Goal: Task Accomplishment & Management: Manage account settings

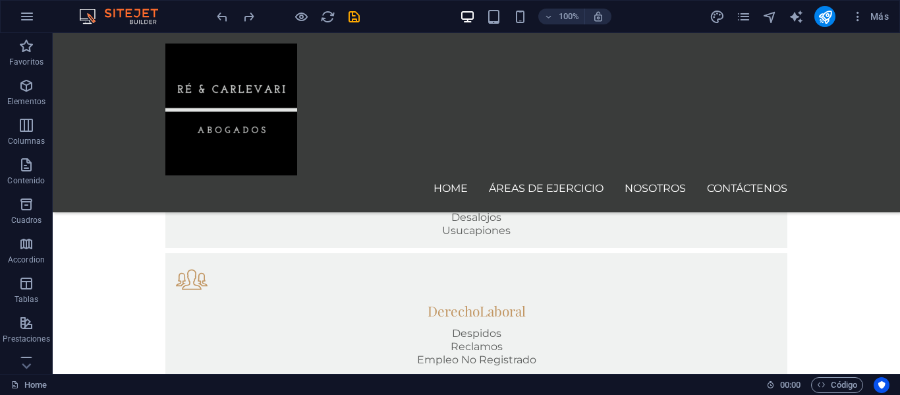
scroll to position [1124, 0]
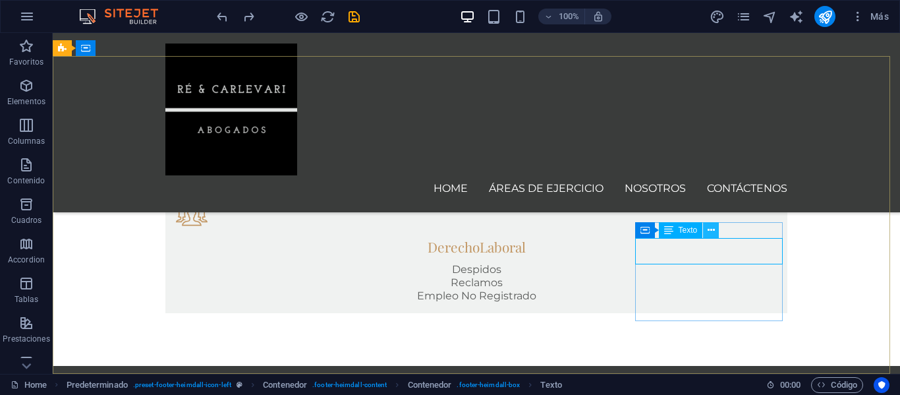
click at [711, 228] on icon at bounding box center [710, 230] width 7 height 14
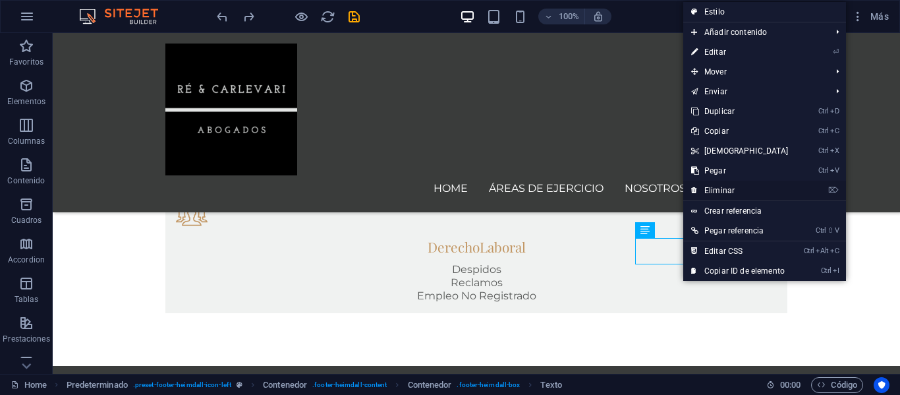
click at [719, 192] on link "⌦ Eliminar" at bounding box center [739, 190] width 113 height 20
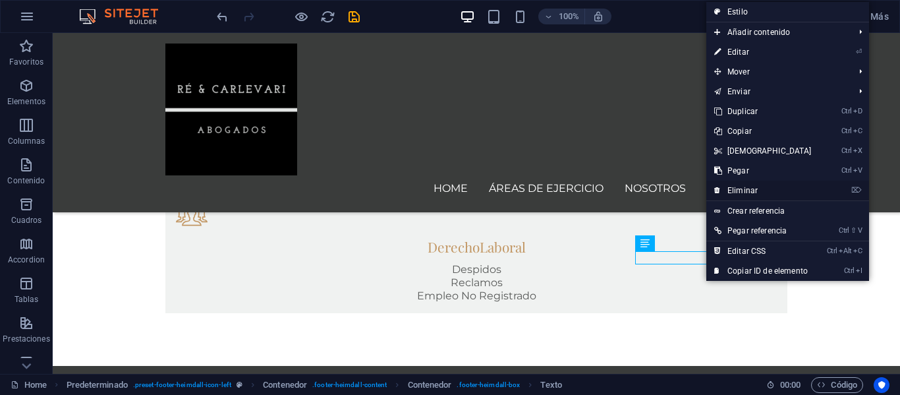
click at [729, 187] on link "⌦ Eliminar" at bounding box center [762, 190] width 113 height 20
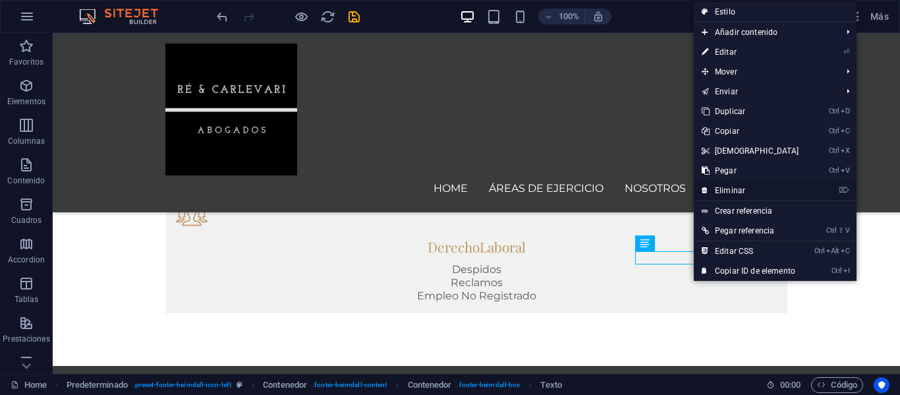
click at [717, 192] on link "⌦ Eliminar" at bounding box center [750, 190] width 113 height 20
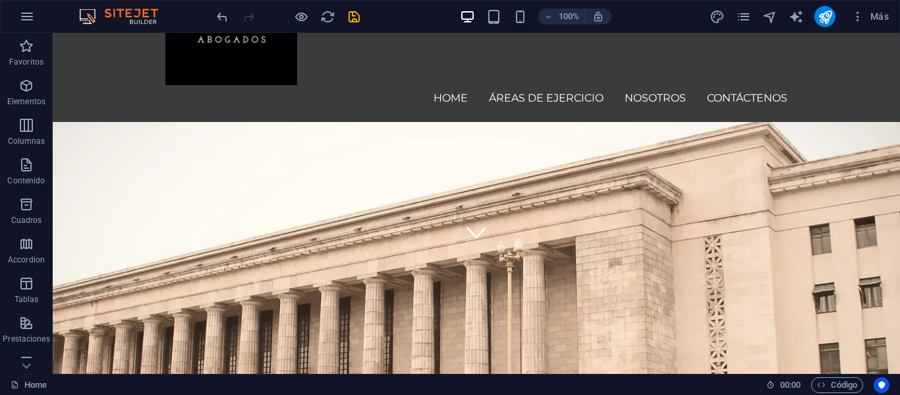
scroll to position [0, 0]
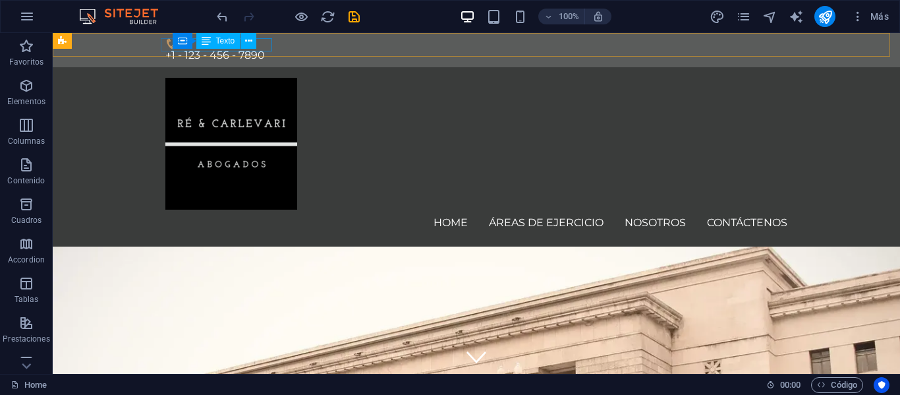
click at [261, 43] on div "Contenedor Texto" at bounding box center [219, 41] width 93 height 16
click at [263, 43] on div "Contenedor Texto" at bounding box center [219, 41] width 93 height 16
click at [265, 49] on div "+1 - 123 - 456 - 7890" at bounding box center [476, 55] width 622 height 13
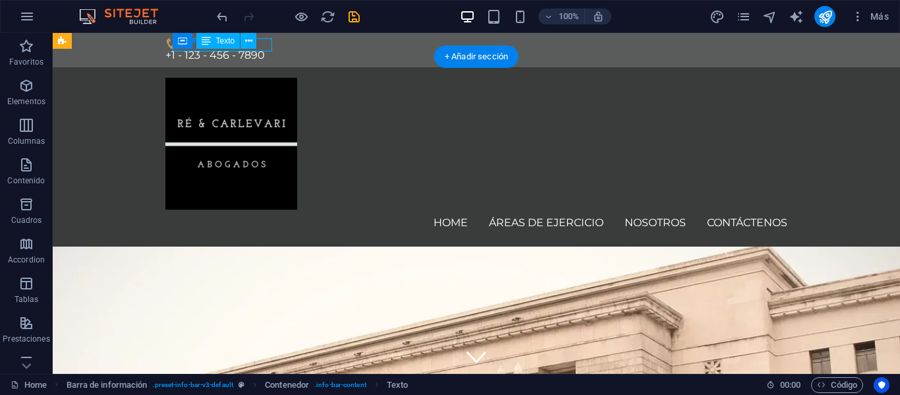
click at [265, 49] on div "+1 - 123 - 456 - 7890" at bounding box center [476, 55] width 622 height 13
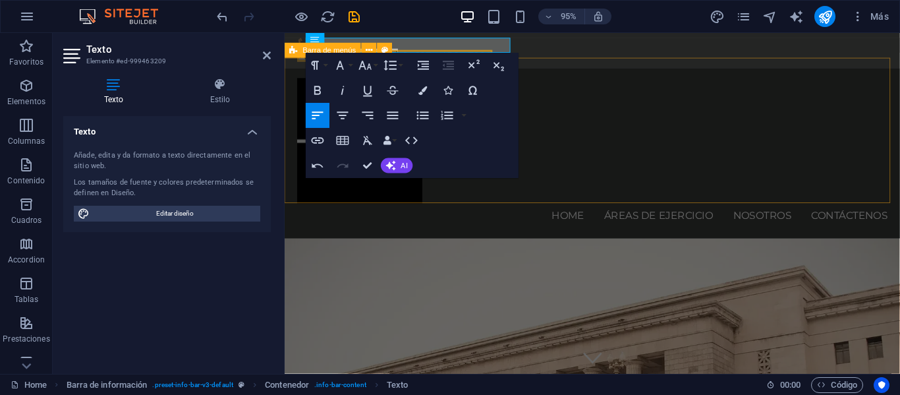
click at [626, 83] on div "Home Áreas de Ejercicio Nosotros Contáctenos Menu" at bounding box center [609, 159] width 648 height 179
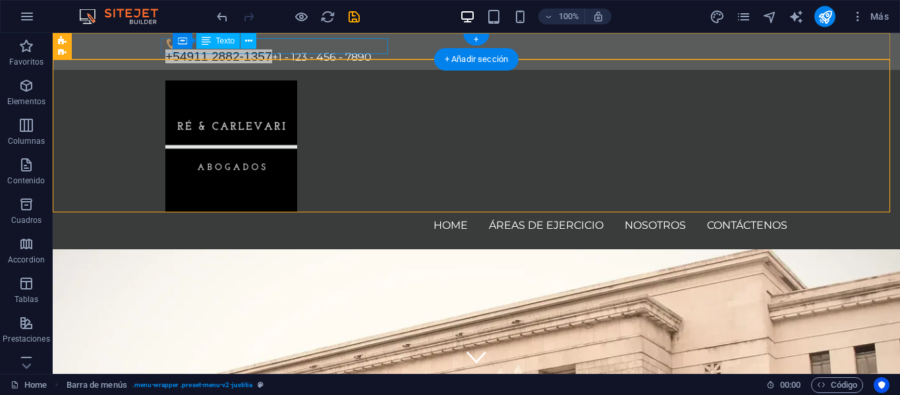
click at [294, 49] on div "+54911 2882-1357 +1 - 123 - 456 - 7890" at bounding box center [476, 57] width 622 height 16
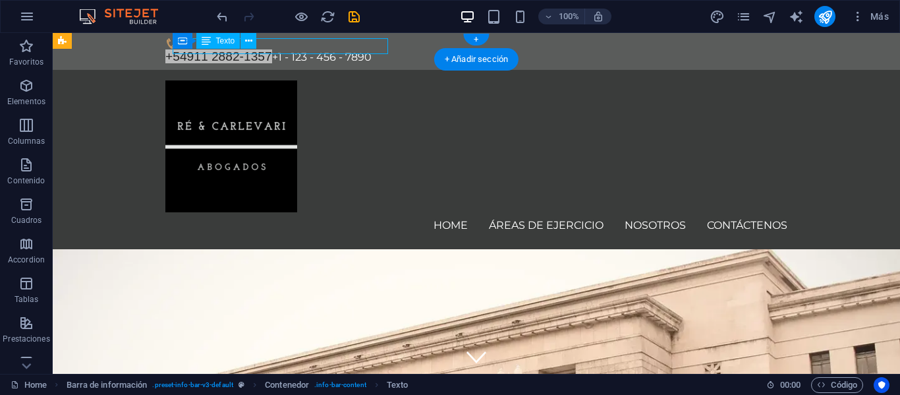
click at [294, 49] on div "+54911 2882-1357 +1 - 123 - 456 - 7890" at bounding box center [476, 57] width 622 height 16
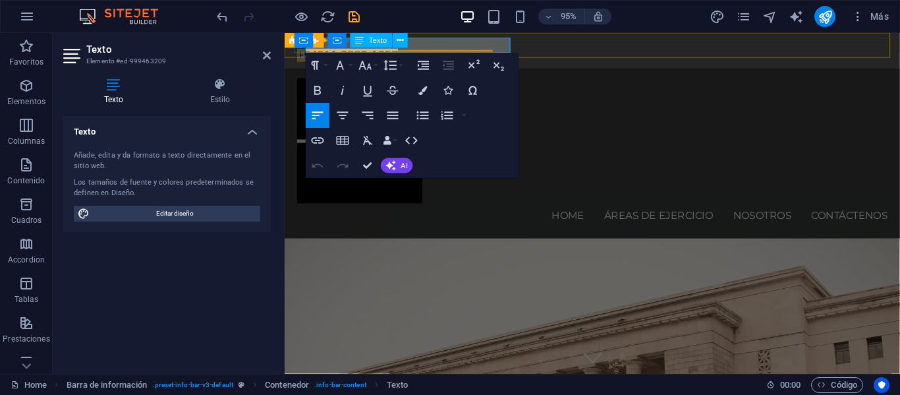
click at [504, 51] on span "+54911 2882-1357 +1 - 123 - 456 - 7890" at bounding box center [401, 57] width 206 height 13
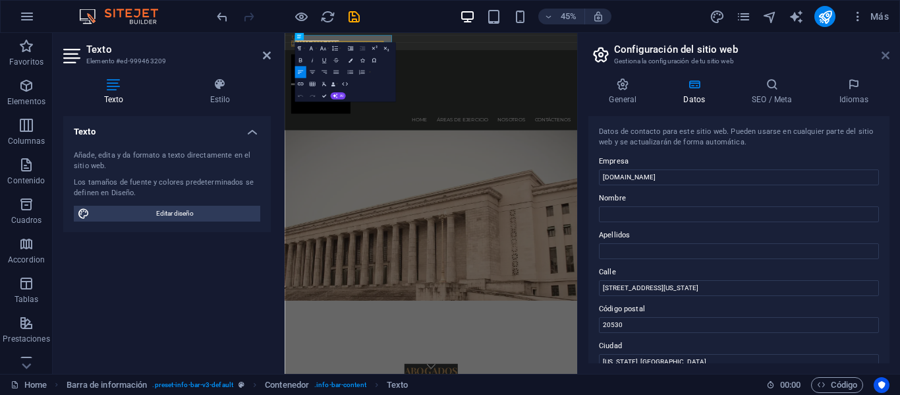
click at [884, 59] on icon at bounding box center [885, 55] width 8 height 11
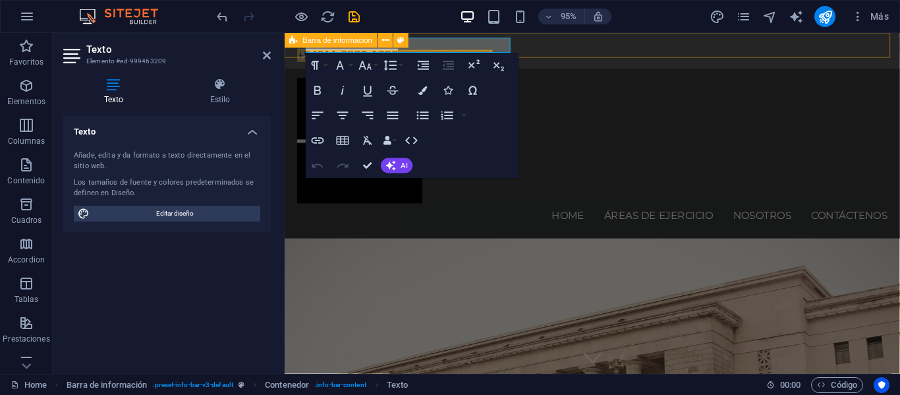
click at [553, 51] on div "+54911 2882-1357 +1 - 123 - 456 - 7890" at bounding box center [609, 51] width 648 height 37
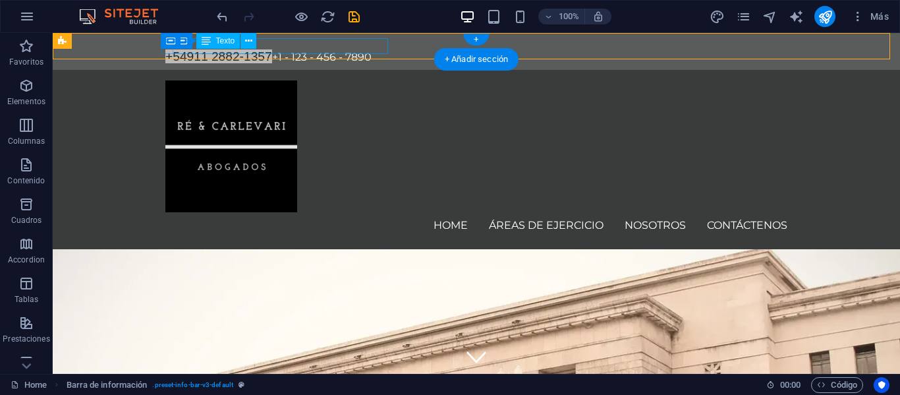
click at [362, 49] on div "+54911 2882-1357 +1 - 123 - 456 - 7890" at bounding box center [476, 57] width 622 height 16
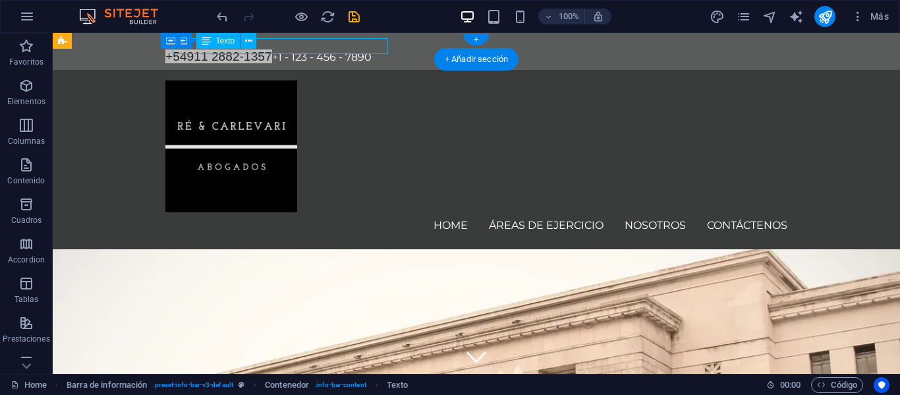
click at [347, 49] on div "+54911 2882-1357 +1 - 123 - 456 - 7890" at bounding box center [476, 57] width 622 height 16
click at [346, 49] on div "+54911 2882-1357 +1 - 123 - 456 - 7890" at bounding box center [476, 57] width 622 height 16
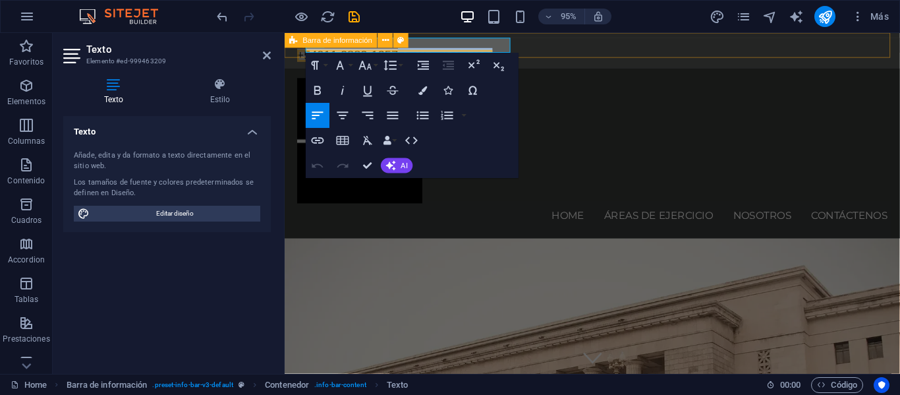
drag, startPoint x: 424, startPoint y: 45, endPoint x: 529, endPoint y: 43, distance: 105.4
click at [529, 43] on div "+54911 2882-1357 +1 - 123 - 456 - 7890" at bounding box center [609, 51] width 648 height 37
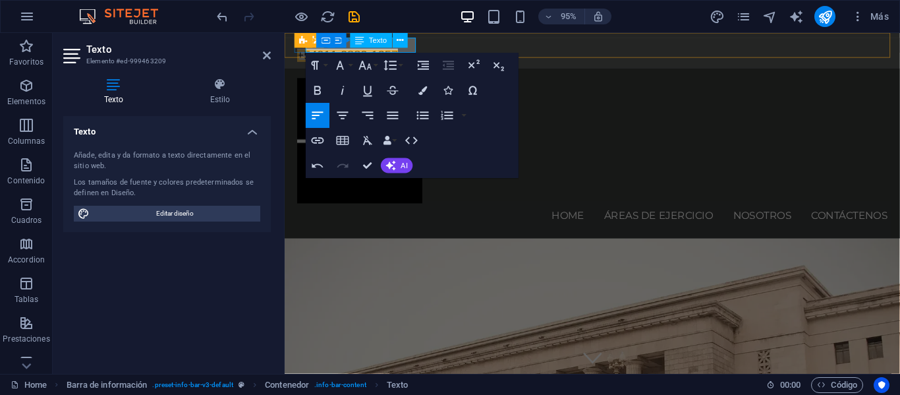
click at [411, 47] on div "Barra de información Contenedor Texto" at bounding box center [361, 41] width 110 height 16
click at [456, 51] on div "+54911 2882-1357" at bounding box center [609, 51] width 648 height 37
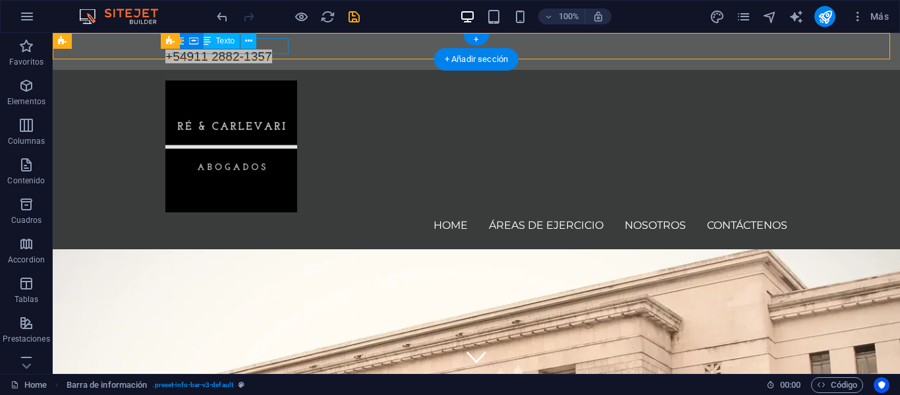
click at [281, 49] on div "+54911 2882-1357" at bounding box center [476, 57] width 622 height 16
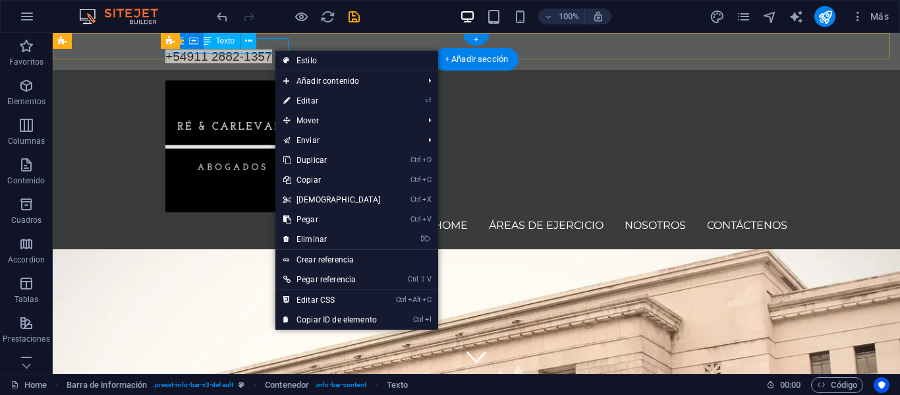
click at [273, 49] on div "+54911 2882-1357" at bounding box center [476, 57] width 622 height 16
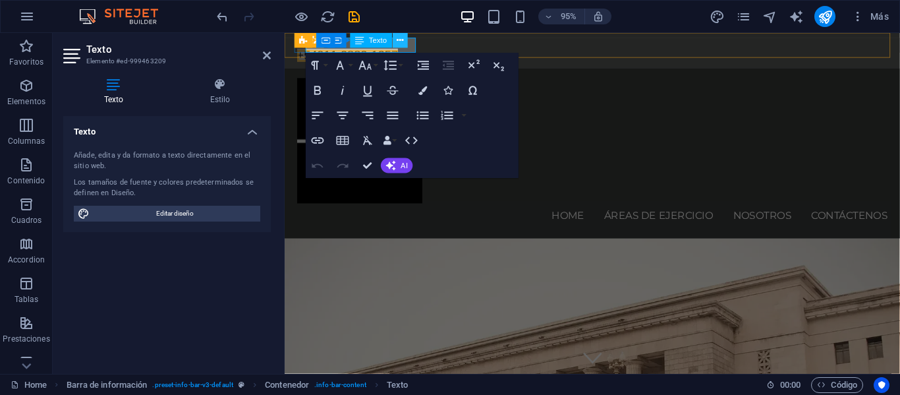
click at [405, 46] on div "Barra de información Contenedor Texto" at bounding box center [361, 41] width 110 height 16
drag, startPoint x: 405, startPoint y: 46, endPoint x: 311, endPoint y: 45, distance: 94.2
click at [312, 45] on div "H1 Banner Banner Contenedor Barra de menús Menú Barra de información Logo Texto…" at bounding box center [592, 203] width 615 height 341
click at [368, 140] on icon "button" at bounding box center [367, 140] width 15 height 15
click at [412, 47] on div "Barra de información" at bounding box center [351, 41] width 132 height 16
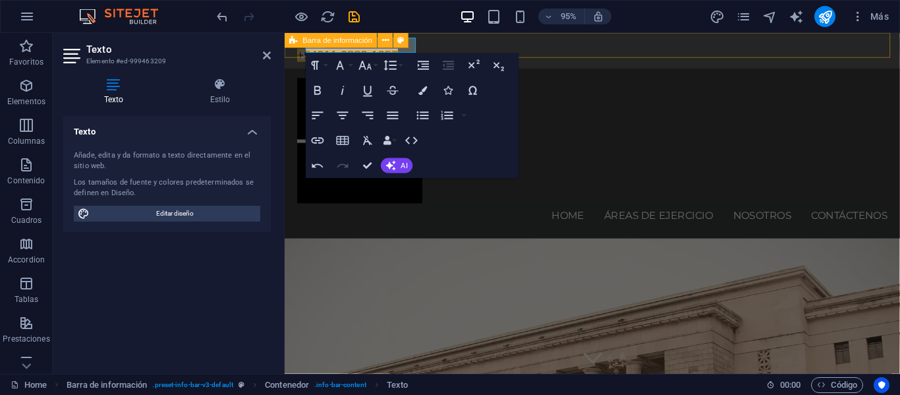
click at [412, 47] on div "Barra de información" at bounding box center [351, 41] width 132 height 16
click at [410, 47] on div "Barra de información" at bounding box center [351, 41] width 132 height 16
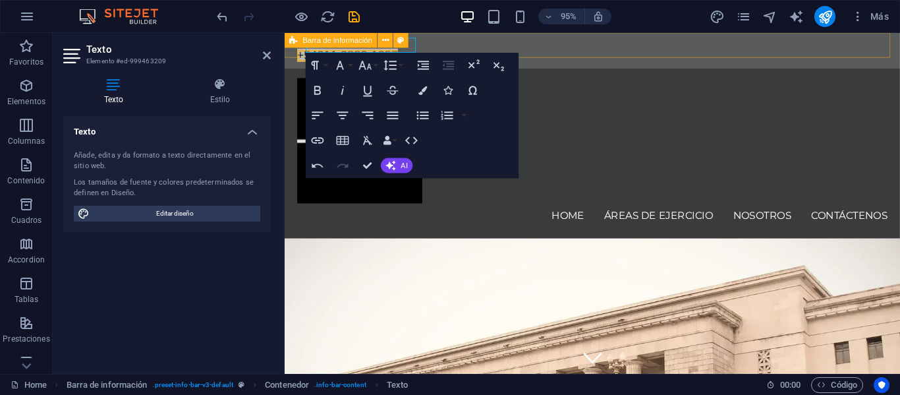
click at [456, 44] on div "​ +54911 2882-1357" at bounding box center [609, 51] width 648 height 37
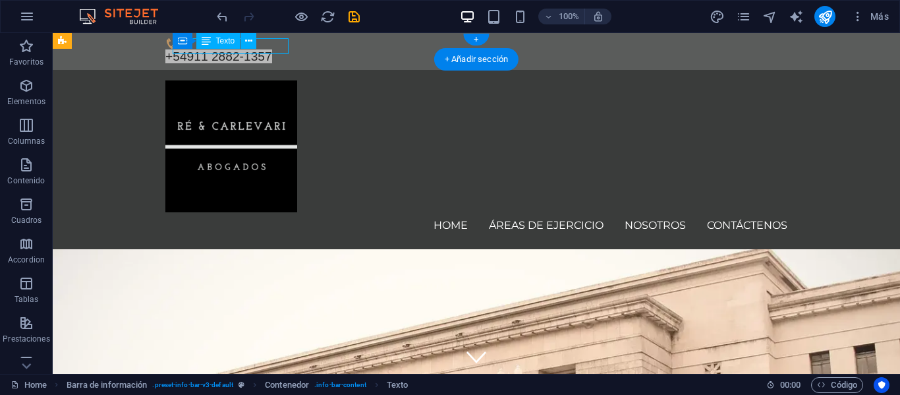
drag, startPoint x: 280, startPoint y: 46, endPoint x: 239, endPoint y: 45, distance: 40.8
click at [239, 49] on div "+54911 2882-1357" at bounding box center [476, 57] width 622 height 16
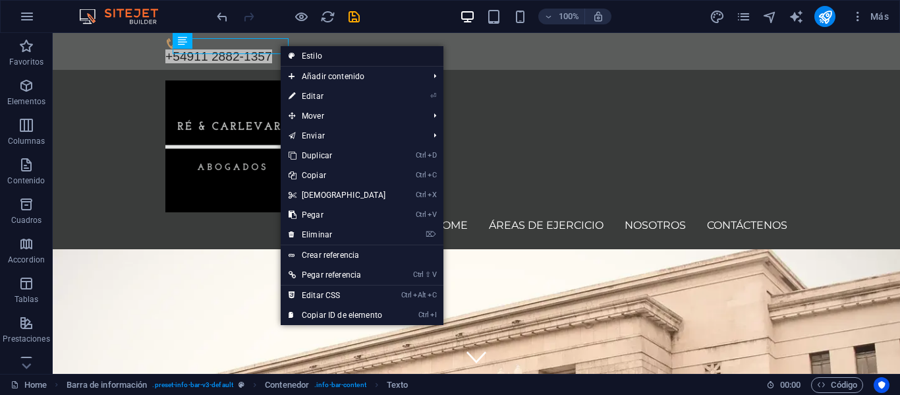
click at [317, 59] on link "Estilo" at bounding box center [362, 56] width 163 height 20
select select "rem"
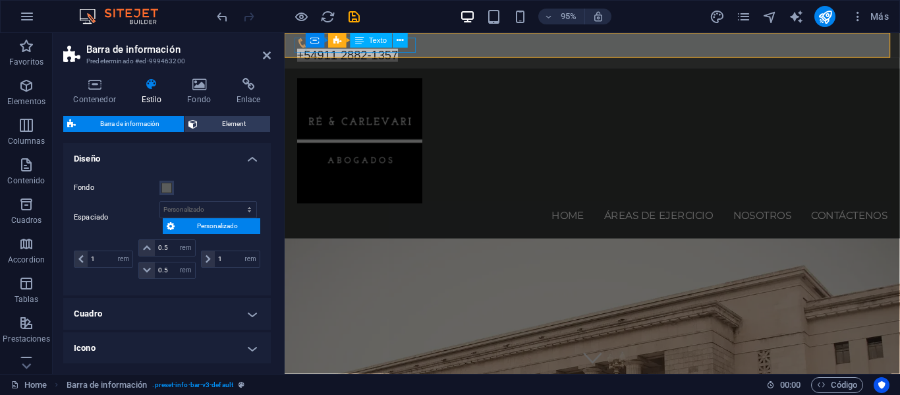
click at [420, 49] on div "+54911 2882-1357" at bounding box center [609, 57] width 622 height 16
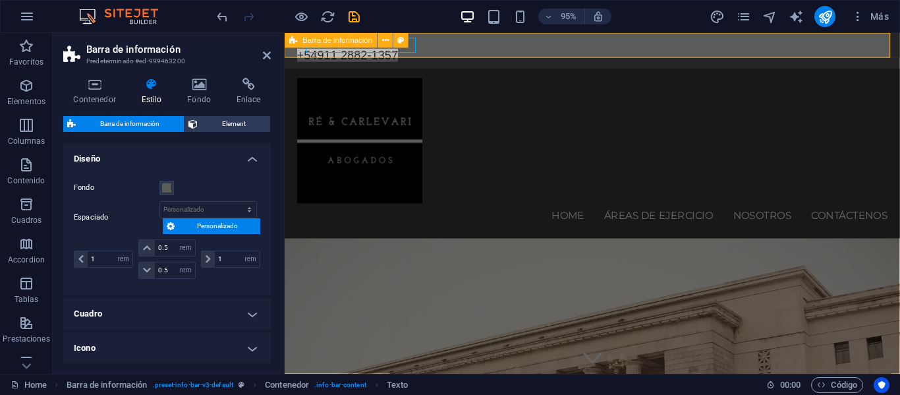
drag, startPoint x: 694, startPoint y: 79, endPoint x: 495, endPoint y: 45, distance: 202.5
click at [379, 41] on span "Texto" at bounding box center [378, 40] width 18 height 7
click at [400, 43] on icon at bounding box center [400, 40] width 7 height 13
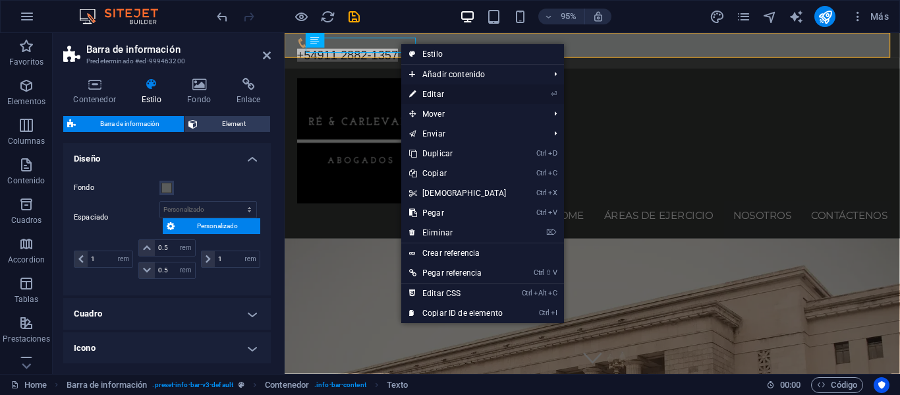
click at [429, 92] on link "⏎ Editar" at bounding box center [457, 94] width 113 height 20
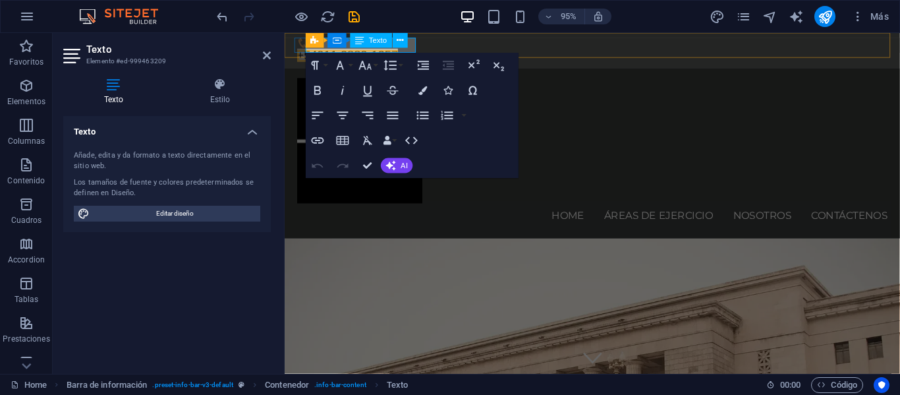
drag, startPoint x: 696, startPoint y: 80, endPoint x: 335, endPoint y: 52, distance: 362.0
click at [459, 40] on div "+54911 2882-1357" at bounding box center [609, 51] width 648 height 37
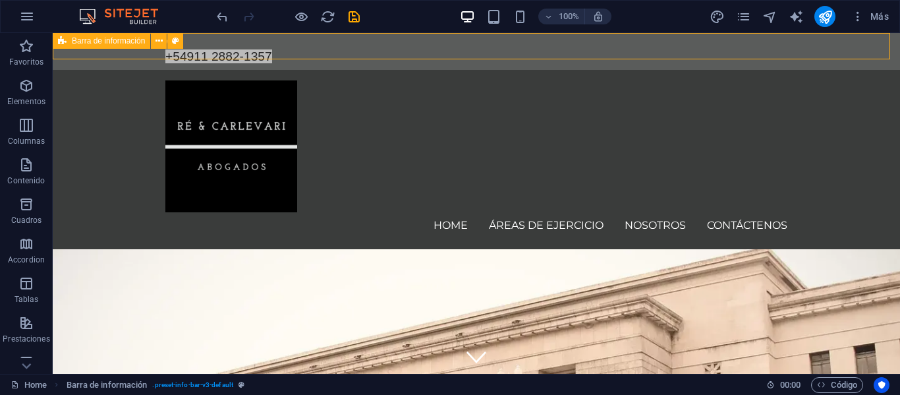
drag, startPoint x: 448, startPoint y: 45, endPoint x: 346, endPoint y: 47, distance: 102.1
click at [353, 47] on div "+54911 2882-1357" at bounding box center [476, 51] width 847 height 37
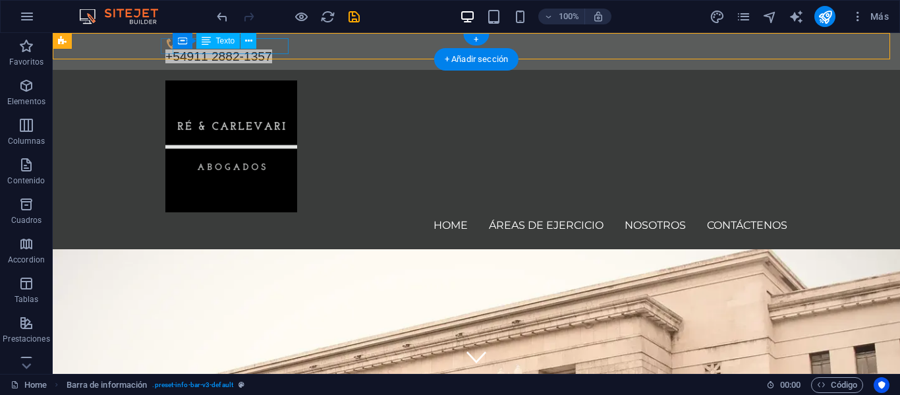
click at [270, 49] on div "+54911 2882-1357" at bounding box center [476, 57] width 622 height 16
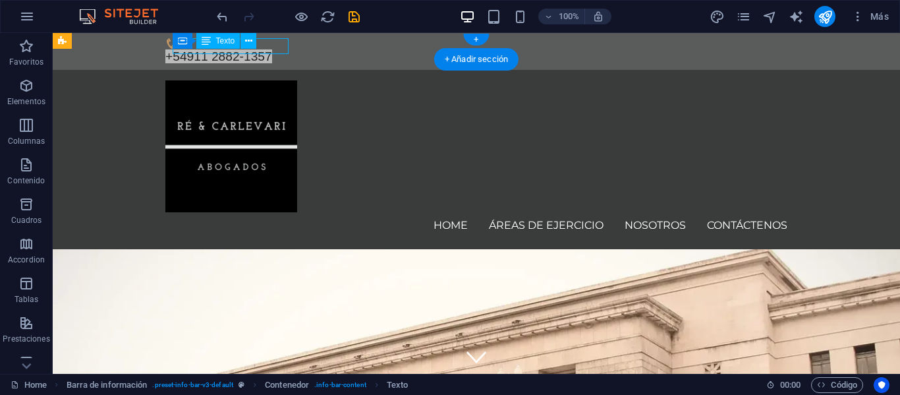
click at [270, 49] on div "+54911 2882-1357" at bounding box center [476, 57] width 622 height 16
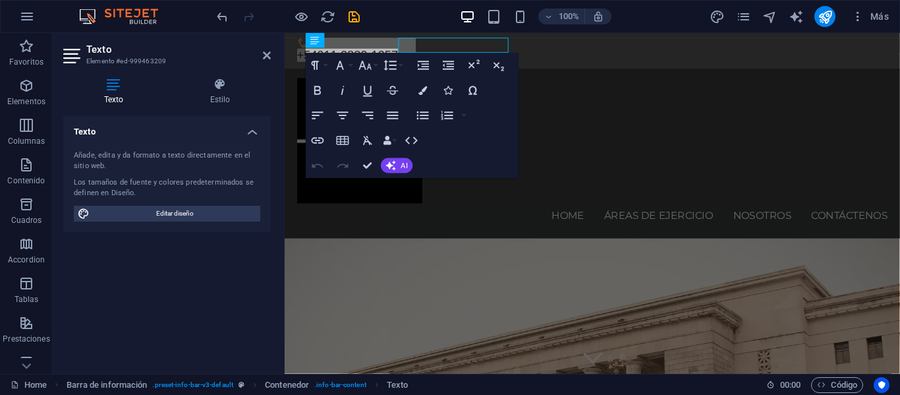
click at [270, 43] on h2 "Texto" at bounding box center [178, 49] width 184 height 12
click at [368, 140] on icon "button" at bounding box center [367, 140] width 9 height 9
click at [266, 55] on icon at bounding box center [267, 55] width 8 height 11
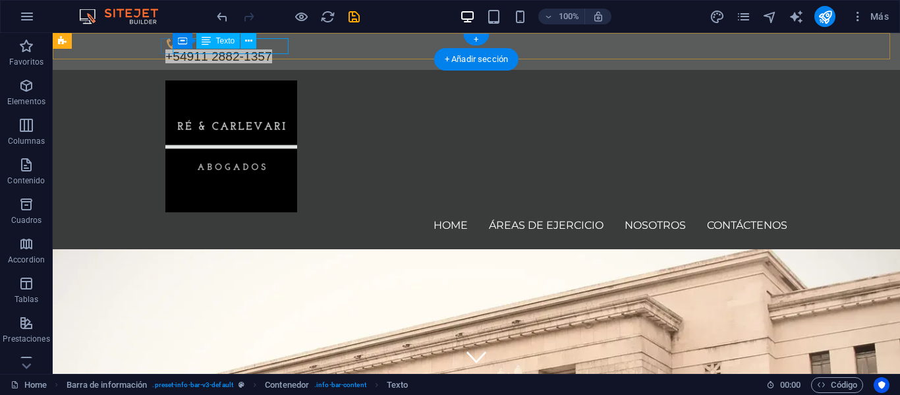
click at [280, 49] on div "+54911 2882-1357" at bounding box center [476, 57] width 622 height 16
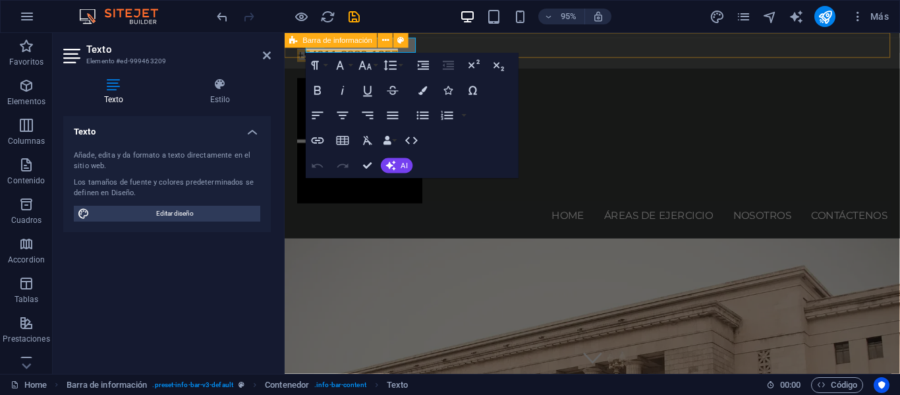
click at [412, 47] on div "Barra de información" at bounding box center [351, 41] width 132 height 16
click at [516, 40] on div "+54911 2882-1357" at bounding box center [609, 51] width 648 height 37
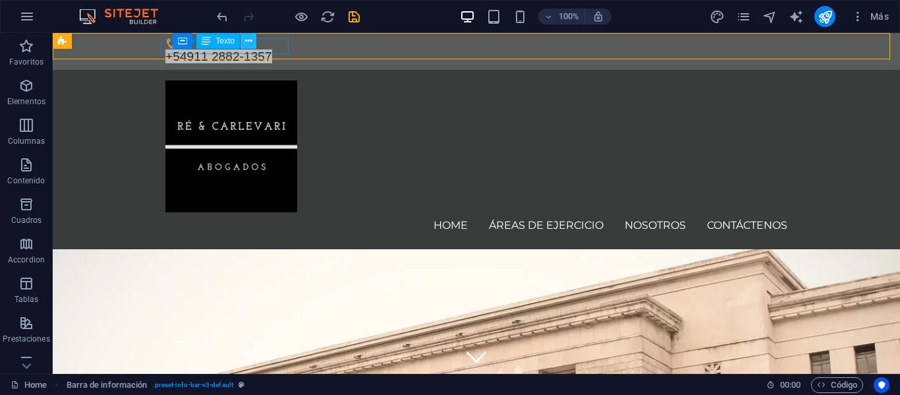
click at [249, 39] on icon at bounding box center [248, 41] width 7 height 14
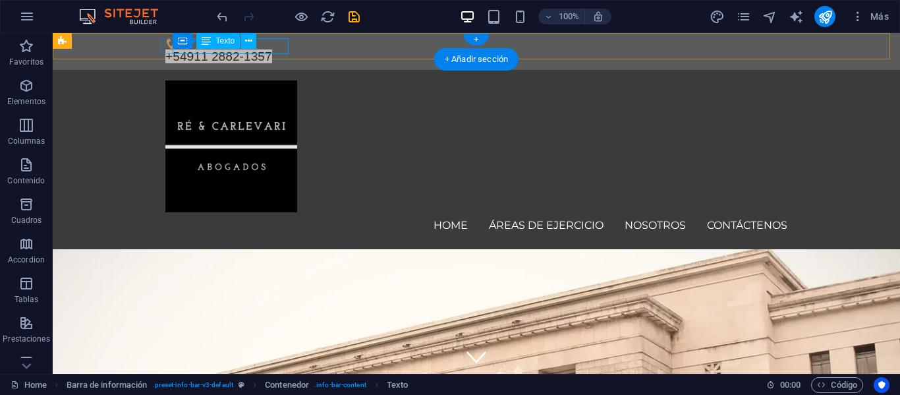
click at [277, 49] on div "+54911 2882-1357" at bounding box center [476, 57] width 622 height 16
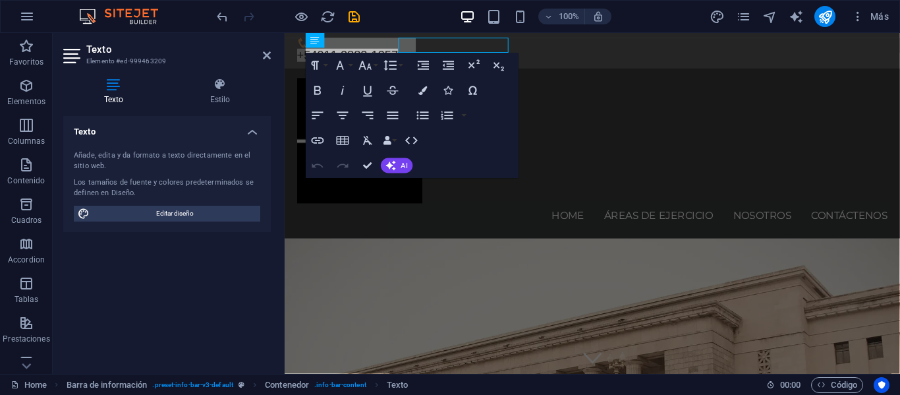
click at [277, 46] on aside "Texto Elemento #ed-999463209 Texto Estilo Texto Añade, [PERSON_NAME] a texto di…" at bounding box center [169, 203] width 232 height 341
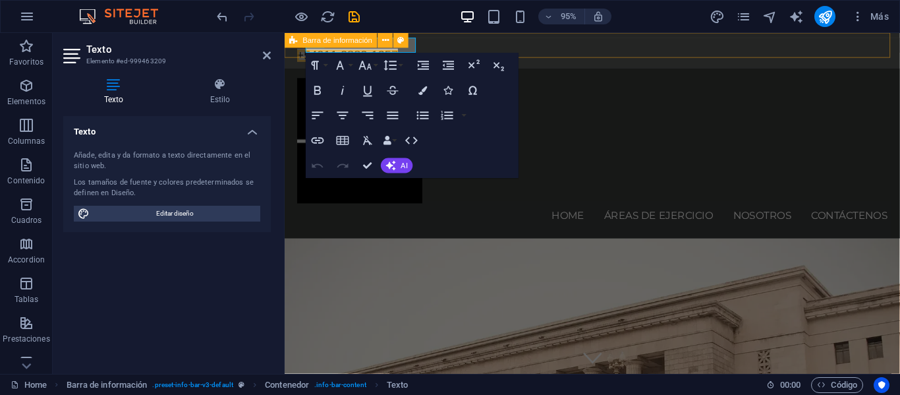
click at [411, 45] on div "Barra de información" at bounding box center [351, 41] width 132 height 16
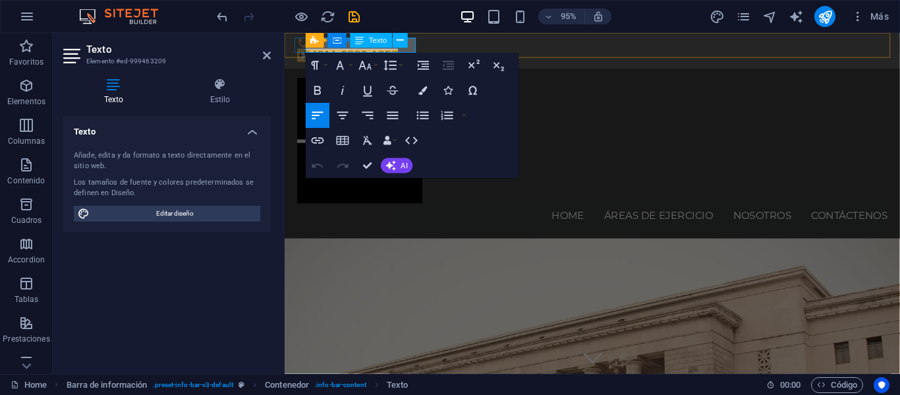
click at [404, 49] on span "+54911 2882-1357" at bounding box center [351, 56] width 107 height 14
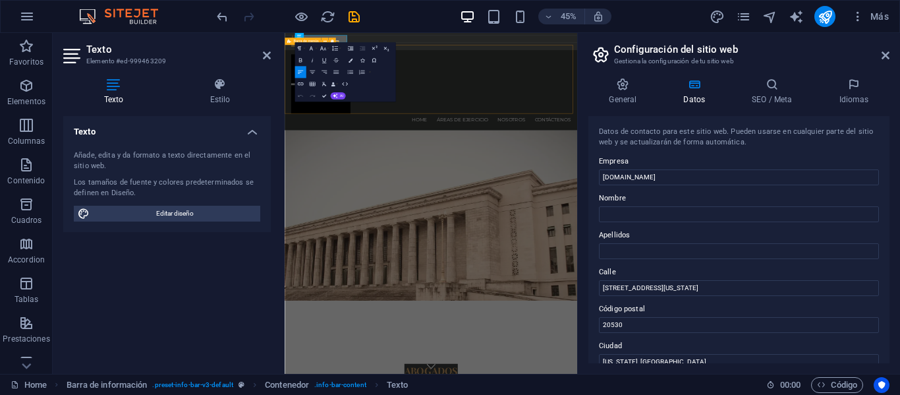
click at [553, 70] on div "Home Áreas de Ejercicio Nosotros Contáctenos Menu" at bounding box center [610, 159] width 650 height 179
select select "header"
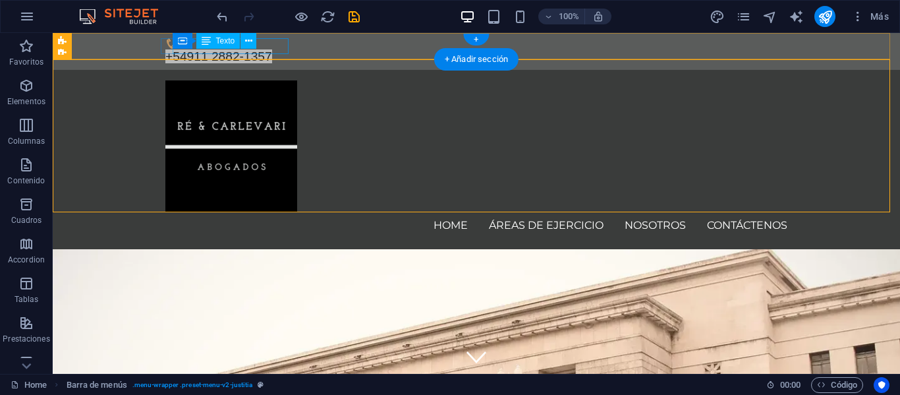
click at [283, 49] on div "+54911 2882-1357" at bounding box center [476, 57] width 622 height 16
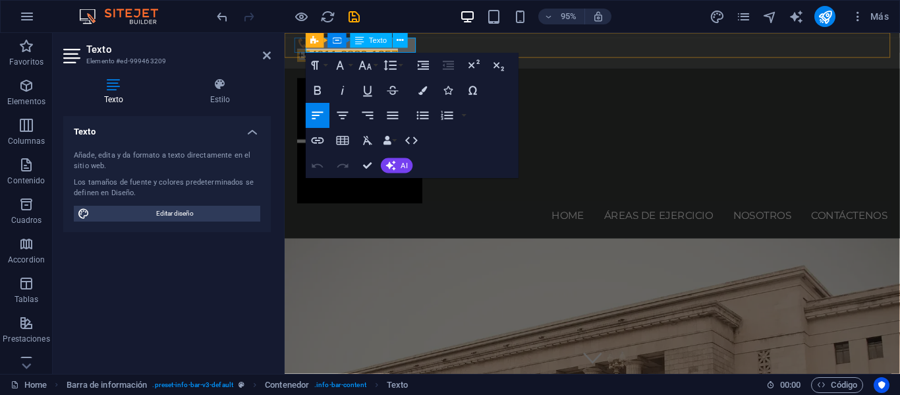
click at [404, 50] on span "+54911 2882-1357" at bounding box center [351, 56] width 107 height 14
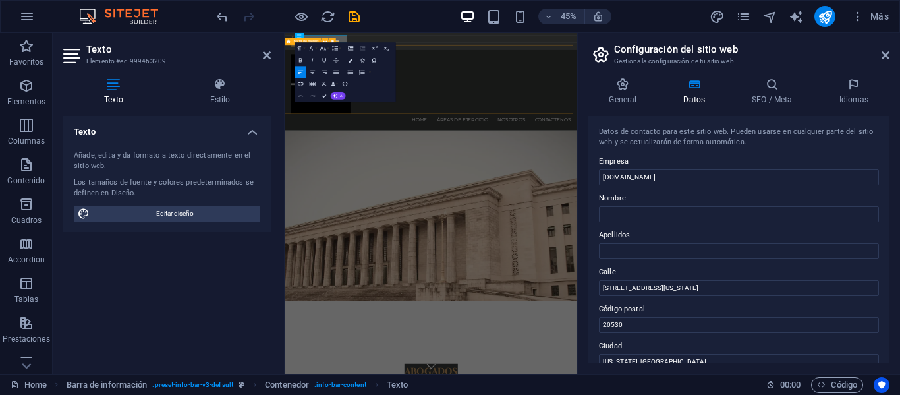
click at [555, 70] on div "Home Áreas de Ejercicio Nosotros Contáctenos Menu" at bounding box center [610, 159] width 650 height 179
select select "header"
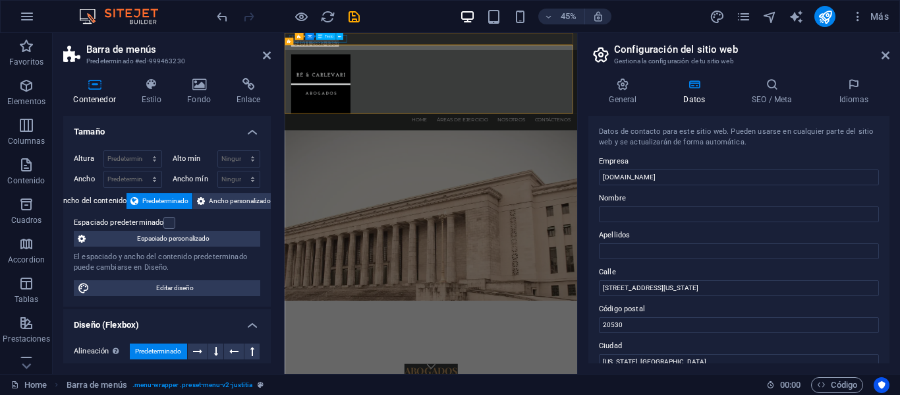
click at [422, 50] on div "+54911 2882-1357" at bounding box center [610, 57] width 622 height 16
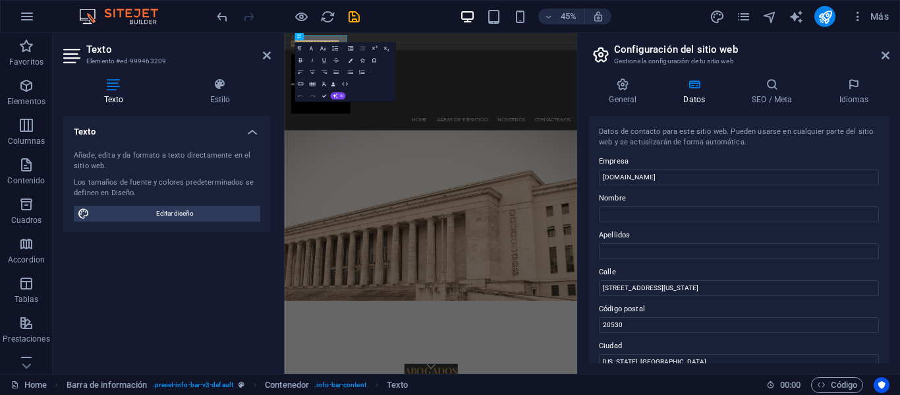
click at [273, 53] on aside "Texto Elemento #ed-999463209 Texto Estilo Texto Añade, [PERSON_NAME] a texto di…" at bounding box center [169, 203] width 232 height 341
click at [265, 55] on icon at bounding box center [267, 55] width 8 height 11
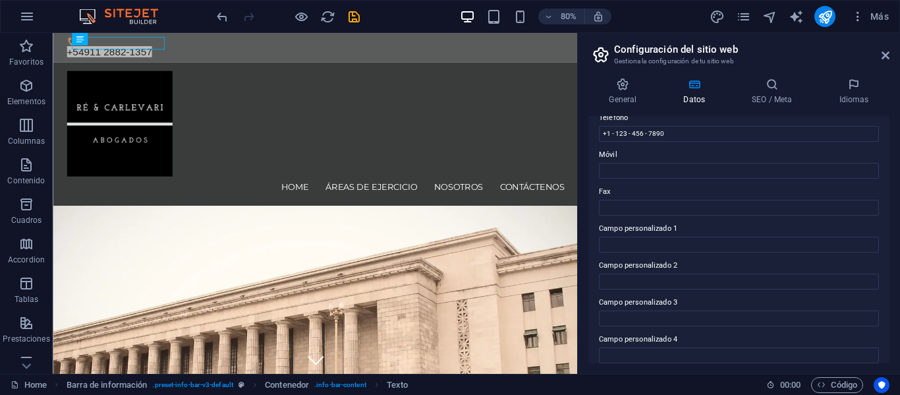
scroll to position [269, 0]
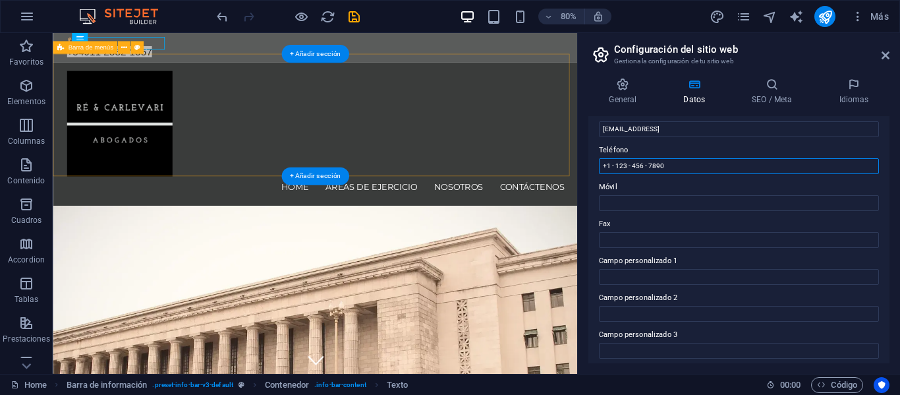
drag, startPoint x: 736, startPoint y: 201, endPoint x: 650, endPoint y: 202, distance: 85.6
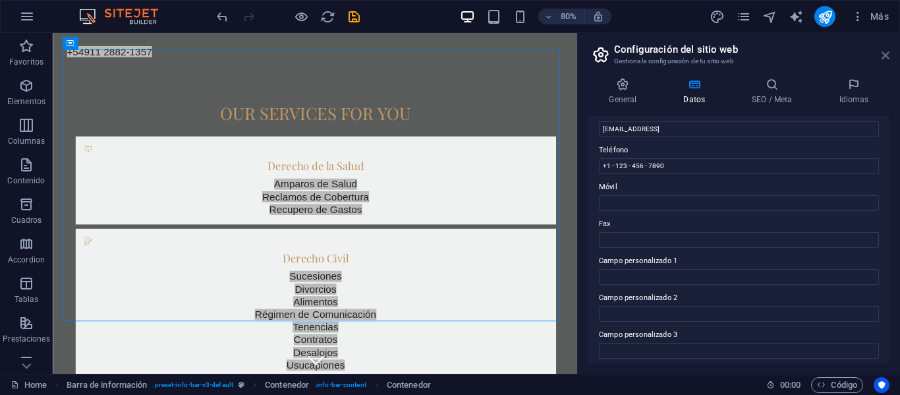
click at [884, 59] on icon at bounding box center [885, 55] width 8 height 11
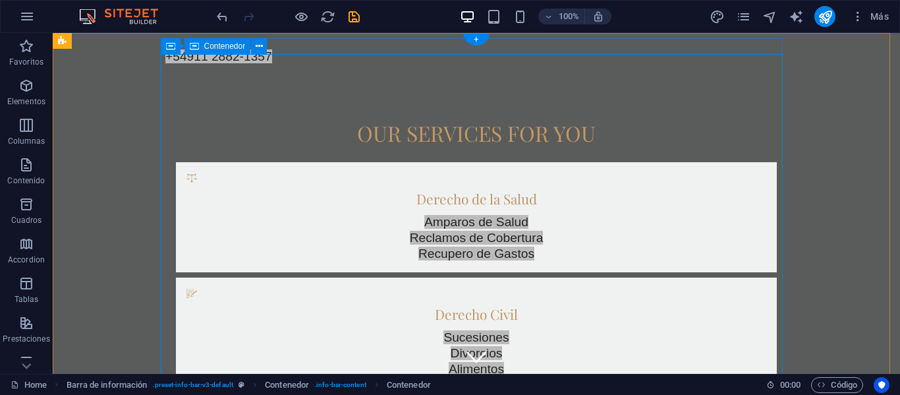
click at [678, 100] on div "Our services for you Derecho de la Salud Amparos de Salud Reclamos de Cobertura…" at bounding box center [476, 350] width 622 height 570
click at [220, 16] on icon "undo" at bounding box center [222, 16] width 15 height 15
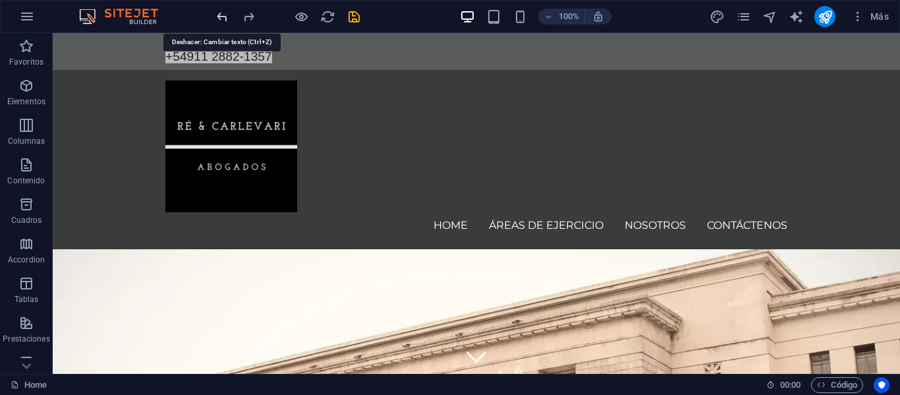
click at [228, 18] on icon "undo" at bounding box center [222, 16] width 15 height 15
click at [215, 17] on icon "undo" at bounding box center [222, 16] width 15 height 15
click at [221, 20] on icon "undo" at bounding box center [222, 16] width 15 height 15
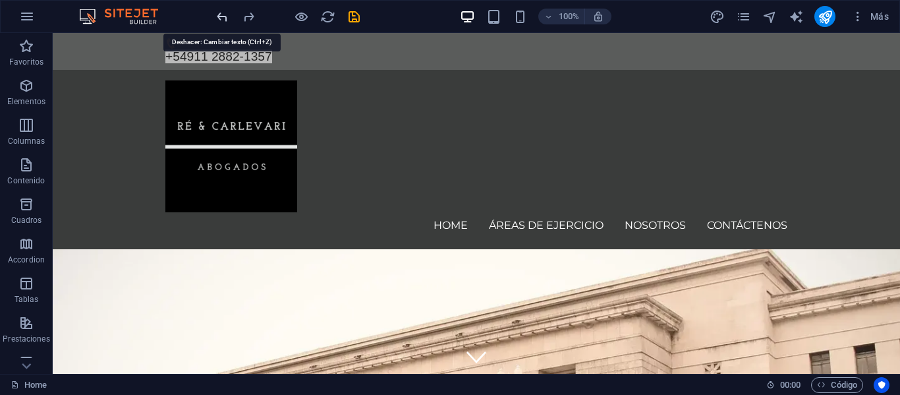
click at [221, 20] on icon "undo" at bounding box center [222, 16] width 15 height 15
click at [222, 16] on icon "undo" at bounding box center [222, 16] width 15 height 15
click at [221, 13] on icon "undo" at bounding box center [222, 16] width 15 height 15
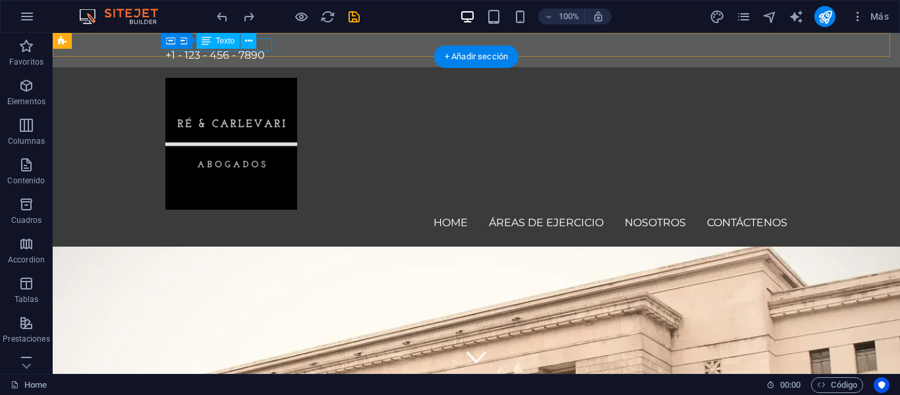
click at [266, 49] on div "+1 - 123 - 456 - 7890" at bounding box center [476, 55] width 622 height 13
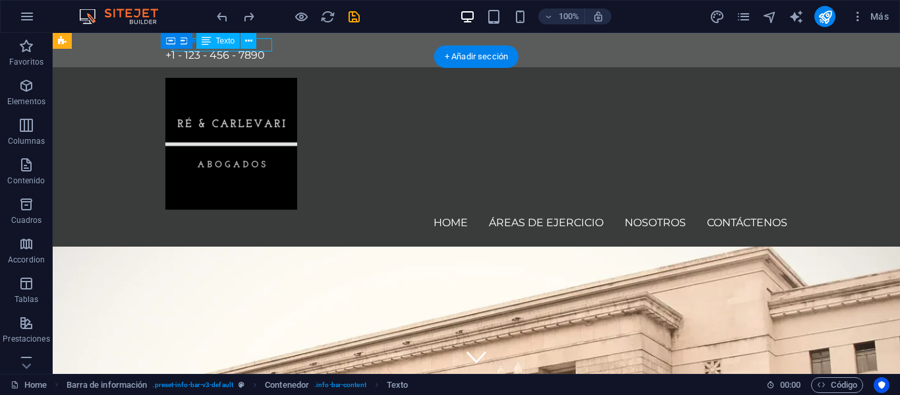
click at [266, 49] on div "+1 - 123 - 456 - 7890" at bounding box center [476, 55] width 622 height 13
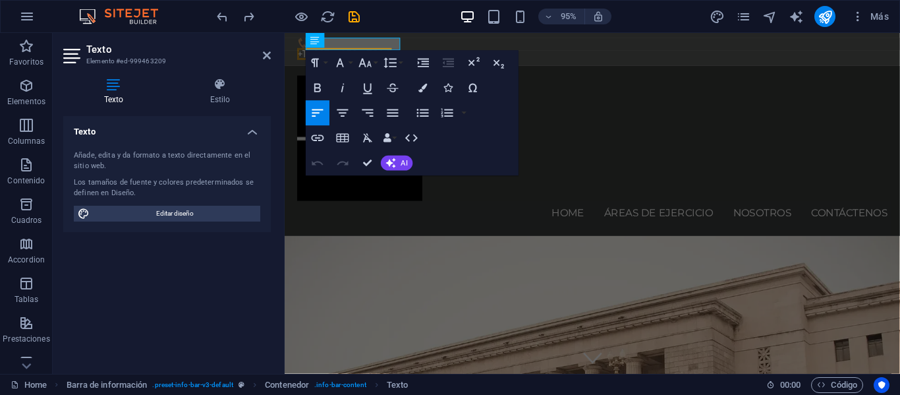
click at [119, 87] on icon at bounding box center [113, 84] width 101 height 13
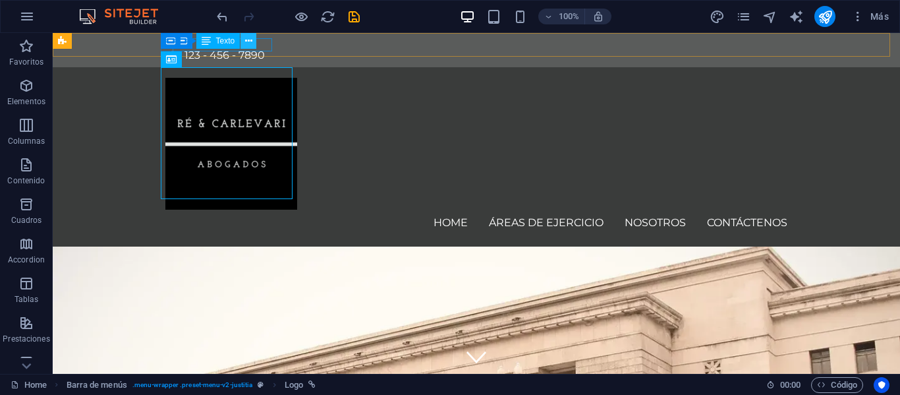
click at [251, 41] on icon at bounding box center [248, 41] width 7 height 14
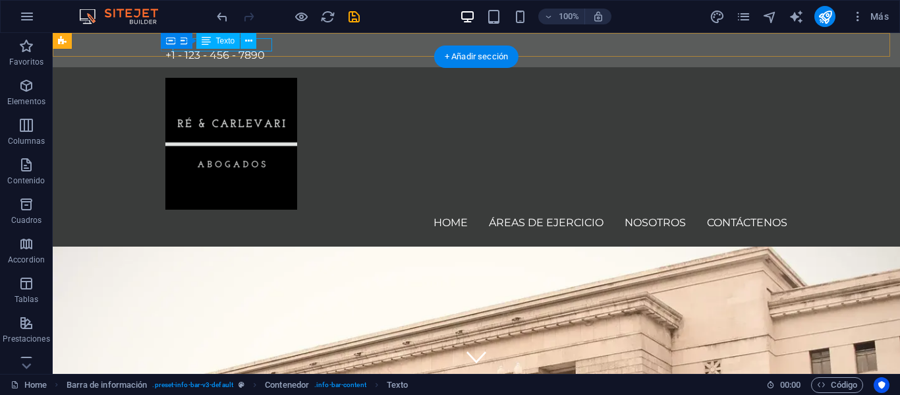
click at [269, 49] on div "+1 - 123 - 456 - 7890" at bounding box center [476, 55] width 622 height 13
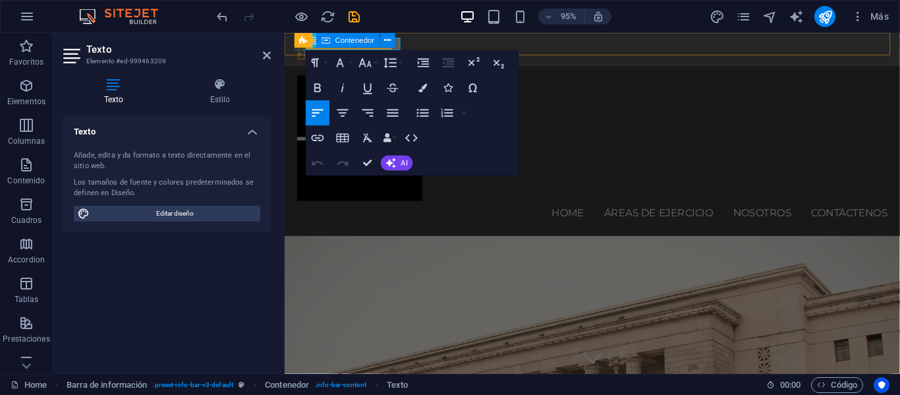
click at [360, 43] on span "Contenedor" at bounding box center [355, 40] width 40 height 7
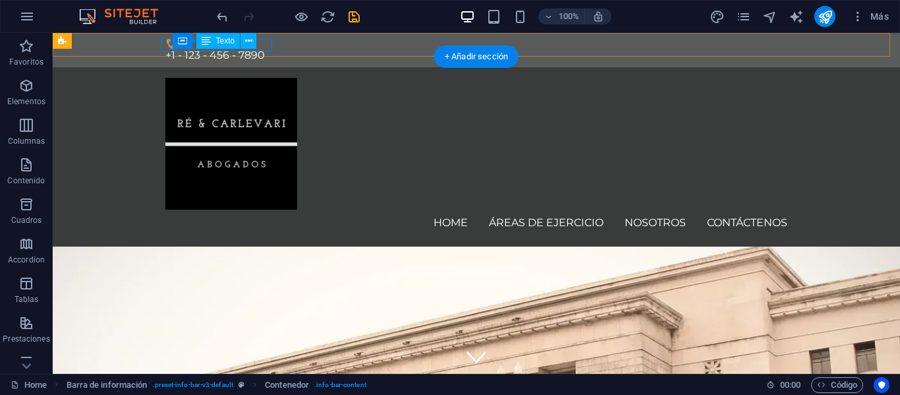
click at [268, 49] on div "+1 - 123 - 456 - 7890" at bounding box center [476, 55] width 622 height 13
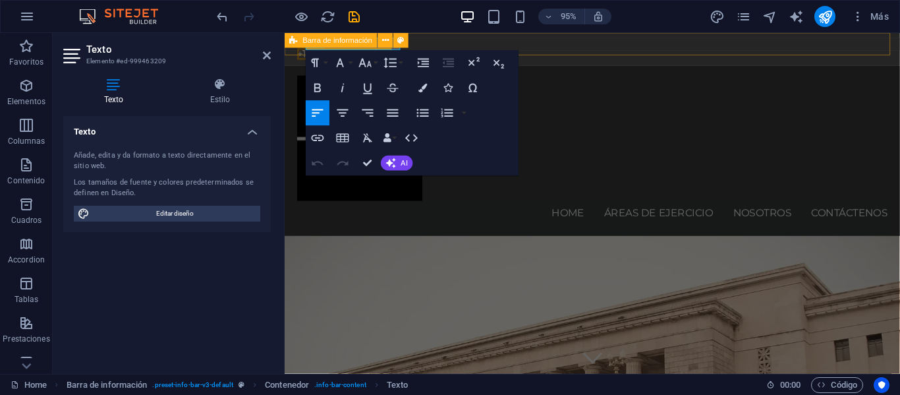
click at [491, 40] on div "+1 - 123 - 456 - 7890" at bounding box center [609, 50] width 648 height 34
select select "rem"
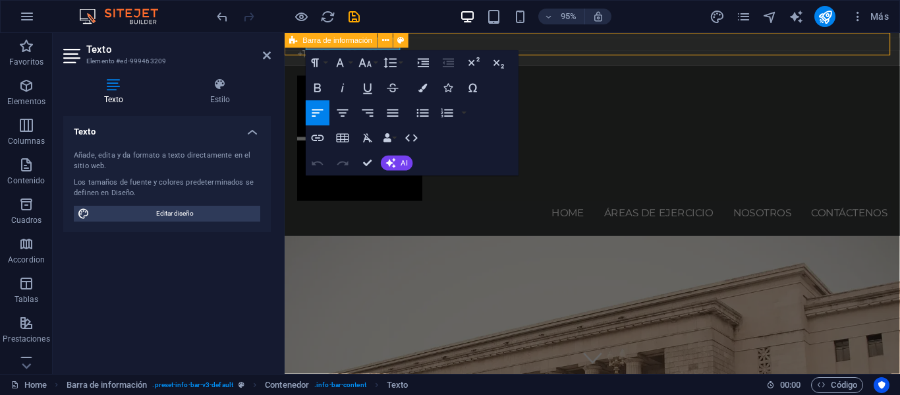
select select "rem"
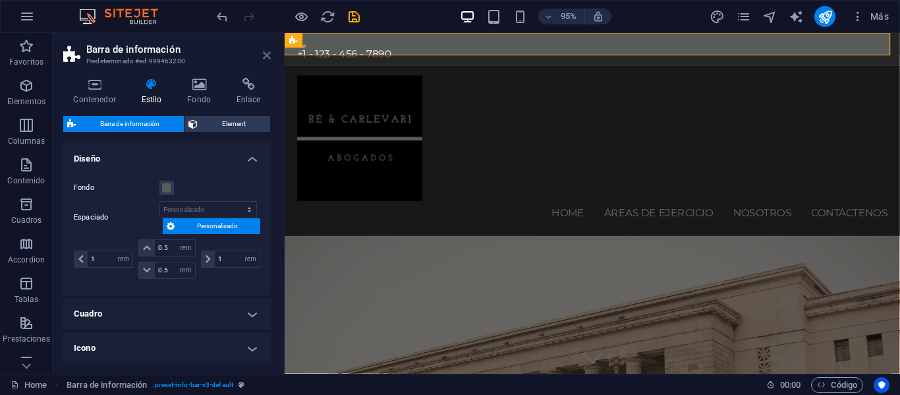
click at [268, 54] on icon at bounding box center [267, 55] width 8 height 11
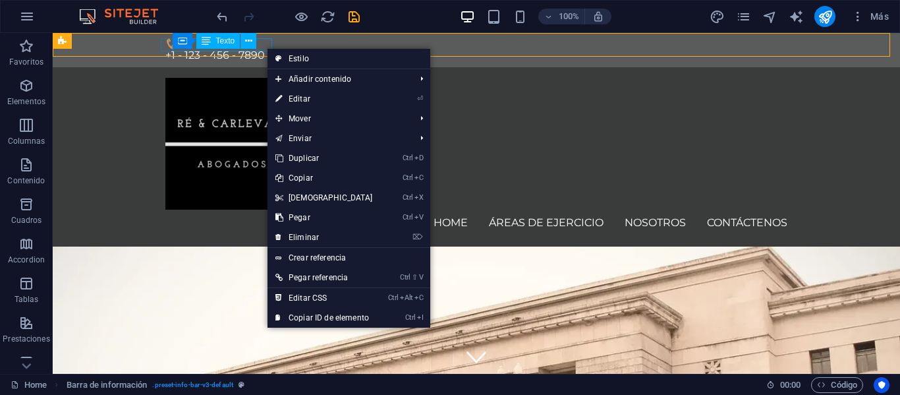
click at [261, 44] on div "Contenedor Texto" at bounding box center [219, 41] width 93 height 16
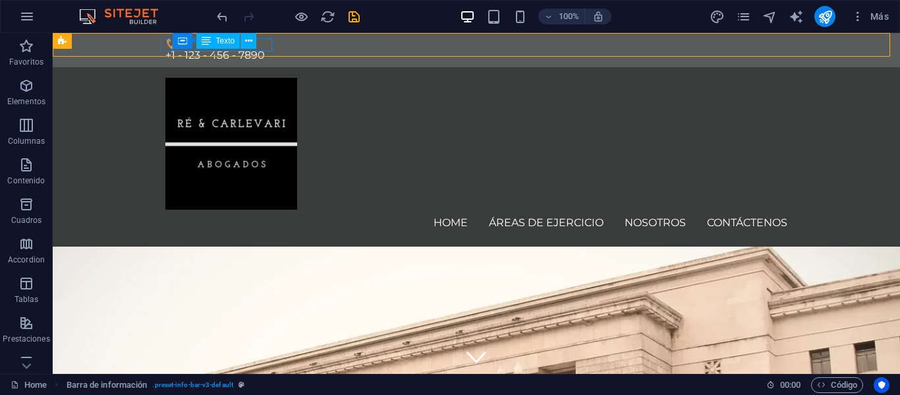
click at [261, 44] on div "Contenedor Texto" at bounding box center [219, 41] width 93 height 16
click at [267, 49] on div "+1 - 123 - 456 - 7890" at bounding box center [476, 55] width 622 height 13
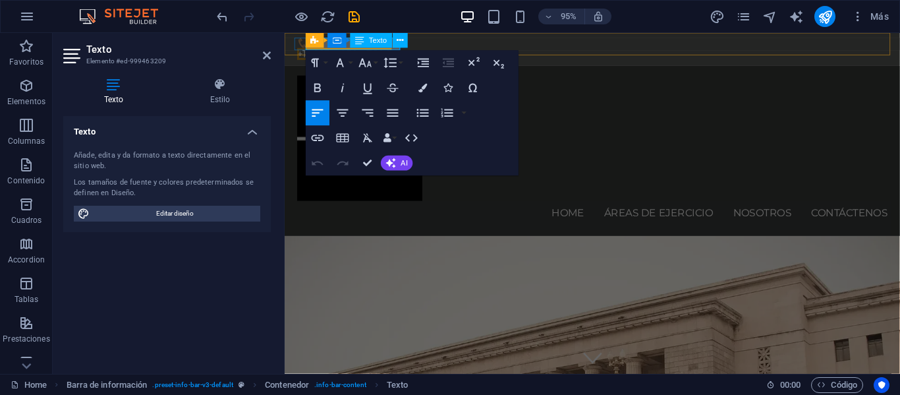
click at [358, 50] on span "+1 - 123 - 456 - 7890" at bounding box center [347, 55] width 99 height 13
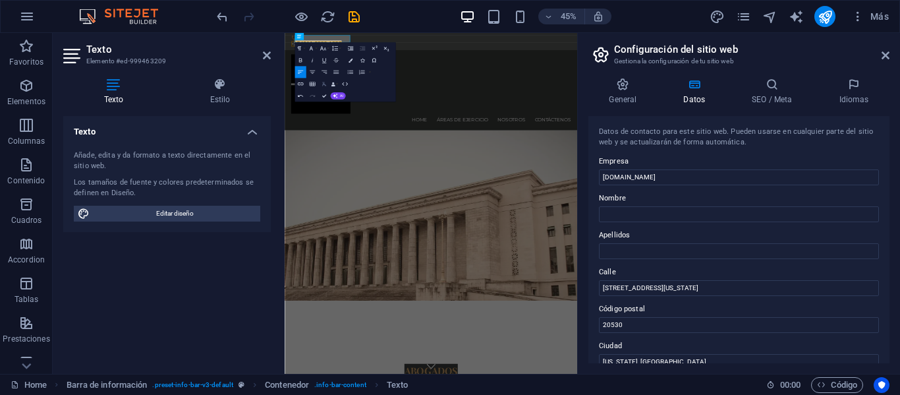
click at [322, 85] on icon "button" at bounding box center [323, 83] width 7 height 7
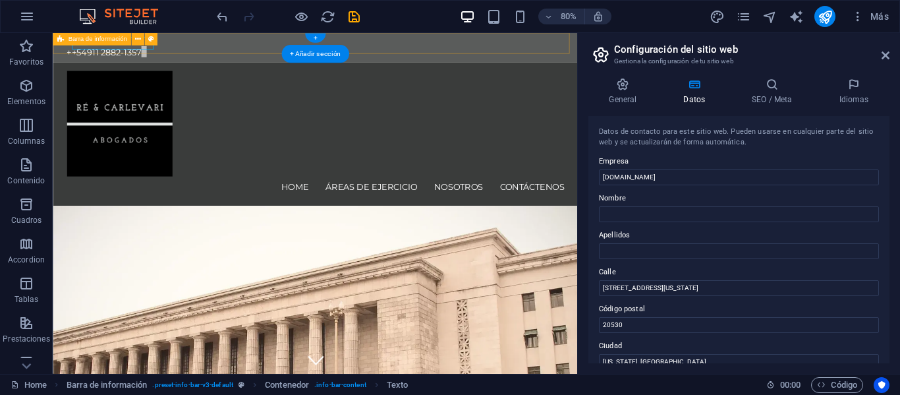
click at [501, 50] on div "+ +54911 2882-1357" at bounding box center [380, 51] width 655 height 37
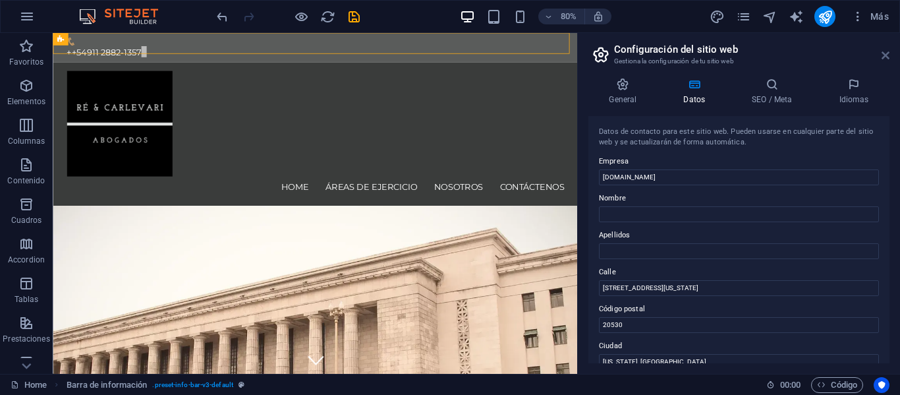
click at [883, 53] on icon at bounding box center [885, 55] width 8 height 11
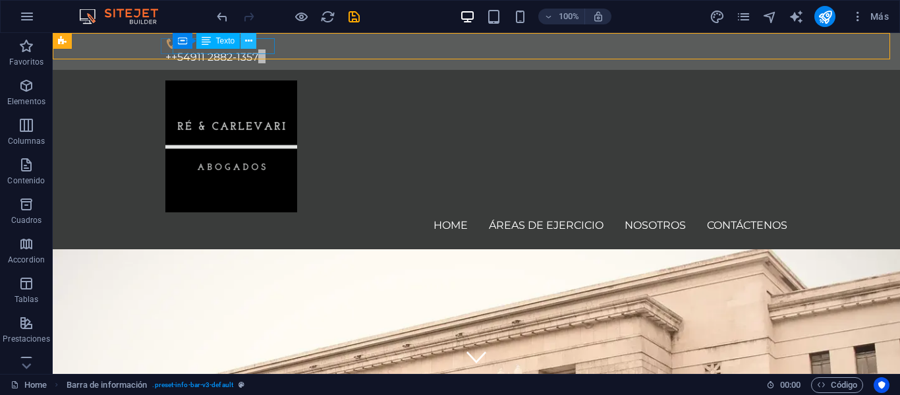
click at [255, 47] on button at bounding box center [248, 41] width 16 height 16
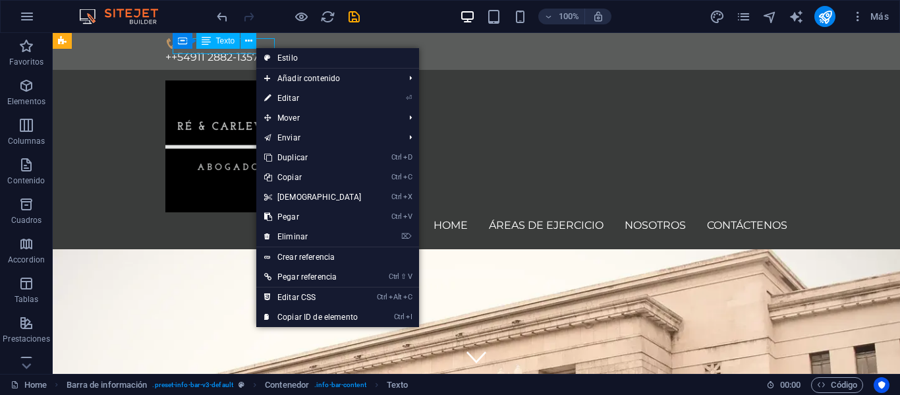
click at [265, 45] on div "Contenedor Texto" at bounding box center [219, 41] width 93 height 16
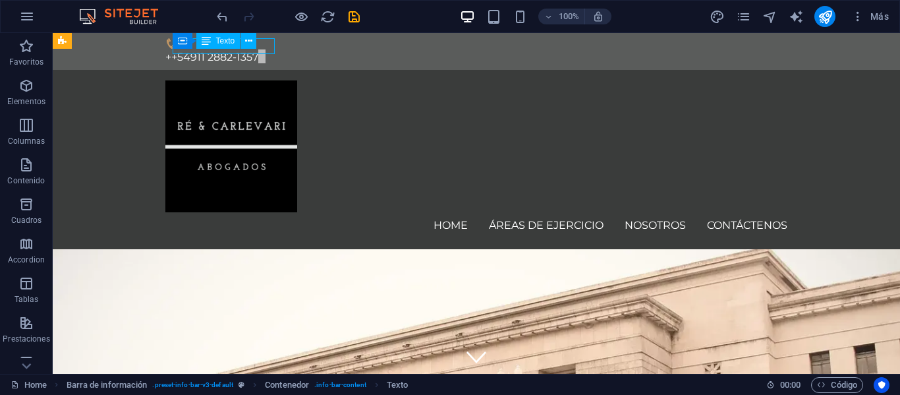
click at [265, 45] on div "Contenedor Texto" at bounding box center [219, 41] width 93 height 16
click at [263, 45] on div "Contenedor Texto" at bounding box center [219, 41] width 93 height 16
click at [261, 49] on div "Contenedor Texto" at bounding box center [219, 41] width 93 height 16
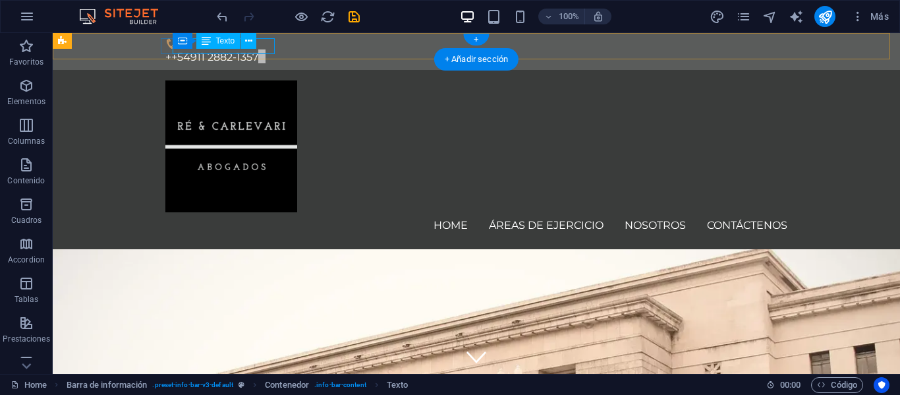
click at [271, 49] on div "+ +54911 2882-1357" at bounding box center [476, 57] width 622 height 16
drag, startPoint x: 314, startPoint y: 79, endPoint x: 229, endPoint y: 50, distance: 89.8
click at [229, 50] on div "+ +54911 2882-1357" at bounding box center [476, 57] width 622 height 16
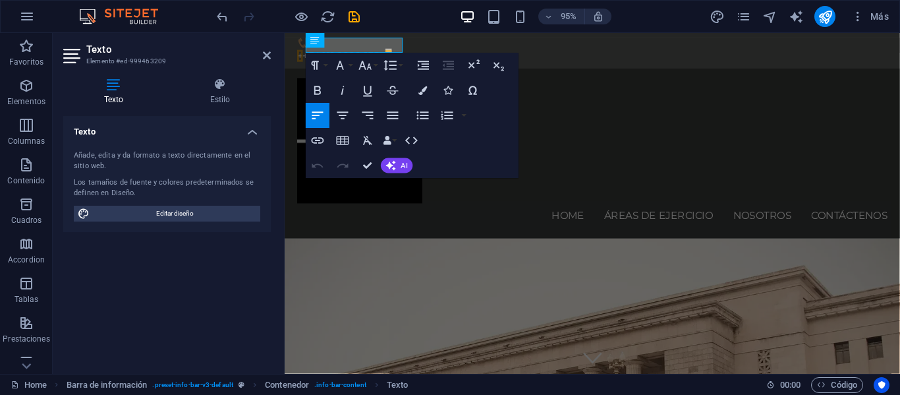
click at [229, 50] on h2 "Texto" at bounding box center [178, 49] width 184 height 12
click at [386, 50] on p "+ +54911 2882-1357" at bounding box center [609, 57] width 622 height 16
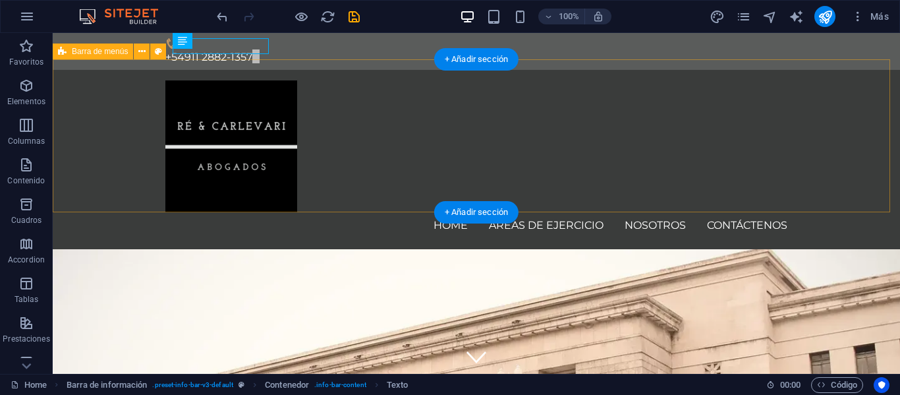
click at [384, 193] on div "Home Áreas de Ejercicio Nosotros Contáctenos Menu" at bounding box center [476, 159] width 847 height 179
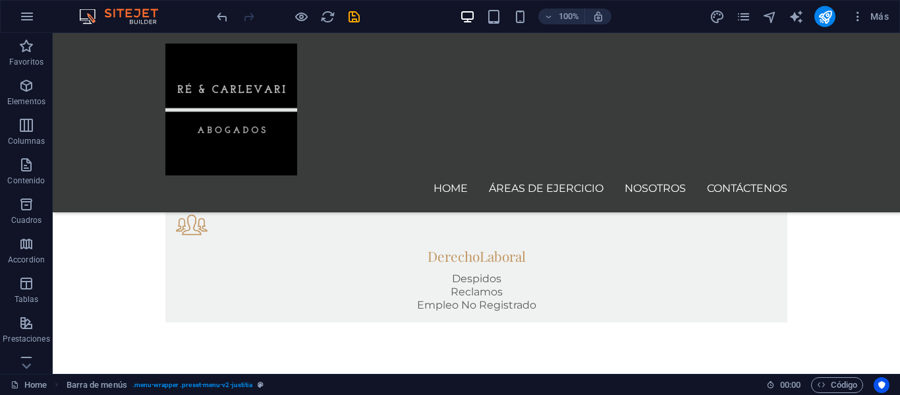
scroll to position [1127, 0]
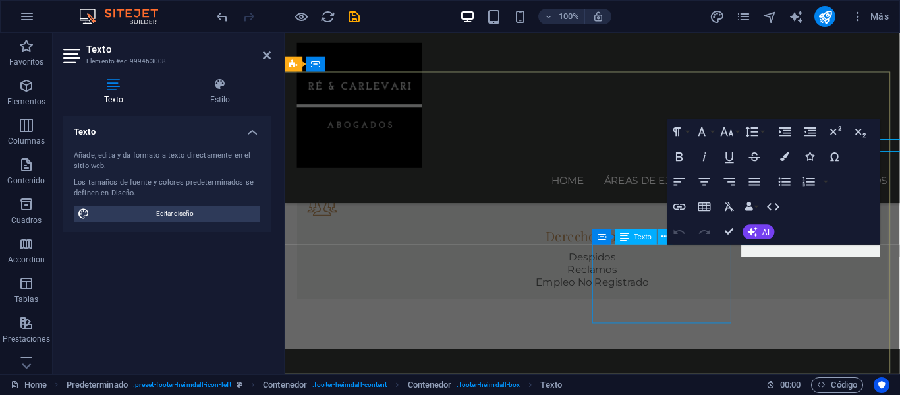
scroll to position [1220, 0]
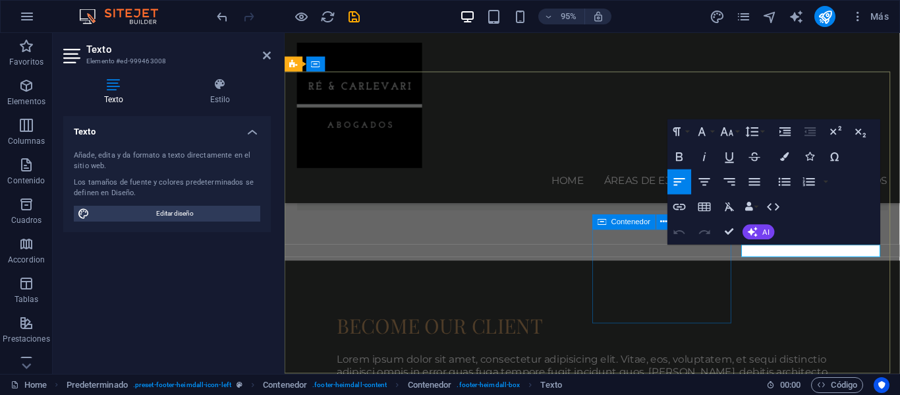
drag, startPoint x: 873, startPoint y: 259, endPoint x: 742, endPoint y: 252, distance: 130.6
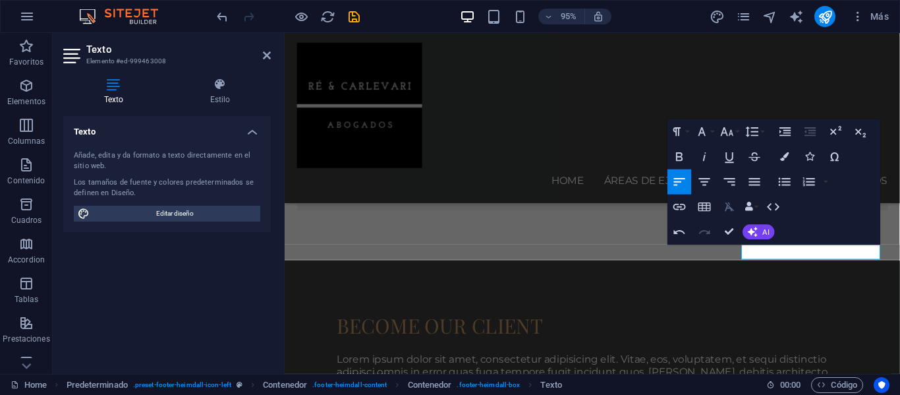
click at [731, 209] on icon "button" at bounding box center [729, 207] width 9 height 9
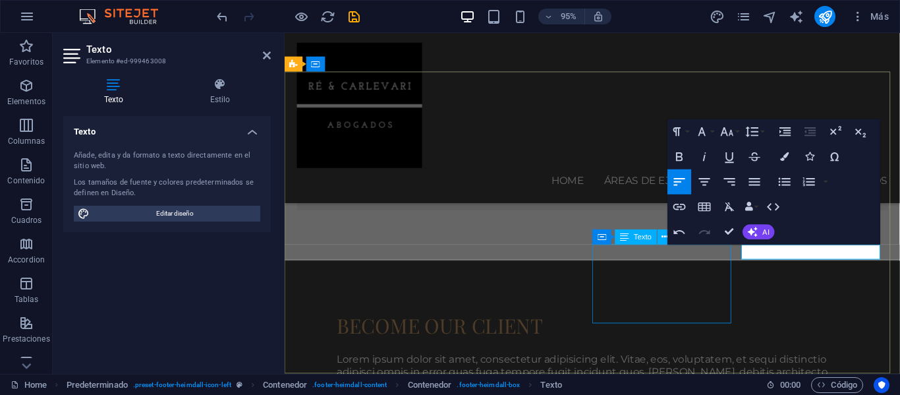
drag, startPoint x: 886, startPoint y: 262, endPoint x: 743, endPoint y: 256, distance: 143.1
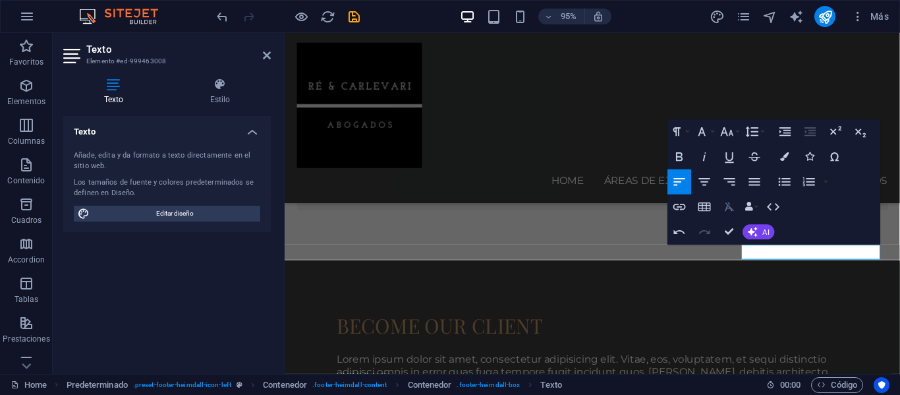
click at [727, 207] on icon "button" at bounding box center [729, 207] width 9 height 9
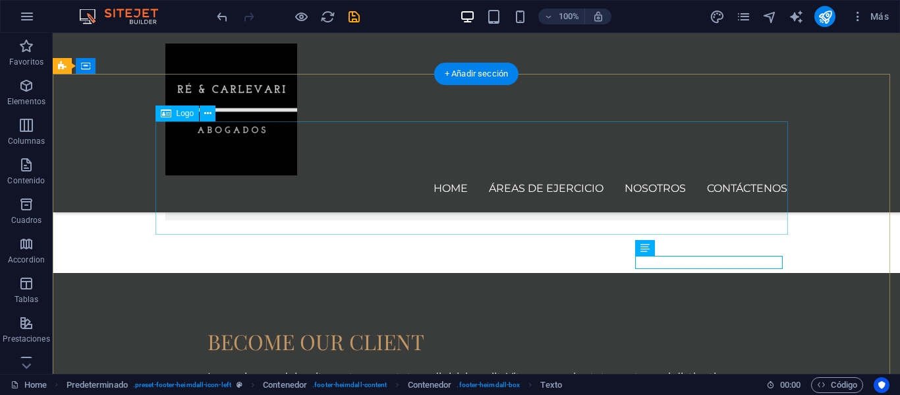
scroll to position [1109, 0]
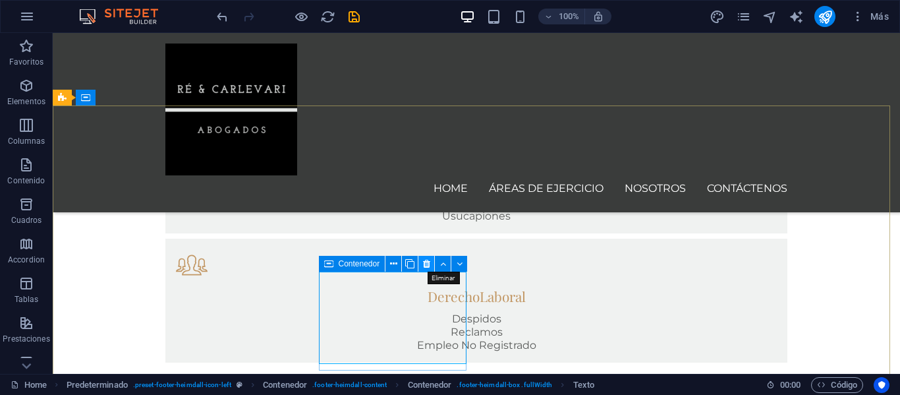
click at [426, 265] on icon at bounding box center [426, 264] width 7 height 14
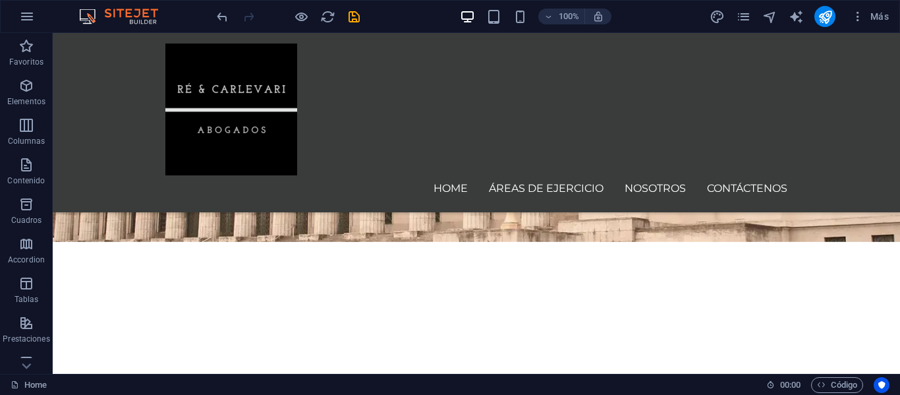
scroll to position [397, 0]
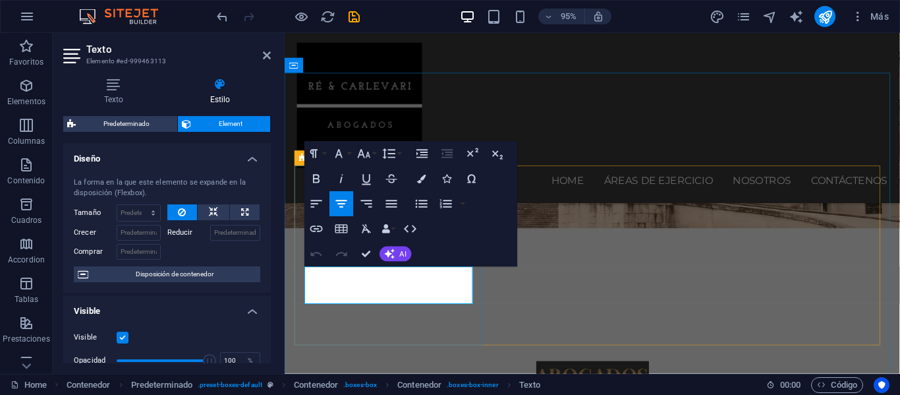
drag, startPoint x: 342, startPoint y: 286, endPoint x: 466, endPoint y: 309, distance: 126.6
drag, startPoint x: 263, startPoint y: 51, endPoint x: 238, endPoint y: 19, distance: 41.3
click at [263, 51] on icon at bounding box center [267, 55] width 8 height 11
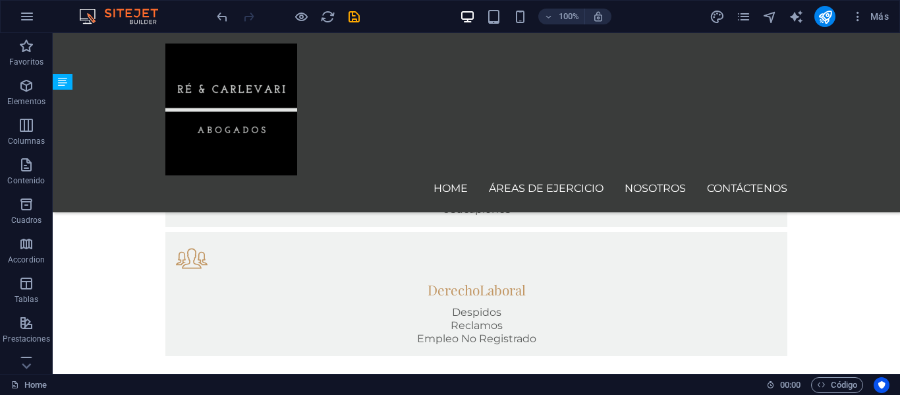
scroll to position [1127, 0]
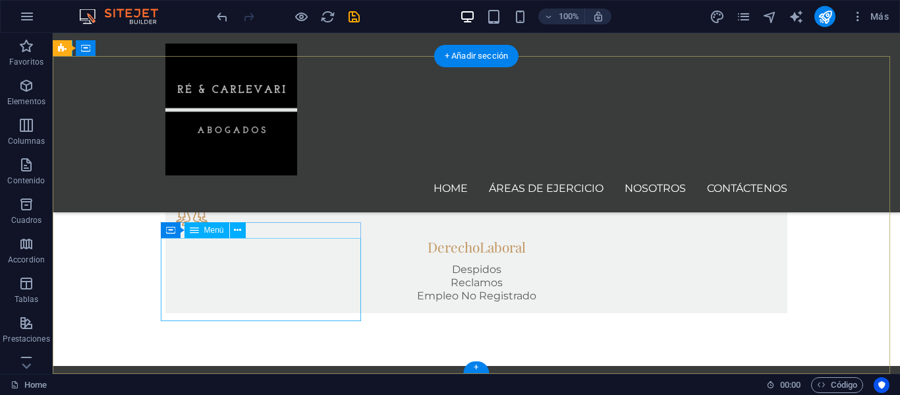
select select
select select "1"
select select
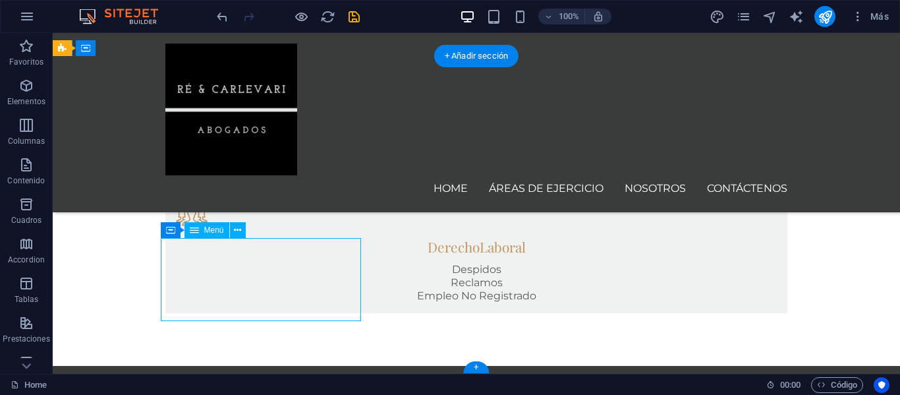
select select "2"
select select
select select "3"
select select
select select "4"
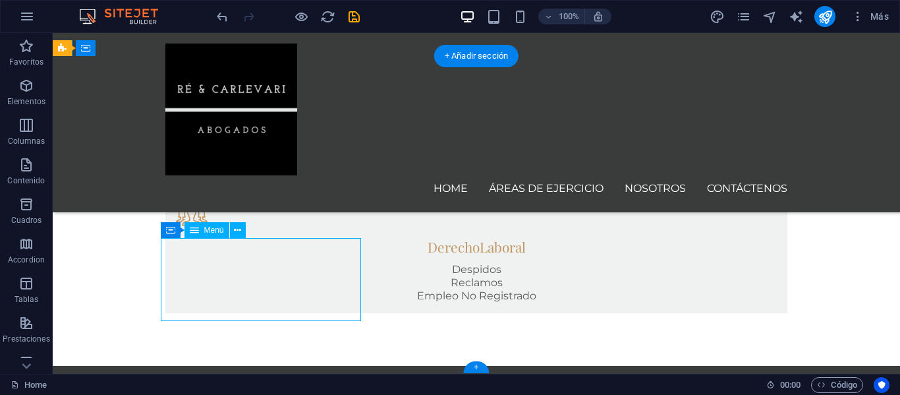
select select
select select "5"
select select
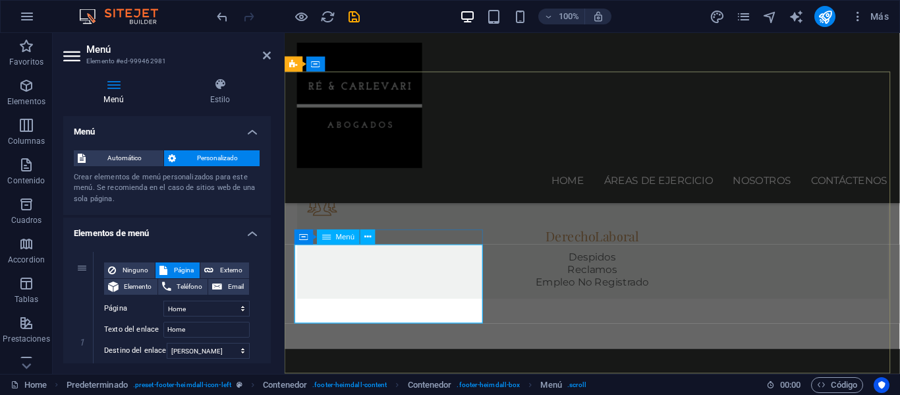
scroll to position [1220, 0]
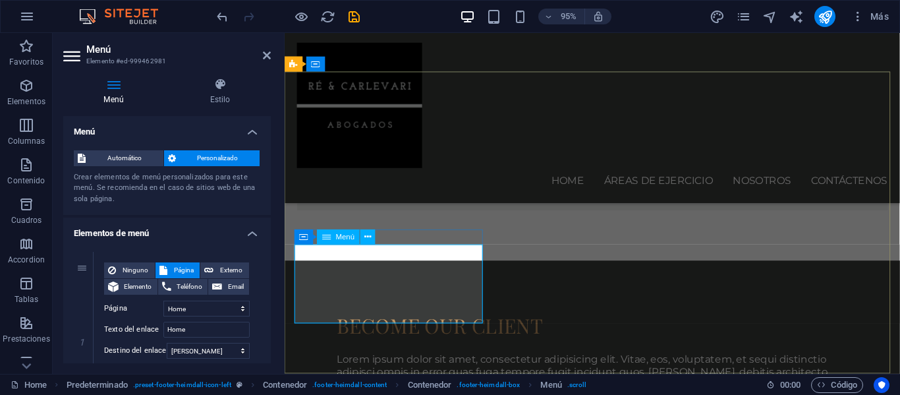
click at [269, 54] on icon at bounding box center [267, 55] width 8 height 11
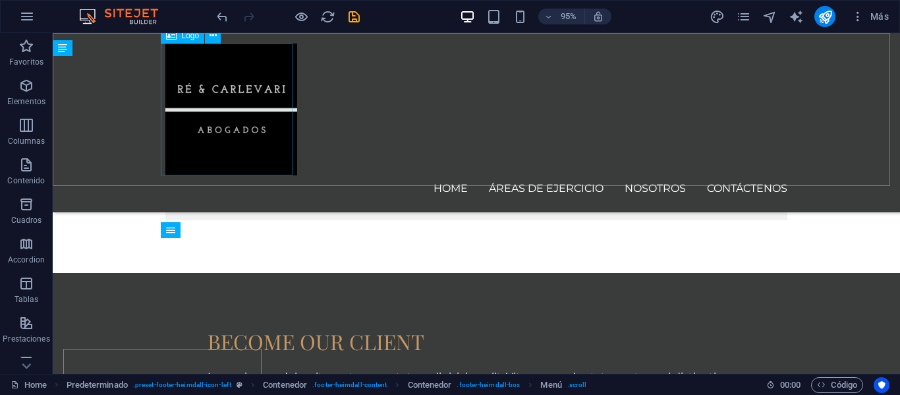
scroll to position [1127, 0]
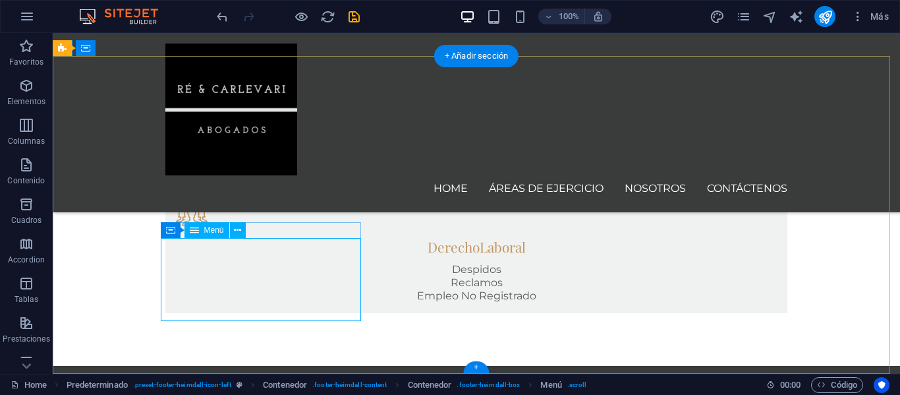
select select
select select "1"
select select
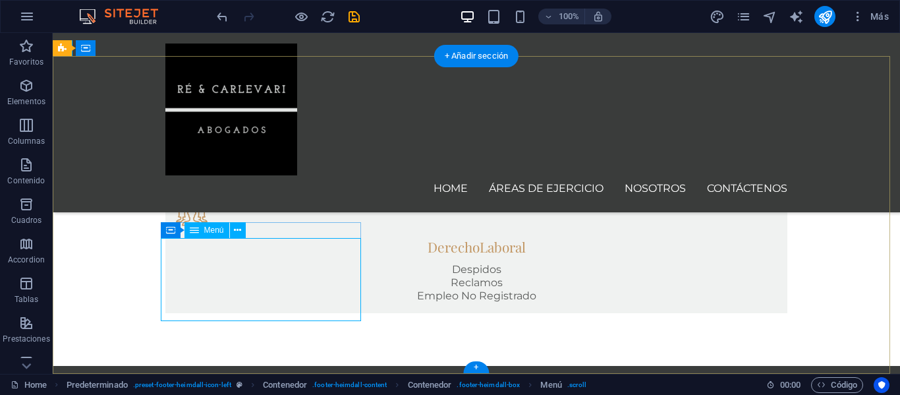
select select "2"
select select
select select "3"
select select
select select "4"
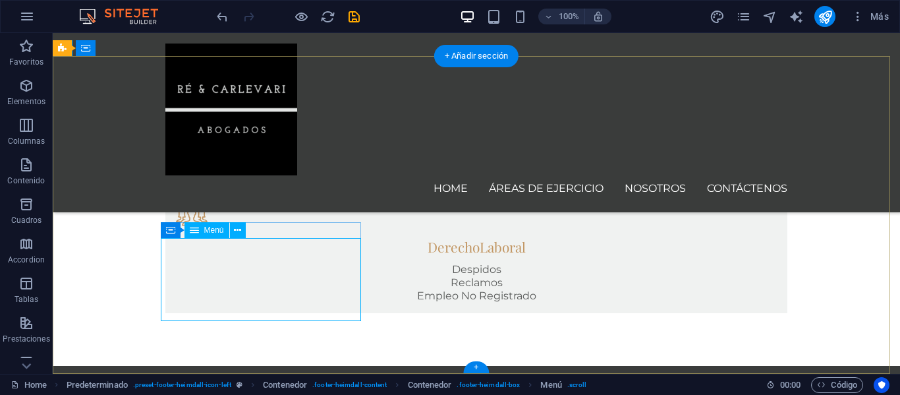
select select
select select "5"
select select
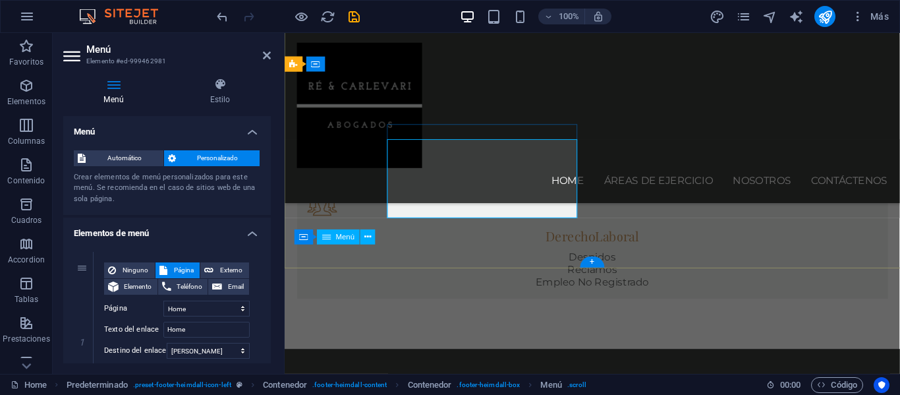
scroll to position [1220, 0]
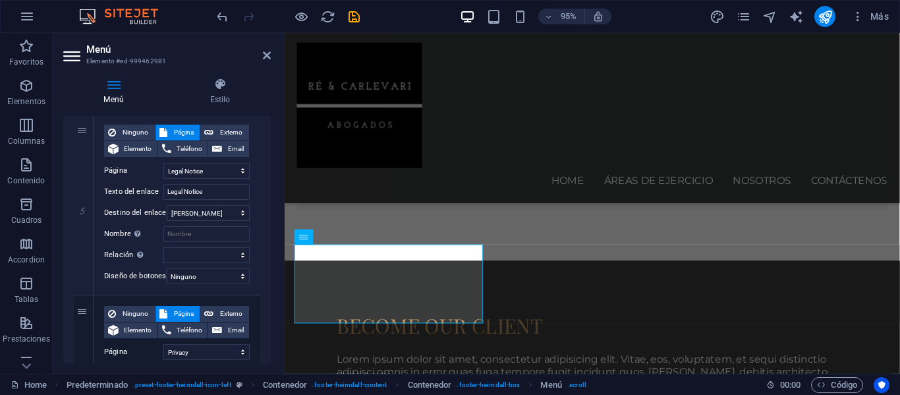
scroll to position [1020, 0]
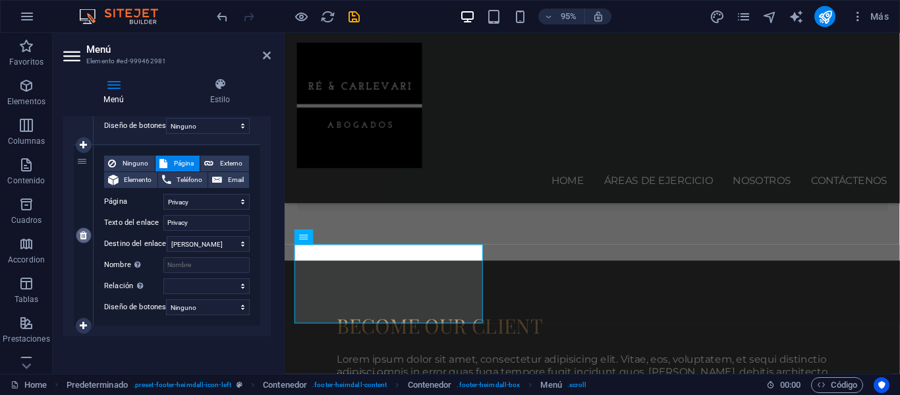
click at [85, 231] on icon at bounding box center [83, 235] width 7 height 9
select select
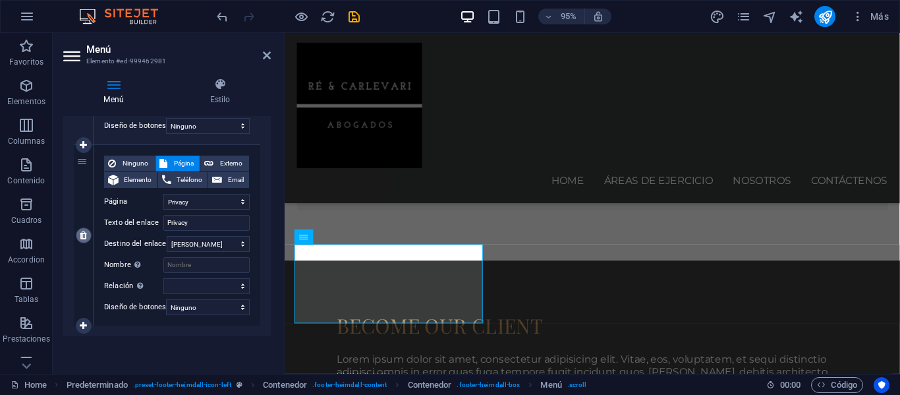
select select
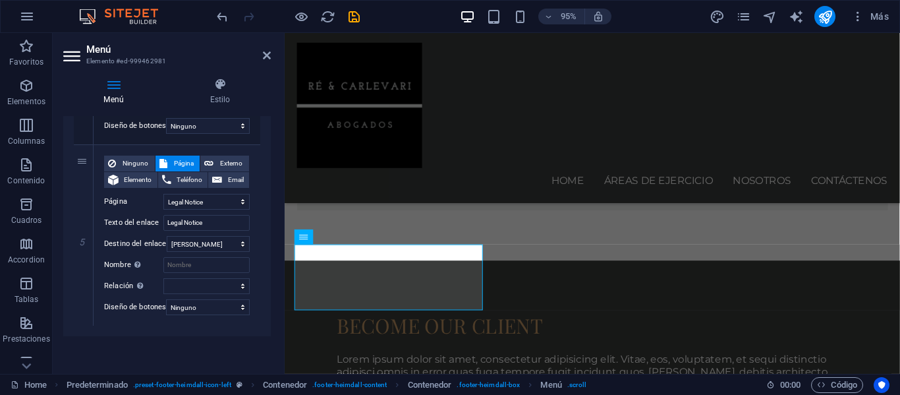
scroll to position [840, 0]
click at [0, 0] on icon at bounding box center [0, 0] width 0 height 0
select select
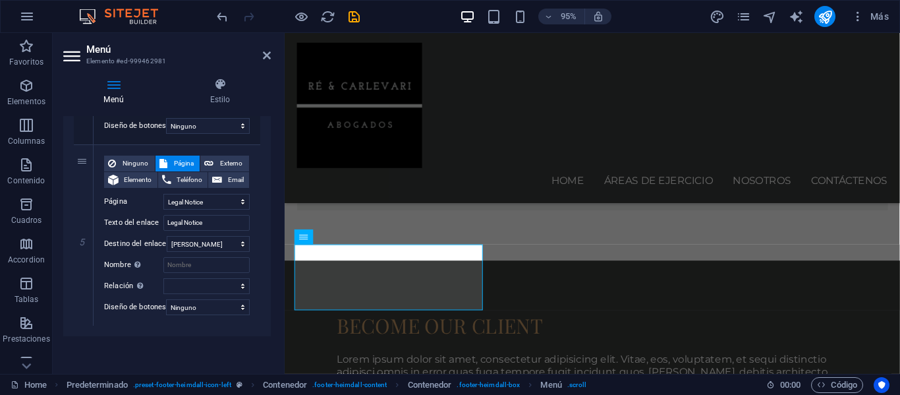
select select
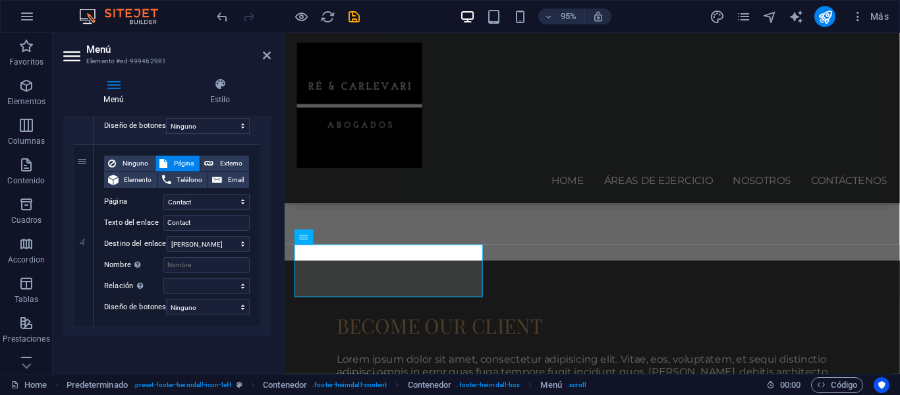
scroll to position [659, 0]
drag, startPoint x: 267, startPoint y: 319, endPoint x: 271, endPoint y: 300, distance: 19.7
click at [271, 299] on div "Menú Estilo Menú Automático Personalizado Crear elementos de menú personalizado…" at bounding box center [167, 220] width 229 height 306
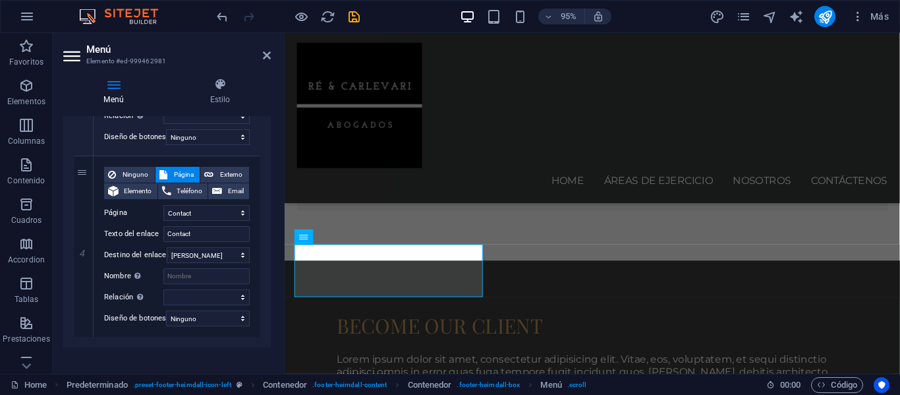
scroll to position [642, 0]
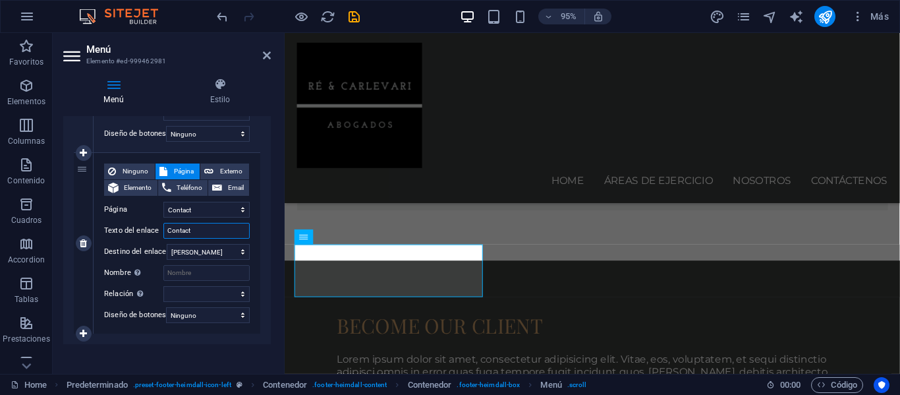
click at [193, 233] on input "Contact" at bounding box center [206, 231] width 86 height 16
type input "Contactenos"
select select
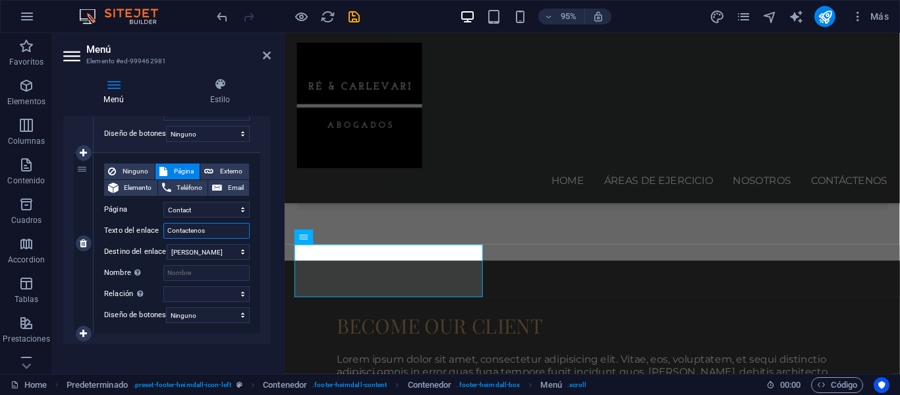
select select
click at [183, 231] on input "Contactenos" at bounding box center [206, 231] width 86 height 16
type input "Contctenos"
select select
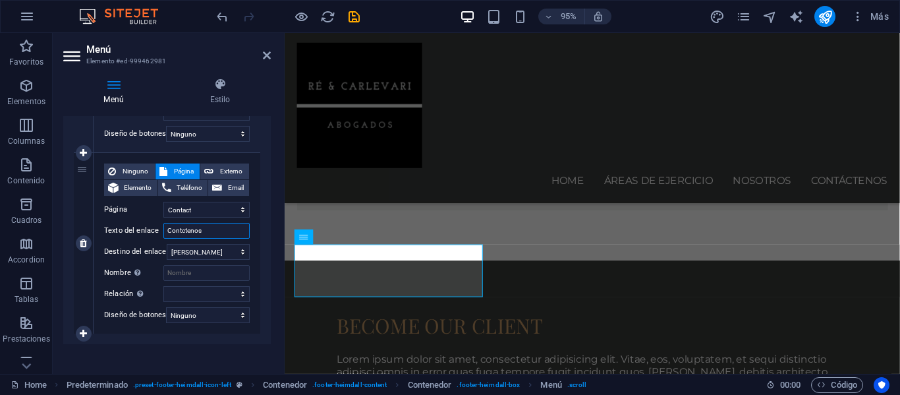
select select
type input "Contáctenos"
select select
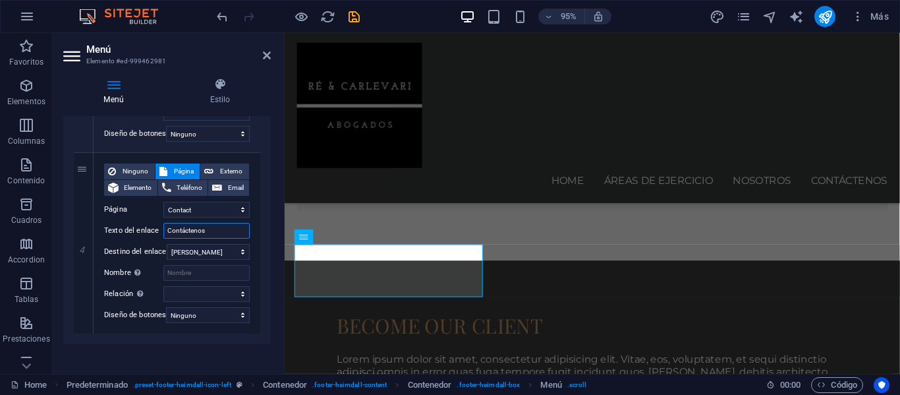
select select
type input "Contáctenos"
drag, startPoint x: 267, startPoint y: 319, endPoint x: 269, endPoint y: 306, distance: 13.4
click at [269, 306] on div "Menú Automático Personalizado Crear elementos de menú personalizados para este …" at bounding box center [166, 239] width 207 height 247
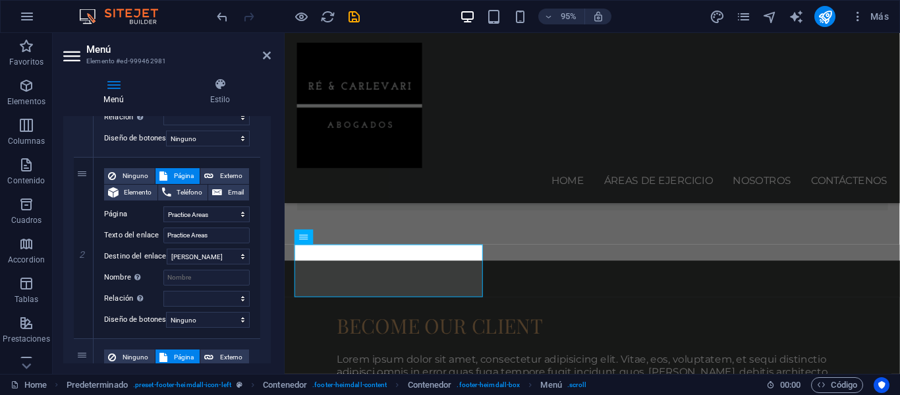
scroll to position [283, 0]
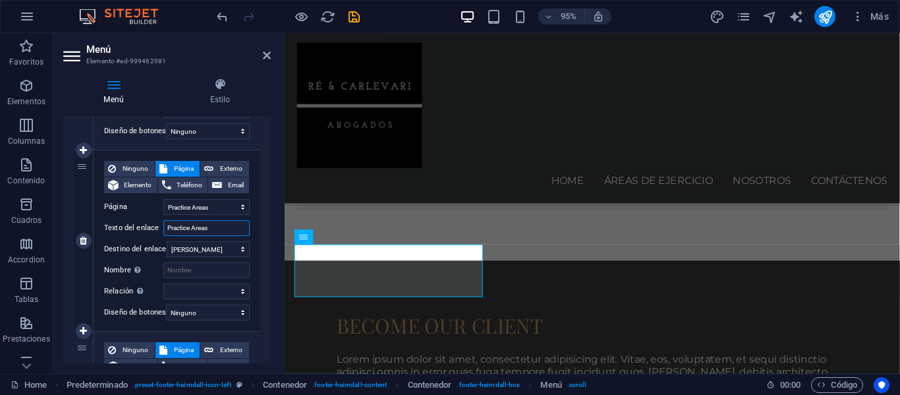
drag, startPoint x: 217, startPoint y: 229, endPoint x: 125, endPoint y: 228, distance: 91.6
click at [126, 228] on div "Texto del enlace Practice Areas" at bounding box center [177, 228] width 146 height 16
type input "Á"
select select
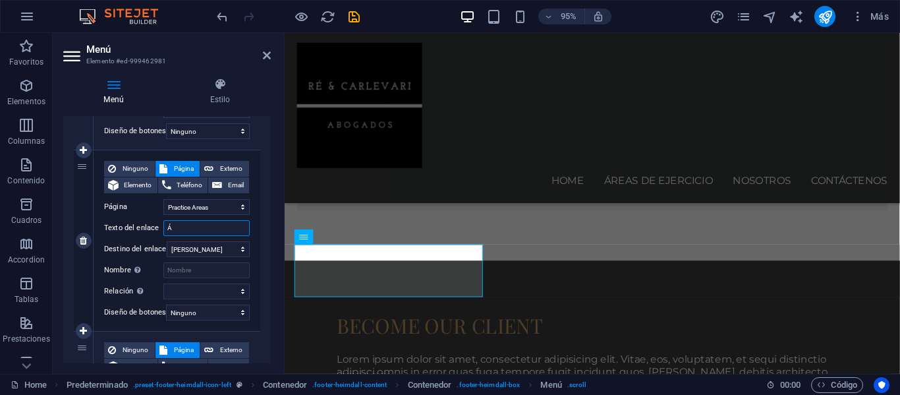
select select
type input "Áreas"
select select
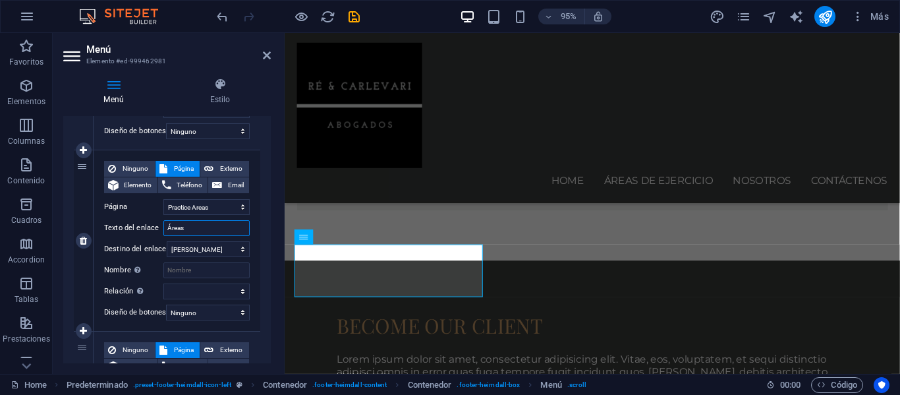
select select
type input "Áreas de"
select select
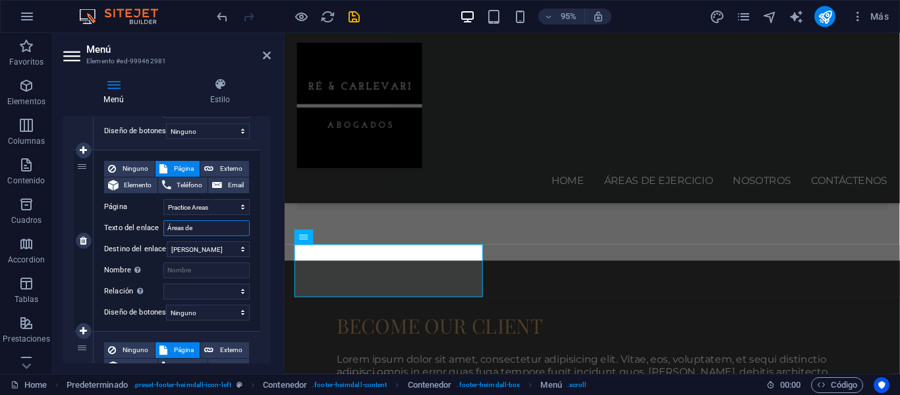
select select
type input "Áreas de Ejercicio"
select select
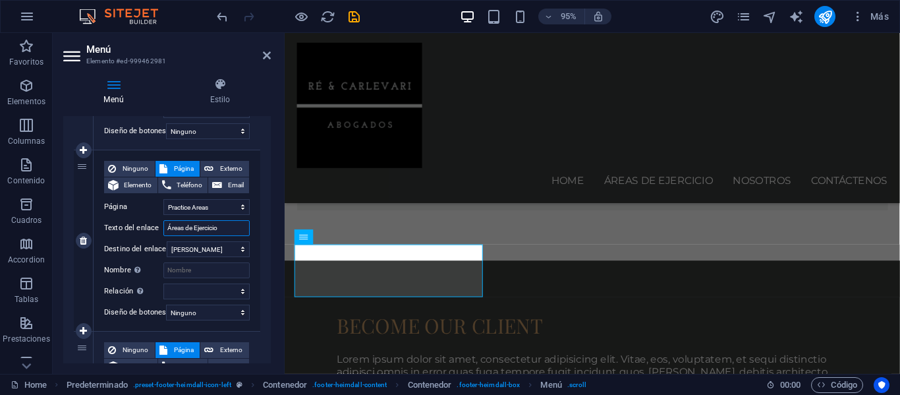
select select
type input "Áreas de Ejercicio"
drag, startPoint x: 271, startPoint y: 247, endPoint x: 271, endPoint y: 272, distance: 25.0
click at [271, 272] on div "Menú Estilo Menú Automático Personalizado Crear elementos de menú personalizado…" at bounding box center [167, 220] width 229 height 306
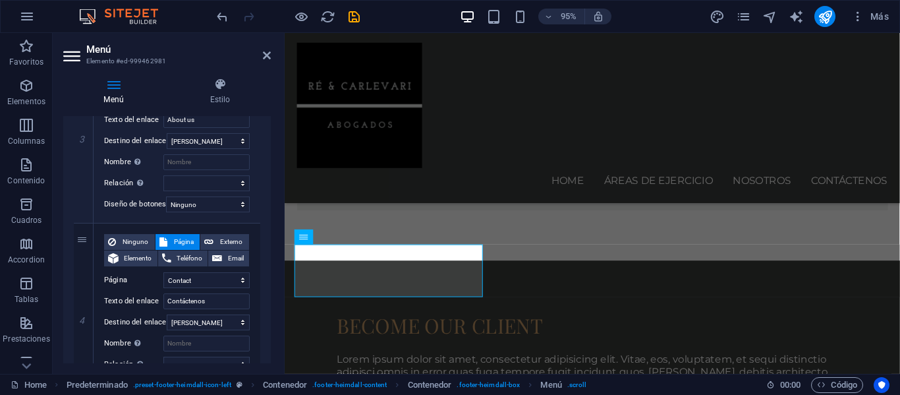
scroll to position [574, 0]
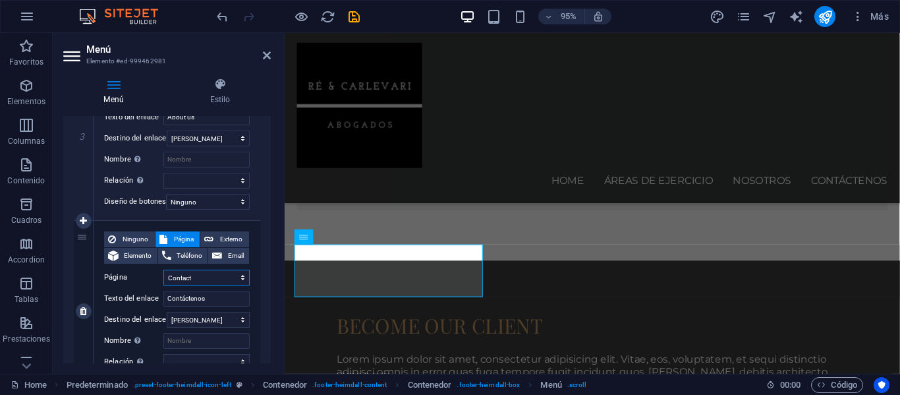
click at [194, 279] on select "Home Practice Areas About us Contact Legal Notice Privacy" at bounding box center [206, 277] width 86 height 16
click at [271, 287] on div "Menú Estilo Menú Automático Personalizado Crear elementos de menú personalizado…" at bounding box center [167, 220] width 229 height 306
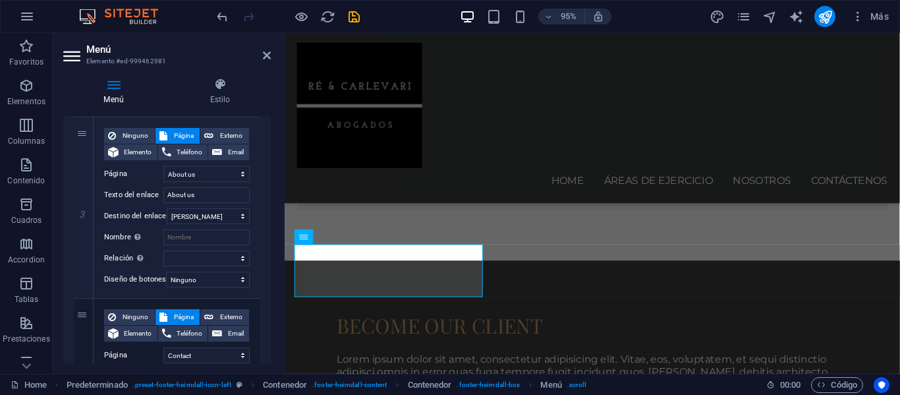
scroll to position [466, 0]
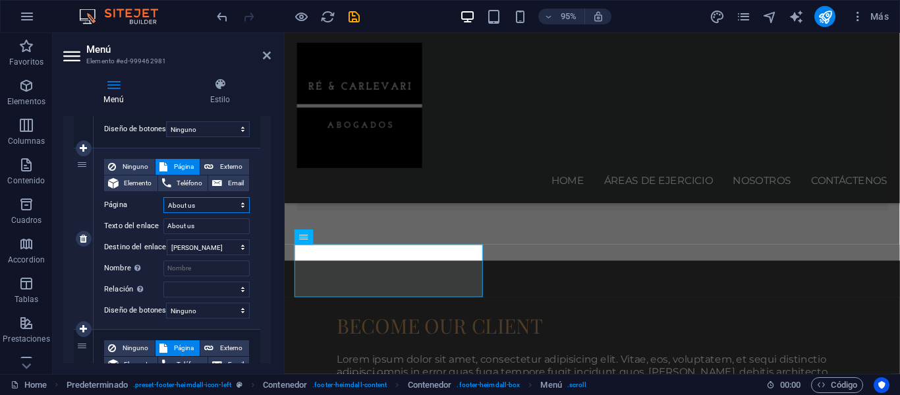
click at [212, 204] on select "Home Practice Areas About us Contact Legal Notice Privacy" at bounding box center [206, 205] width 86 height 16
drag, startPoint x: 202, startPoint y: 204, endPoint x: 174, endPoint y: 203, distance: 27.7
click at [174, 203] on select "Home Practice Areas About us Contact Legal Notice Privacy" at bounding box center [206, 205] width 86 height 16
click at [196, 204] on select "Home Practice Areas About us Contact Legal Notice Privacy" at bounding box center [206, 205] width 86 height 16
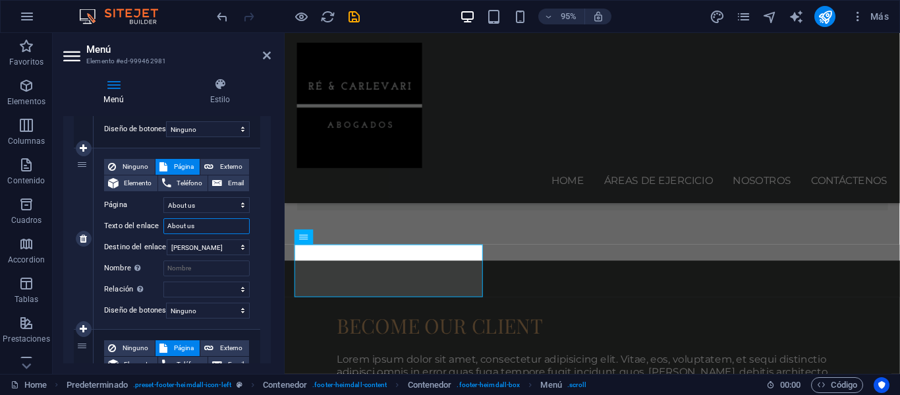
drag, startPoint x: 198, startPoint y: 225, endPoint x: 122, endPoint y: 226, distance: 76.4
click at [122, 226] on div "Texto del enlace About us" at bounding box center [177, 226] width 146 height 16
type input "Nosotros"
select select
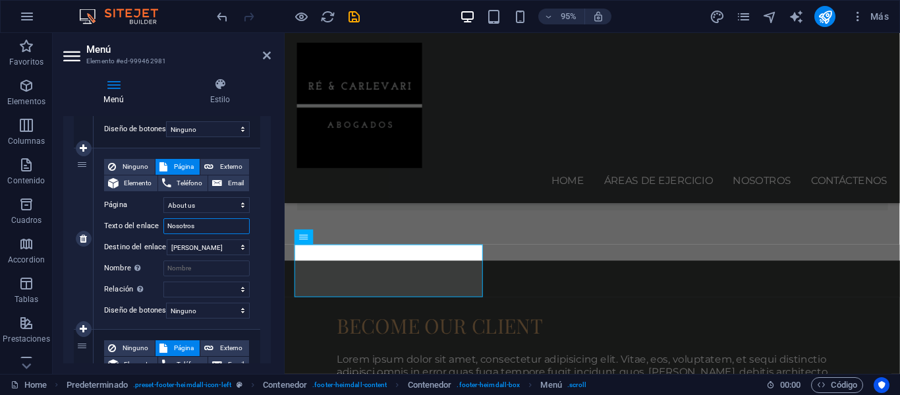
select select
type input "Nosotros"
click at [274, 320] on div "Menú Estilo Menú Automático Personalizado Crear elementos de menú personalizado…" at bounding box center [167, 220] width 229 height 306
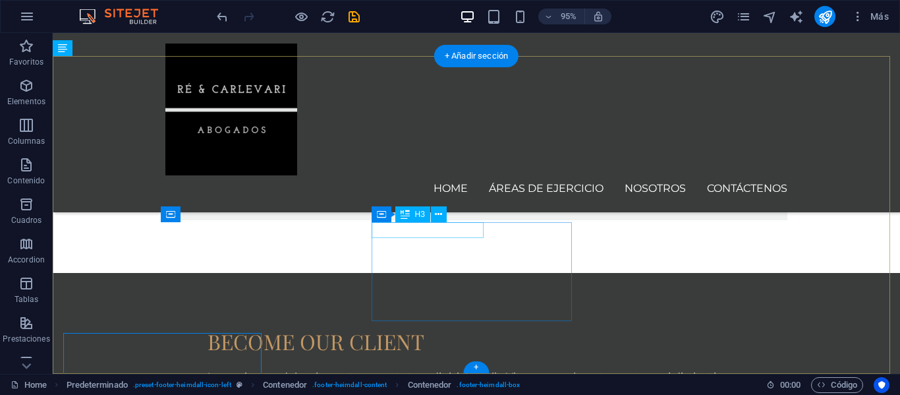
scroll to position [1127, 0]
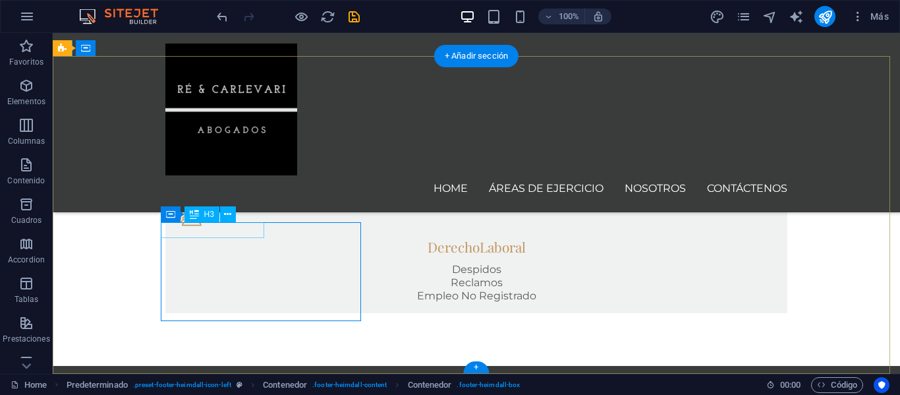
click at [262, 229] on div "H1 Banner Banner Contenedor Barra de menús Menú Barra de información Logo Texto…" at bounding box center [476, 203] width 847 height 341
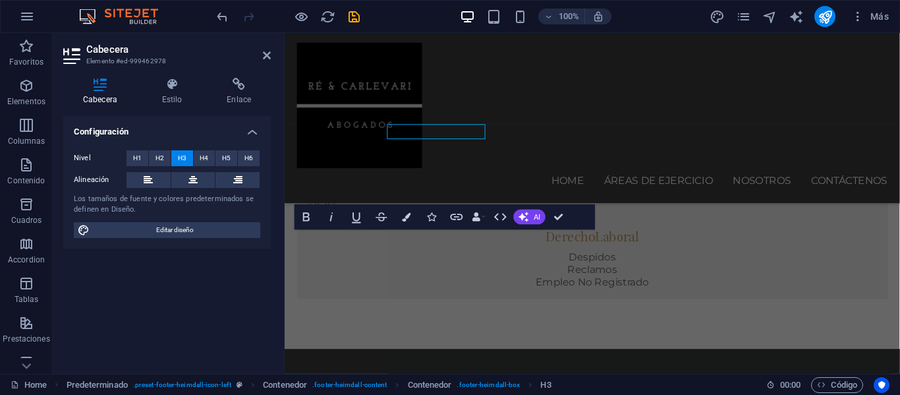
scroll to position [1220, 0]
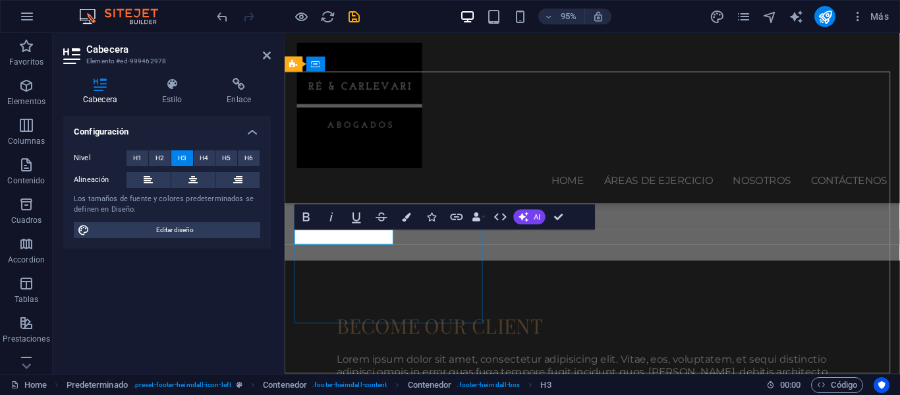
drag, startPoint x: 349, startPoint y: 246, endPoint x: 371, endPoint y: 246, distance: 21.7
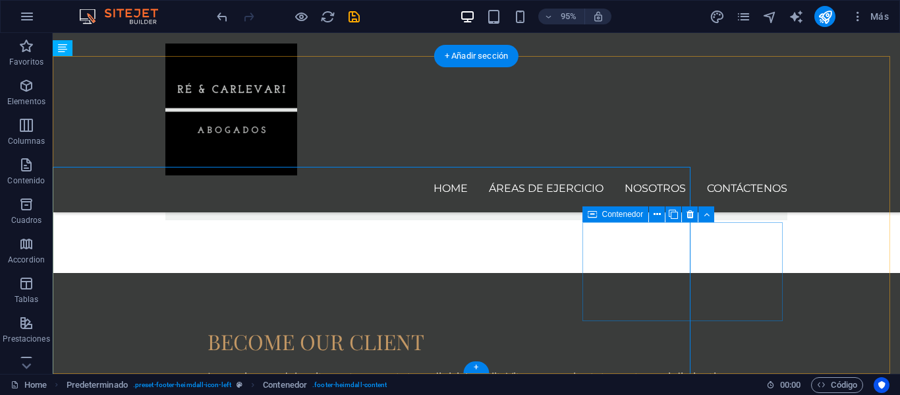
scroll to position [1127, 0]
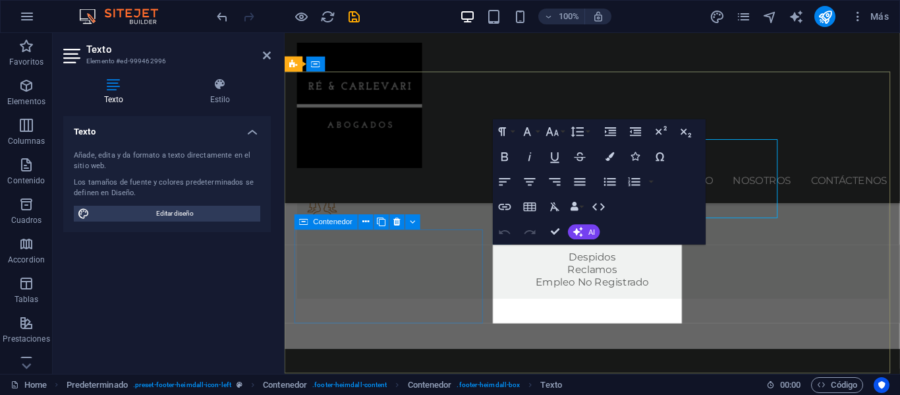
scroll to position [1220, 0]
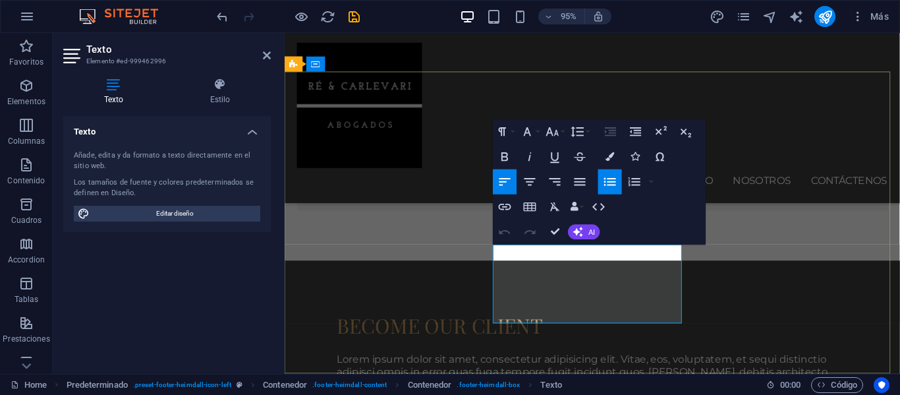
drag, startPoint x: 571, startPoint y: 330, endPoint x: 515, endPoint y: 298, distance: 64.6
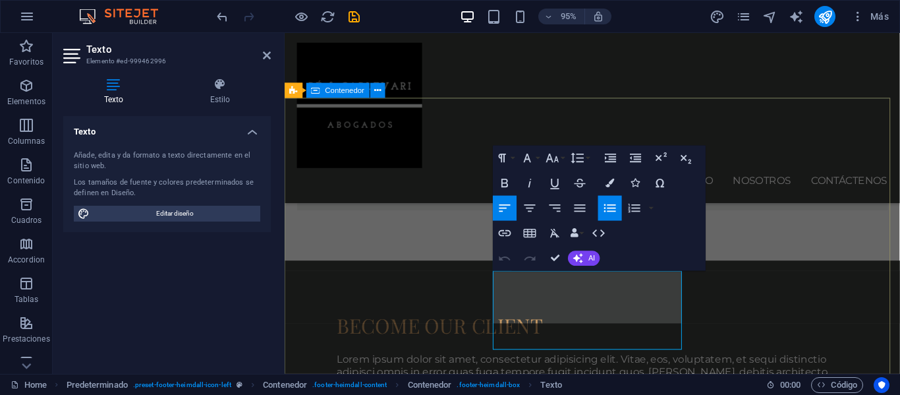
scroll to position [1192, 0]
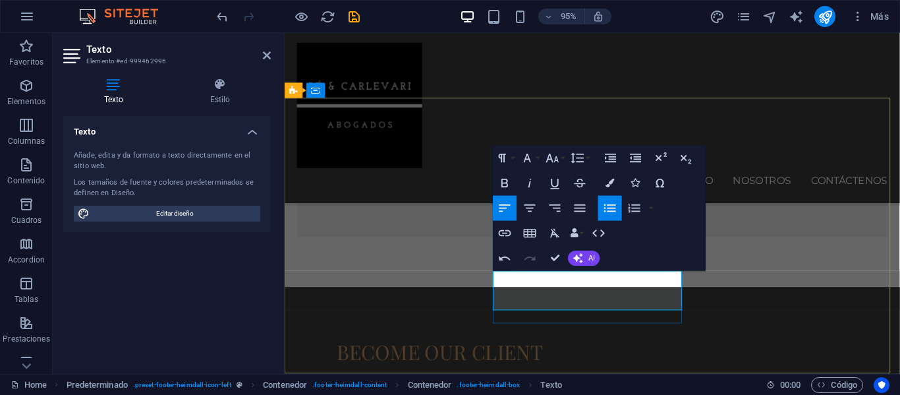
drag, startPoint x: 599, startPoint y: 292, endPoint x: 513, endPoint y: 288, distance: 85.7
drag, startPoint x: 611, startPoint y: 306, endPoint x: 512, endPoint y: 304, distance: 98.8
drag, startPoint x: 616, startPoint y: 321, endPoint x: 512, endPoint y: 316, distance: 104.2
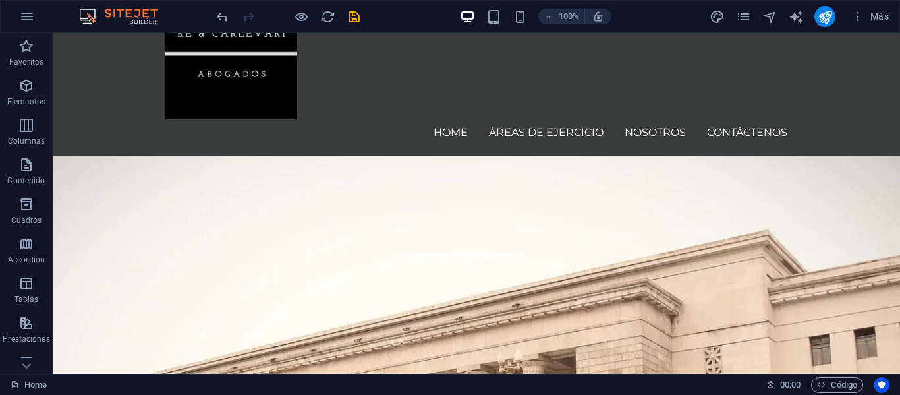
scroll to position [156, 0]
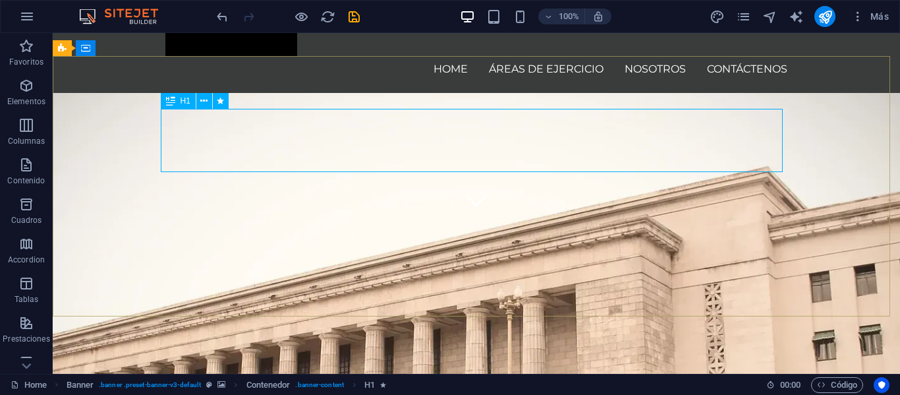
click at [170, 101] on icon at bounding box center [170, 101] width 9 height 16
click at [206, 101] on icon at bounding box center [203, 101] width 7 height 14
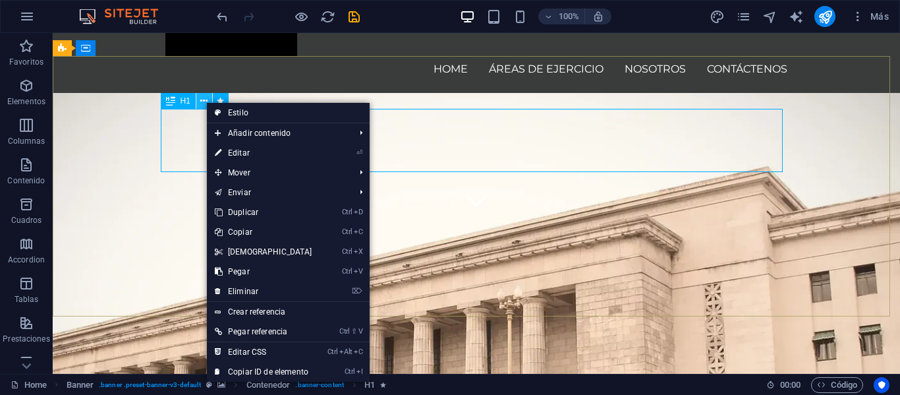
click at [206, 101] on icon at bounding box center [203, 101] width 7 height 14
click at [227, 148] on link "⏎ Editar" at bounding box center [263, 153] width 113 height 20
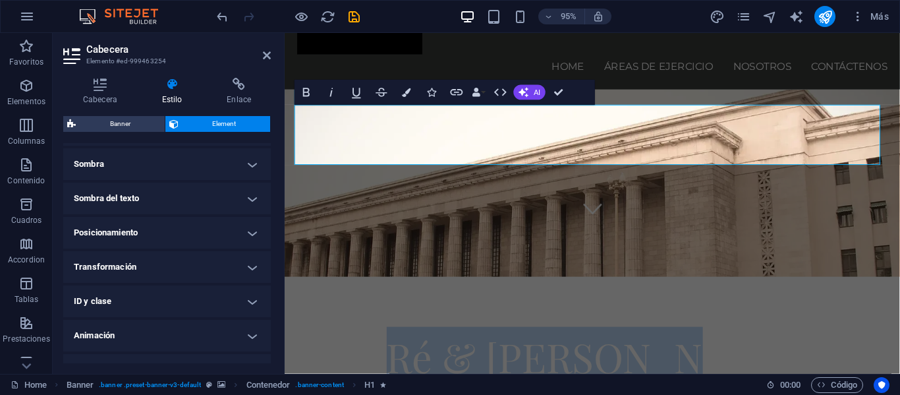
scroll to position [348, 0]
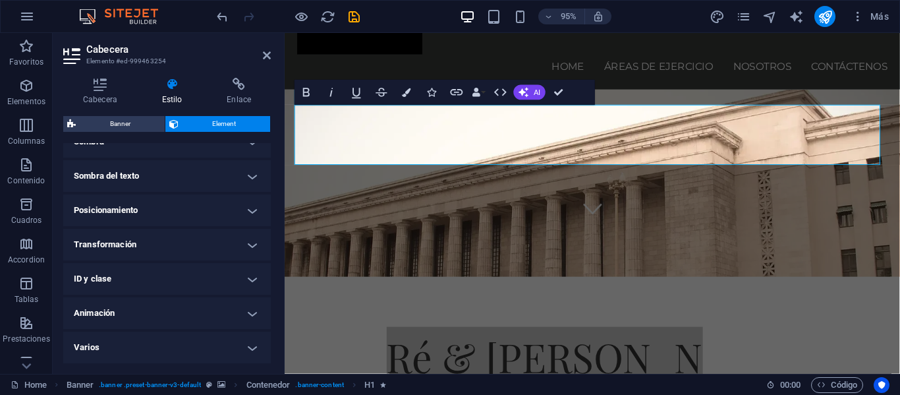
click at [250, 209] on h4 "Posicionamiento" at bounding box center [166, 210] width 207 height 32
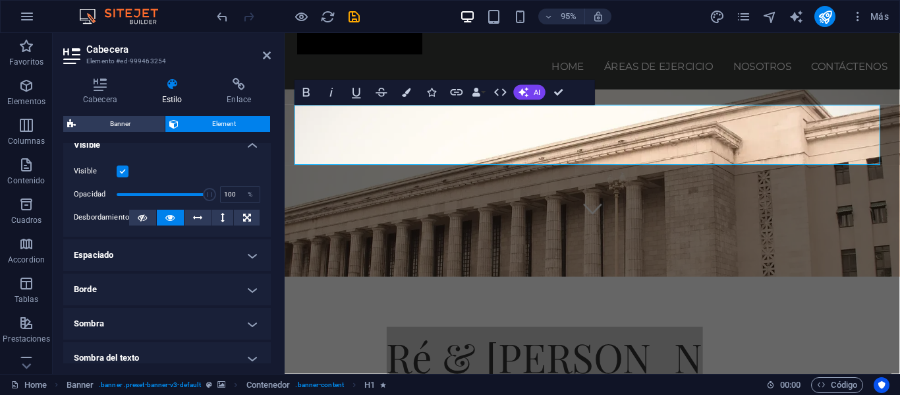
scroll to position [0, 0]
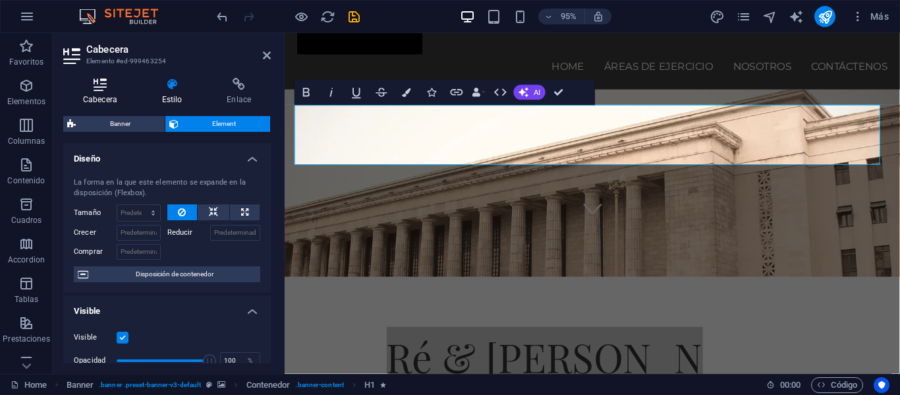
click at [100, 88] on icon at bounding box center [100, 84] width 74 height 13
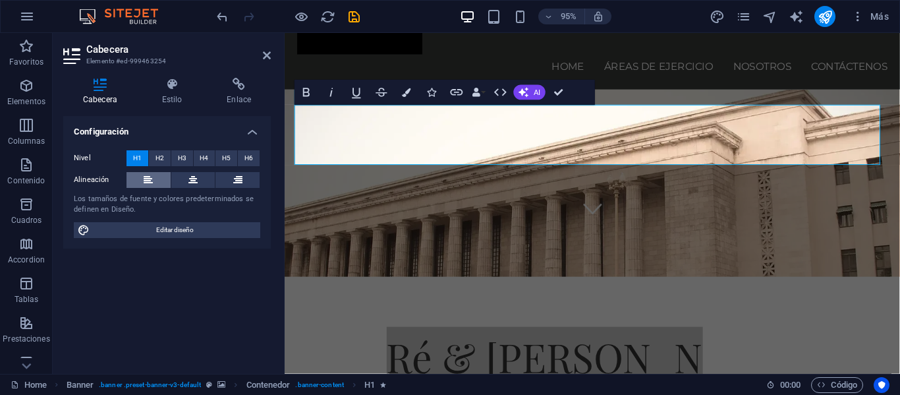
click at [150, 177] on icon at bounding box center [148, 180] width 9 height 16
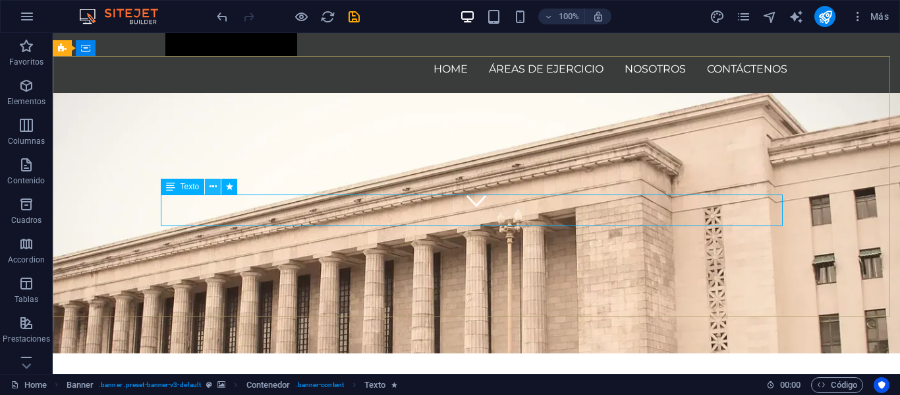
click at [214, 186] on icon at bounding box center [212, 187] width 7 height 14
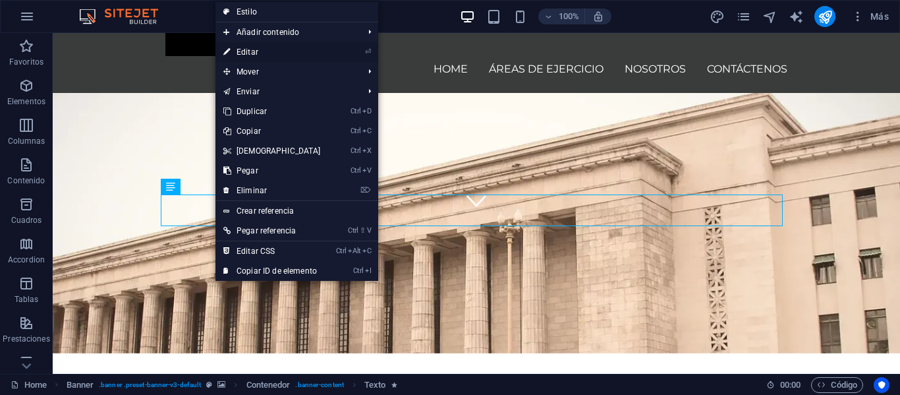
click at [239, 49] on link "⏎ Editar" at bounding box center [271, 52] width 113 height 20
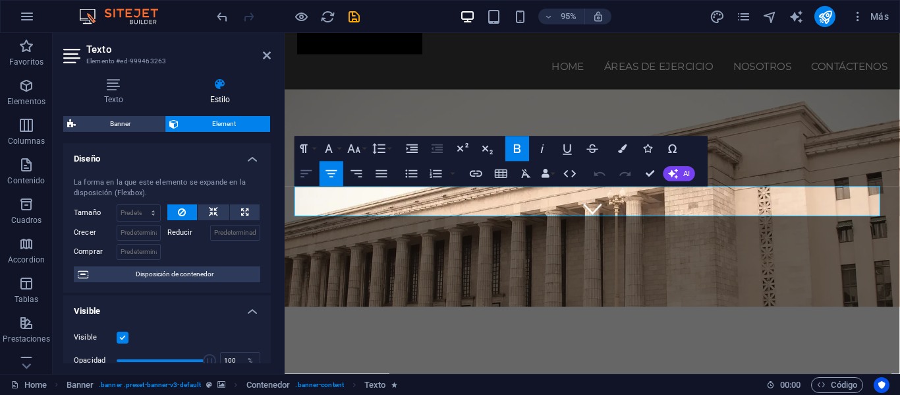
click at [309, 172] on icon "button" at bounding box center [306, 173] width 15 height 15
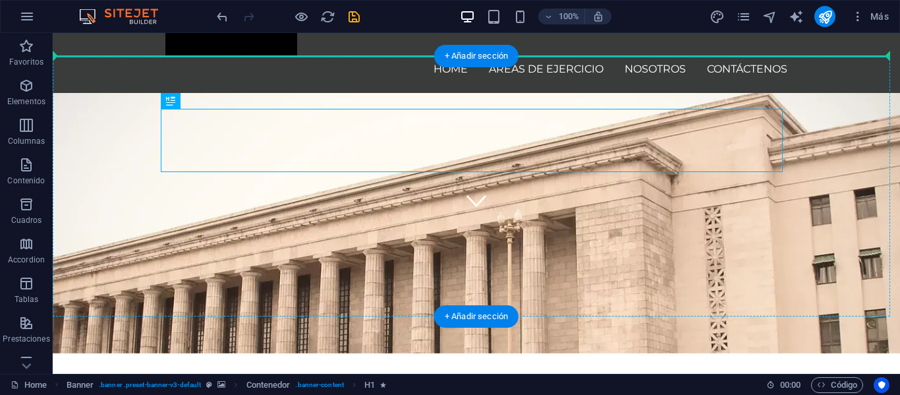
drag, startPoint x: 223, startPoint y: 133, endPoint x: 123, endPoint y: 94, distance: 108.3
drag, startPoint x: 309, startPoint y: 130, endPoint x: 312, endPoint y: 92, distance: 38.3
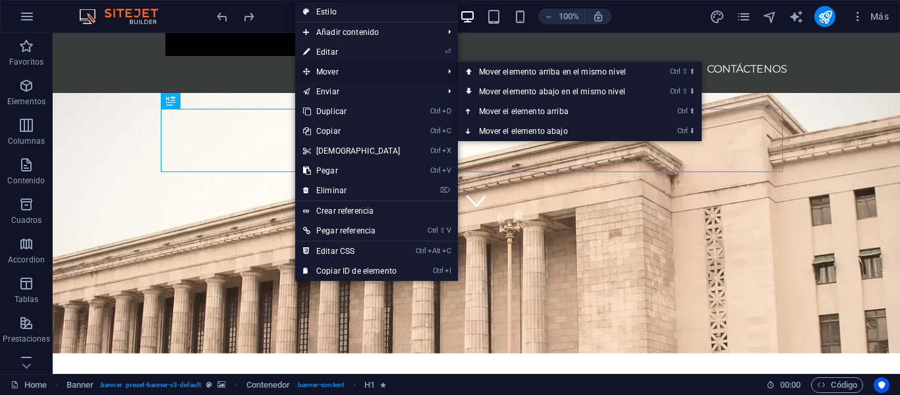
click at [316, 74] on span "Mover" at bounding box center [366, 72] width 143 height 20
click at [489, 75] on link "Ctrl ⇧ ⬆ Mover elemento arriba en el mismo nivel" at bounding box center [555, 72] width 194 height 20
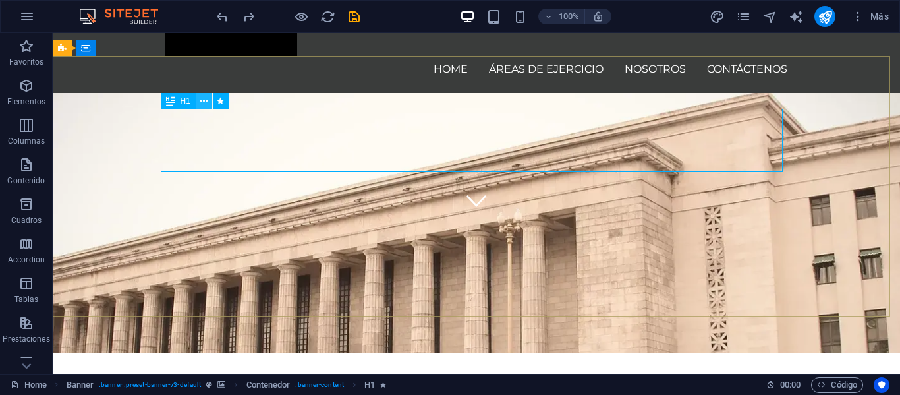
click at [204, 97] on icon at bounding box center [203, 101] width 7 height 14
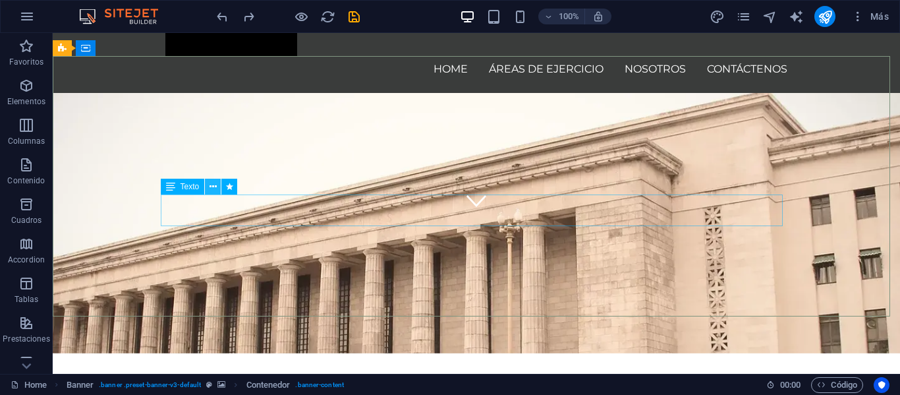
click at [211, 189] on icon at bounding box center [212, 187] width 7 height 14
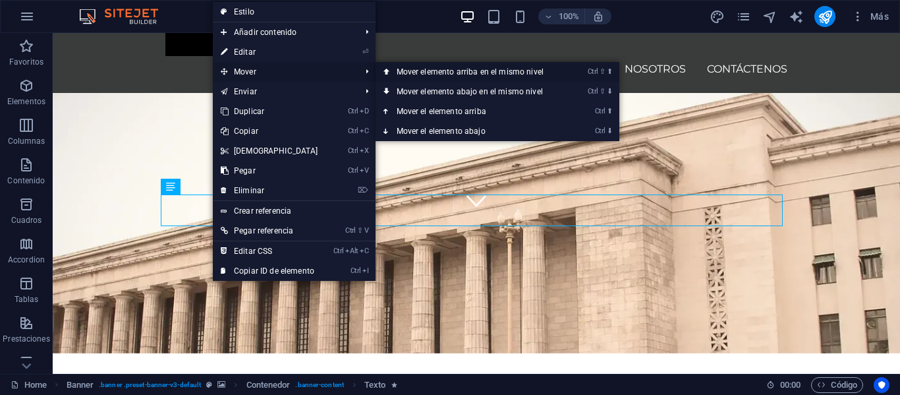
click at [462, 73] on link "Ctrl ⇧ ⬆ Mover elemento arriba en el mismo nivel" at bounding box center [472, 72] width 194 height 20
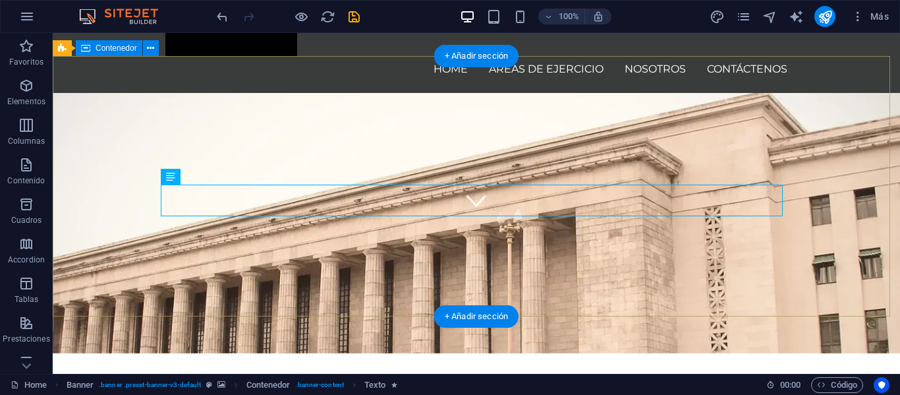
drag, startPoint x: 214, startPoint y: 213, endPoint x: 119, endPoint y: 175, distance: 102.9
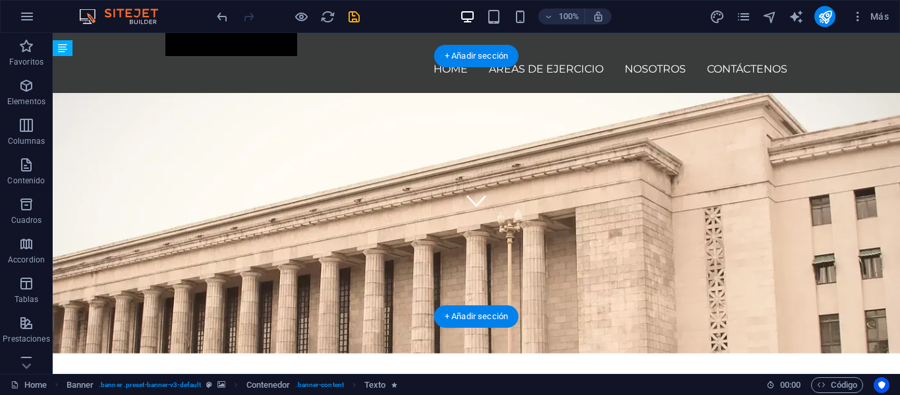
drag, startPoint x: 216, startPoint y: 215, endPoint x: 186, endPoint y: 111, distance: 107.8
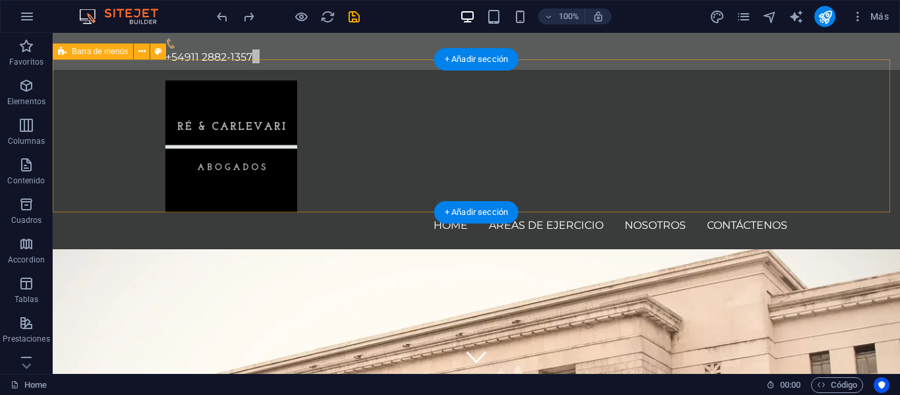
click at [649, 179] on div "Home Áreas de Ejercicio Nosotros Contáctenos Menu" at bounding box center [476, 159] width 847 height 179
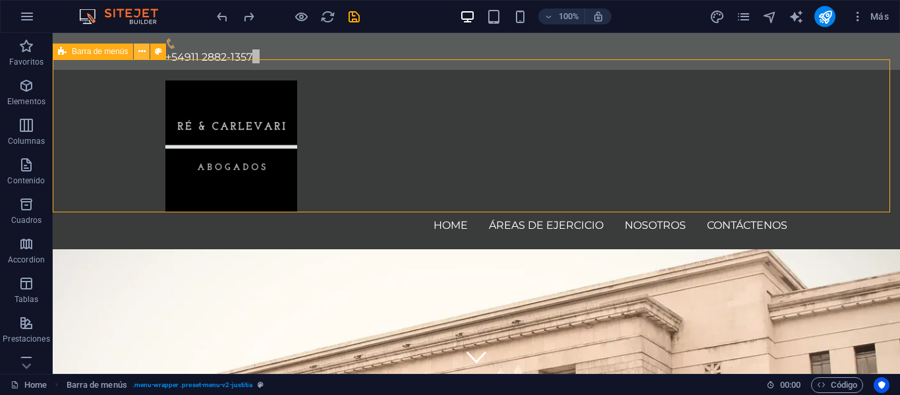
click at [140, 50] on icon at bounding box center [141, 52] width 7 height 14
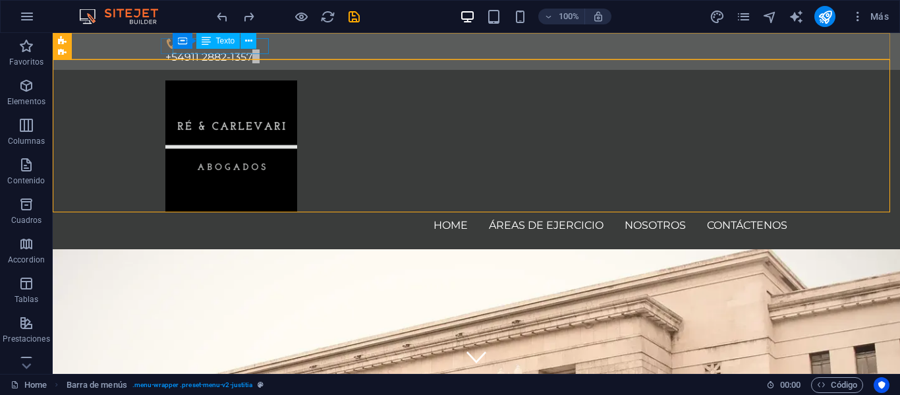
click at [258, 47] on div "Contenedor Texto" at bounding box center [219, 41] width 93 height 16
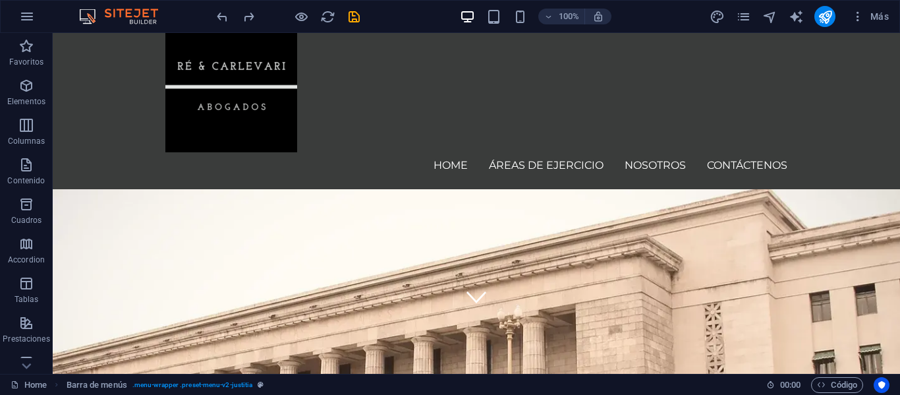
scroll to position [57, 0]
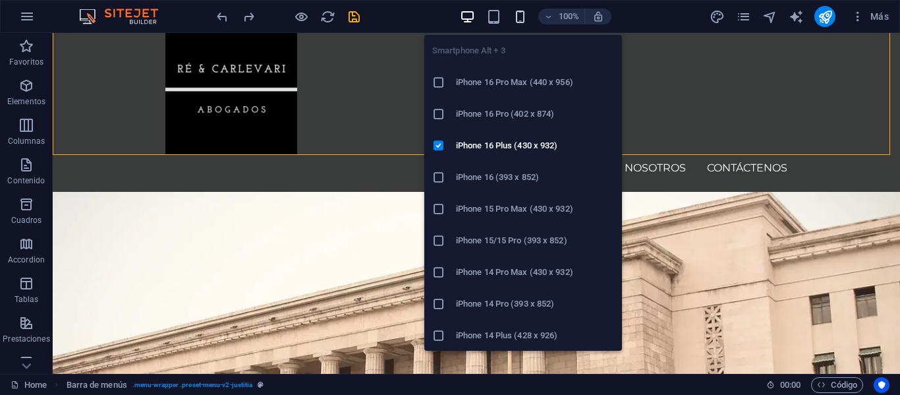
click at [516, 21] on icon "button" at bounding box center [519, 16] width 15 height 15
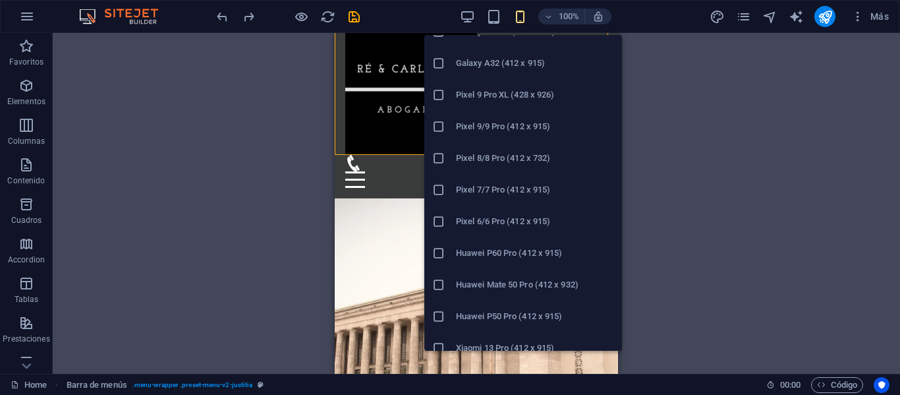
scroll to position [728, 0]
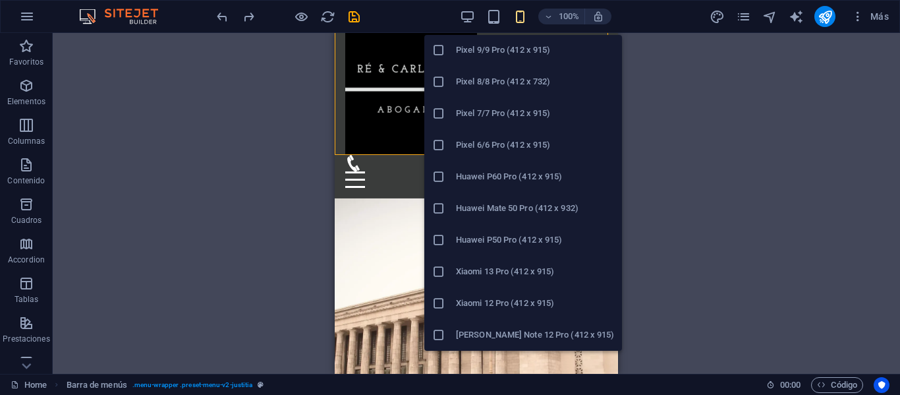
click at [539, 175] on h6 "Huawei P60 Pro (412 x 915)" at bounding box center [535, 177] width 158 height 16
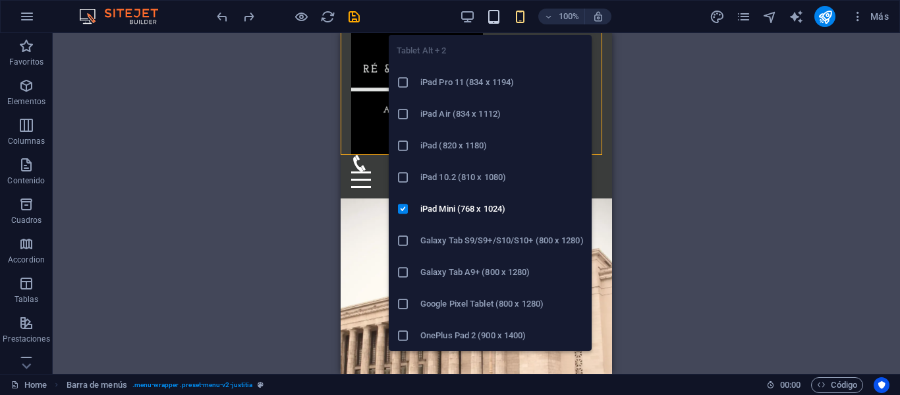
click at [493, 17] on icon "button" at bounding box center [493, 16] width 15 height 15
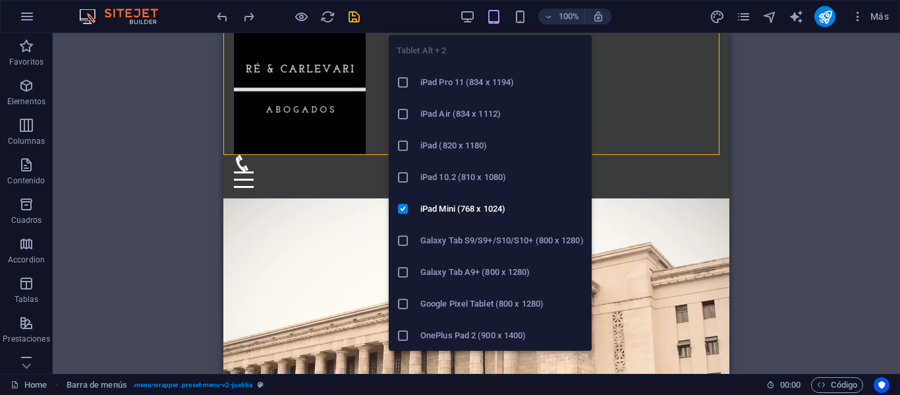
click at [491, 95] on li "iPad Pro 11 (834 x 1194)" at bounding box center [490, 83] width 203 height 32
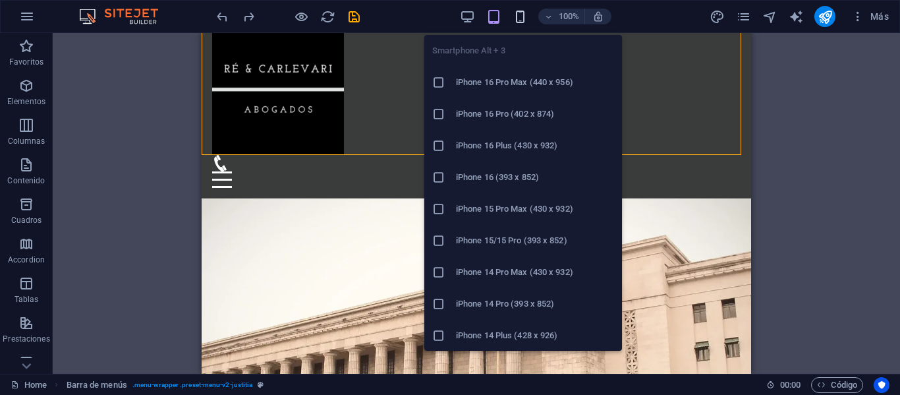
click at [517, 16] on icon "button" at bounding box center [519, 16] width 15 height 15
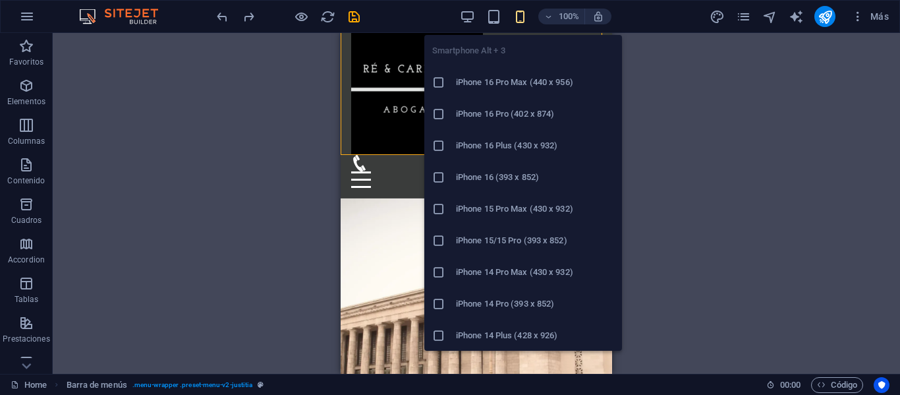
click at [551, 80] on h6 "iPhone 16 Pro Max (440 x 956)" at bounding box center [535, 82] width 158 height 16
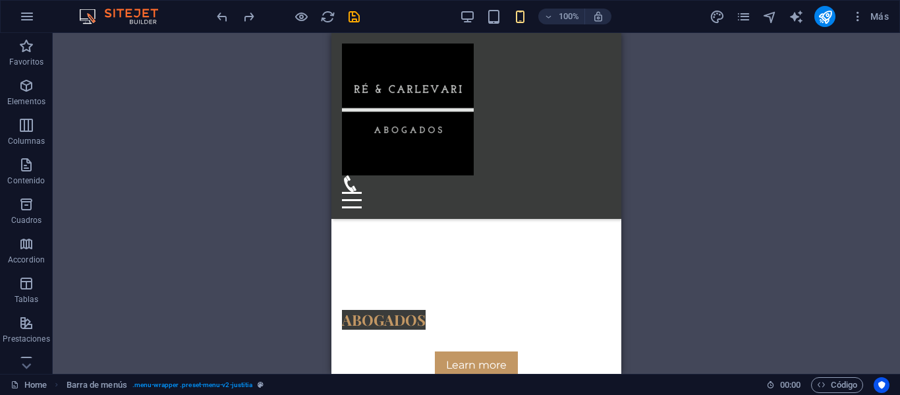
scroll to position [0, 0]
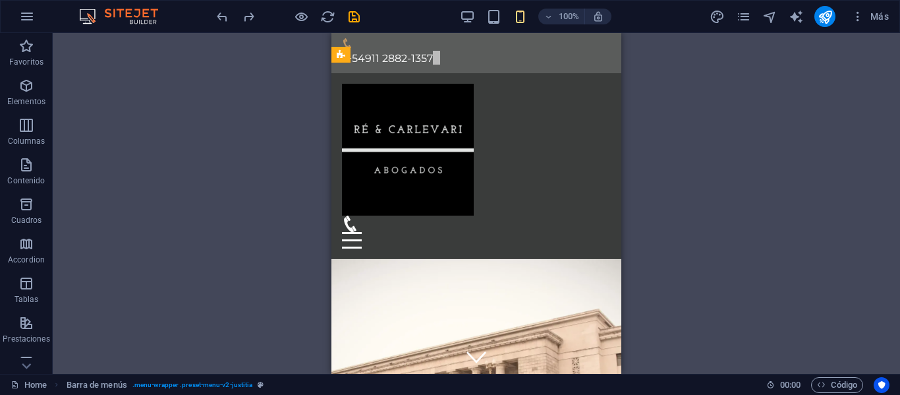
drag, startPoint x: 617, startPoint y: 76, endPoint x: 954, endPoint y: 48, distance: 338.4
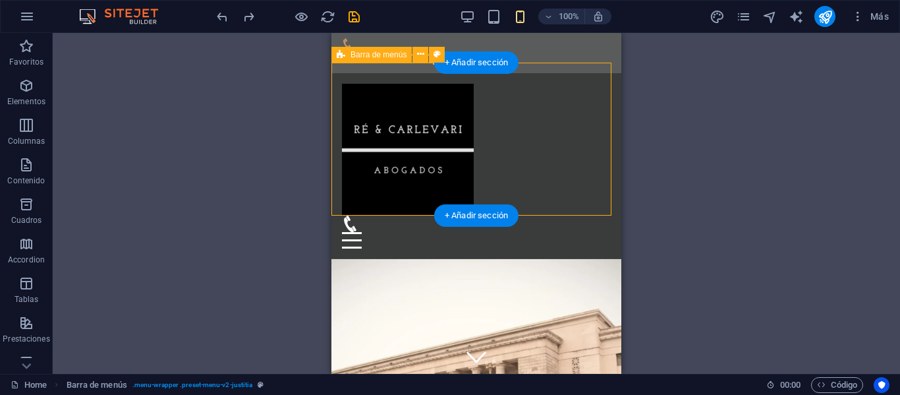
drag, startPoint x: 518, startPoint y: 109, endPoint x: 559, endPoint y: 140, distance: 51.2
click at [559, 140] on div "Home Áreas de Ejercicio Nosotros Contáctenos Menu" at bounding box center [476, 166] width 290 height 186
click at [559, 215] on figure at bounding box center [471, 223] width 258 height 16
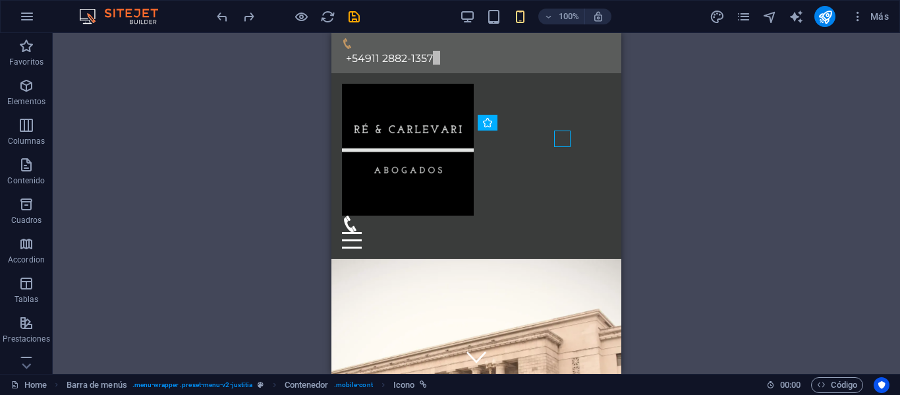
click at [679, 168] on div "H1 Banner Banner Contenedor Barra de menús Menú Barra de información Logo Texto…" at bounding box center [476, 203] width 847 height 341
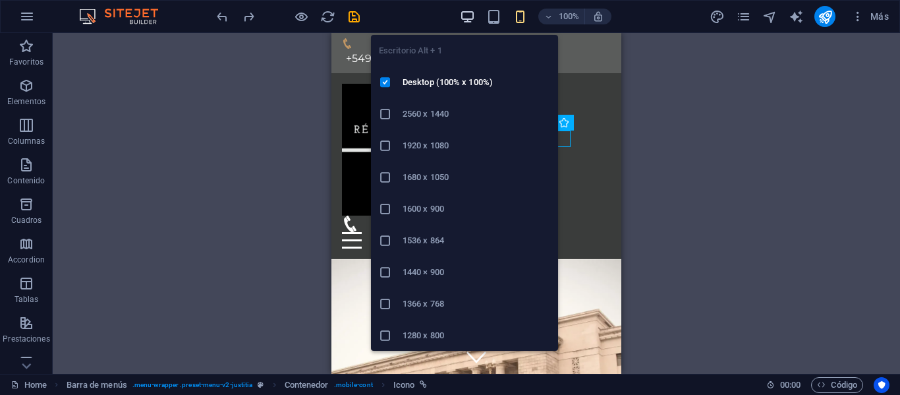
click at [468, 22] on icon "button" at bounding box center [467, 16] width 15 height 15
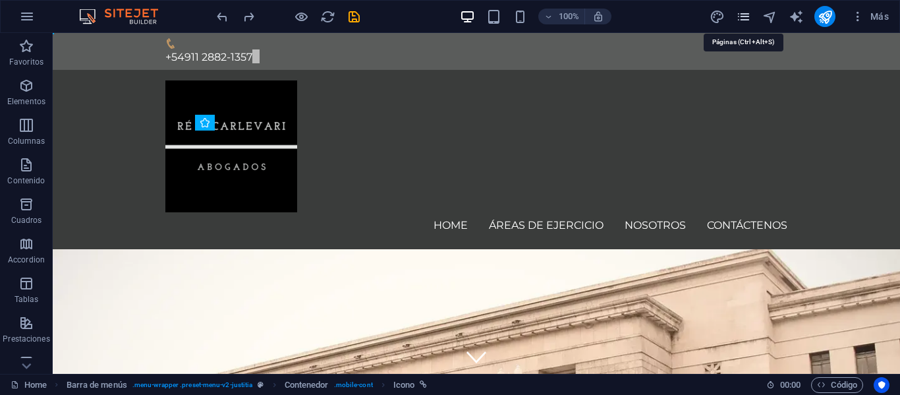
click at [743, 20] on icon "pages" at bounding box center [743, 16] width 15 height 15
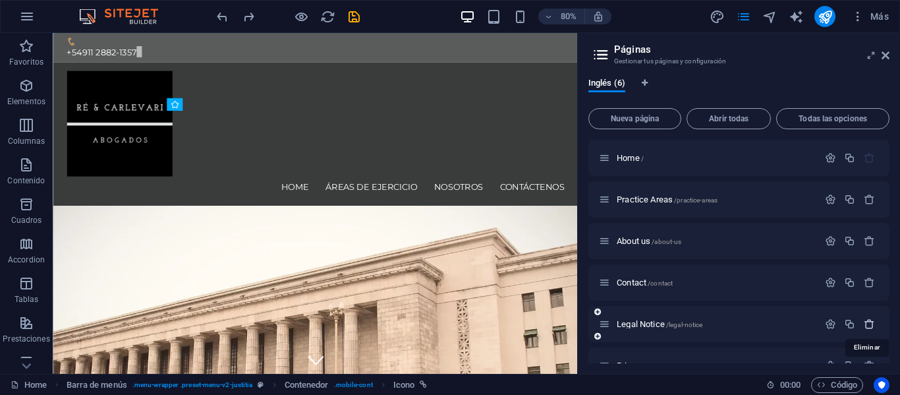
click at [868, 323] on icon "button" at bounding box center [869, 323] width 11 height 11
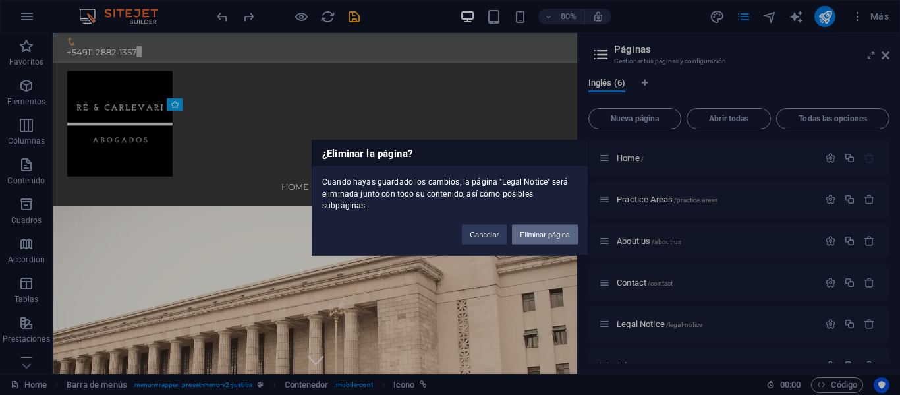
click at [551, 225] on button "Eliminar página" at bounding box center [545, 234] width 66 height 20
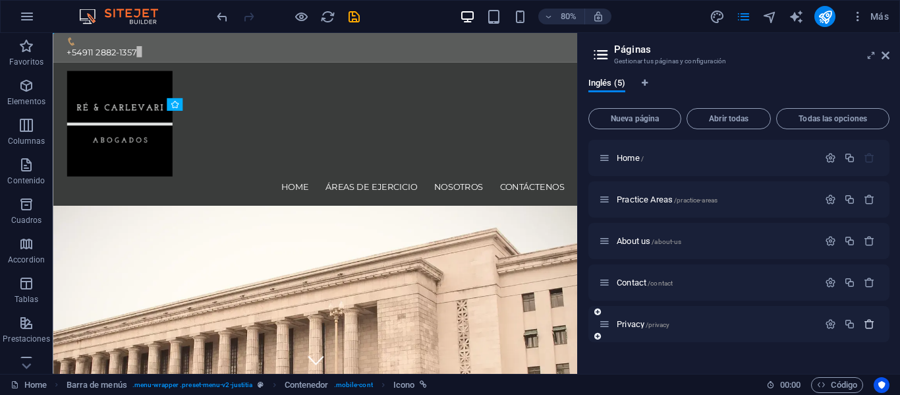
click at [871, 325] on icon "button" at bounding box center [869, 323] width 11 height 11
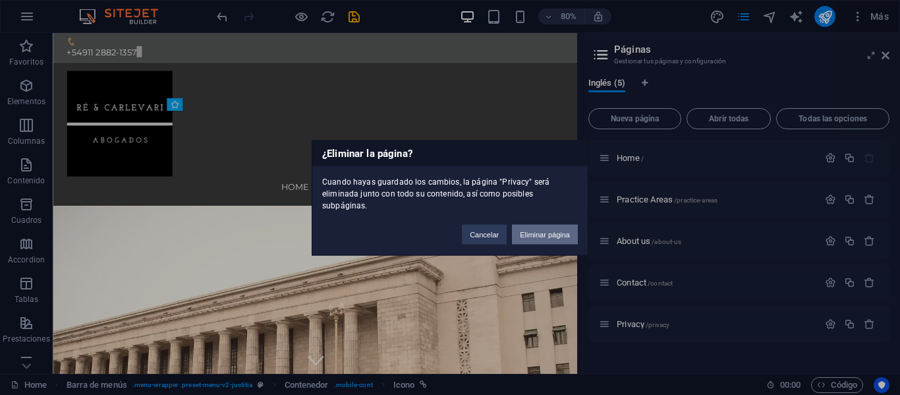
click at [547, 229] on button "Eliminar página" at bounding box center [545, 234] width 66 height 20
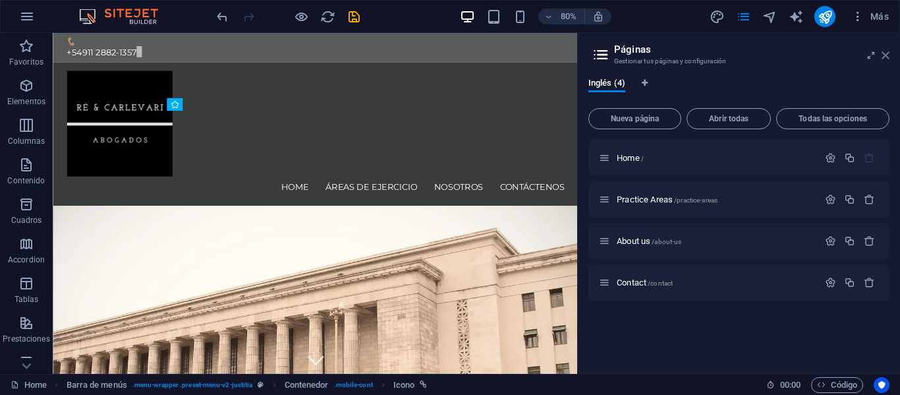
click at [885, 54] on icon at bounding box center [885, 55] width 8 height 11
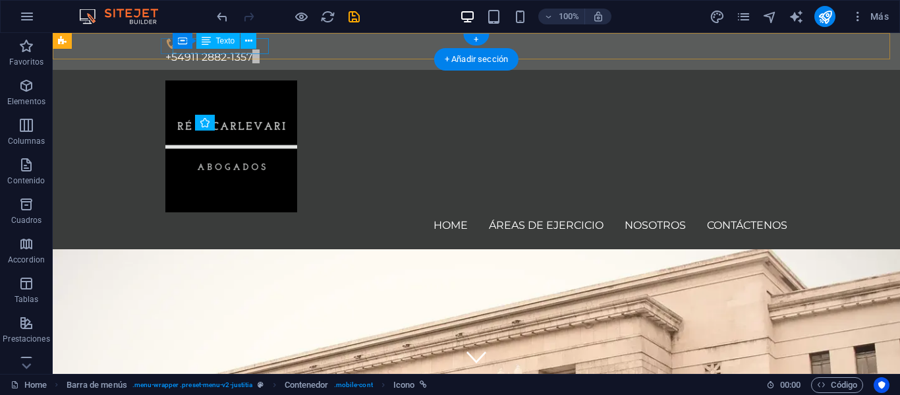
click at [266, 49] on div "+54911 2882-1357" at bounding box center [476, 57] width 622 height 16
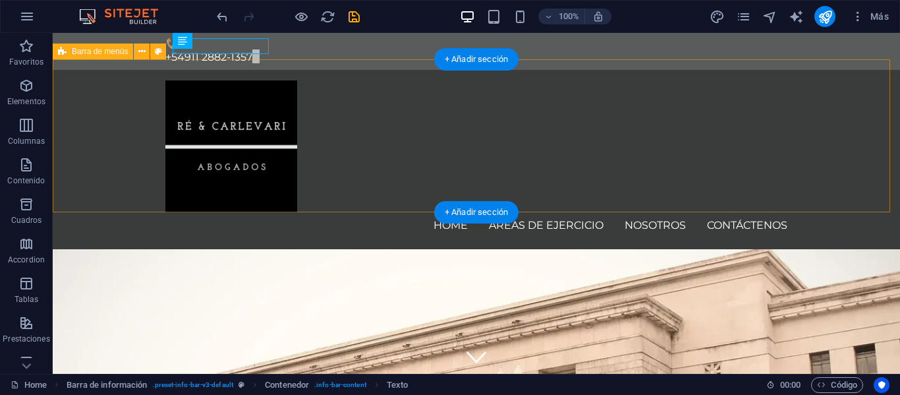
click at [358, 73] on div "Home Áreas de Ejercicio Nosotros Contáctenos Menu" at bounding box center [476, 159] width 847 height 179
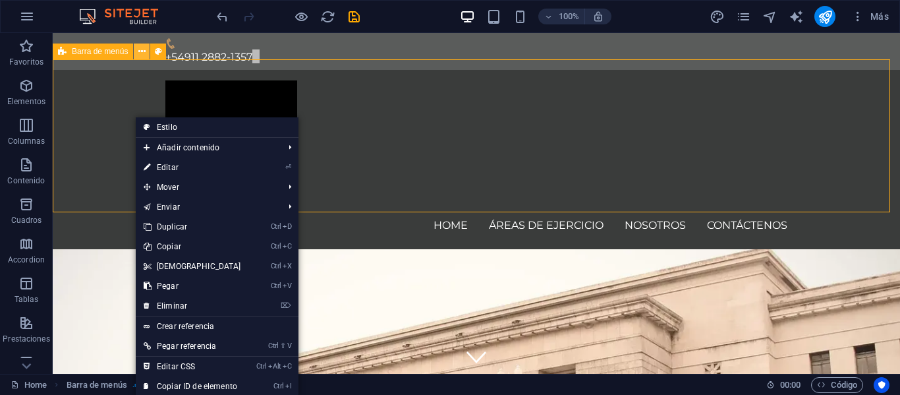
click at [144, 52] on icon at bounding box center [141, 52] width 7 height 14
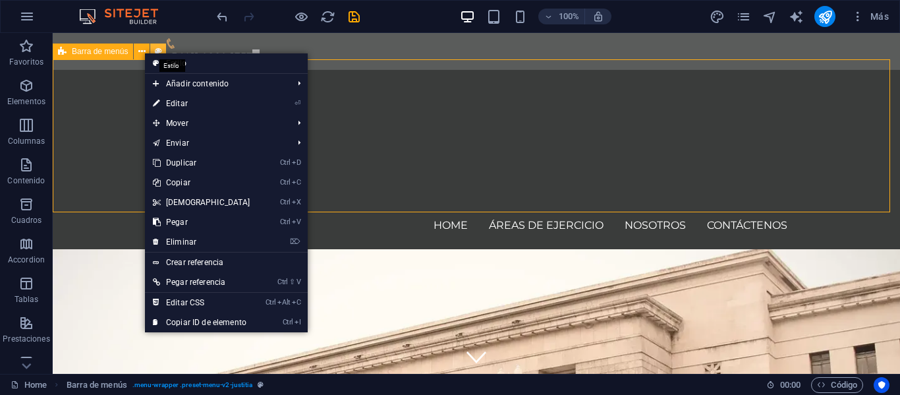
click at [161, 51] on icon at bounding box center [158, 52] width 7 height 14
select select "rem"
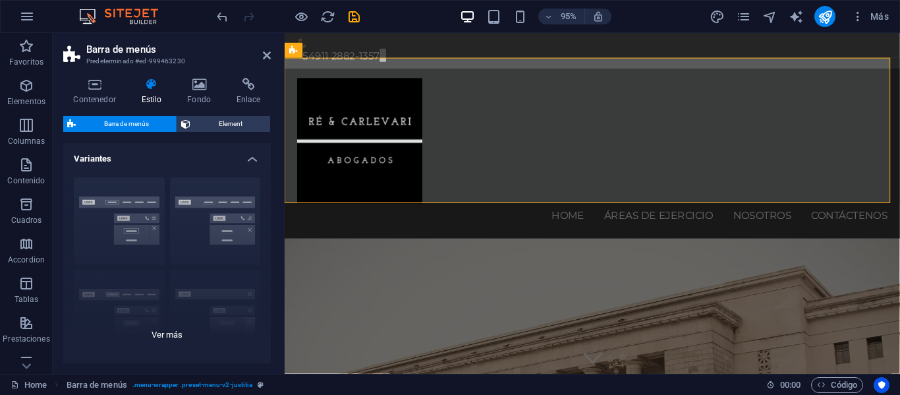
click at [144, 238] on div "Borde Centrado Predeterminado Fijo Loki Desencadenador Ancho XXL" at bounding box center [166, 266] width 207 height 198
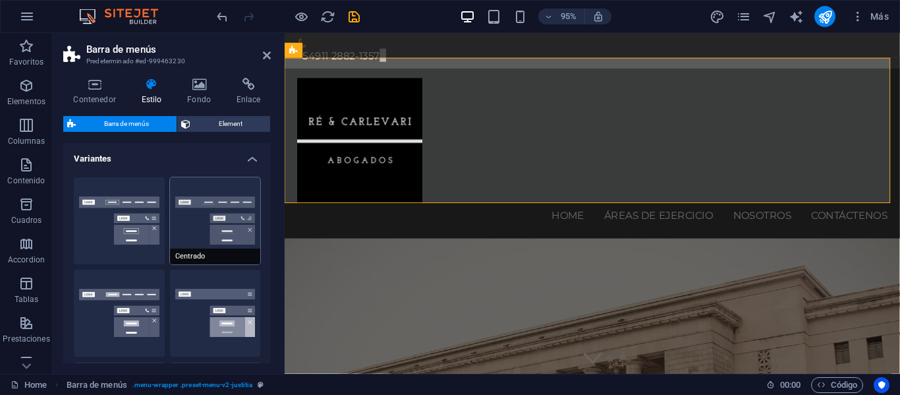
click at [207, 233] on button "Centrado" at bounding box center [215, 220] width 91 height 87
click at [142, 294] on button "Predeterminado" at bounding box center [119, 312] width 91 height 87
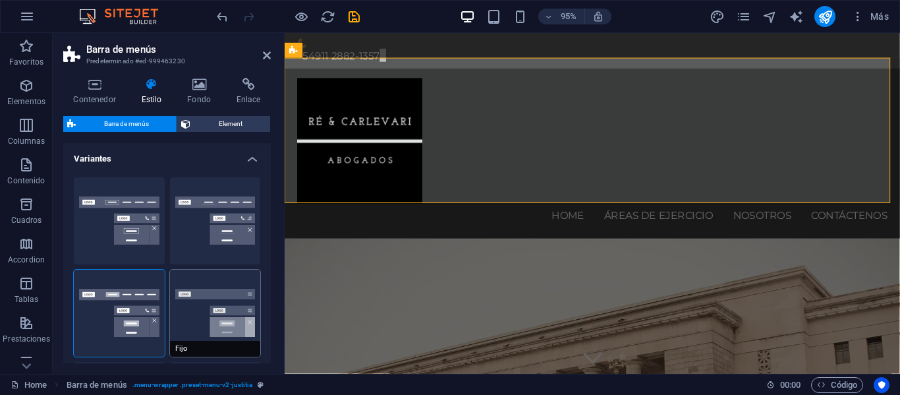
click at [215, 301] on button "Fijo" at bounding box center [215, 312] width 91 height 87
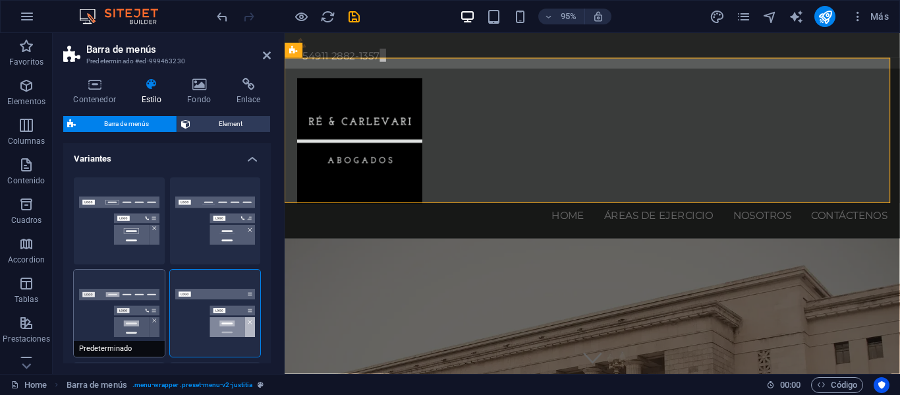
click at [146, 294] on button "Predeterminado" at bounding box center [119, 312] width 91 height 87
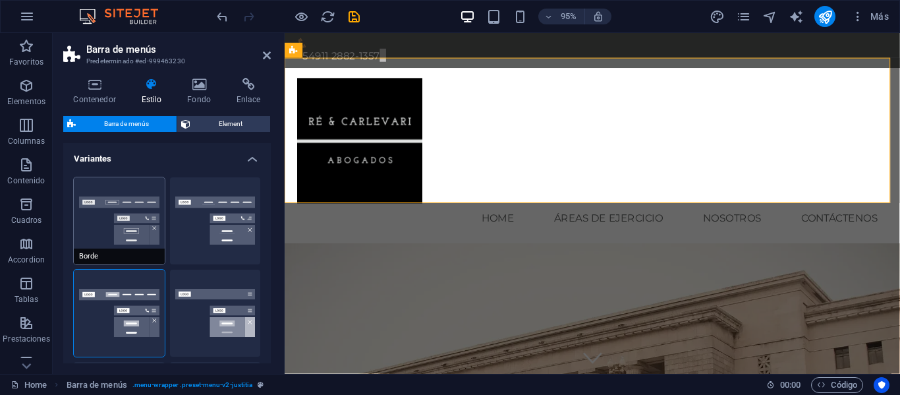
click at [153, 207] on button "Borde" at bounding box center [119, 220] width 91 height 87
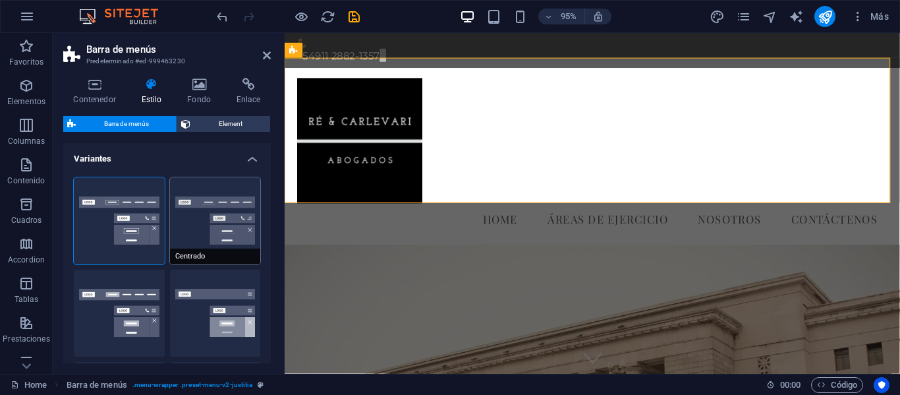
click at [225, 221] on button "Centrado" at bounding box center [215, 220] width 91 height 87
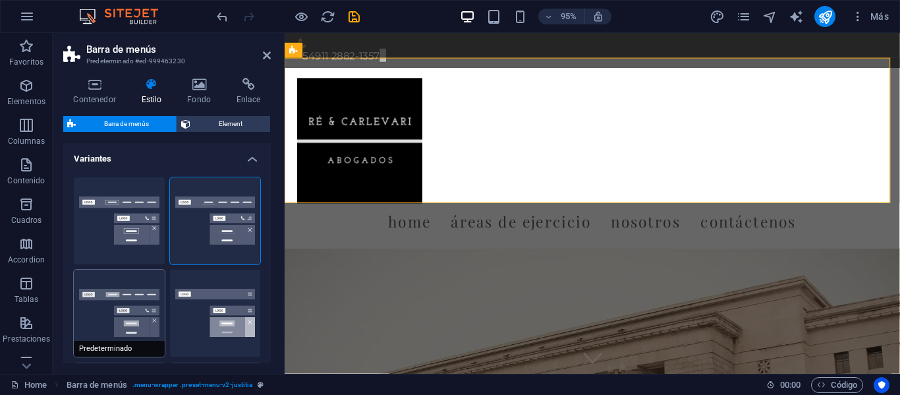
click at [139, 306] on button "Predeterminado" at bounding box center [119, 312] width 91 height 87
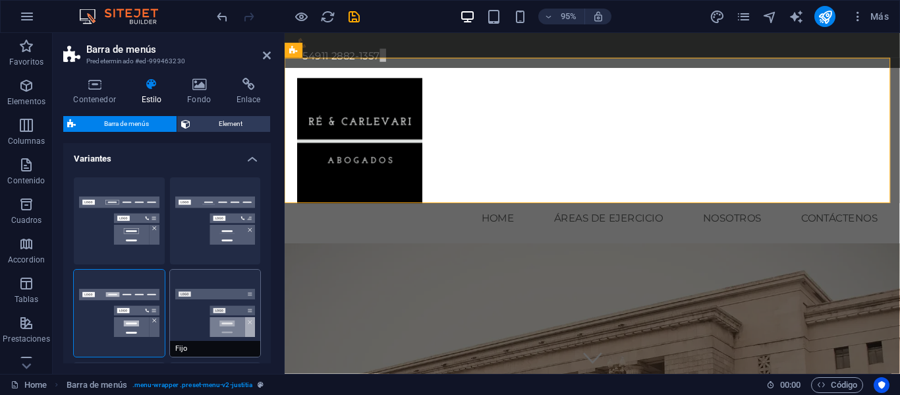
click at [239, 304] on button "Fijo" at bounding box center [215, 312] width 91 height 87
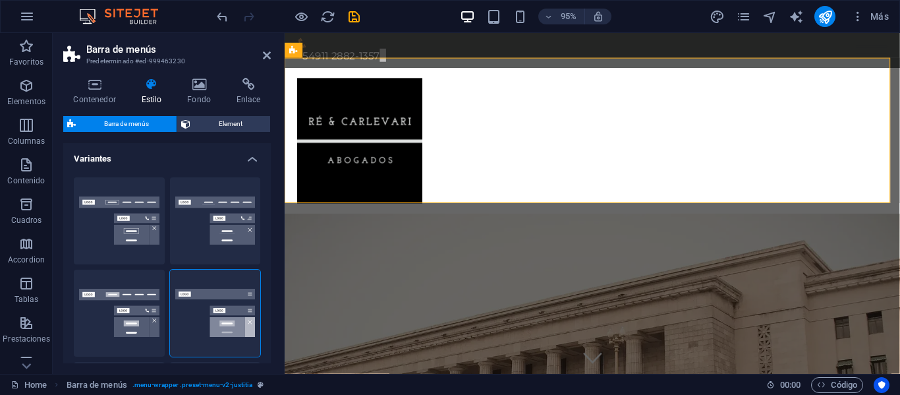
drag, startPoint x: 267, startPoint y: 180, endPoint x: 275, endPoint y: 219, distance: 39.8
click at [275, 219] on div "Contenedor Estilo Fondo Enlace Tamaño Altura Predeterminado px rem % vh vw Alto…" at bounding box center [167, 220] width 229 height 306
drag, startPoint x: 271, startPoint y: 188, endPoint x: 270, endPoint y: 254, distance: 65.9
click at [270, 252] on div "Contenedor Estilo Fondo Enlace Tamaño Altura Predeterminado px rem % vh vw Alto…" at bounding box center [167, 220] width 229 height 306
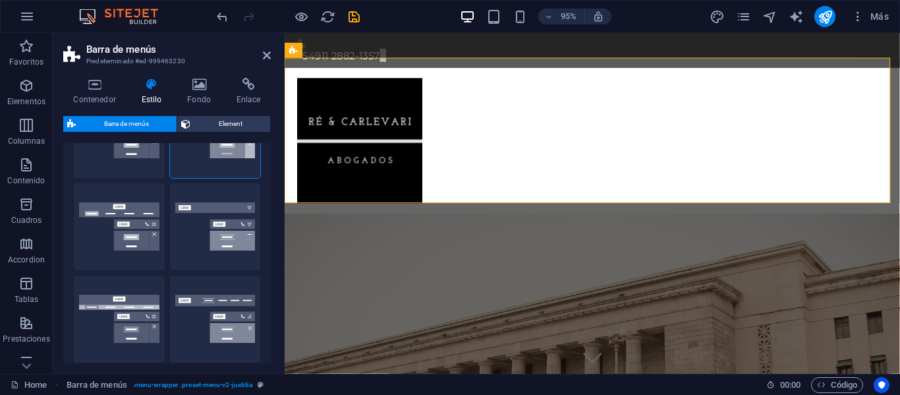
scroll to position [198, 0]
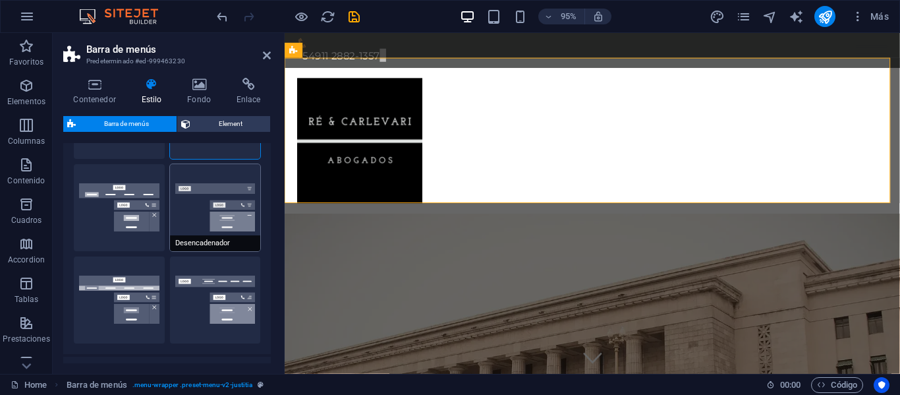
click at [204, 213] on button "Desencadenador" at bounding box center [215, 207] width 91 height 87
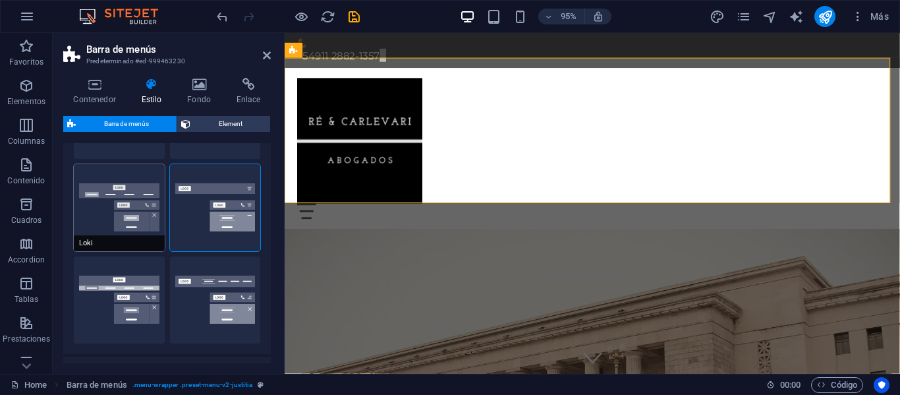
click at [119, 207] on button "Loki" at bounding box center [119, 207] width 91 height 87
type input "0"
select select "DISABLED_OPTION_VALUE"
type input "2"
type input "1"
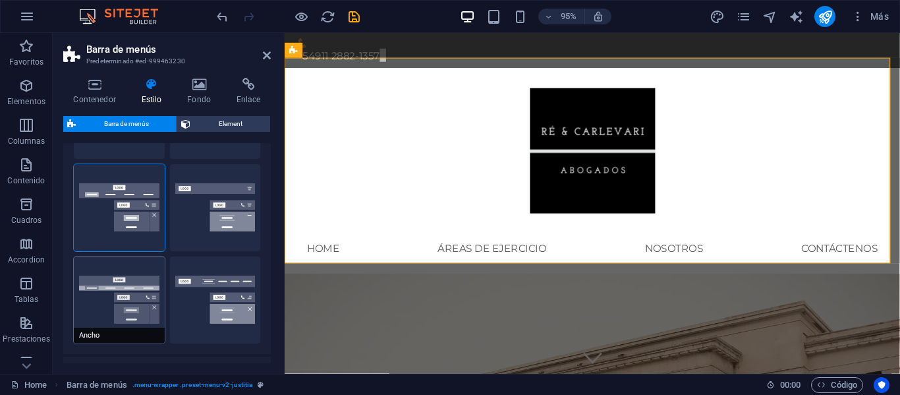
click at [142, 289] on button "Ancho" at bounding box center [119, 299] width 91 height 87
type input "0"
type input "2"
select select "rem"
type input "2"
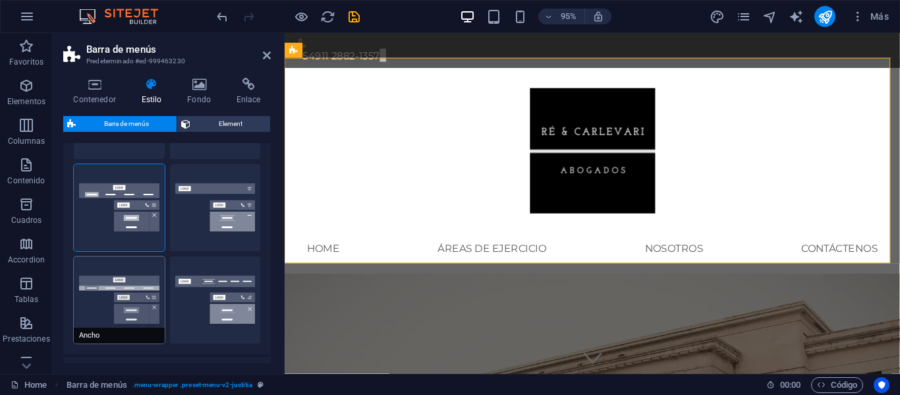
type input "2"
type input "0"
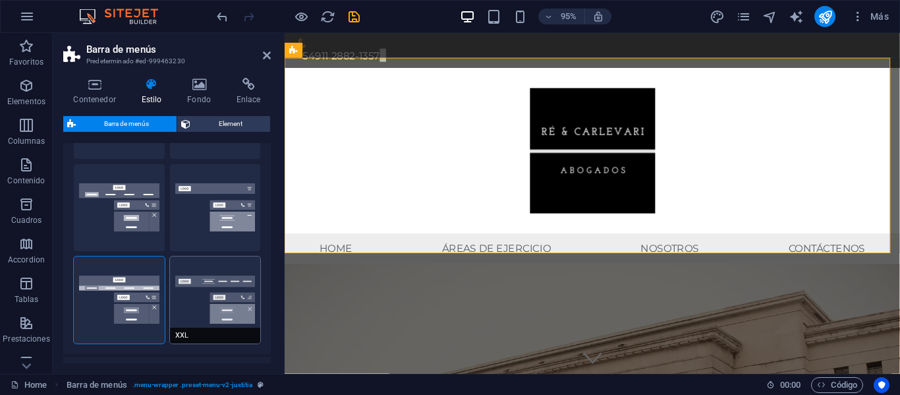
click at [242, 301] on button "XXL" at bounding box center [215, 299] width 91 height 87
type input "1"
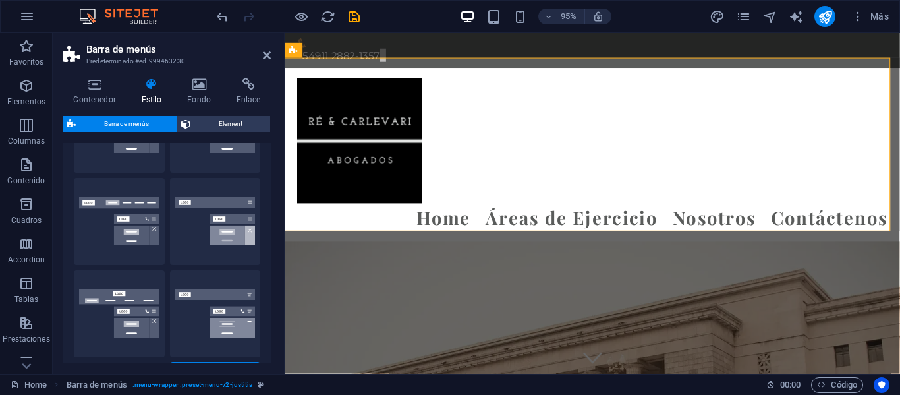
scroll to position [0, 0]
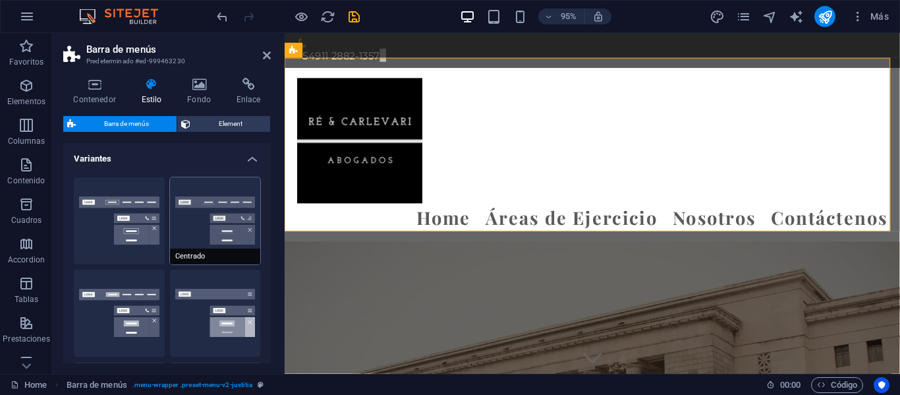
click at [200, 217] on button "Centrado" at bounding box center [215, 220] width 91 height 87
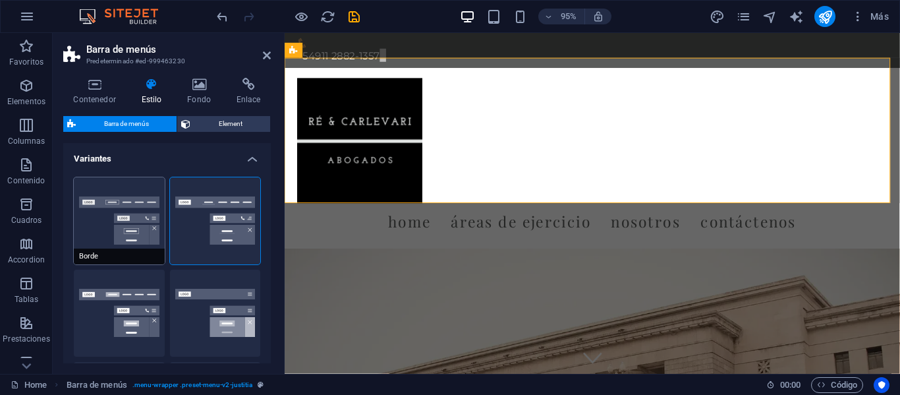
click at [139, 221] on button "Borde" at bounding box center [119, 220] width 91 height 87
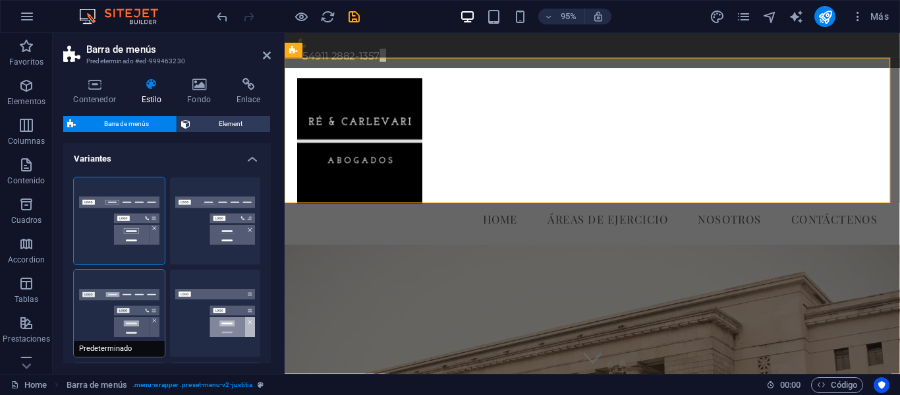
click at [128, 308] on button "Predeterminado" at bounding box center [119, 312] width 91 height 87
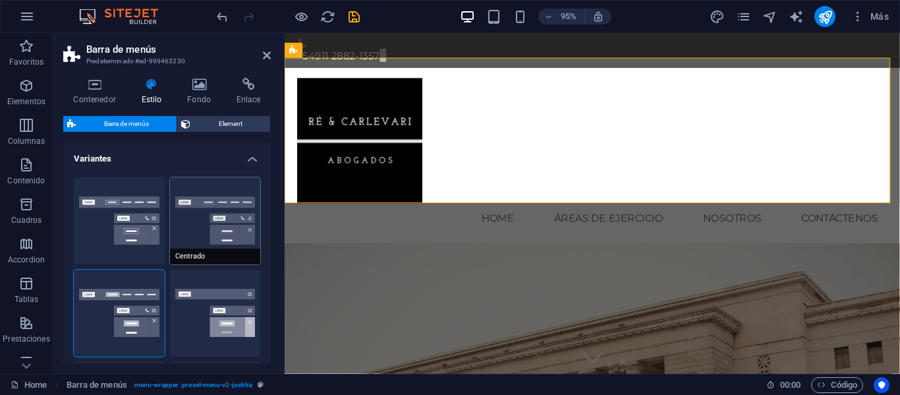
click at [210, 243] on button "Centrado" at bounding box center [215, 220] width 91 height 87
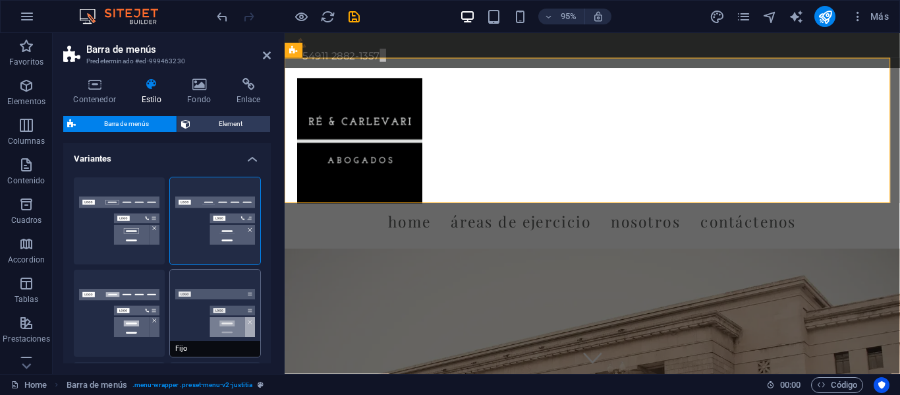
click at [198, 296] on button "Fijo" at bounding box center [215, 312] width 91 height 87
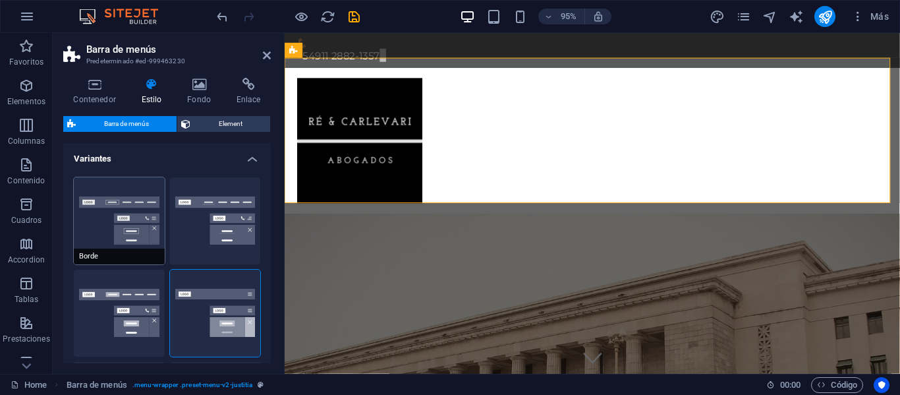
click at [136, 217] on button "Borde" at bounding box center [119, 220] width 91 height 87
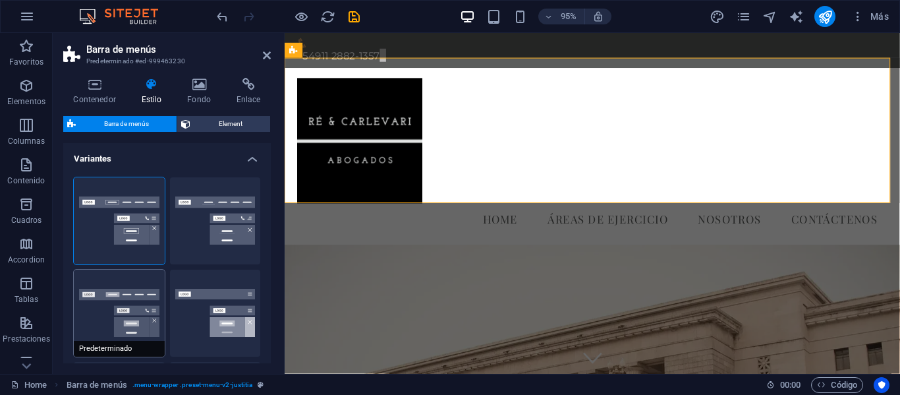
click at [136, 303] on button "Predeterminado" at bounding box center [119, 312] width 91 height 87
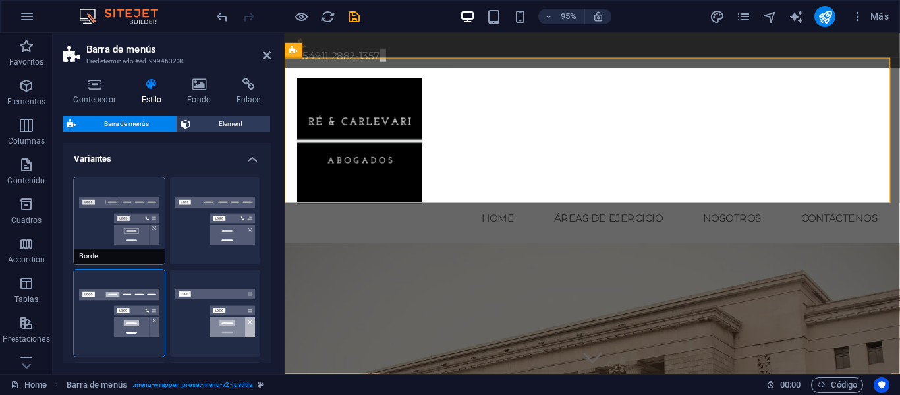
click at [142, 215] on button "Borde" at bounding box center [119, 220] width 91 height 87
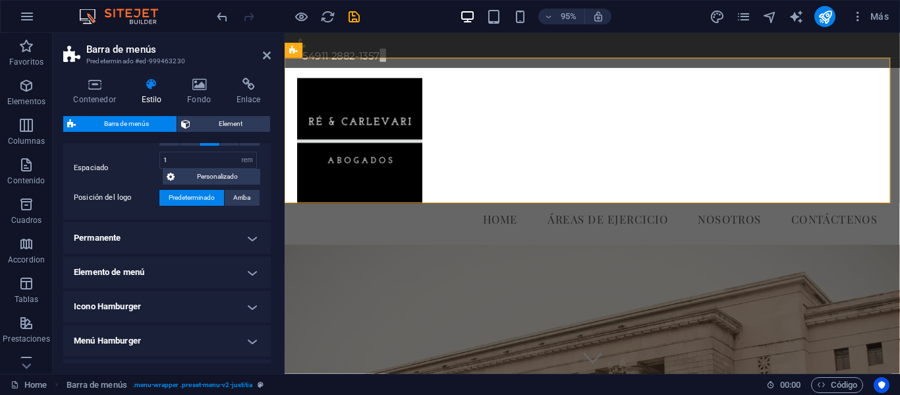
scroll to position [500, 0]
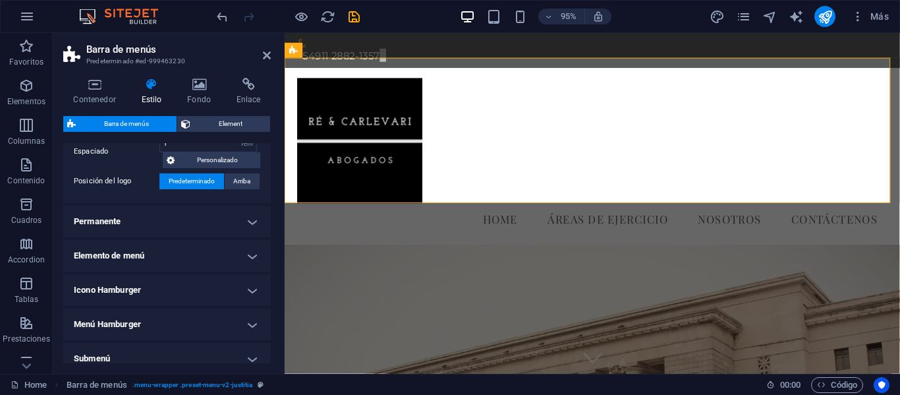
click at [248, 223] on h4 "Permanente" at bounding box center [166, 222] width 207 height 32
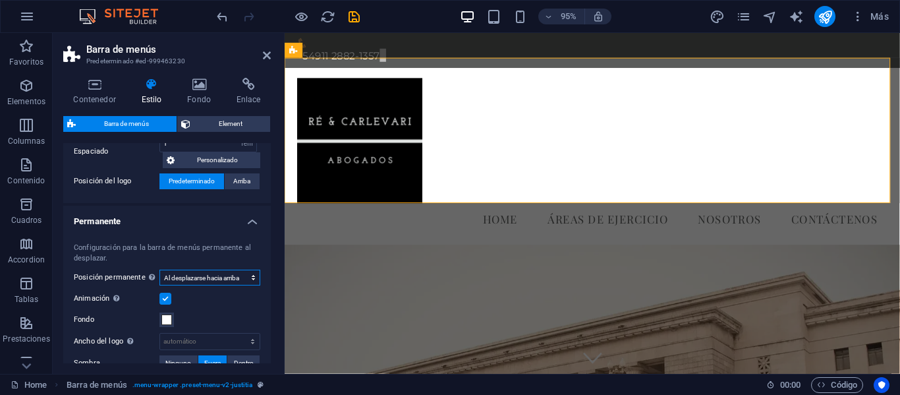
click at [252, 279] on select "Deshabilitado Instantáneo Tras el menú Tras el banner Al desplazarse hacia arri…" at bounding box center [209, 277] width 101 height 16
click at [159, 269] on select "Deshabilitado Instantáneo Tras el menú Tras el banner Al desplazarse hacia arri…" at bounding box center [209, 277] width 101 height 16
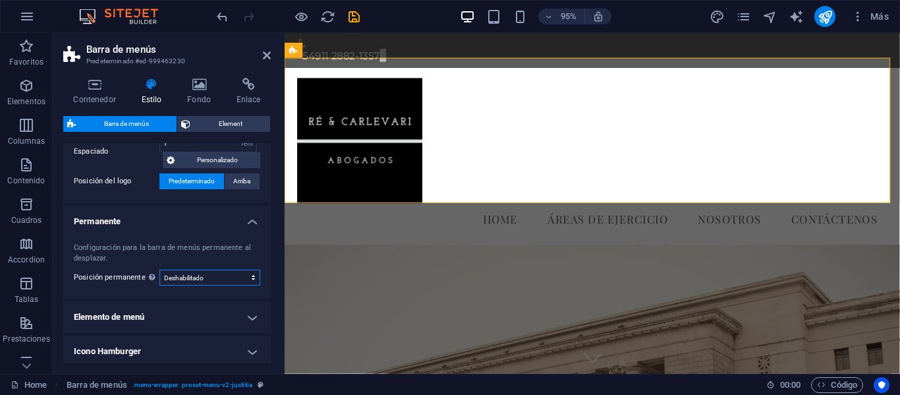
click at [252, 278] on select "Deshabilitado Instantáneo Tras el menú Tras el banner Al desplazarse hacia arri…" at bounding box center [209, 277] width 101 height 16
select select "sticky_reverse"
click at [159, 269] on select "Deshabilitado Instantáneo Tras el menú Tras el banner Al desplazarse hacia arri…" at bounding box center [209, 277] width 101 height 16
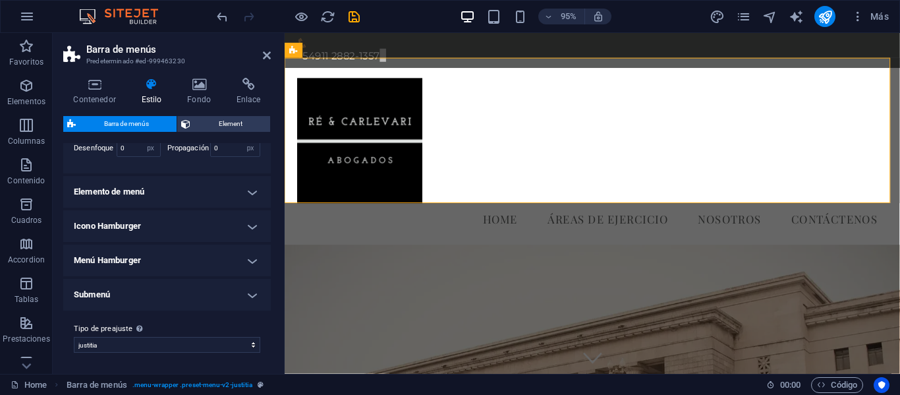
scroll to position [801, 0]
drag, startPoint x: 268, startPoint y: 274, endPoint x: 278, endPoint y: 216, distance: 58.8
drag, startPoint x: 278, startPoint y: 216, endPoint x: 268, endPoint y: 57, distance: 159.1
click at [268, 57] on icon at bounding box center [267, 55] width 8 height 11
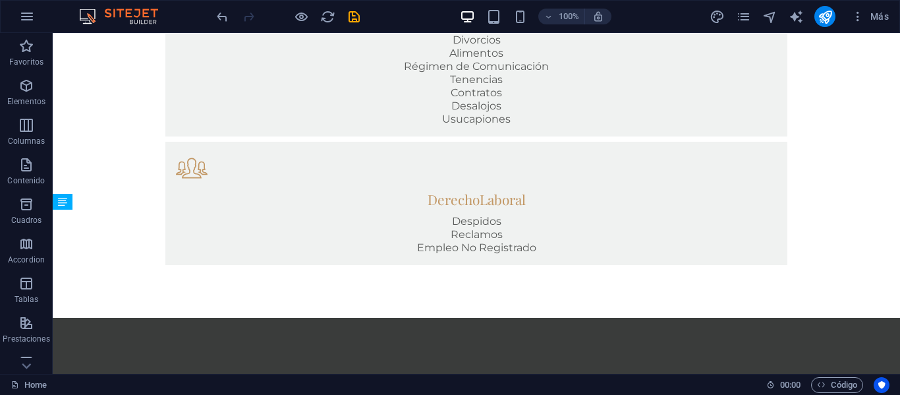
scroll to position [1099, 0]
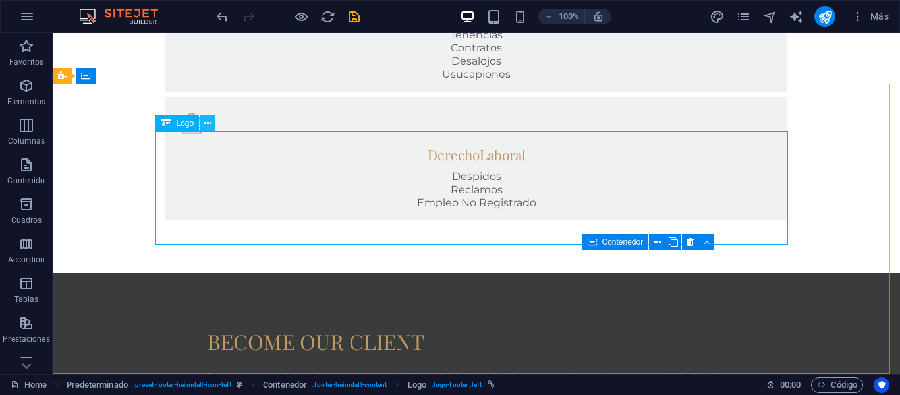
click at [213, 123] on button at bounding box center [208, 123] width 16 height 16
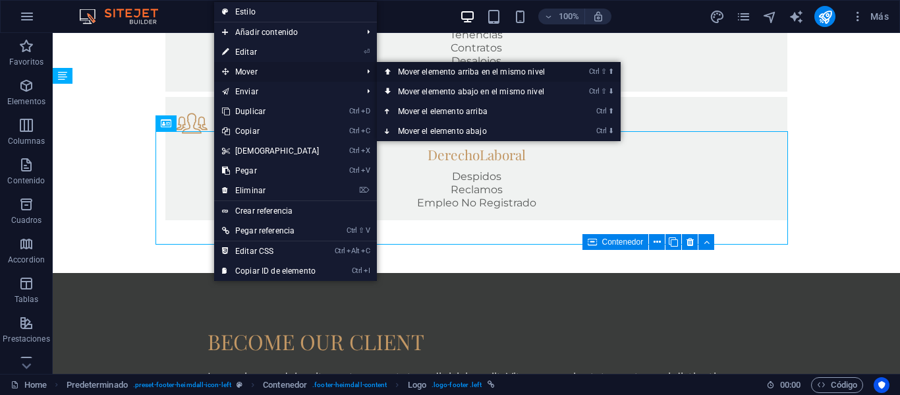
click at [416, 70] on link "Ctrl ⇧ ⬆ Mover elemento arriba en el mismo nivel" at bounding box center [474, 72] width 194 height 20
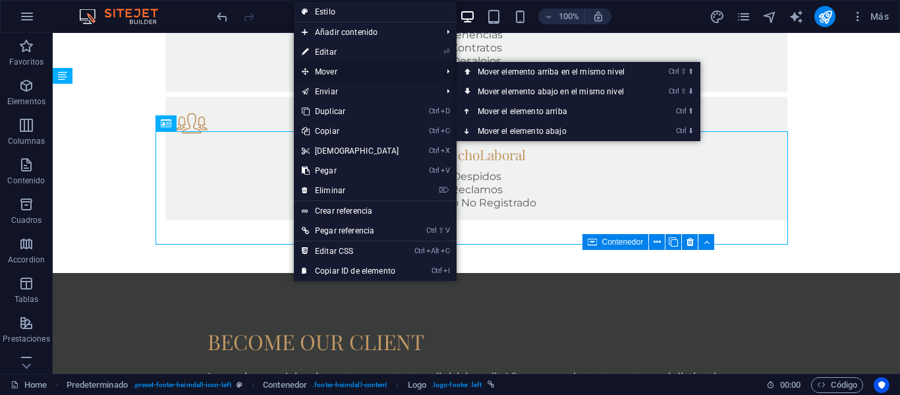
click at [325, 70] on span "Mover" at bounding box center [365, 72] width 143 height 20
click at [484, 71] on link "Ctrl ⇧ ⬆ Mover elemento arriba en el mismo nivel" at bounding box center [553, 72] width 194 height 20
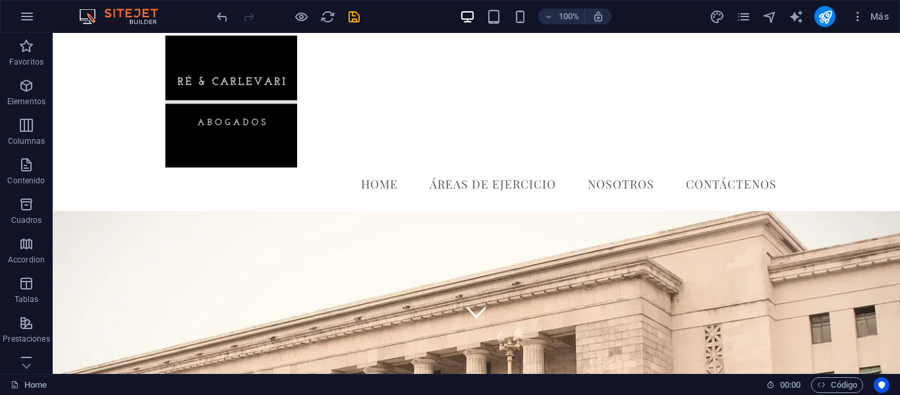
scroll to position [18, 0]
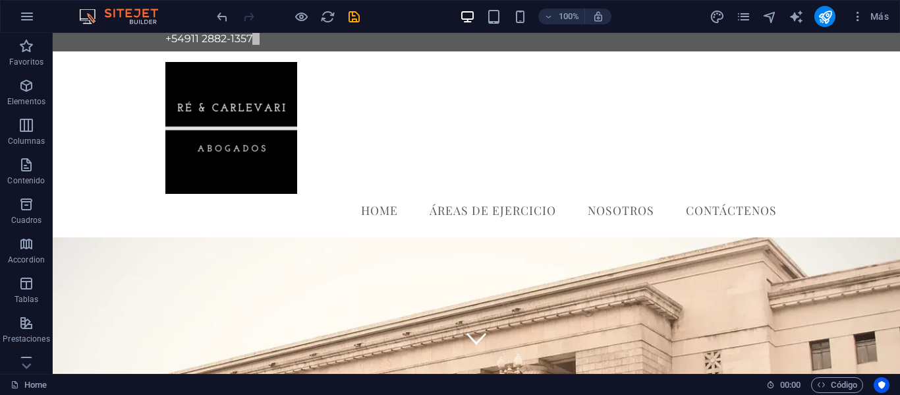
drag, startPoint x: 899, startPoint y: 304, endPoint x: 555, endPoint y: 161, distance: 372.7
click at [555, 161] on div "Home Áreas de Ejercicio Nosotros Contáctenos Menu" at bounding box center [476, 144] width 847 height 186
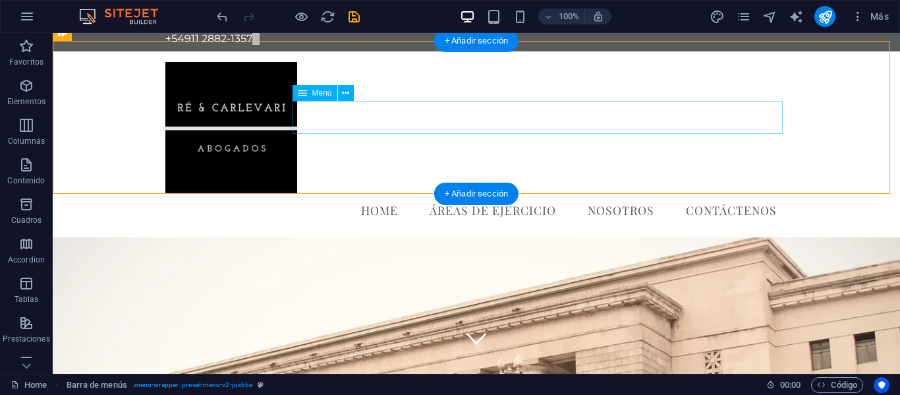
click at [750, 194] on nav "Home Áreas de Ejercicio Nosotros Contáctenos" at bounding box center [476, 210] width 622 height 33
click at [758, 194] on nav "Home Áreas de Ejercicio Nosotros Contáctenos" at bounding box center [476, 210] width 622 height 33
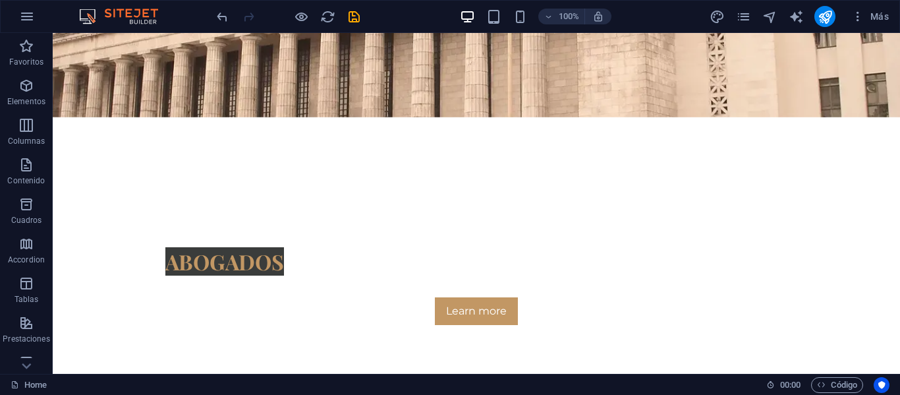
scroll to position [401, 0]
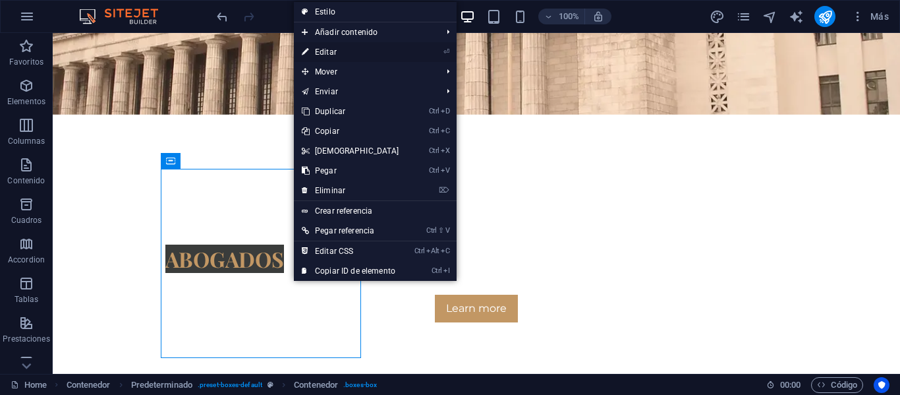
click at [356, 50] on link "⏎ Editar" at bounding box center [350, 52] width 113 height 20
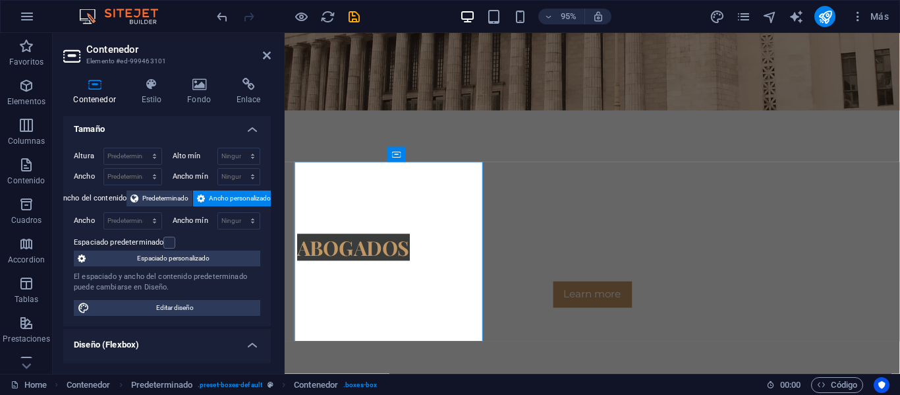
scroll to position [0, 0]
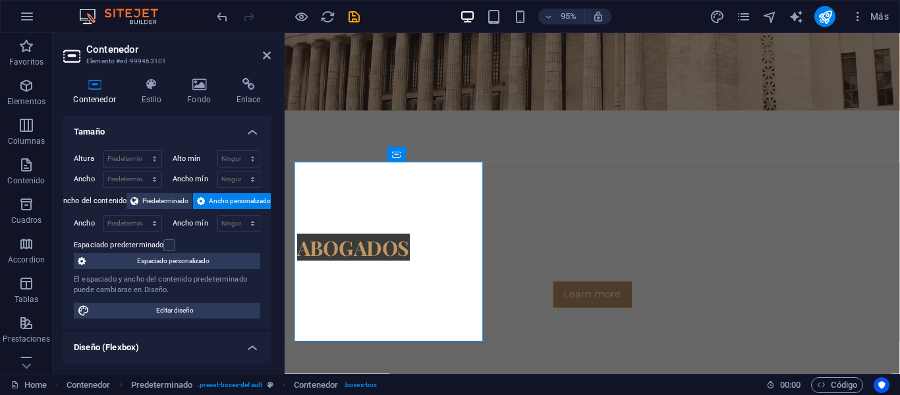
drag, startPoint x: 268, startPoint y: 150, endPoint x: 273, endPoint y: 178, distance: 28.7
click at [155, 89] on icon at bounding box center [151, 84] width 41 height 13
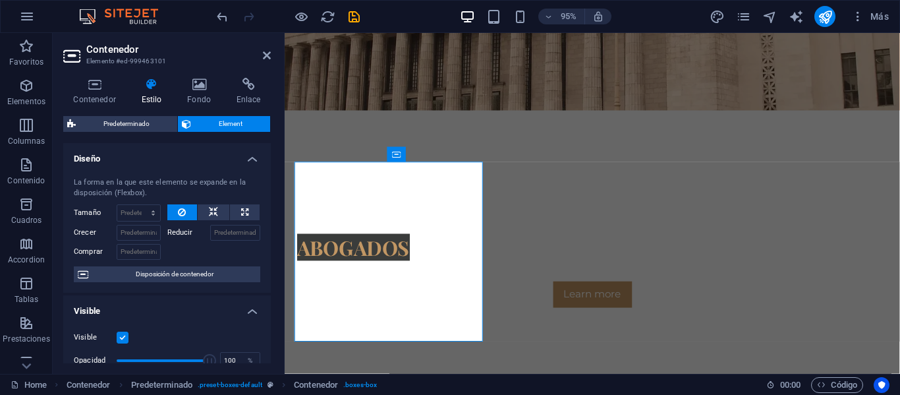
drag, startPoint x: 271, startPoint y: 182, endPoint x: 269, endPoint y: 203, distance: 21.2
click at [269, 203] on div "Contenedor Estilo Fondo Enlace Tamaño Altura Predeterminado px rem % vh vw Alto…" at bounding box center [167, 220] width 229 height 306
drag, startPoint x: 269, startPoint y: 198, endPoint x: 5, endPoint y: 141, distance: 269.6
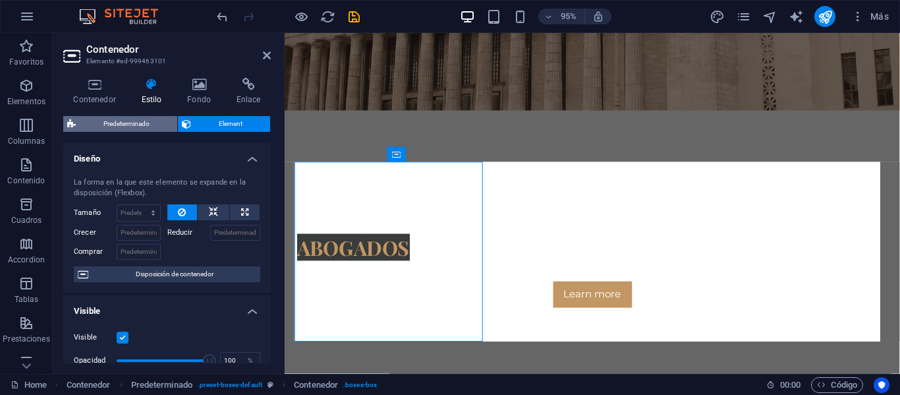
click at [152, 121] on span "Predeterminado" at bounding box center [127, 124] width 94 height 16
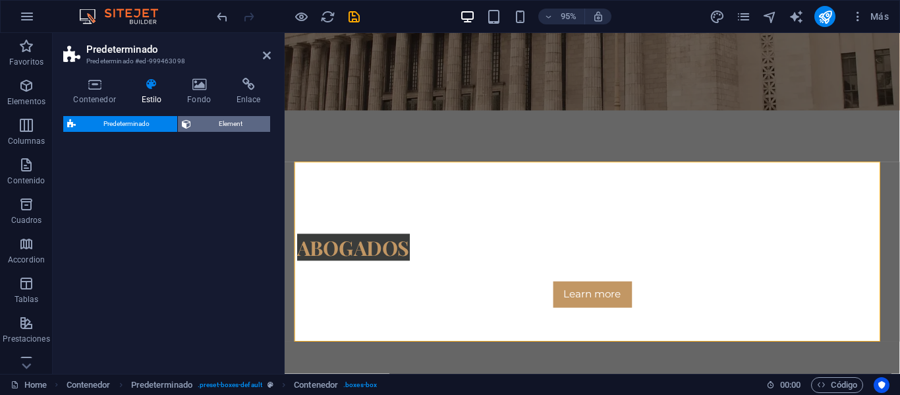
select select "px"
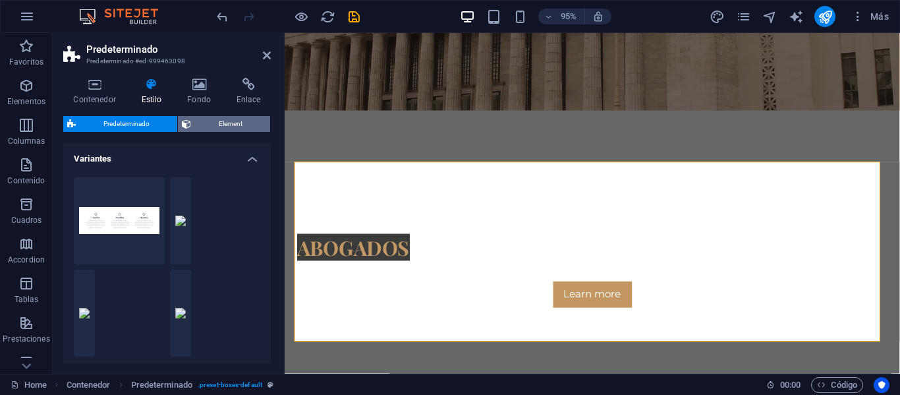
click at [243, 123] on span "Element" at bounding box center [230, 124] width 71 height 16
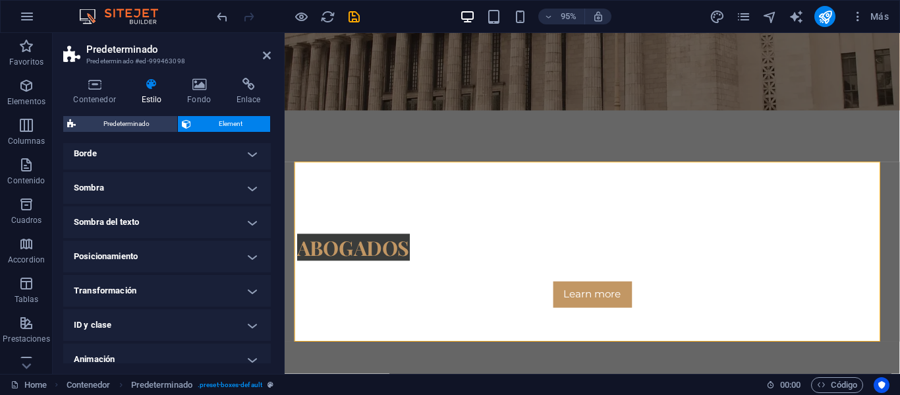
scroll to position [348, 0]
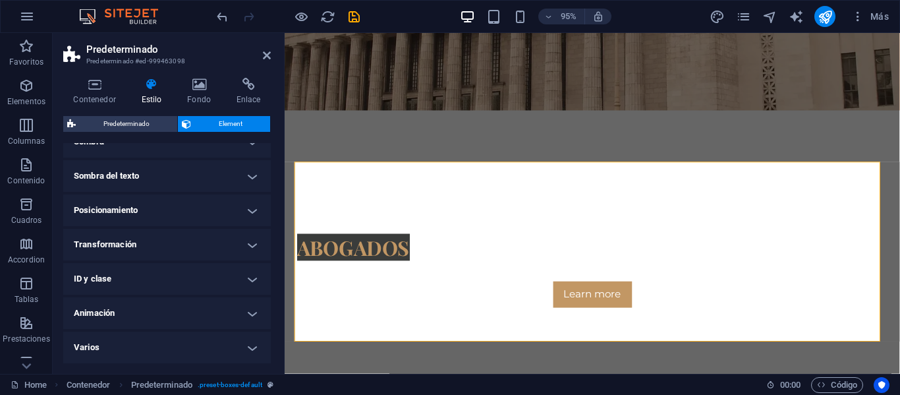
click at [243, 213] on h4 "Posicionamiento" at bounding box center [166, 210] width 207 height 32
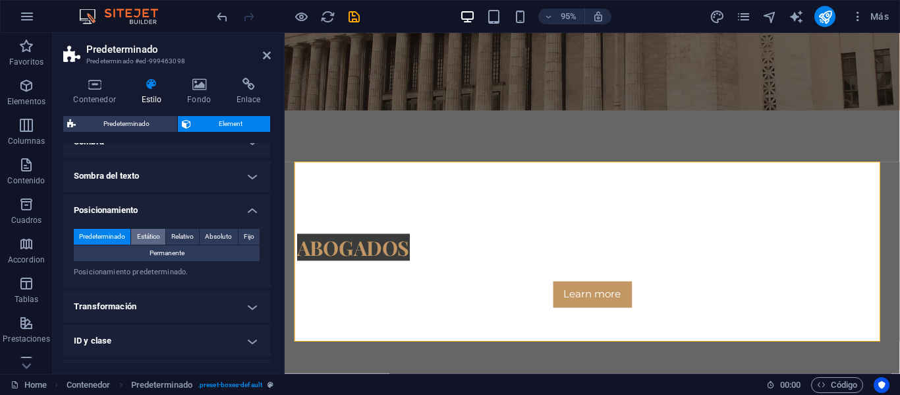
click at [149, 236] on span "Estático" at bounding box center [148, 237] width 23 height 16
click at [188, 234] on span "Relativo" at bounding box center [182, 237] width 22 height 16
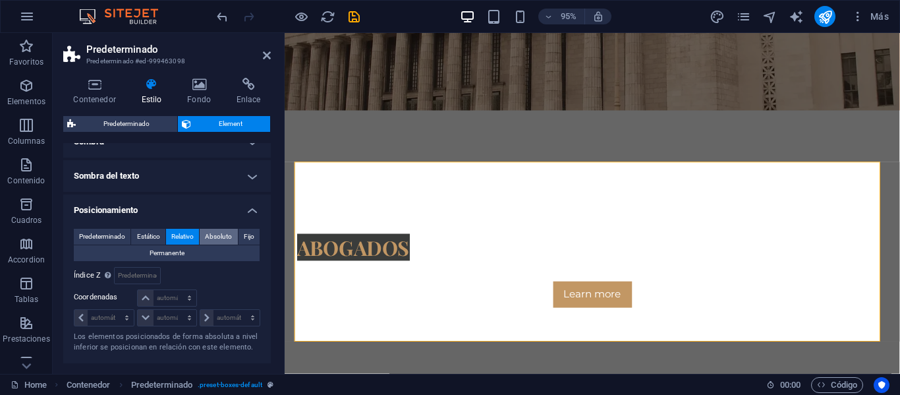
click at [211, 237] on span "Absoluto" at bounding box center [218, 237] width 27 height 16
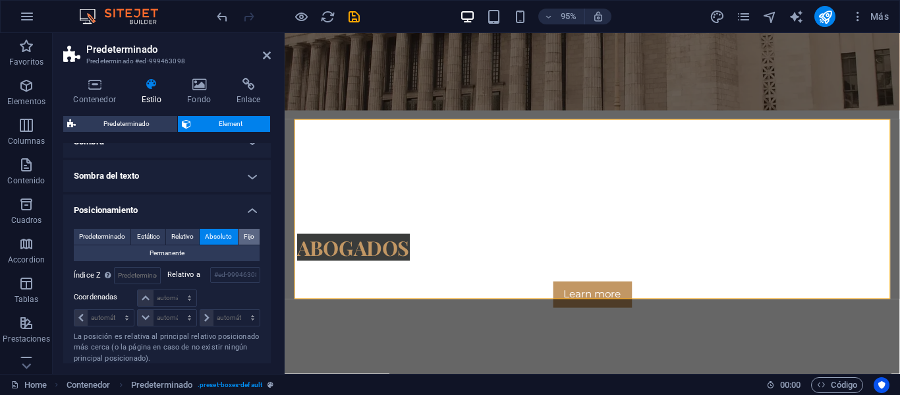
click at [244, 231] on span "Fijo" at bounding box center [249, 237] width 11 height 16
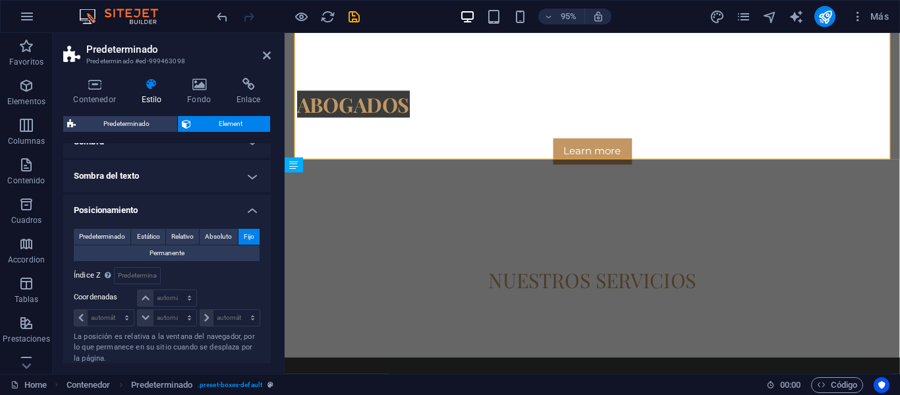
scroll to position [1003, 0]
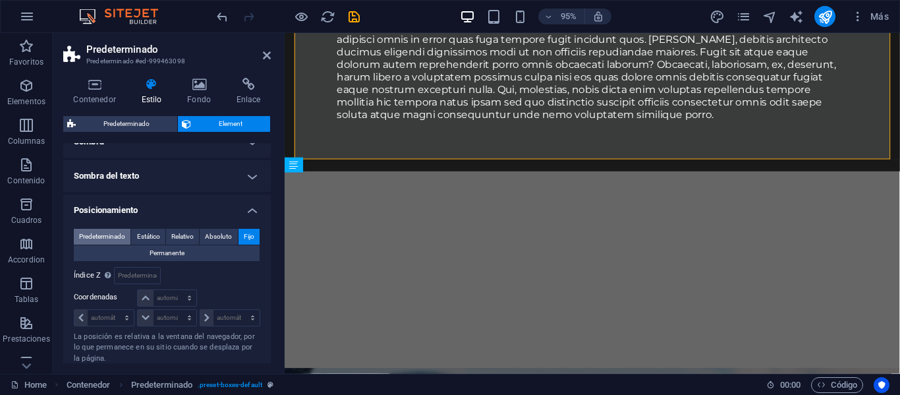
click at [120, 238] on span "Predeterminado" at bounding box center [102, 237] width 46 height 16
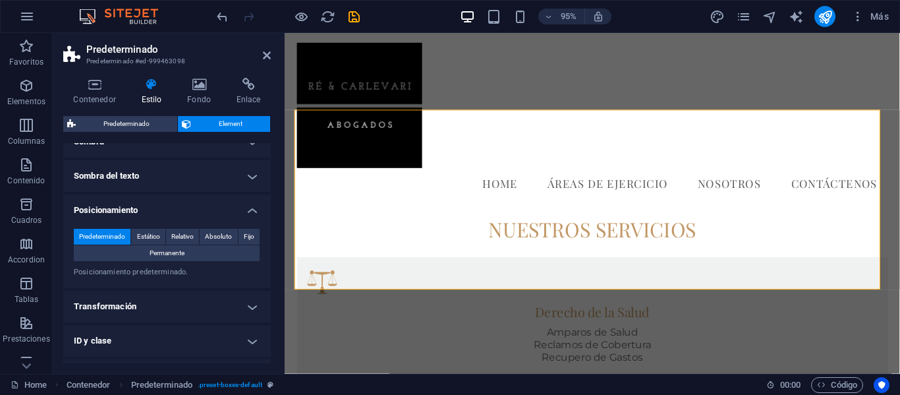
scroll to position [453, 0]
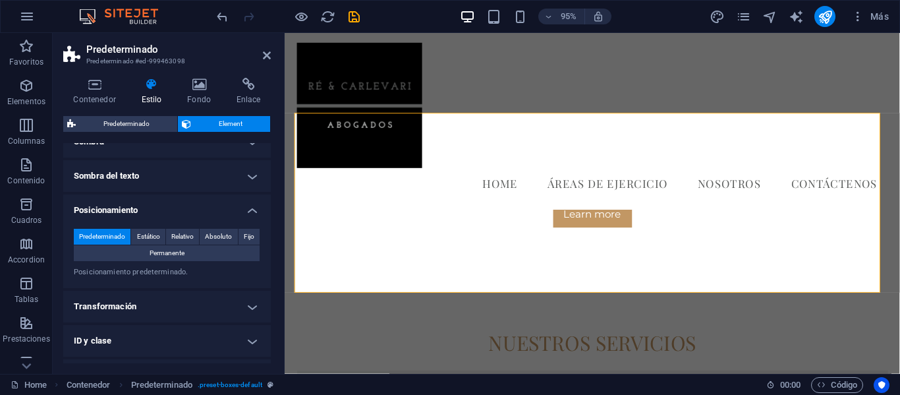
click at [265, 49] on h2 "Predeterminado" at bounding box center [178, 49] width 184 height 12
click at [269, 53] on icon at bounding box center [267, 55] width 8 height 11
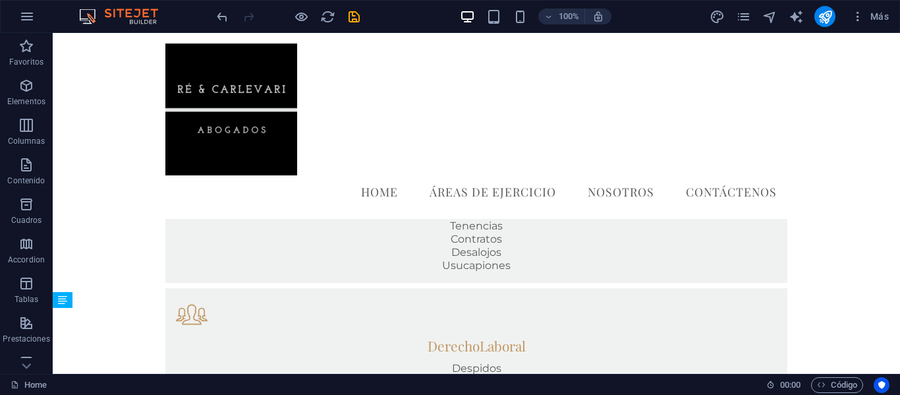
scroll to position [1099, 0]
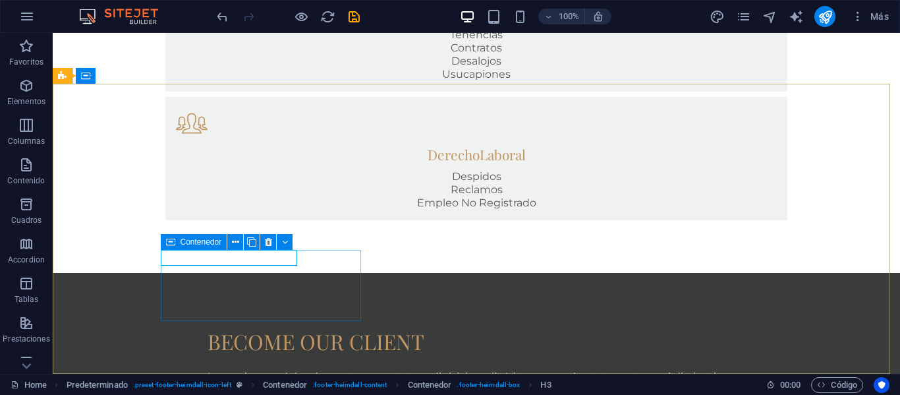
click at [173, 244] on icon at bounding box center [170, 242] width 9 height 16
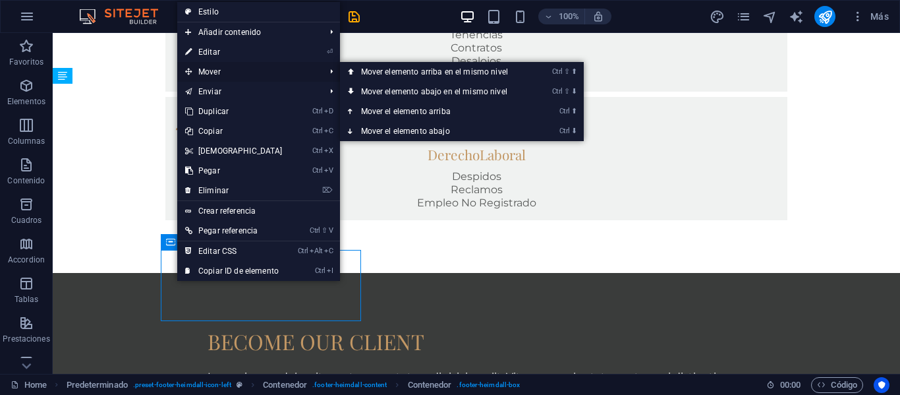
click at [239, 72] on span "Mover" at bounding box center [248, 72] width 143 height 20
click at [372, 88] on link "Ctrl ⇧ ⬇ Mover elemento abajo en el mismo nivel" at bounding box center [437, 92] width 194 height 20
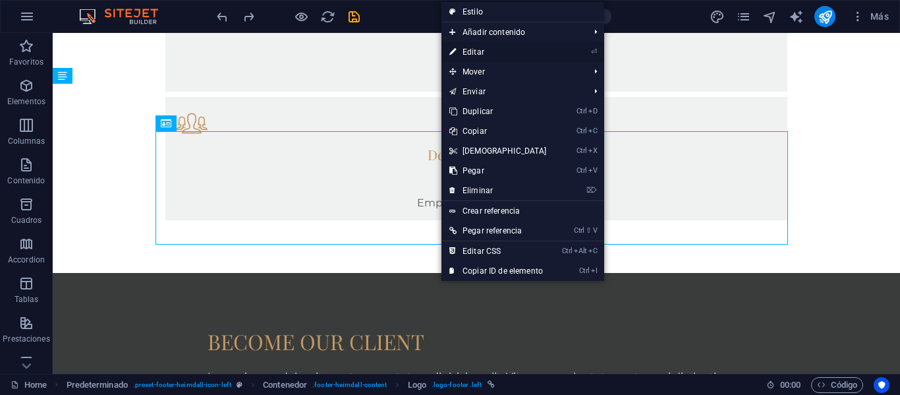
drag, startPoint x: 493, startPoint y: 51, endPoint x: 96, endPoint y: 109, distance: 401.4
click at [493, 51] on link "⏎ Editar" at bounding box center [497, 52] width 113 height 20
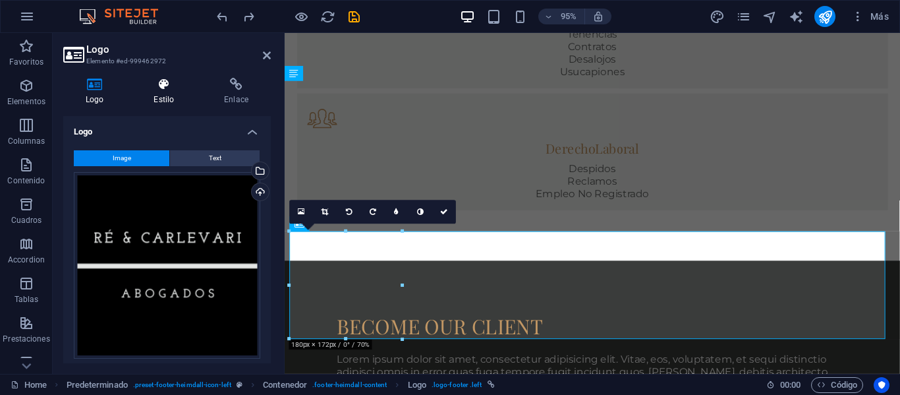
click at [167, 94] on h4 "Estilo" at bounding box center [166, 92] width 70 height 28
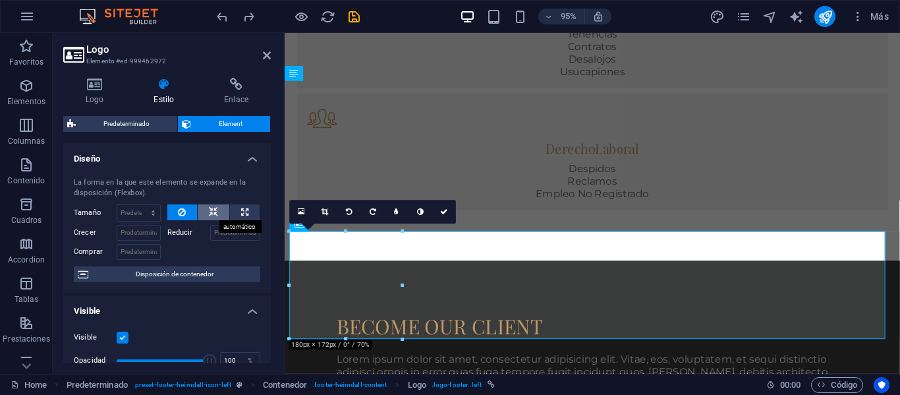
click at [215, 216] on icon at bounding box center [213, 212] width 9 height 16
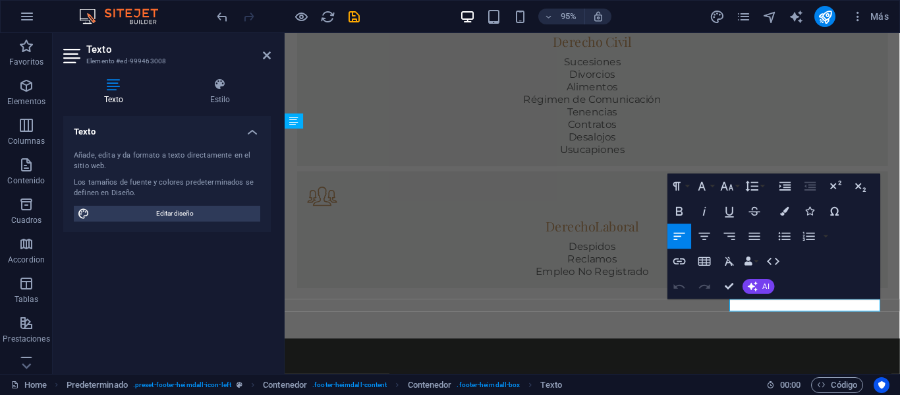
scroll to position [1049, 0]
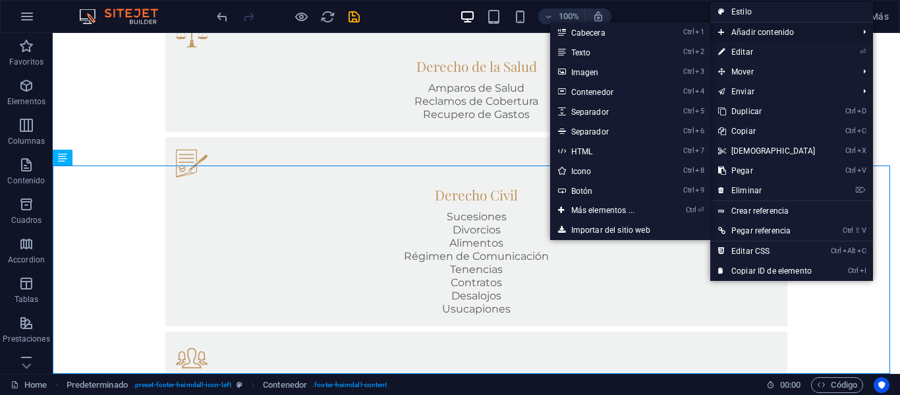
click at [771, 33] on span "Añadir contenido" at bounding box center [781, 32] width 143 height 20
click at [626, 50] on link "Ctrl 2 Texto" at bounding box center [605, 52] width 111 height 20
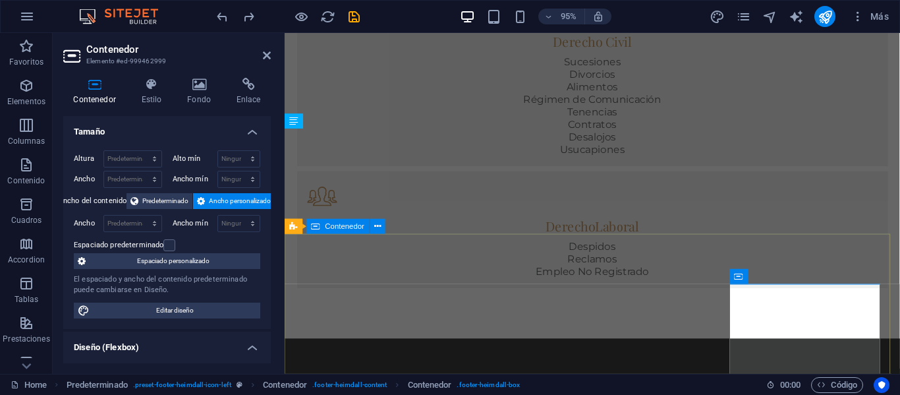
scroll to position [1049, 0]
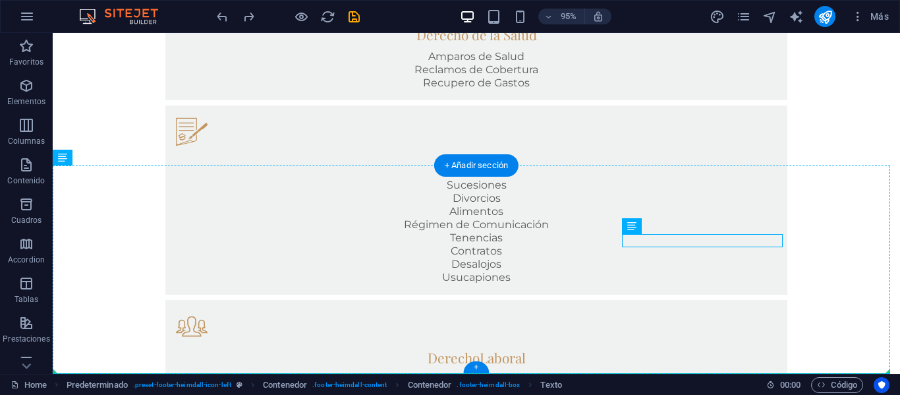
drag, startPoint x: 607, startPoint y: 317, endPoint x: 815, endPoint y: 304, distance: 209.2
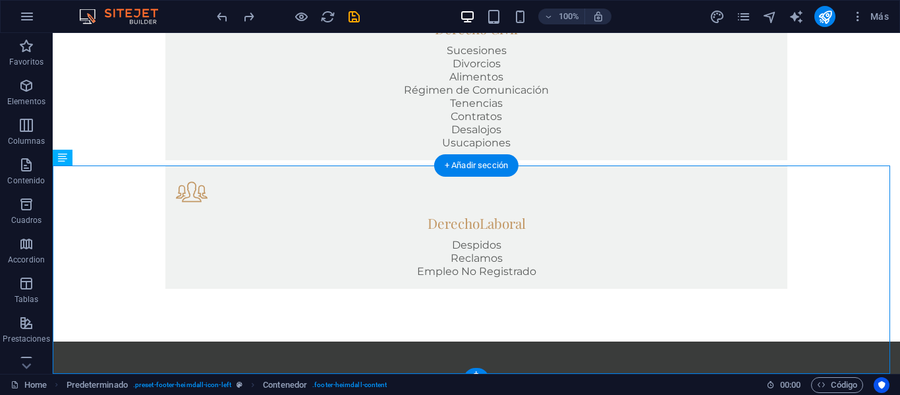
scroll to position [1018, 0]
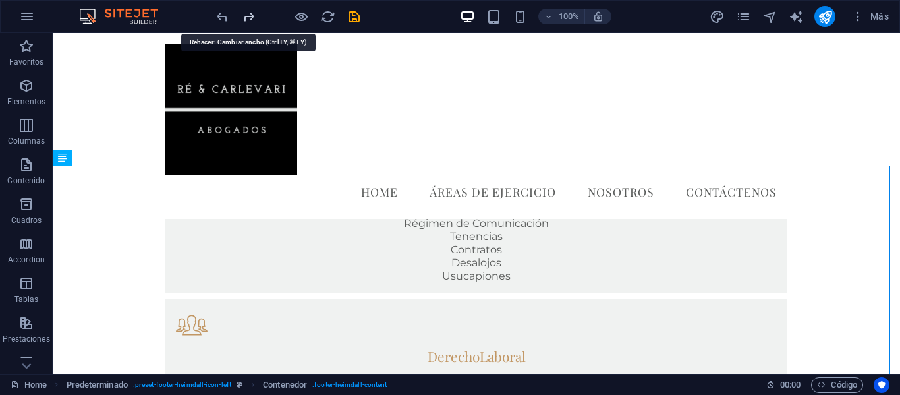
click at [250, 14] on icon "redo" at bounding box center [248, 16] width 15 height 15
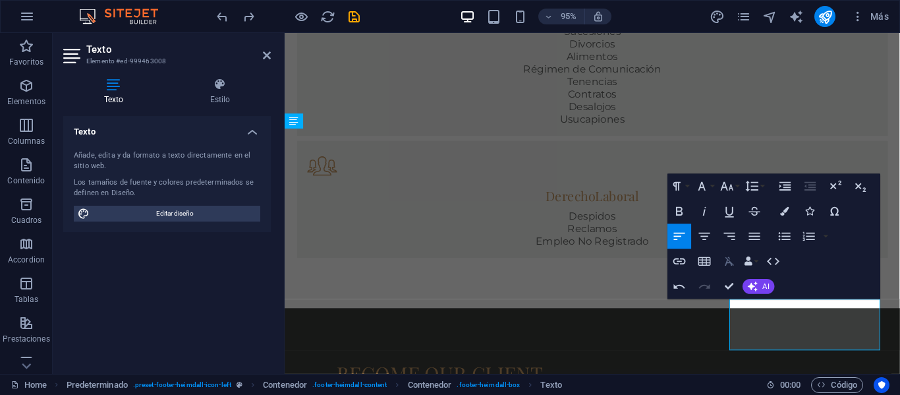
click at [731, 261] on icon "button" at bounding box center [729, 261] width 15 height 15
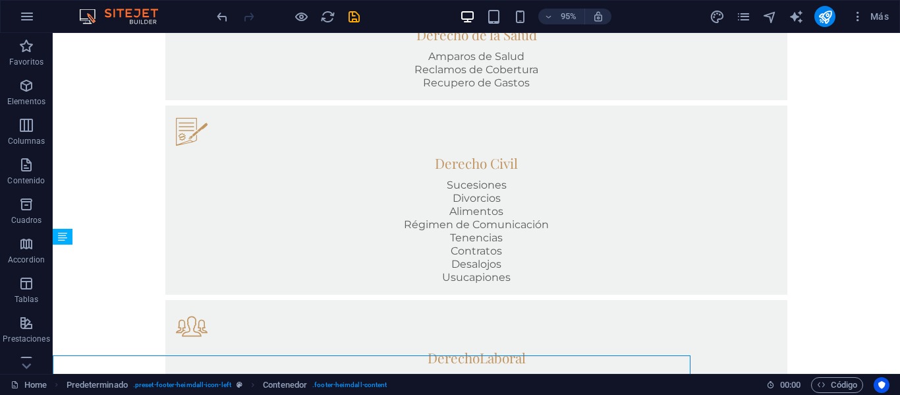
scroll to position [939, 0]
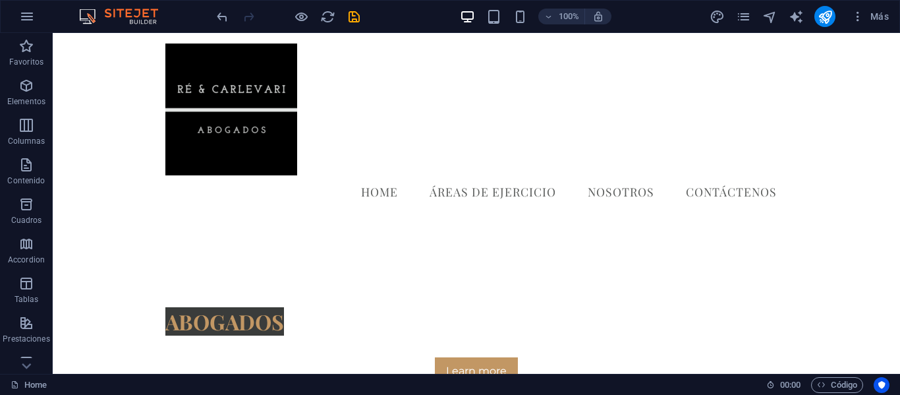
scroll to position [0, 0]
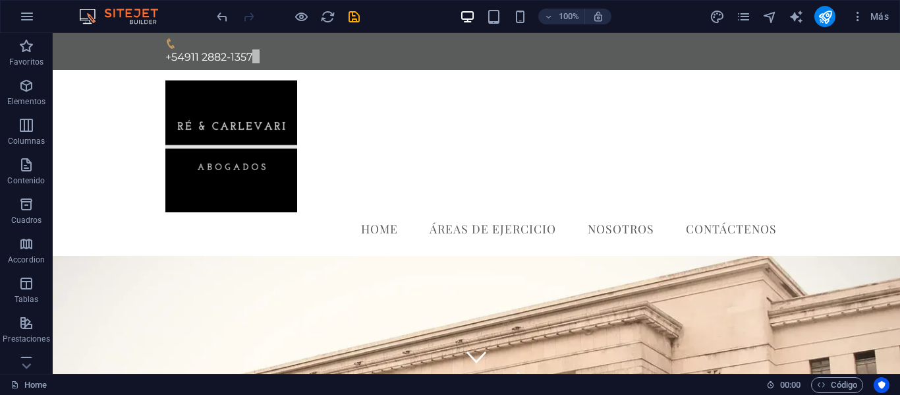
drag, startPoint x: 897, startPoint y: 308, endPoint x: 927, endPoint y: 63, distance: 247.5
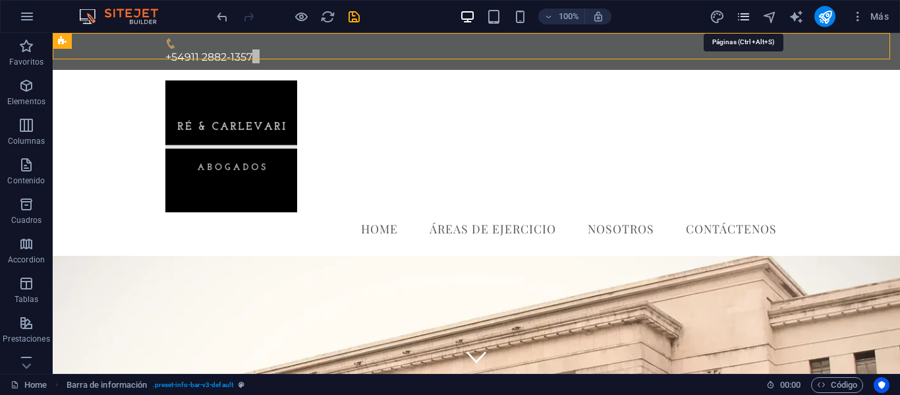
click at [745, 22] on icon "pages" at bounding box center [743, 16] width 15 height 15
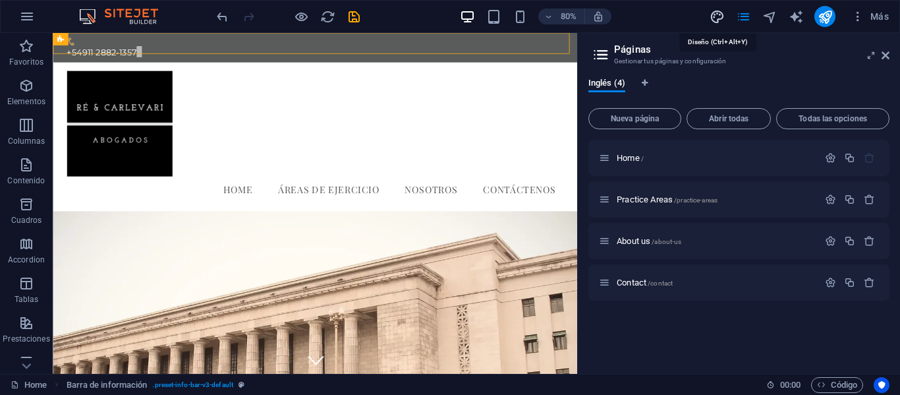
click at [720, 17] on icon "design" at bounding box center [716, 16] width 15 height 15
select select "px"
select select "400"
select select "px"
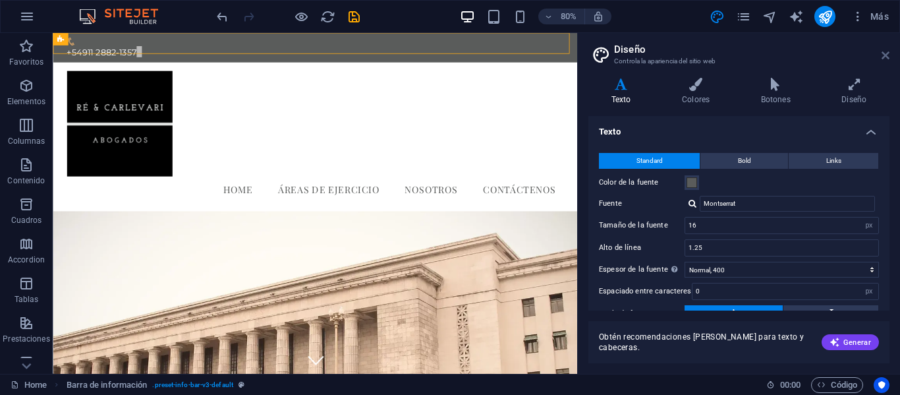
click at [888, 58] on icon at bounding box center [885, 55] width 8 height 11
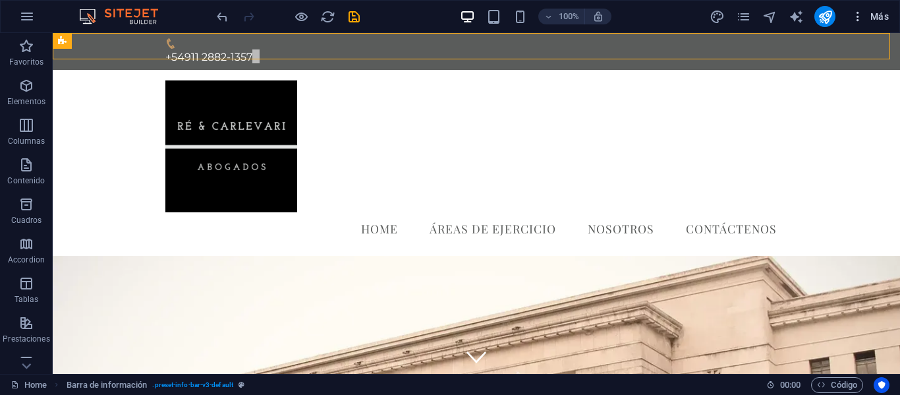
click at [871, 15] on span "Más" at bounding box center [870, 16] width 38 height 13
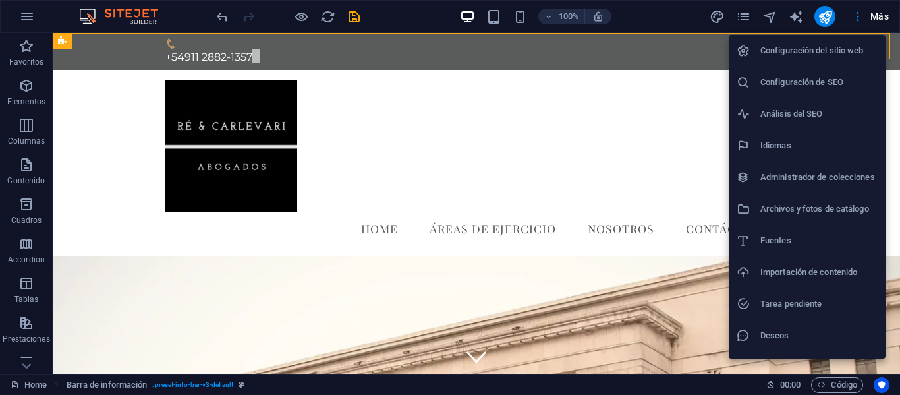
click at [29, 90] on div at bounding box center [450, 197] width 900 height 395
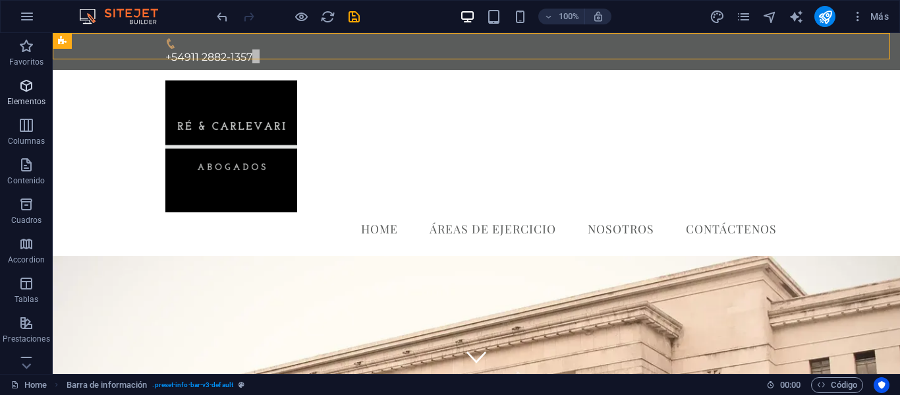
click at [30, 90] on icon "button" at bounding box center [26, 86] width 16 height 16
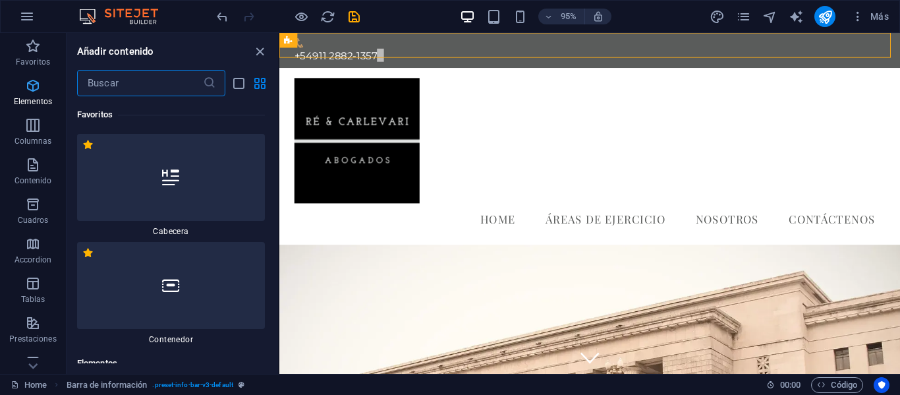
scroll to position [154, 0]
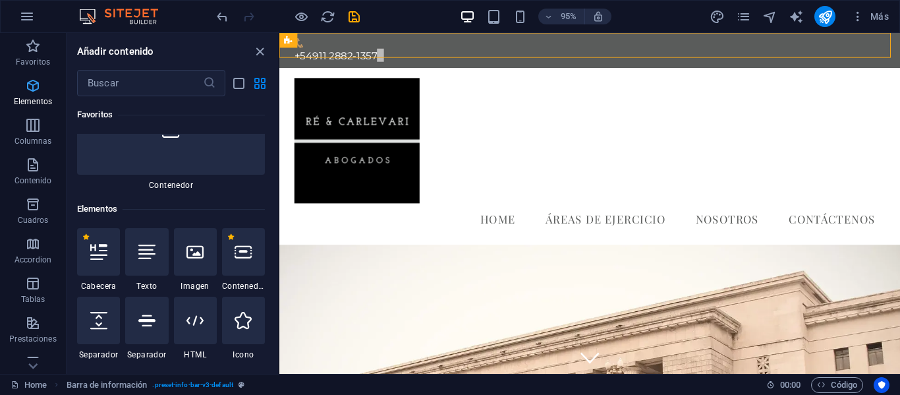
click at [30, 98] on p "Elementos" at bounding box center [33, 101] width 38 height 11
click at [27, 14] on icon "button" at bounding box center [27, 17] width 16 height 16
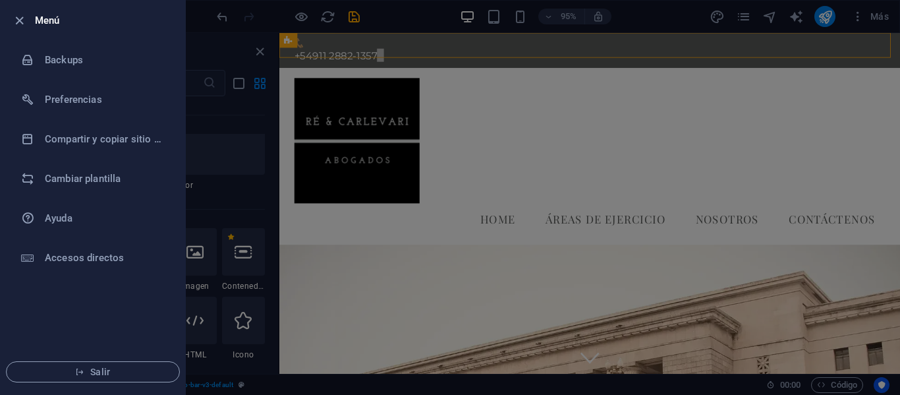
click at [474, 81] on div at bounding box center [450, 197] width 900 height 395
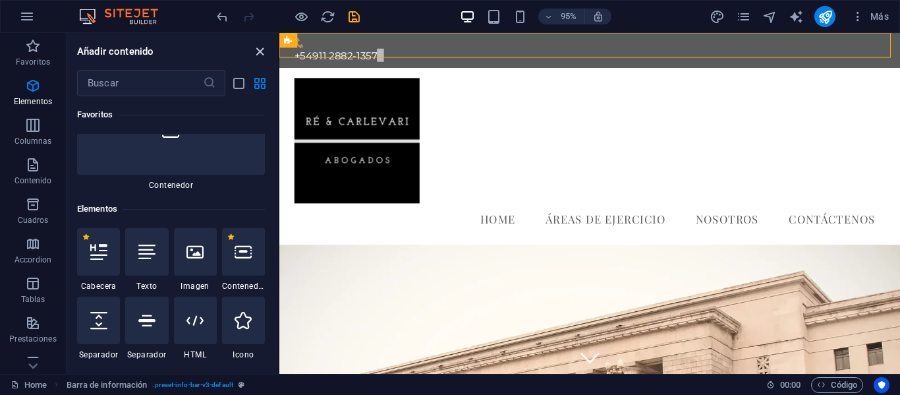
click at [259, 53] on icon "close panel" at bounding box center [259, 51] width 15 height 15
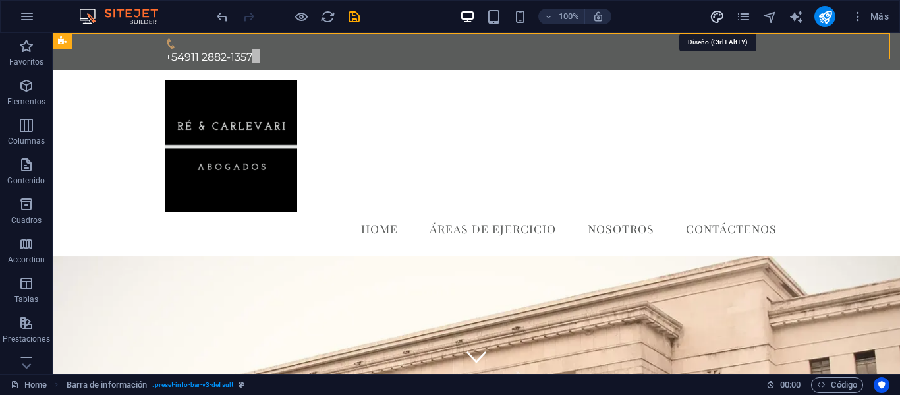
click at [722, 16] on icon "design" at bounding box center [716, 16] width 15 height 15
select select "px"
select select "400"
select select "px"
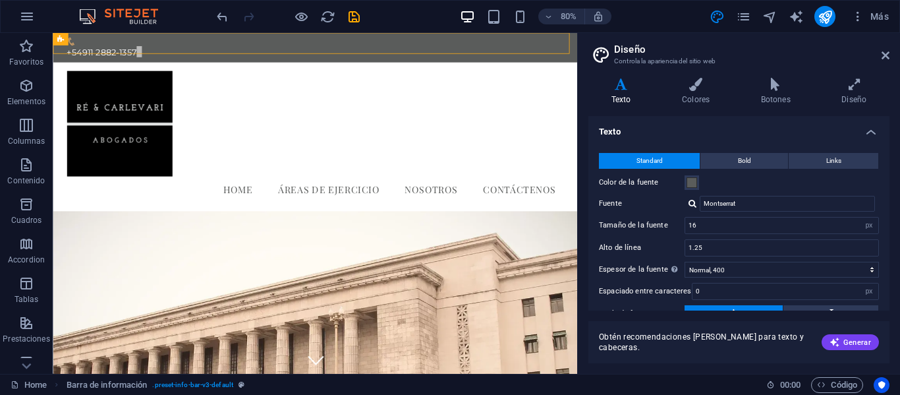
drag, startPoint x: 886, startPoint y: 144, endPoint x: 899, endPoint y: 214, distance: 71.7
click at [899, 213] on div "Variantes Texto Colores Botones Diseño Texto Standard Bold Links Color de la fu…" at bounding box center [739, 220] width 322 height 306
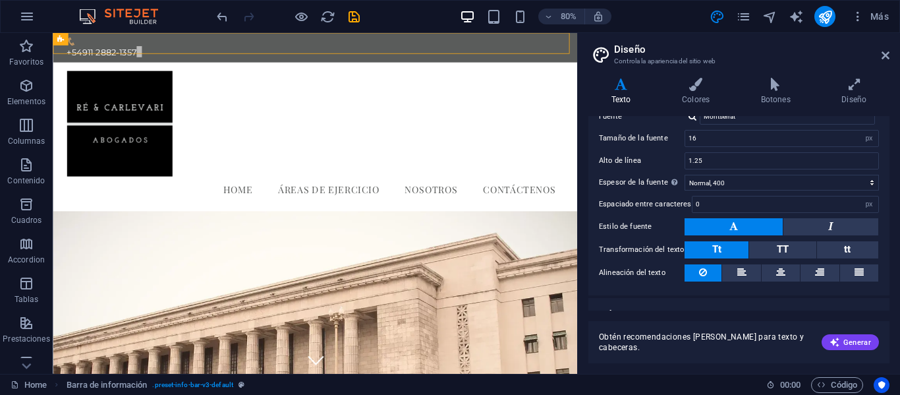
scroll to position [106, 0]
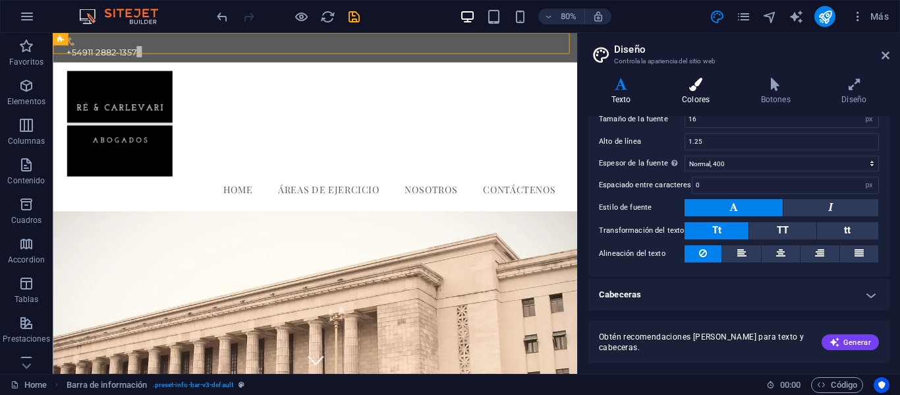
click at [698, 96] on h4 "Colores" at bounding box center [698, 92] width 79 height 28
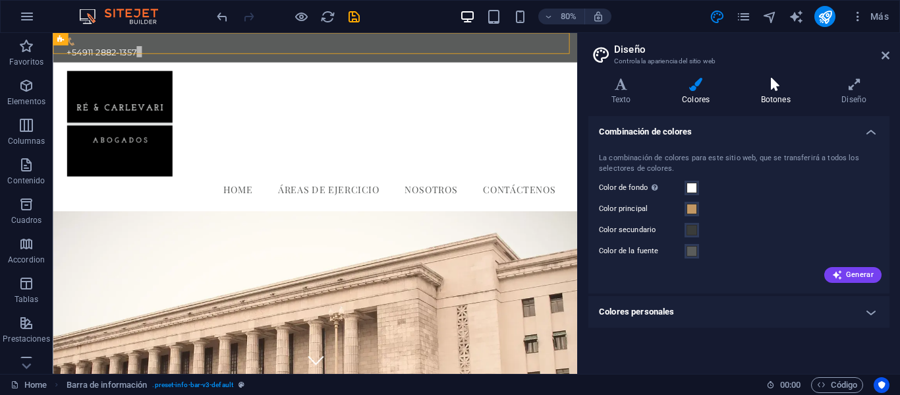
click at [758, 92] on h4 "Botones" at bounding box center [778, 92] width 81 height 28
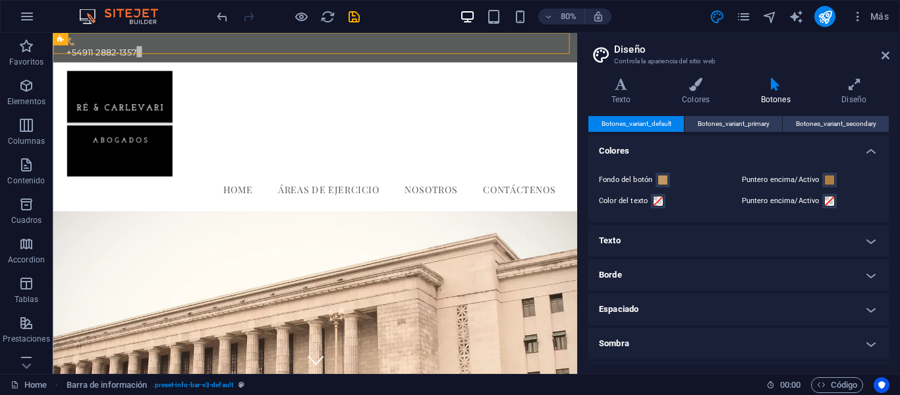
scroll to position [65, 0]
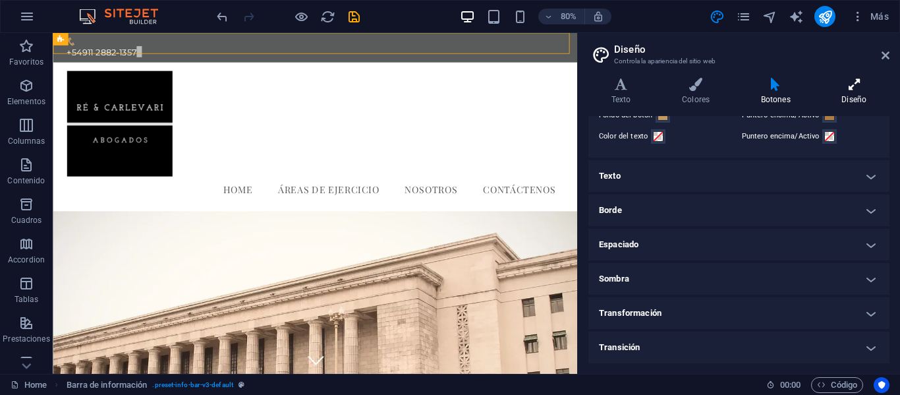
click at [851, 90] on icon at bounding box center [854, 84] width 70 height 13
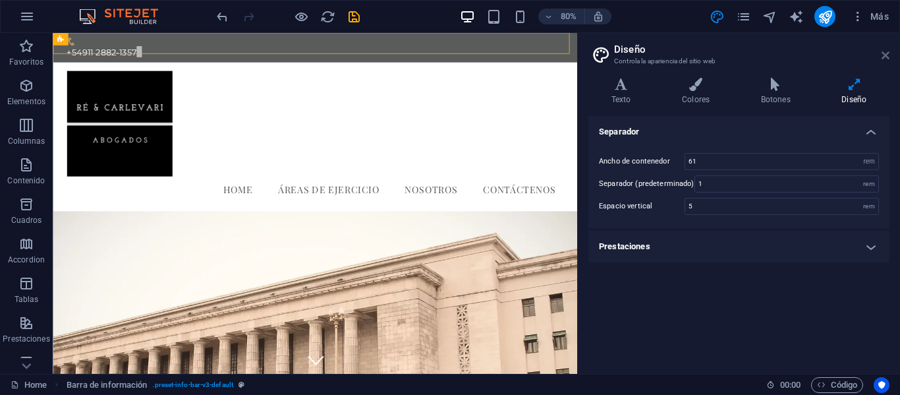
click at [884, 55] on icon at bounding box center [885, 55] width 8 height 11
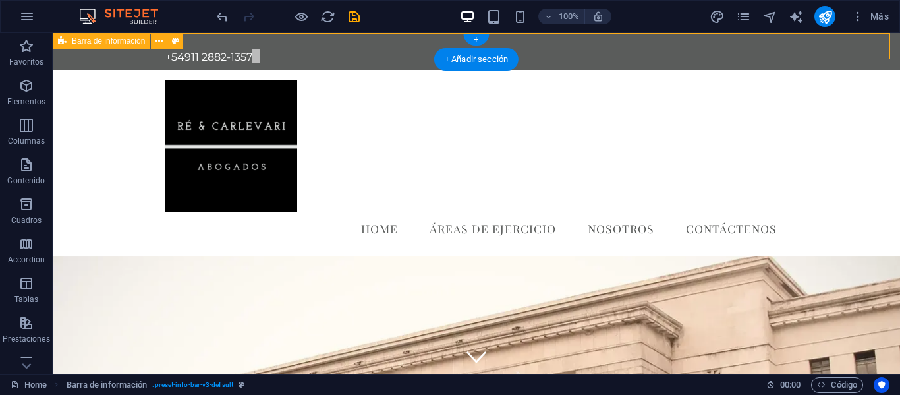
click at [619, 43] on div "+54911 2882-1357" at bounding box center [476, 51] width 847 height 37
click at [134, 40] on span "Barra de información" at bounding box center [108, 41] width 73 height 8
click at [176, 38] on icon at bounding box center [175, 41] width 7 height 14
select select "rem"
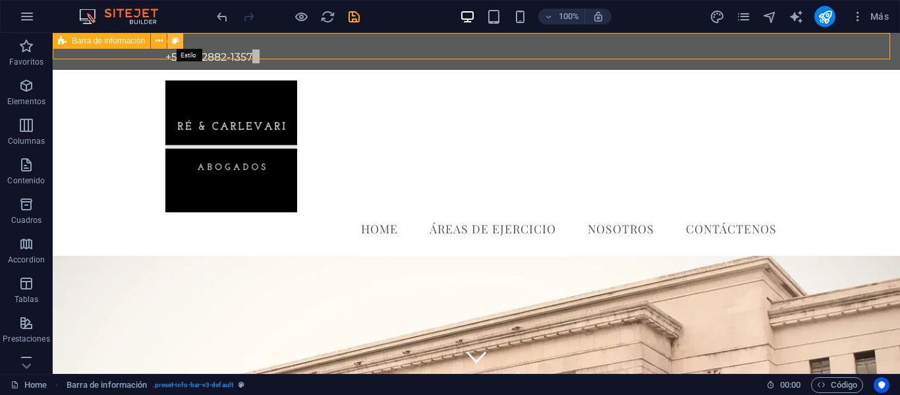
select select "rem"
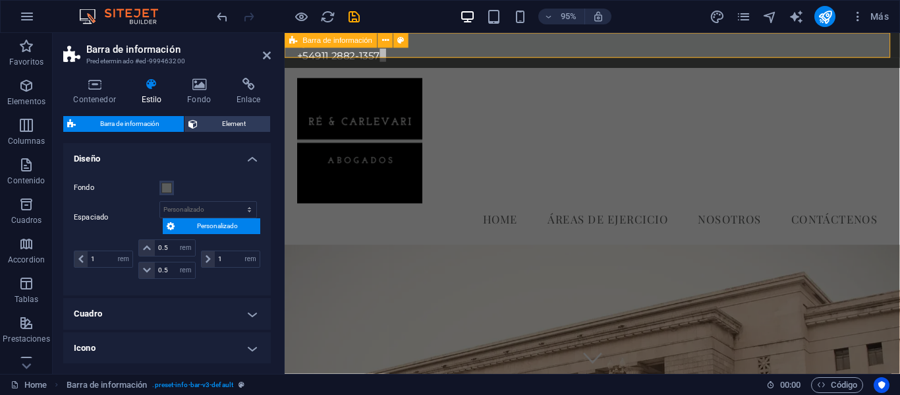
click at [421, 53] on div "+54911 2882-1357" at bounding box center [609, 51] width 648 height 37
click at [251, 120] on span "Element" at bounding box center [234, 124] width 65 height 16
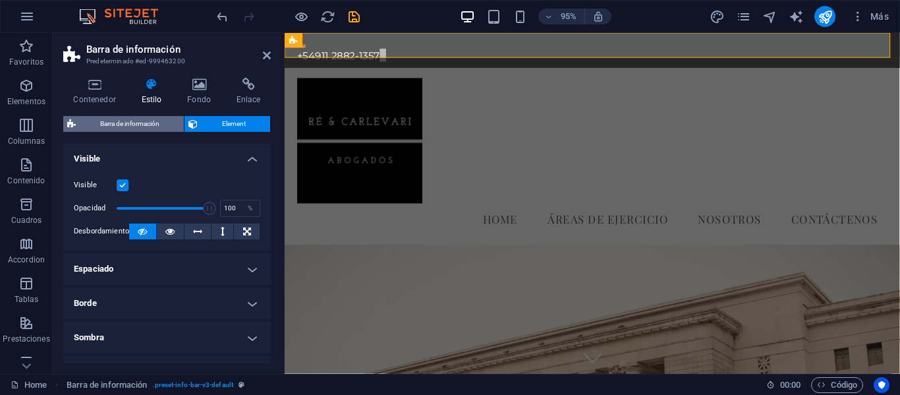
click at [165, 122] on span "Barra de información" at bounding box center [130, 124] width 100 height 16
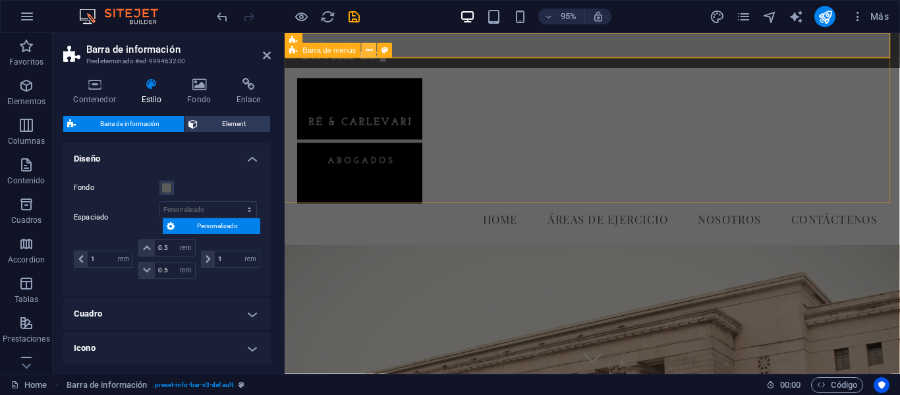
click at [372, 52] on icon at bounding box center [369, 50] width 7 height 13
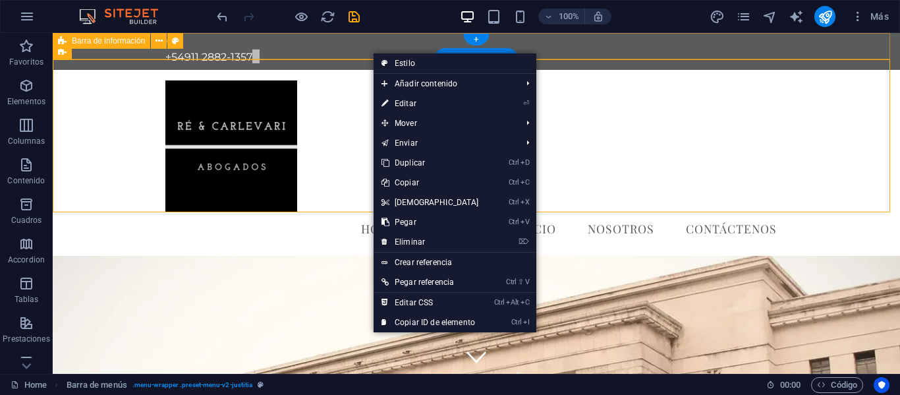
click at [295, 39] on div "+54911 2882-1357" at bounding box center [476, 51] width 847 height 37
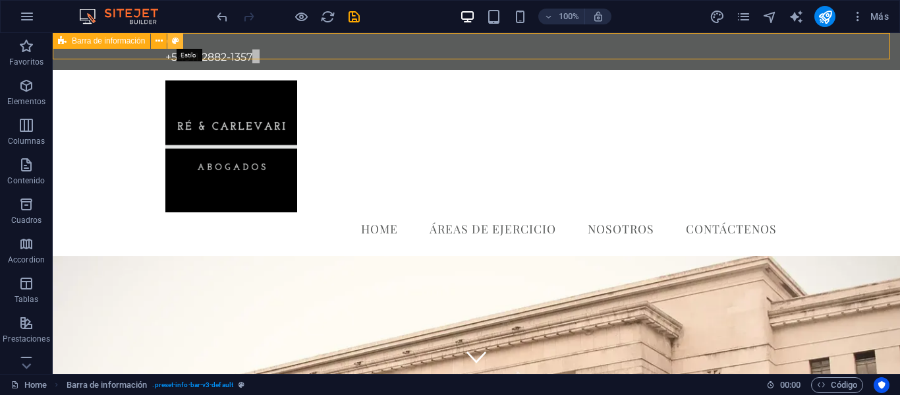
click at [177, 40] on icon at bounding box center [175, 41] width 7 height 14
select select "rem"
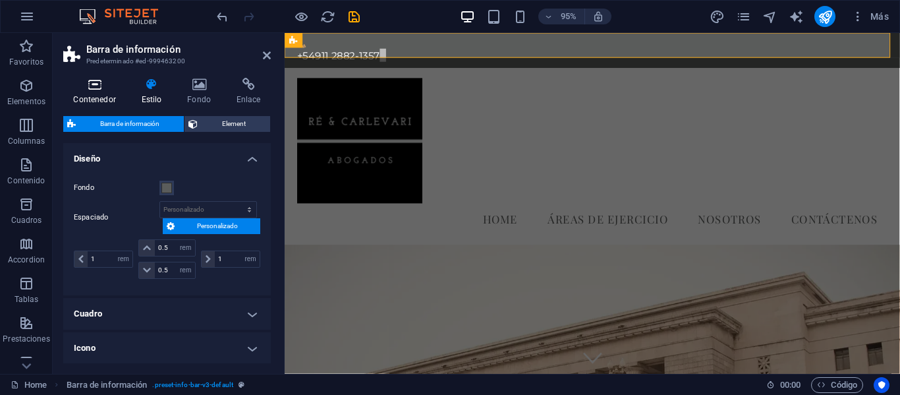
click at [102, 88] on icon at bounding box center [94, 84] width 63 height 13
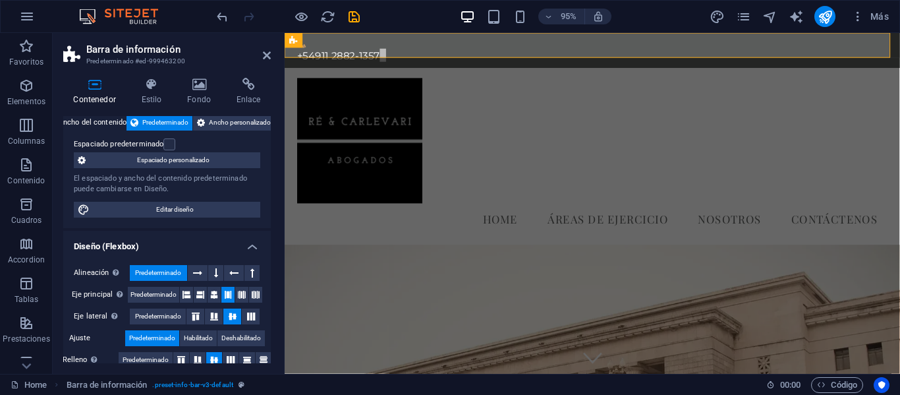
scroll to position [0, 0]
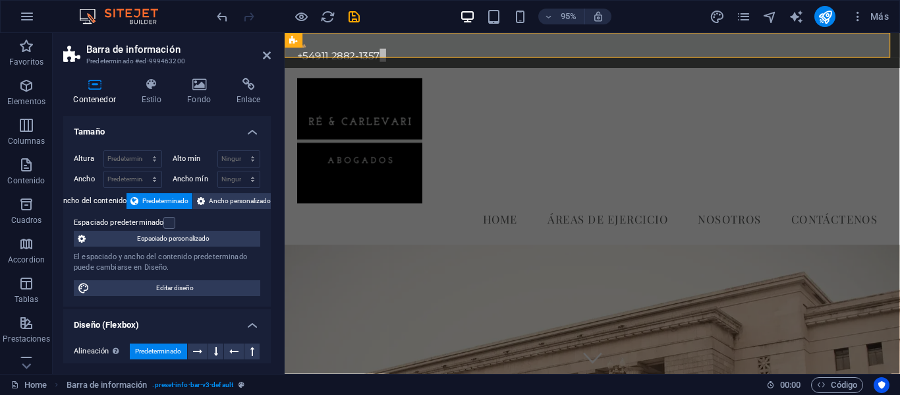
drag, startPoint x: 269, startPoint y: 179, endPoint x: 4, endPoint y: 98, distance: 277.5
click at [169, 223] on label at bounding box center [169, 223] width 12 height 12
click at [0, 0] on input "Espaciado predeterminado" at bounding box center [0, 0] width 0 height 0
click at [171, 223] on label at bounding box center [169, 223] width 12 height 12
click at [0, 0] on input "Espaciado predeterminado" at bounding box center [0, 0] width 0 height 0
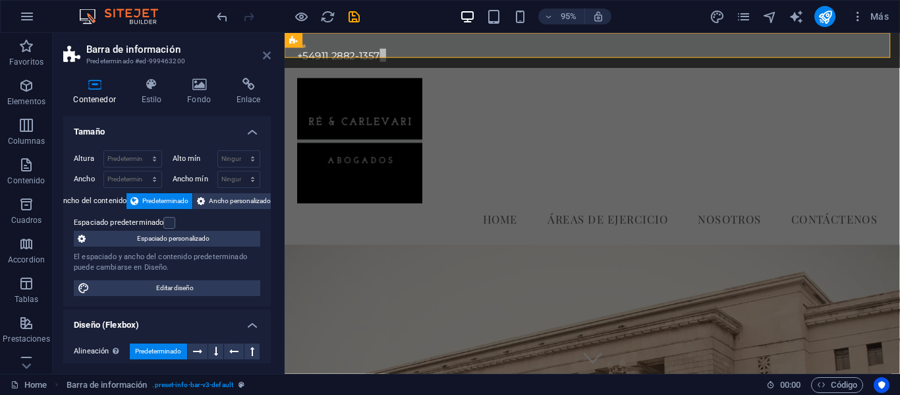
click at [267, 60] on icon at bounding box center [267, 55] width 8 height 11
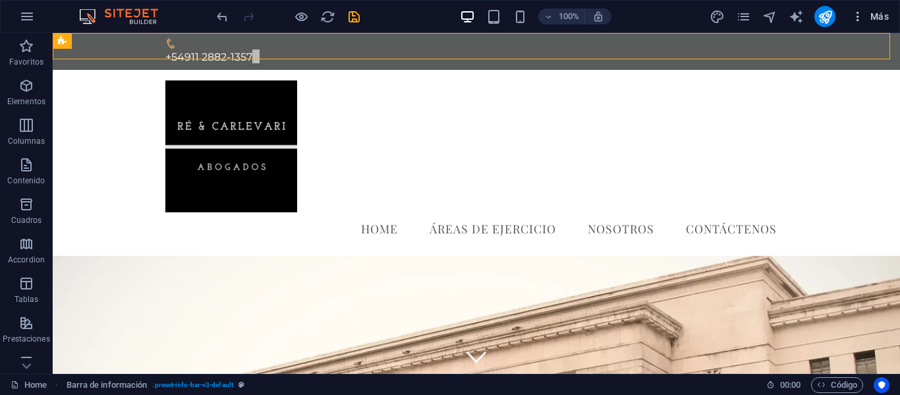
click at [861, 16] on icon "button" at bounding box center [857, 16] width 13 height 13
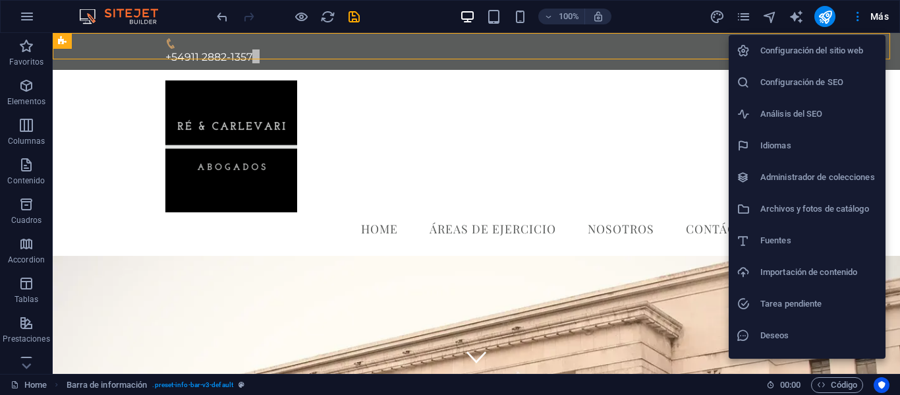
click at [851, 48] on h6 "Configuración del sitio web" at bounding box center [818, 51] width 117 height 16
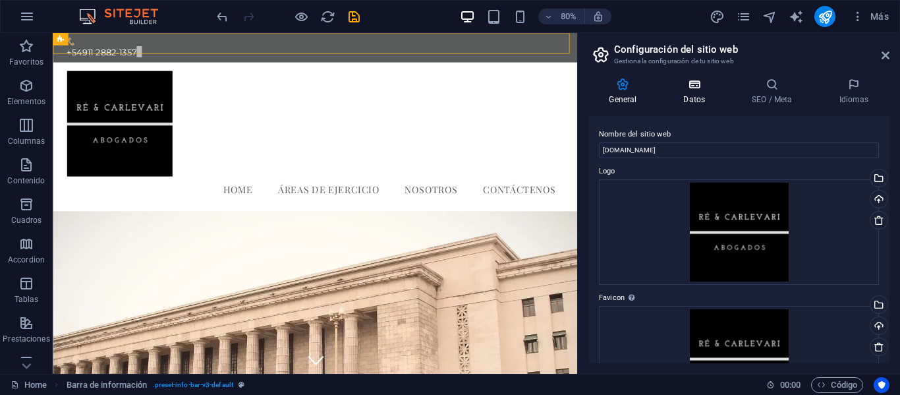
click at [718, 94] on h4 "Datos" at bounding box center [697, 92] width 69 height 28
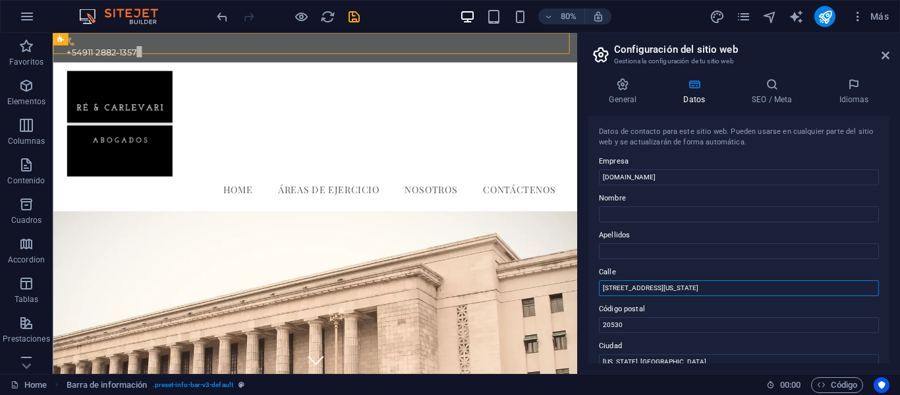
click at [708, 289] on input "[STREET_ADDRESS][US_STATE]" at bounding box center [739, 288] width 280 height 16
type input "9"
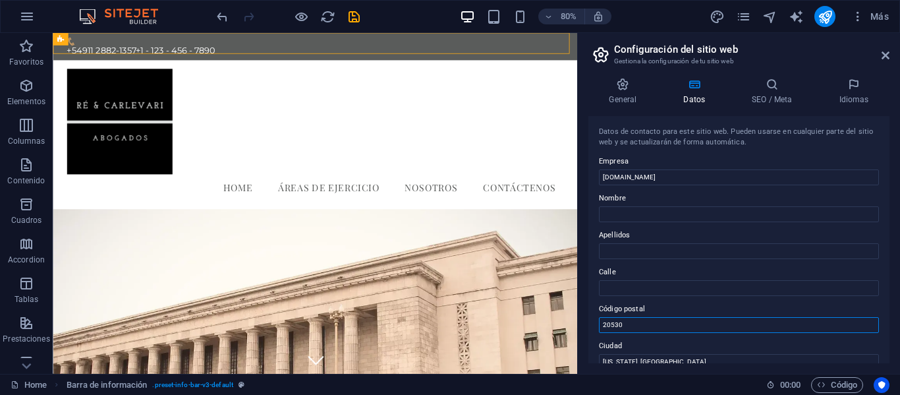
drag, startPoint x: 742, startPoint y: 354, endPoint x: 692, endPoint y: 391, distance: 61.3
drag, startPoint x: 687, startPoint y: 356, endPoint x: 693, endPoint y: 393, distance: 38.0
drag, startPoint x: 634, startPoint y: 319, endPoint x: 581, endPoint y: 323, distance: 52.8
click at [581, 323] on div "General Datos SEO / Meta Idiomas Nombre del sitio web [DOMAIN_NAME] Logo Arrast…" at bounding box center [739, 220] width 322 height 306
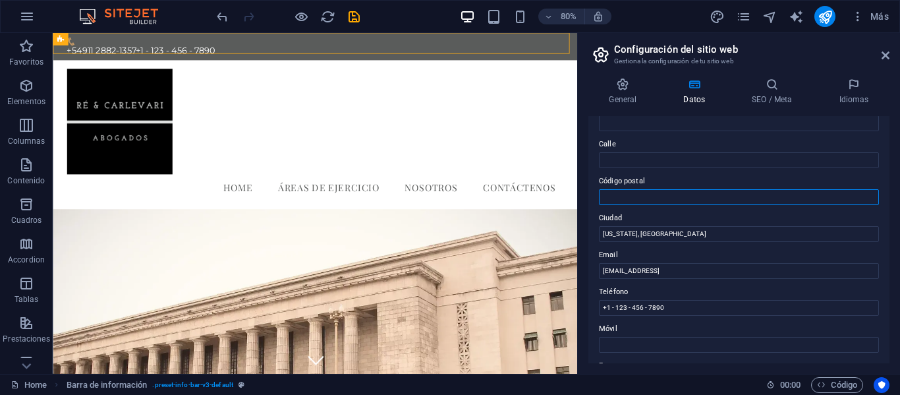
scroll to position [140, 0]
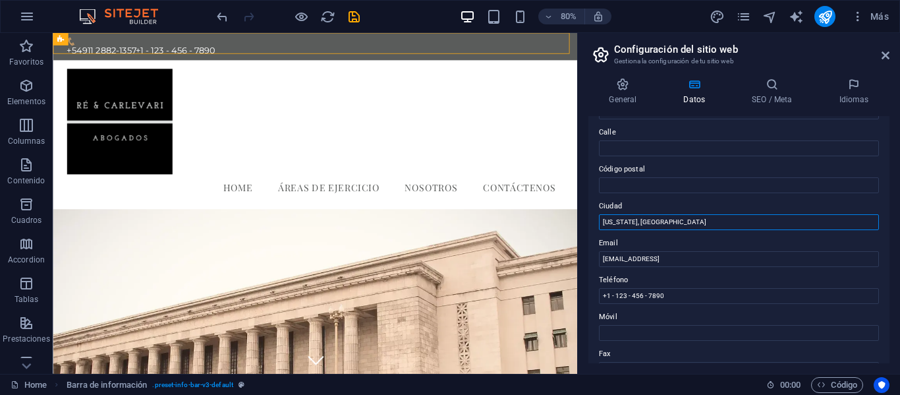
drag, startPoint x: 788, startPoint y: 252, endPoint x: 702, endPoint y: 263, distance: 87.0
type input "W"
type input "[GEOGRAPHIC_DATA]"
drag, startPoint x: 764, startPoint y: 255, endPoint x: 653, endPoint y: 272, distance: 112.0
click at [580, 251] on aside "Configuración del sitio web Gestiona la configuración de tu sitio web General D…" at bounding box center [738, 203] width 323 height 341
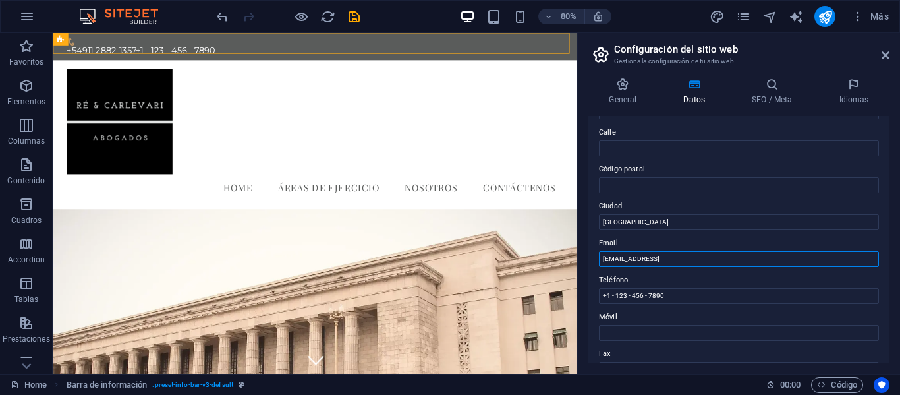
paste input "[EMAIL_ADDRESS][DOMAIN_NAME]"
type input "[EMAIL_ADDRESS][DOMAIN_NAME]"
drag, startPoint x: 669, startPoint y: 296, endPoint x: 607, endPoint y: 289, distance: 63.0
click at [607, 289] on input "+1 - 123 - 456 - 7890" at bounding box center [739, 296] width 280 height 16
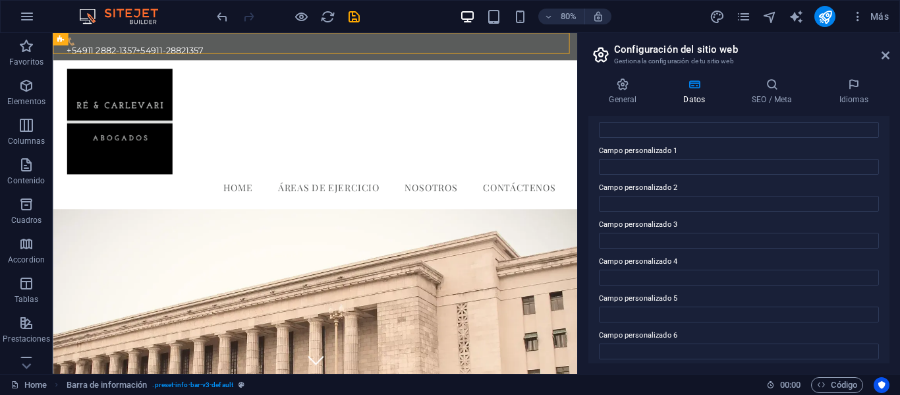
scroll to position [386, 0]
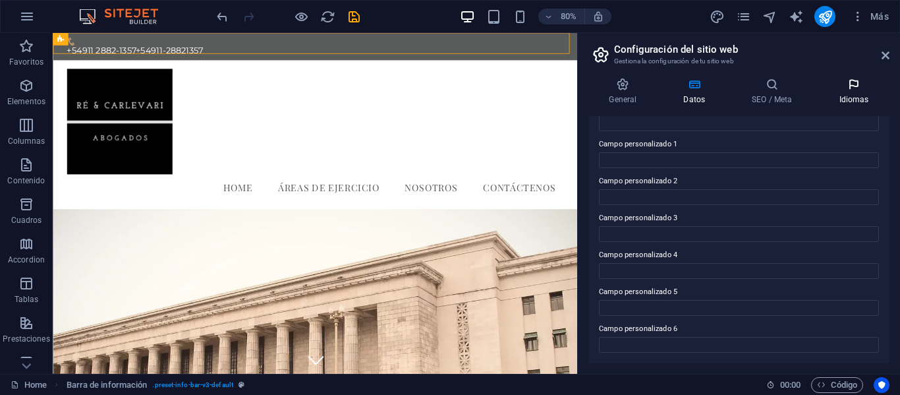
type input "+54911-28821357"
click at [844, 98] on h4 "Idiomas" at bounding box center [853, 92] width 71 height 28
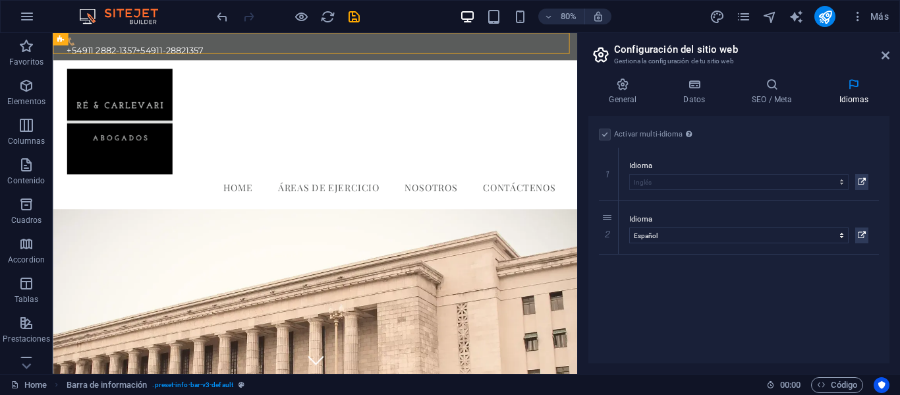
click at [606, 138] on label at bounding box center [605, 134] width 12 height 12
click at [606, 134] on label at bounding box center [605, 134] width 12 height 12
click at [605, 134] on label at bounding box center [605, 134] width 12 height 12
click at [609, 231] on icon at bounding box center [608, 227] width 7 height 9
click at [861, 182] on icon at bounding box center [862, 182] width 8 height 16
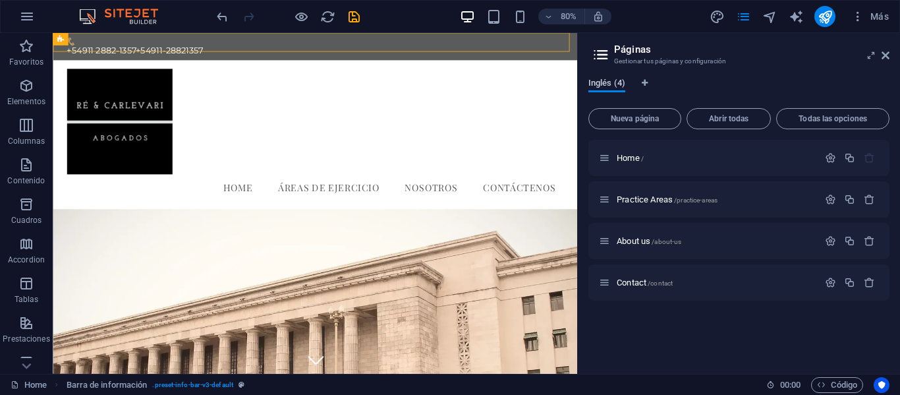
click at [619, 84] on span "Inglés (4)" at bounding box center [606, 84] width 37 height 18
drag, startPoint x: 618, startPoint y: 84, endPoint x: 595, endPoint y: 89, distance: 23.0
click at [595, 89] on span "Inglés (4)" at bounding box center [606, 84] width 37 height 18
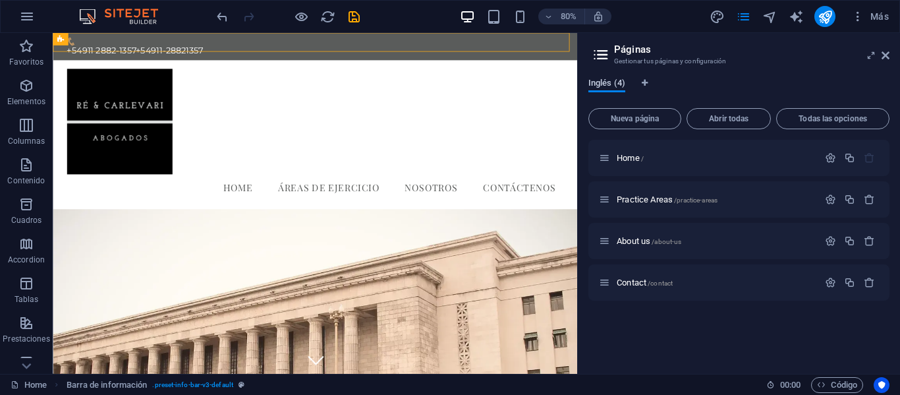
click at [595, 89] on span "Inglés (4)" at bounding box center [606, 84] width 37 height 18
click at [709, 123] on span "Abrir todas" at bounding box center [728, 119] width 72 height 8
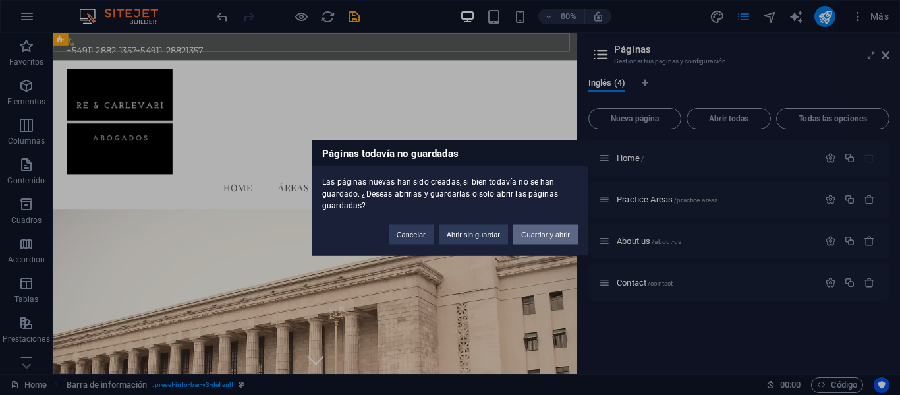
click at [539, 234] on button "Guardar y abrir" at bounding box center [545, 234] width 65 height 20
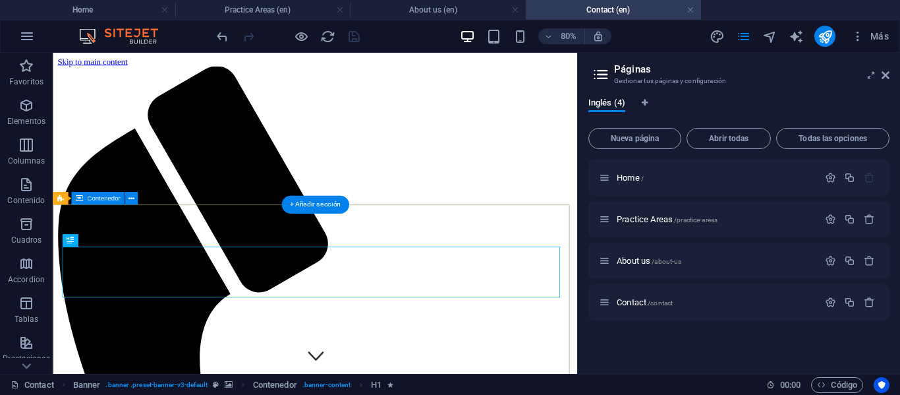
scroll to position [0, 0]
click at [645, 104] on icon "Pestañas de idiomas" at bounding box center [645, 103] width 6 height 8
select select "73"
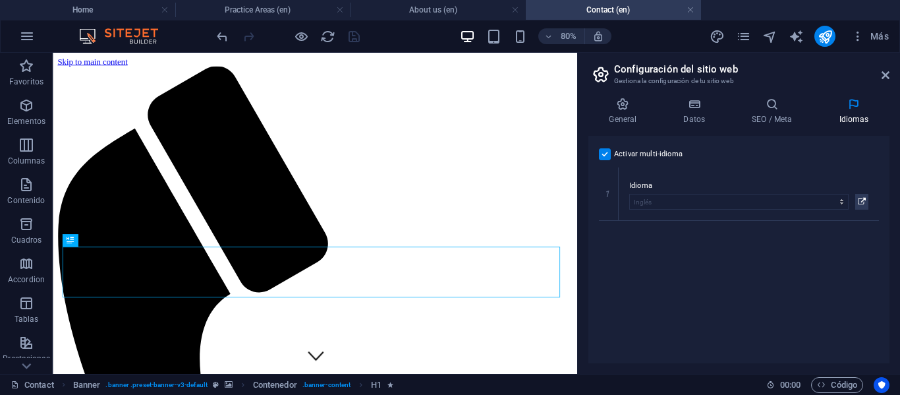
click at [603, 152] on label at bounding box center [605, 154] width 12 height 12
click at [0, 0] on input "Activar multi-idioma Para desactivar la opción multi-idioma, elimine todos los …" at bounding box center [0, 0] width 0 height 0
click at [603, 152] on label at bounding box center [605, 154] width 12 height 12
click at [0, 0] on input "Activar multi-idioma Para desactivar la opción multi-idioma, elimine todos los …" at bounding box center [0, 0] width 0 height 0
select select
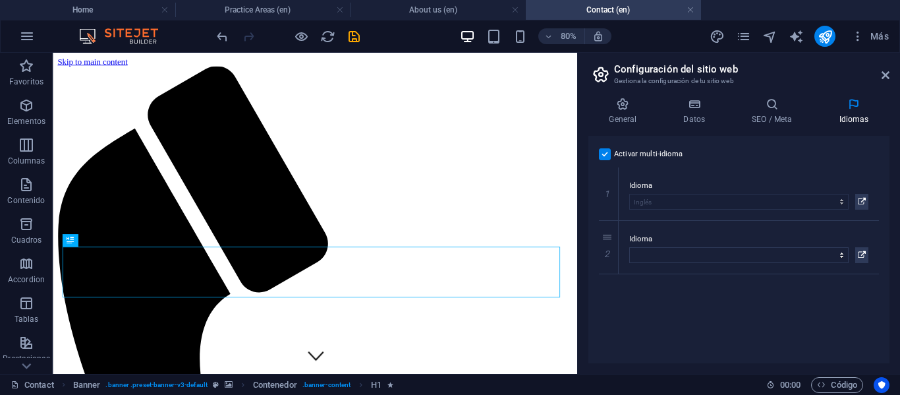
click at [605, 157] on label at bounding box center [605, 154] width 12 height 12
click at [0, 0] on input "Activar multi-idioma Para desactivar la opción multi-idioma, elimine todos los …" at bounding box center [0, 0] width 0 height 0
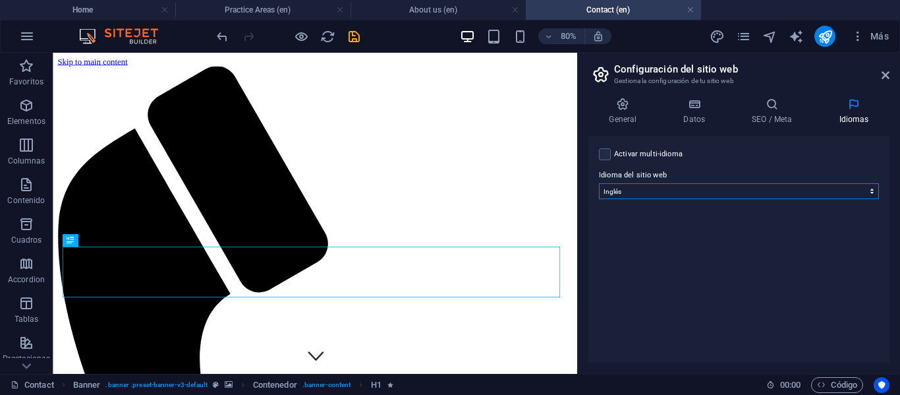
click at [624, 192] on select "Abkhazian Afar Afrikaans Akan Albanés Alemán Amharic Árabe Aragonese Armenian A…" at bounding box center [739, 191] width 280 height 16
select select "44"
click at [599, 183] on select "Abkhazian Afar Afrikaans Akan Albanés Alemán Amharic Árabe Aragonese Armenian A…" at bounding box center [739, 191] width 280 height 16
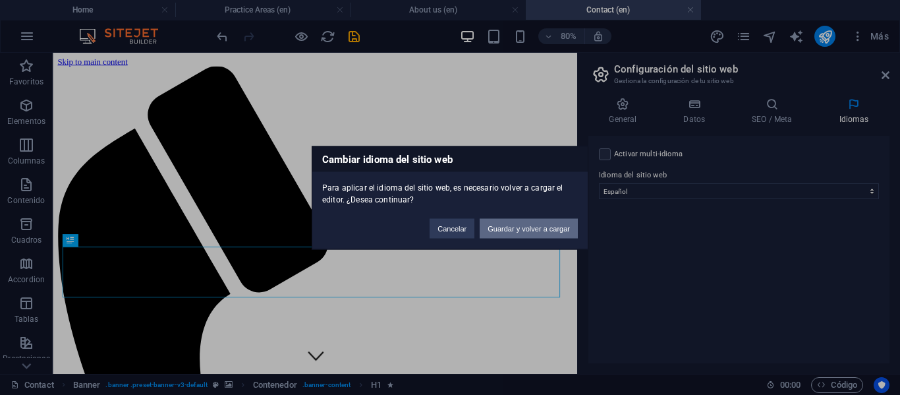
click at [553, 232] on button "Guardar y volver a cargar" at bounding box center [529, 228] width 98 height 20
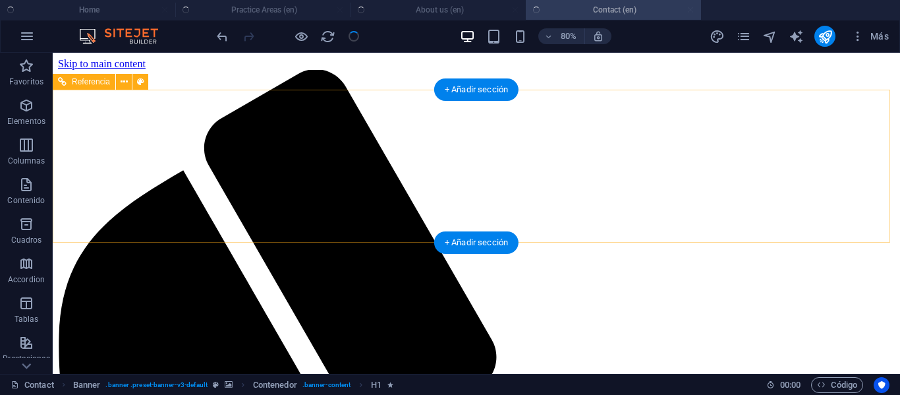
checkbox input "false"
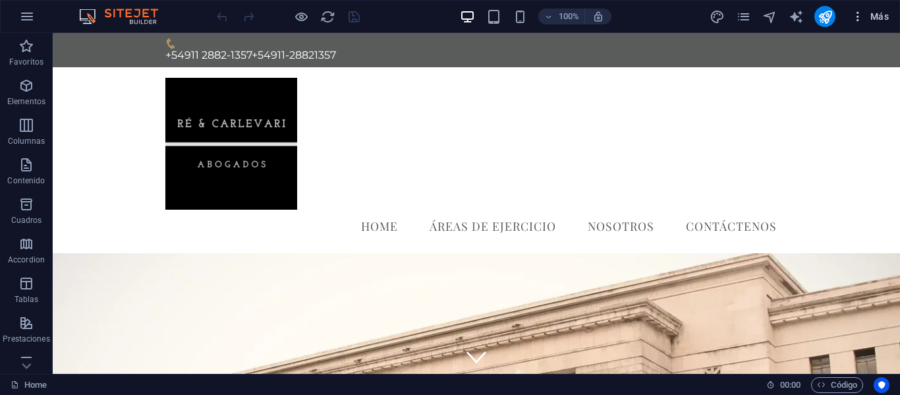
click at [882, 19] on span "Más" at bounding box center [870, 16] width 38 height 13
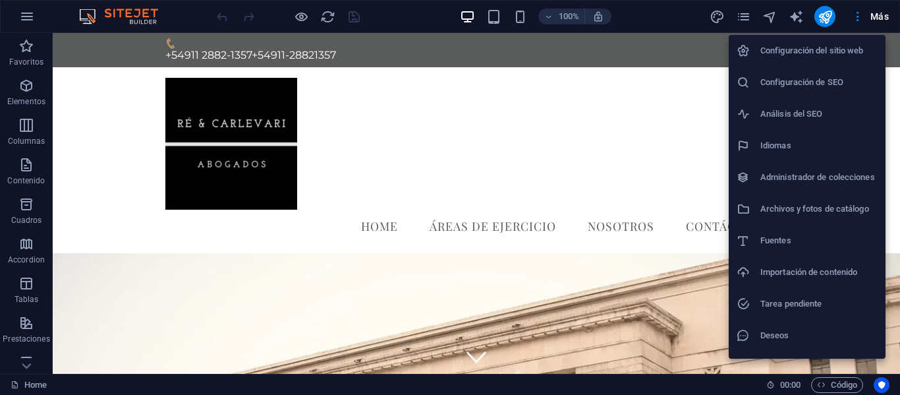
click at [842, 47] on h6 "Configuración del sitio web" at bounding box center [818, 51] width 117 height 16
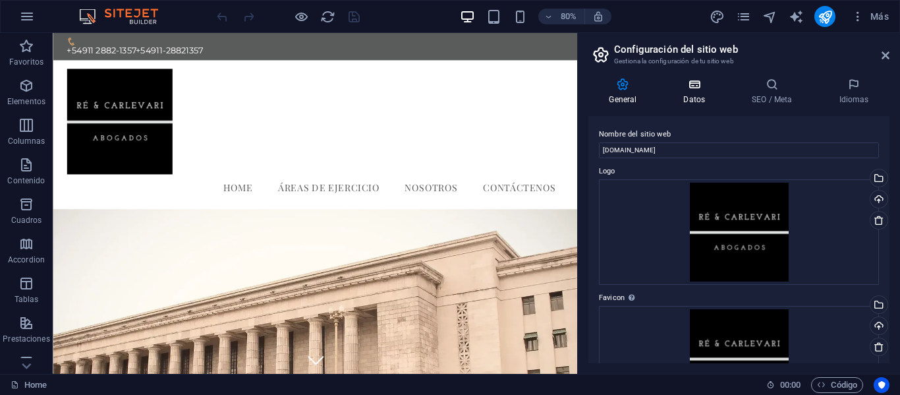
click at [700, 94] on h4 "Datos" at bounding box center [697, 92] width 69 height 28
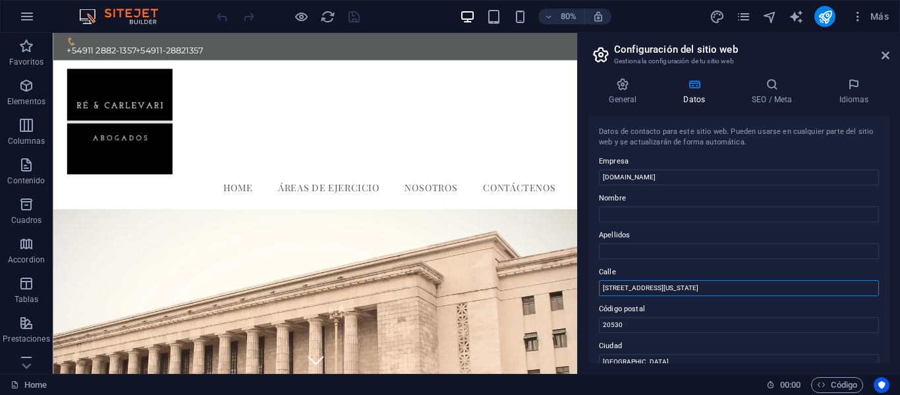
drag, startPoint x: 749, startPoint y: 319, endPoint x: 669, endPoint y: 354, distance: 87.9
click at [681, 290] on input "[STREET_ADDRESS][US_STATE]" at bounding box center [739, 288] width 280 height 16
type input "9"
type input "-"
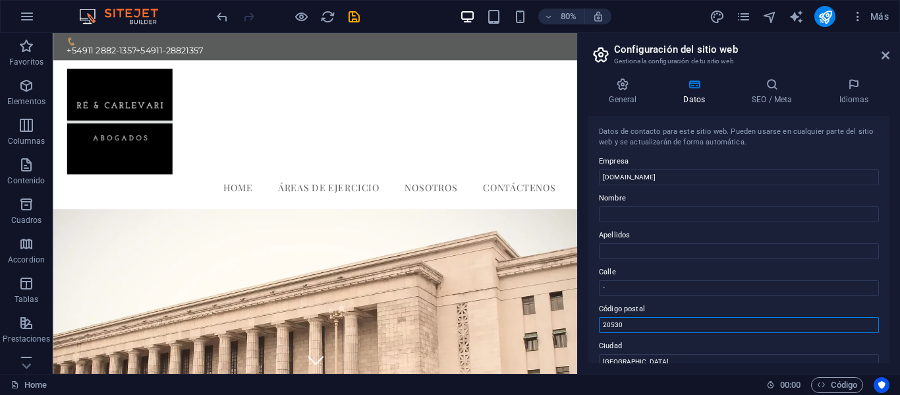
drag, startPoint x: 700, startPoint y: 356, endPoint x: 662, endPoint y: 390, distance: 50.9
type input "-"
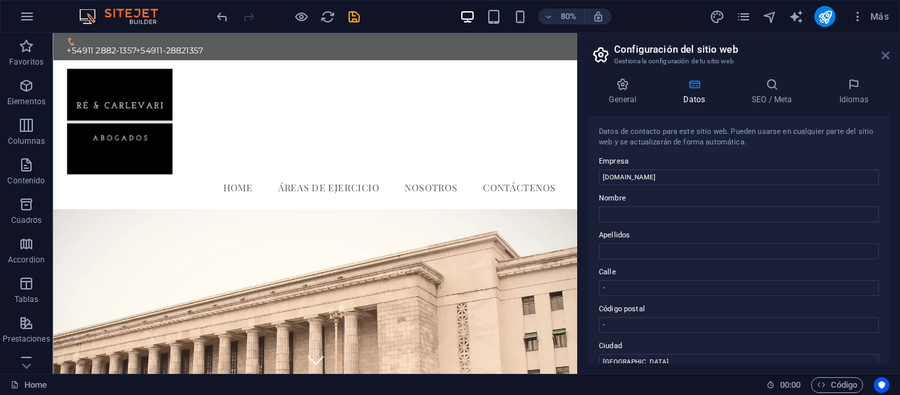
click at [884, 58] on icon at bounding box center [885, 55] width 8 height 11
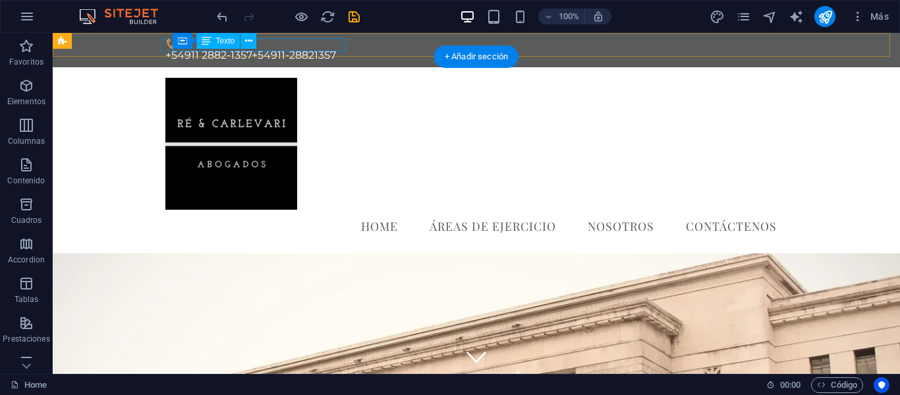
click at [302, 49] on div "+54911 2882-1357 +54911-28821357" at bounding box center [476, 55] width 622 height 13
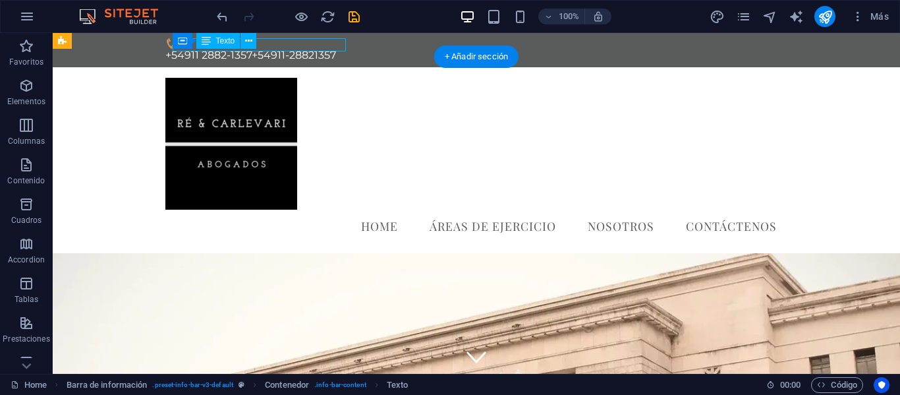
click at [280, 49] on div "+54911 2882-1357 +54911-28821357" at bounding box center [476, 55] width 622 height 13
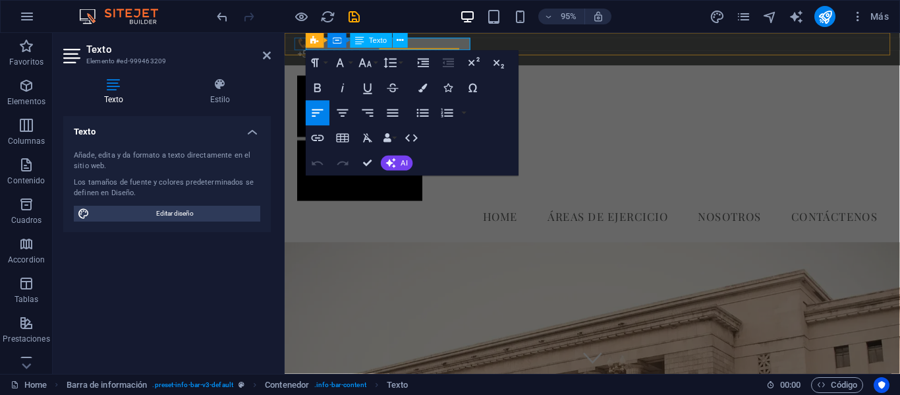
click at [468, 49] on span "+54911-28821357" at bounding box center [426, 55] width 84 height 13
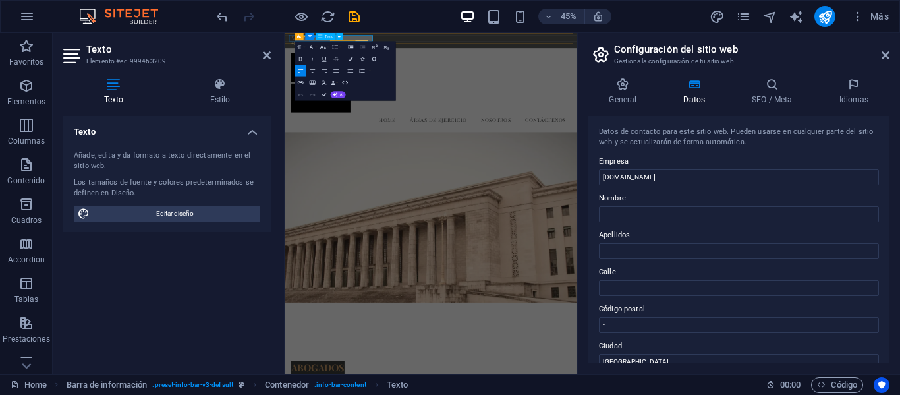
drag, startPoint x: 453, startPoint y: 47, endPoint x: 479, endPoint y: 44, distance: 26.6
click at [470, 49] on span "+54911-28821357" at bounding box center [427, 55] width 84 height 13
click at [379, 25] on div "45% Más" at bounding box center [554, 16] width 680 height 21
click at [122, 88] on icon at bounding box center [113, 84] width 101 height 13
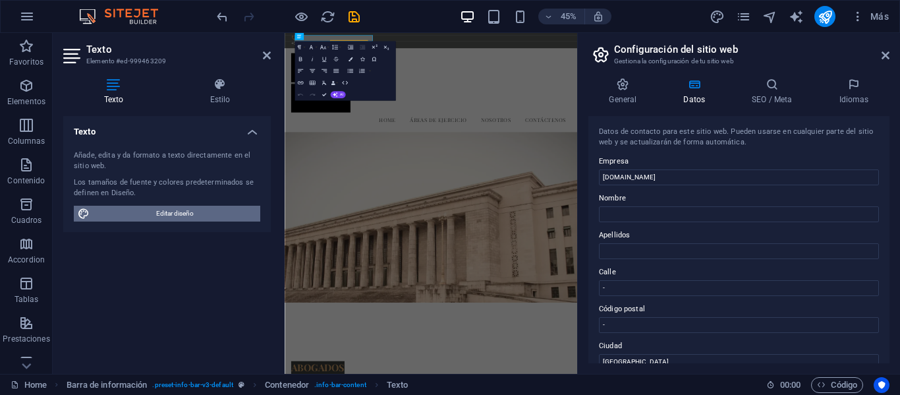
click at [209, 212] on span "Editar diseño" at bounding box center [175, 214] width 163 height 16
select select "px"
select select "400"
select select "px"
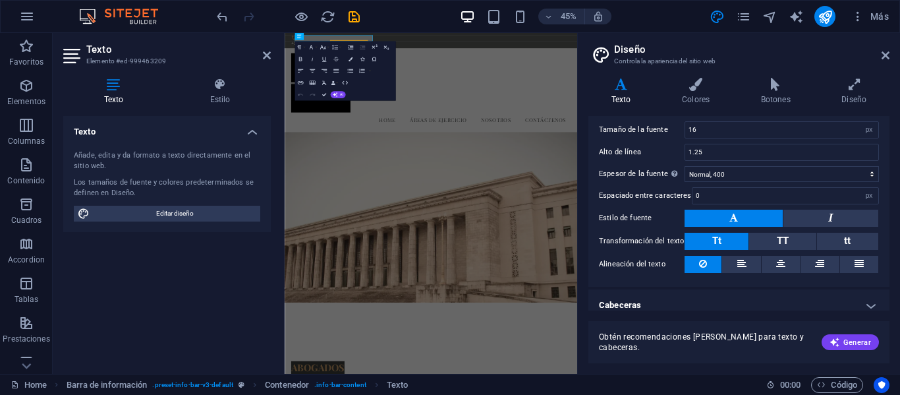
scroll to position [106, 0]
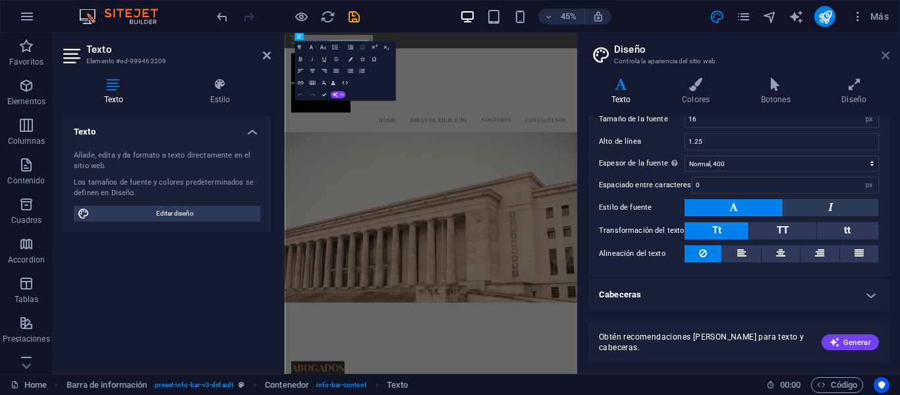
click at [887, 55] on icon at bounding box center [885, 55] width 8 height 11
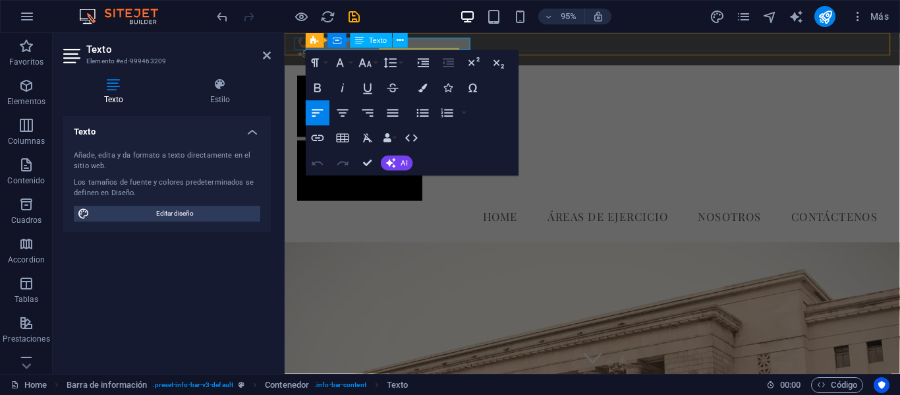
click at [453, 49] on span "+54911-28821357" at bounding box center [426, 55] width 84 height 13
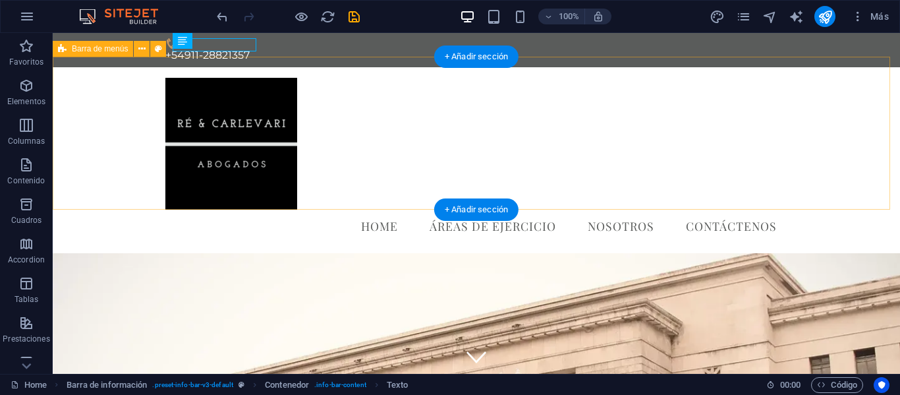
click at [341, 67] on div "Home Áreas de Ejercicio Nosotros Contáctenos Menu" at bounding box center [476, 160] width 847 height 186
click at [812, 114] on div "Home Áreas de Ejercicio Nosotros Contáctenos Menu" at bounding box center [476, 160] width 847 height 186
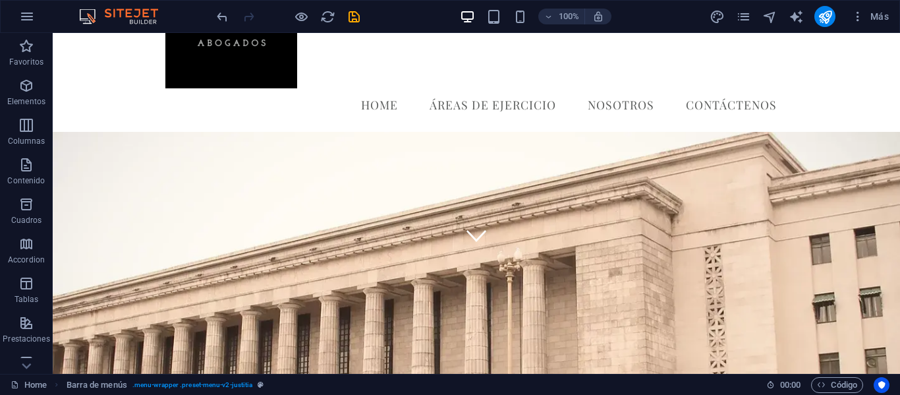
scroll to position [0, 0]
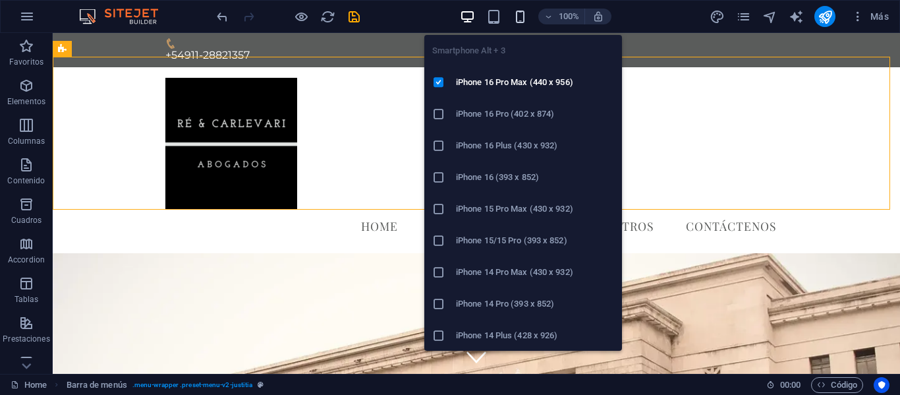
click at [518, 14] on icon "button" at bounding box center [519, 16] width 15 height 15
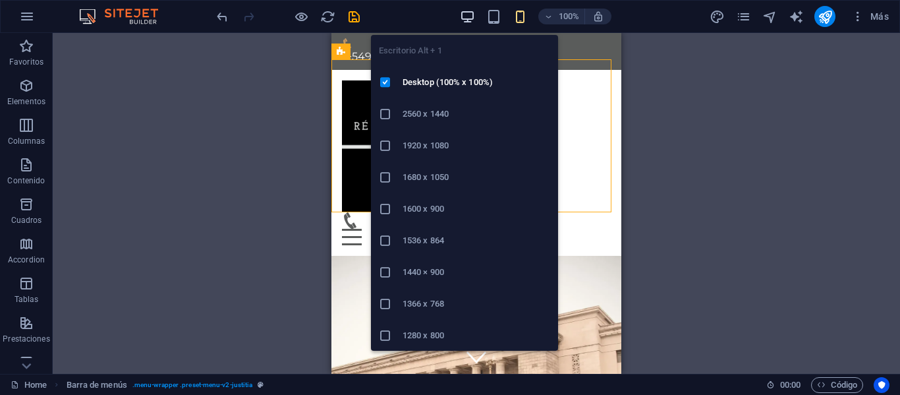
click at [464, 13] on icon "button" at bounding box center [467, 16] width 15 height 15
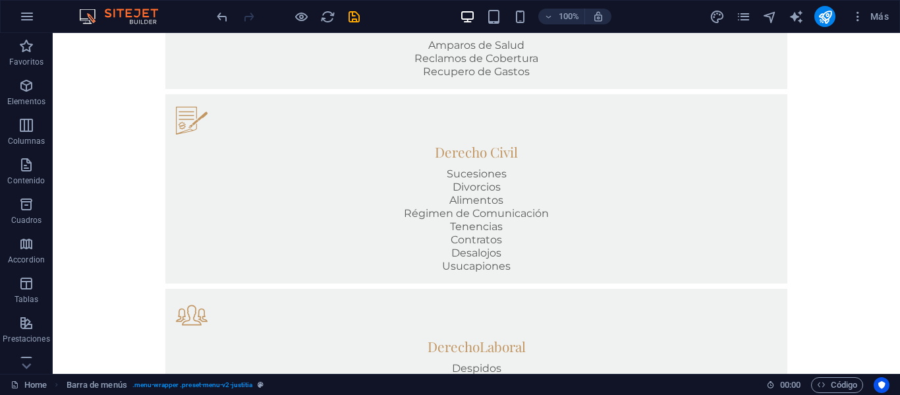
scroll to position [1015, 0]
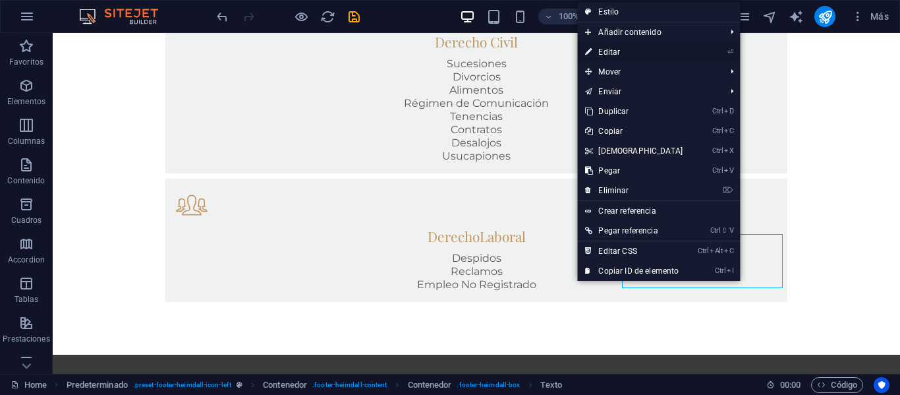
click at [678, 49] on link "⏎ Editar" at bounding box center [633, 52] width 113 height 20
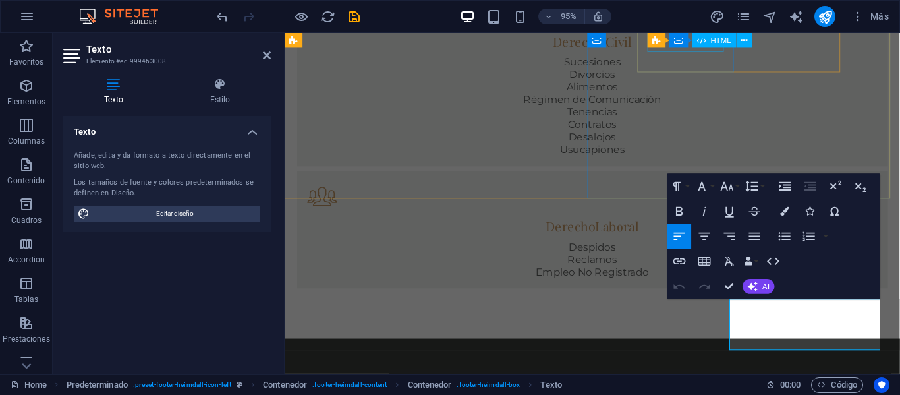
scroll to position [1047, 0]
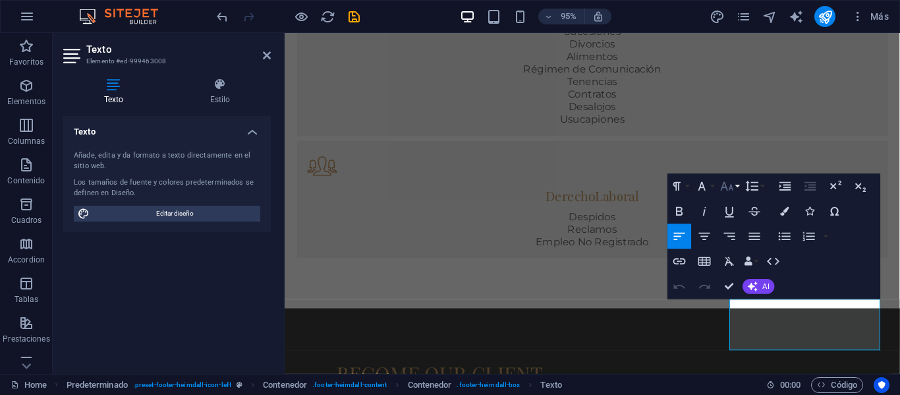
click at [727, 189] on icon "button" at bounding box center [727, 186] width 13 height 9
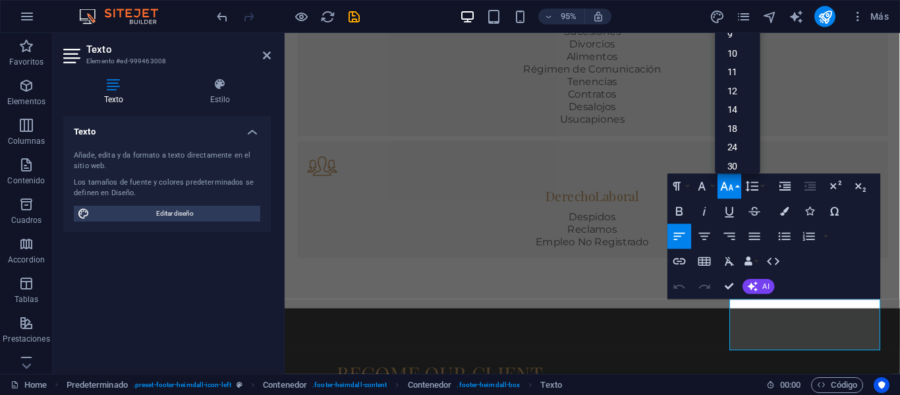
click at [727, 188] on icon "button" at bounding box center [727, 186] width 13 height 9
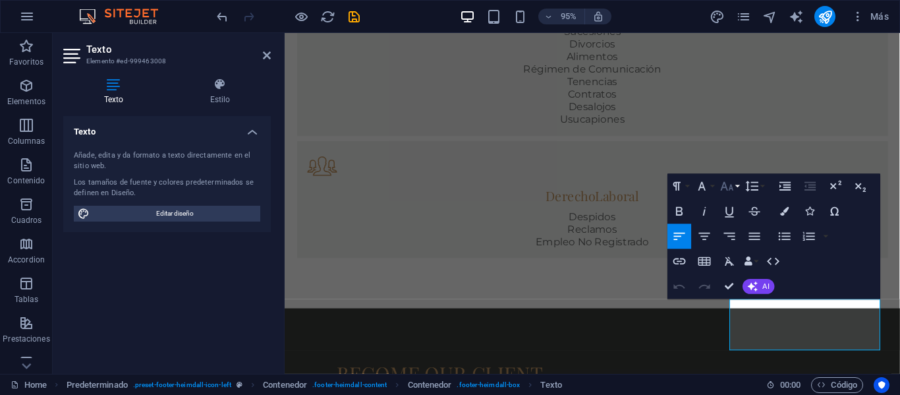
click at [727, 188] on icon "button" at bounding box center [727, 186] width 13 height 9
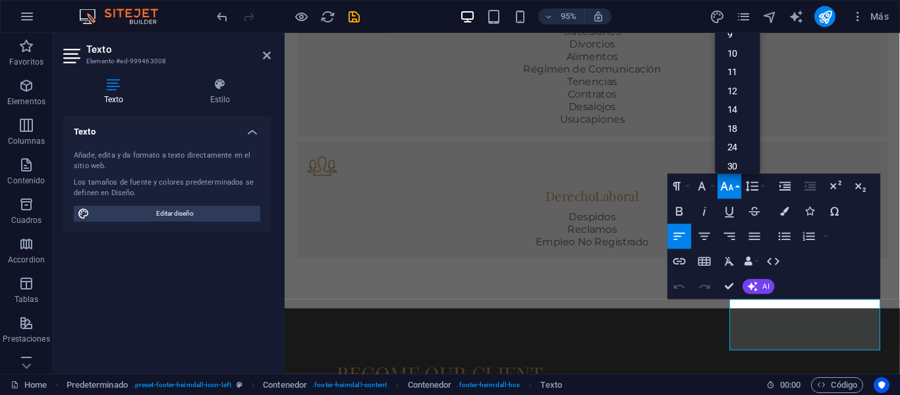
click at [727, 188] on icon "button" at bounding box center [727, 186] width 13 height 9
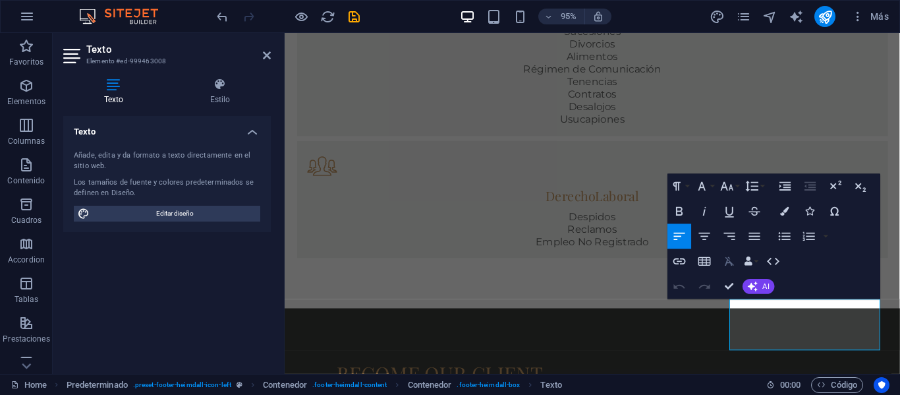
click at [729, 263] on icon "button" at bounding box center [729, 261] width 9 height 9
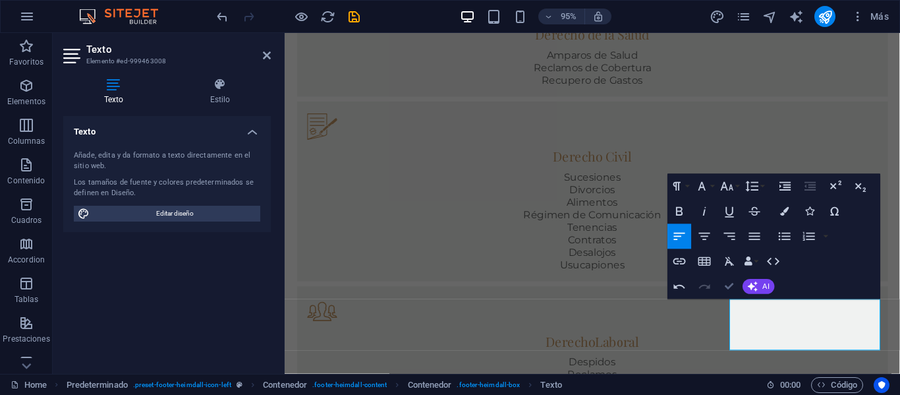
scroll to position [936, 0]
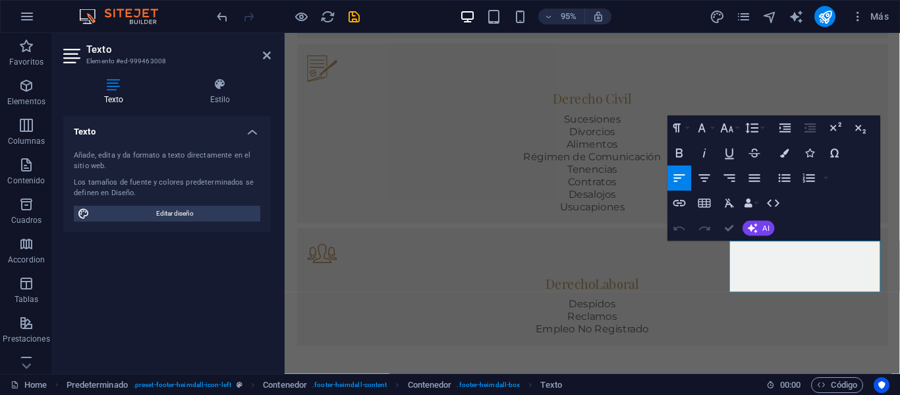
scroll to position [997, 0]
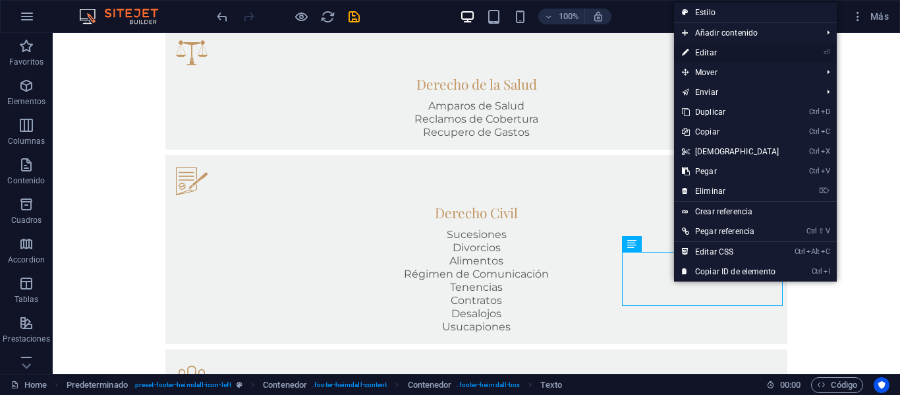
click at [714, 49] on link "⏎ Editar" at bounding box center [730, 53] width 113 height 20
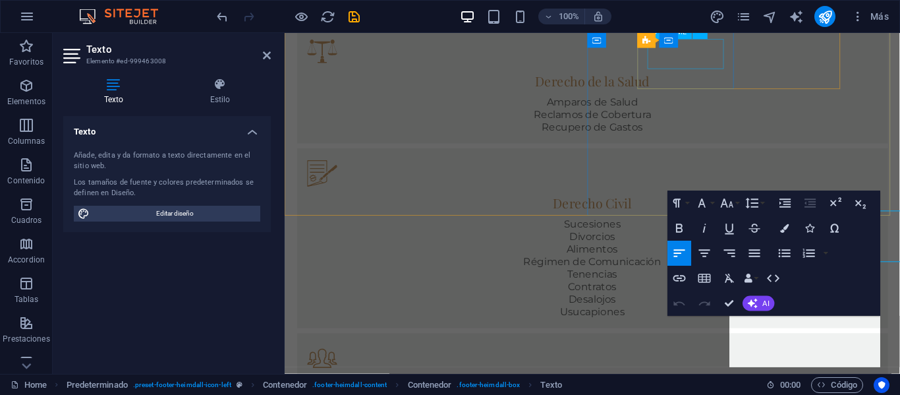
scroll to position [1029, 0]
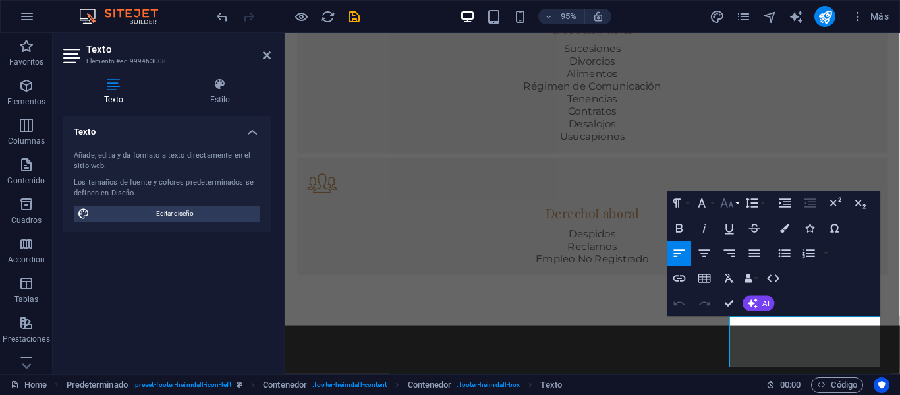
click at [723, 202] on icon "button" at bounding box center [727, 203] width 13 height 9
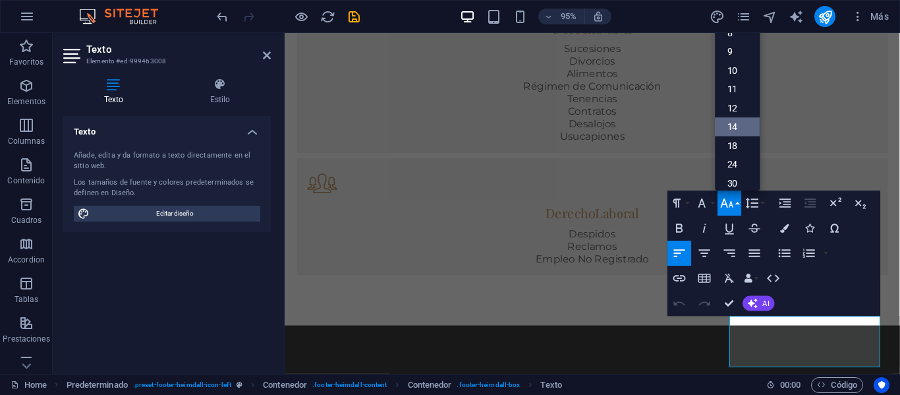
click at [738, 123] on link "14" at bounding box center [737, 126] width 45 height 19
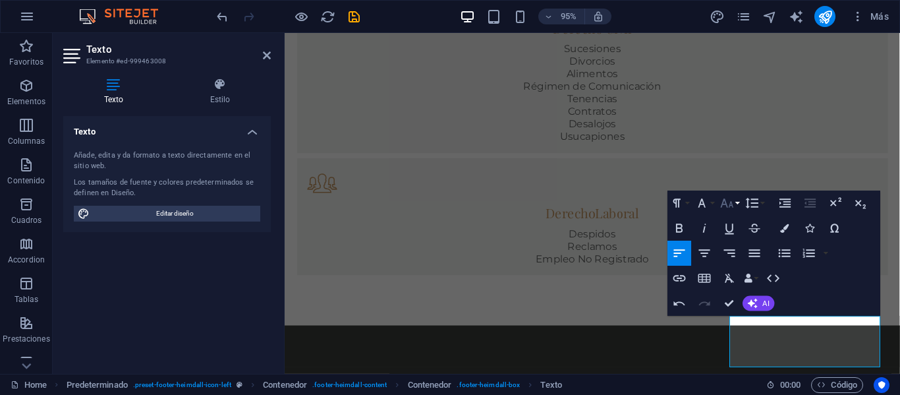
click at [724, 203] on icon "button" at bounding box center [726, 203] width 15 height 15
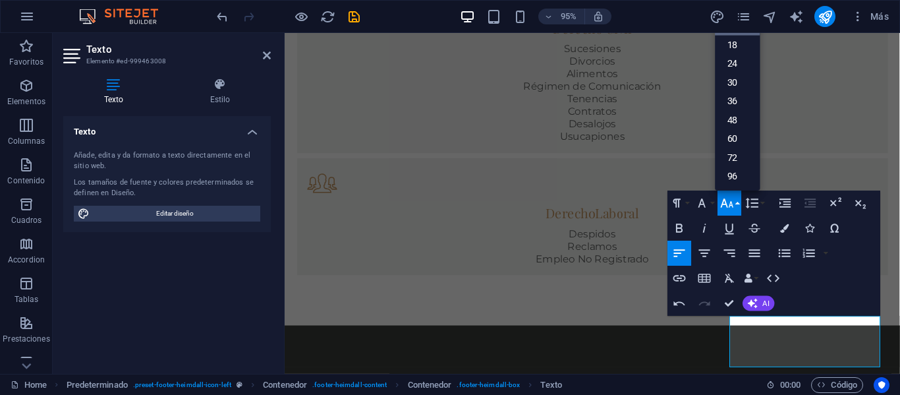
scroll to position [4, 0]
click at [743, 112] on link "12" at bounding box center [737, 104] width 45 height 19
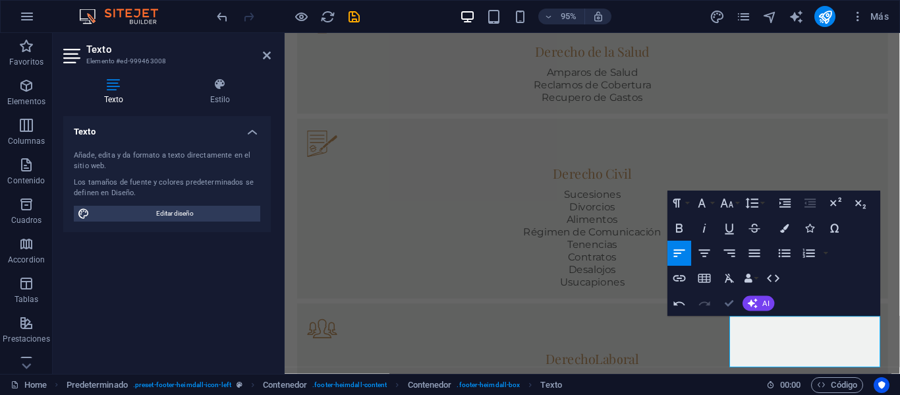
scroll to position [918, 0]
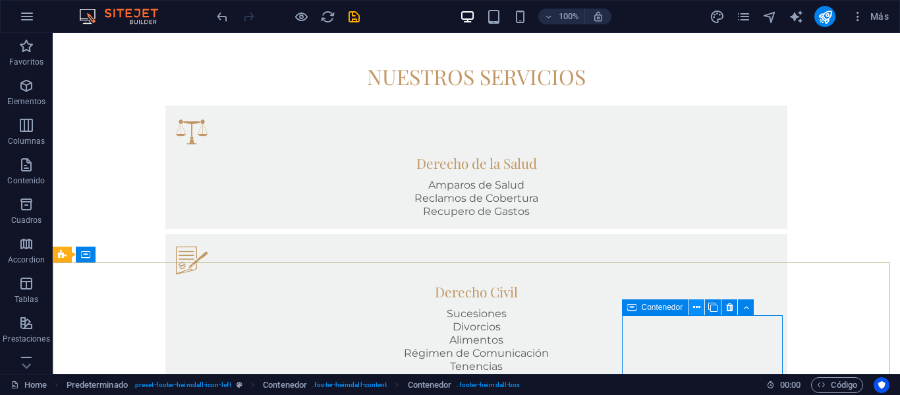
click at [700, 308] on icon at bounding box center [696, 307] width 7 height 14
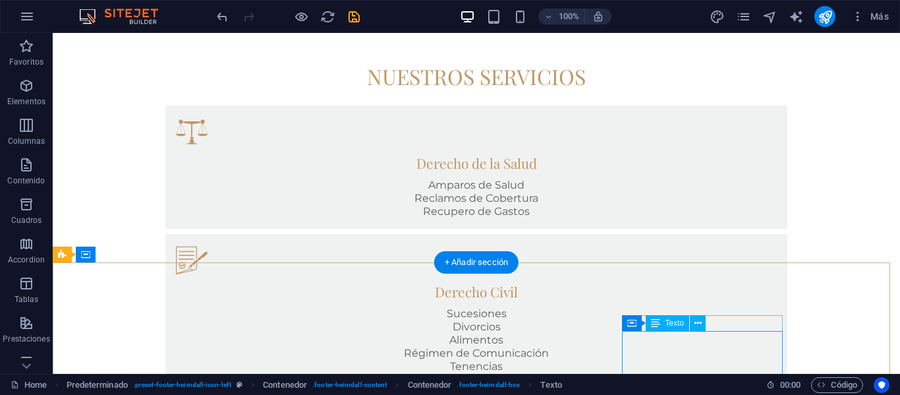
click at [700, 321] on icon at bounding box center [697, 323] width 7 height 14
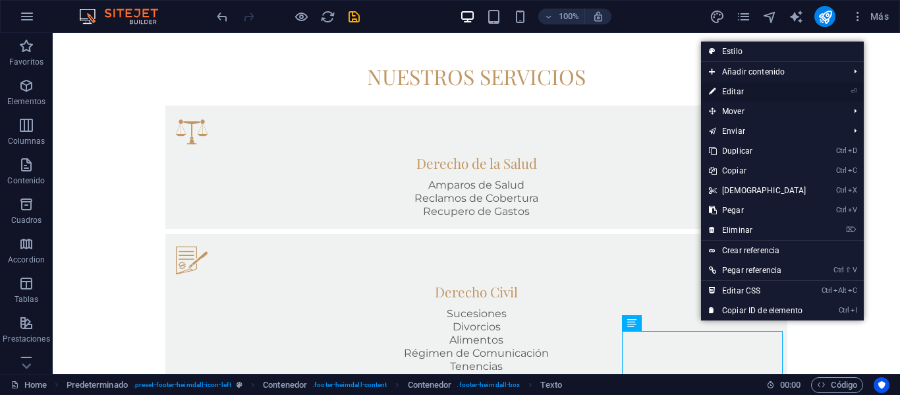
click at [773, 95] on link "⏎ Editar" at bounding box center [757, 92] width 113 height 20
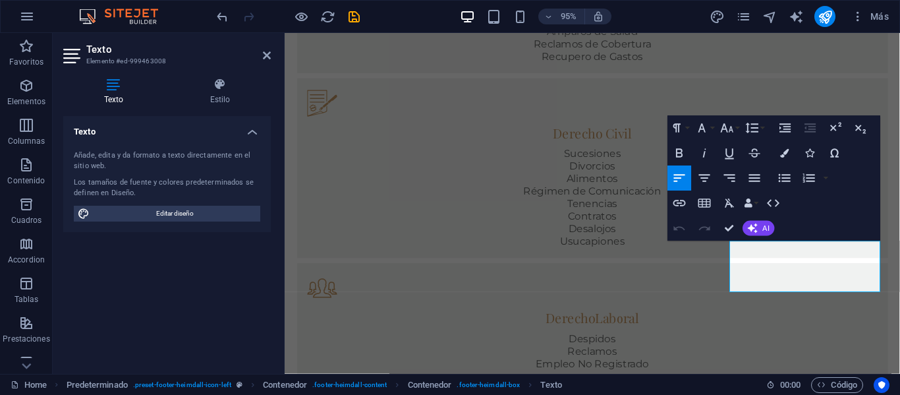
scroll to position [1108, 0]
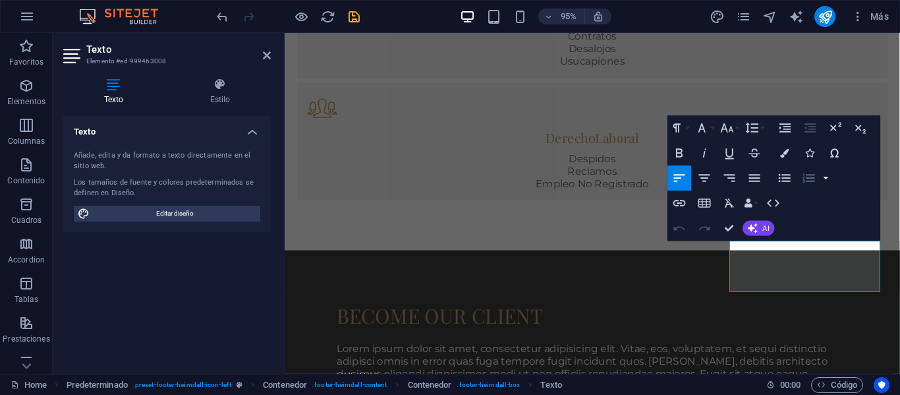
click at [829, 180] on button "button" at bounding box center [826, 178] width 10 height 25
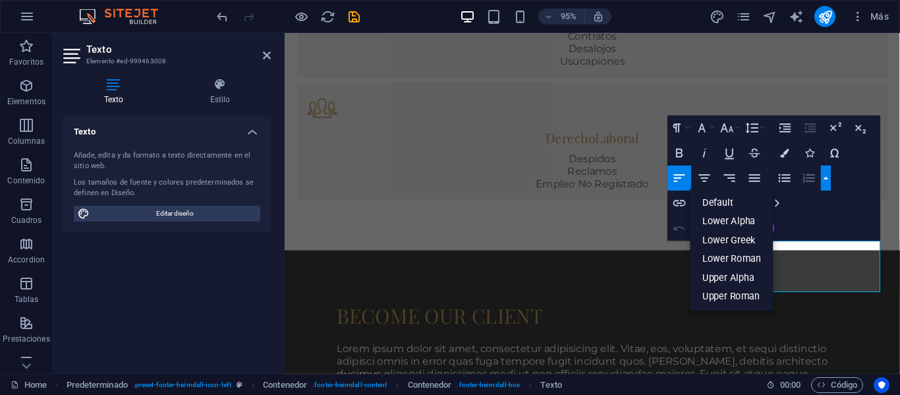
click at [829, 180] on button "button" at bounding box center [826, 178] width 10 height 25
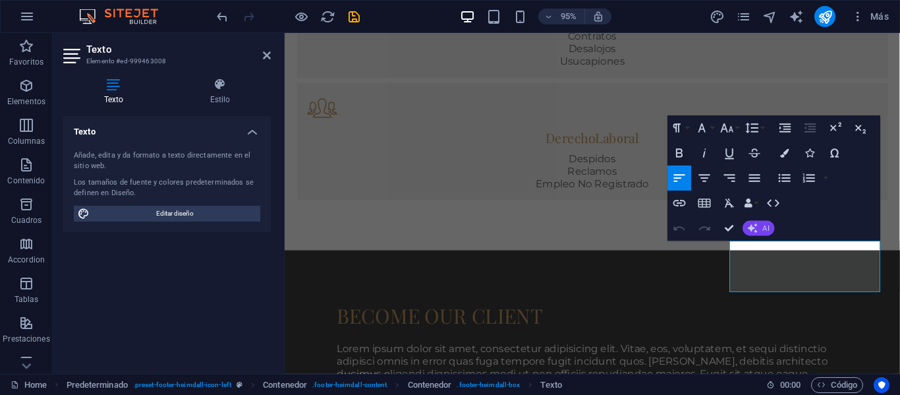
click at [760, 227] on button "AI" at bounding box center [758, 228] width 32 height 15
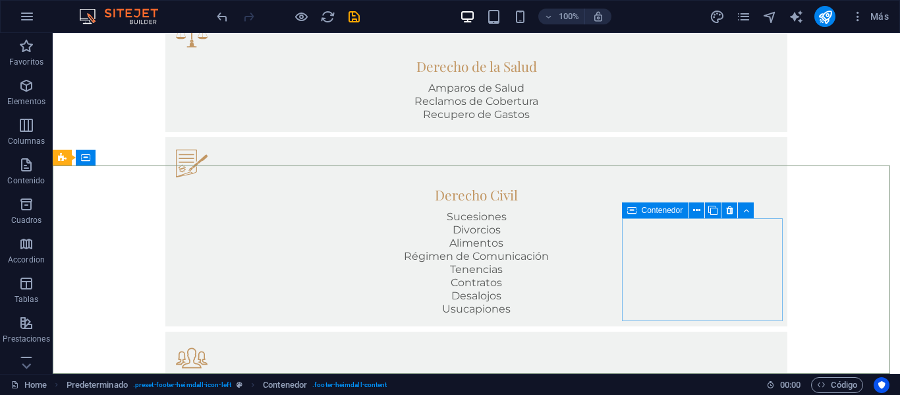
click at [637, 213] on div "Contenedor" at bounding box center [655, 210] width 67 height 16
click at [694, 207] on icon at bounding box center [696, 211] width 7 height 14
click at [746, 209] on icon at bounding box center [746, 211] width 6 height 14
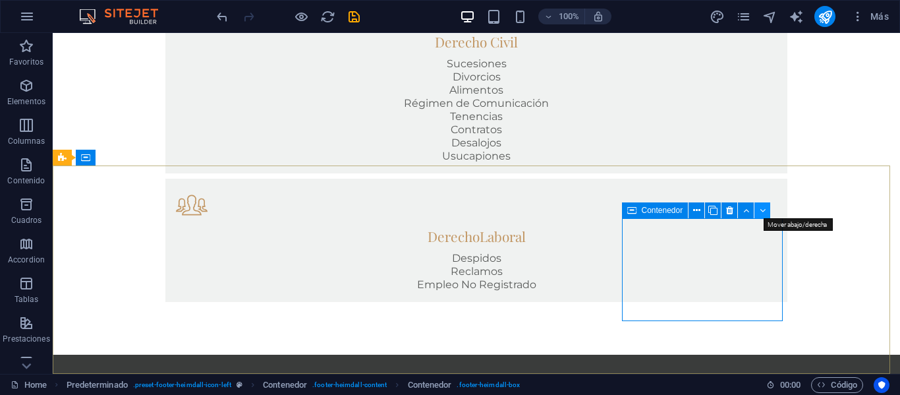
click at [759, 211] on icon at bounding box center [762, 211] width 6 height 14
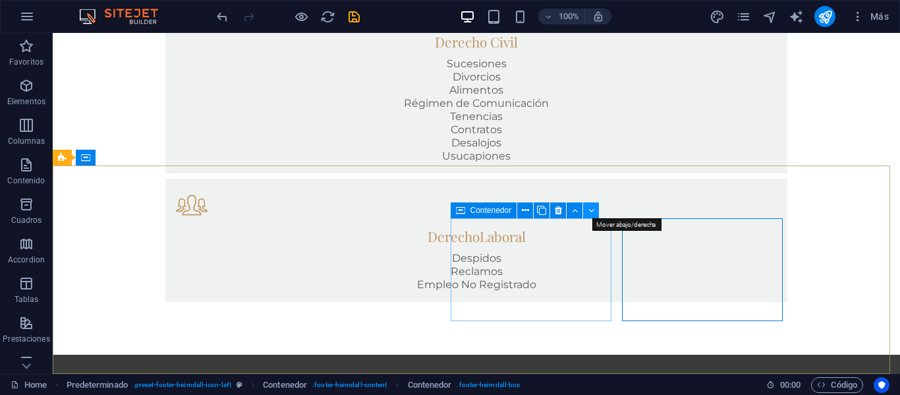
click at [594, 208] on button at bounding box center [591, 210] width 16 height 16
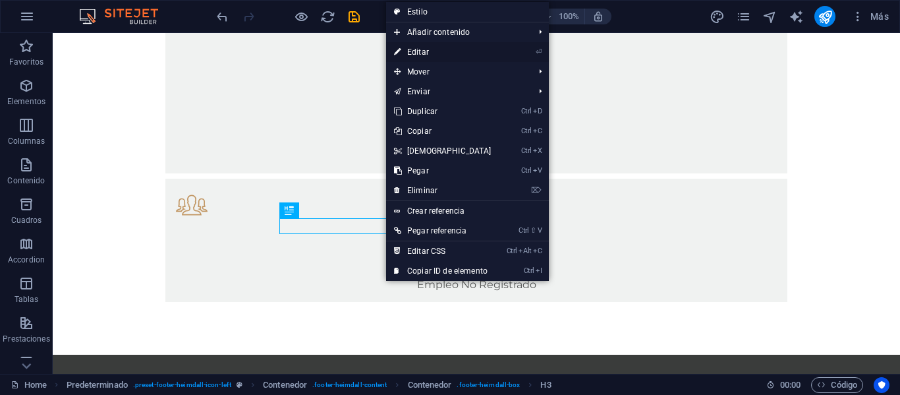
click at [428, 55] on link "⏎ Editar" at bounding box center [442, 52] width 113 height 20
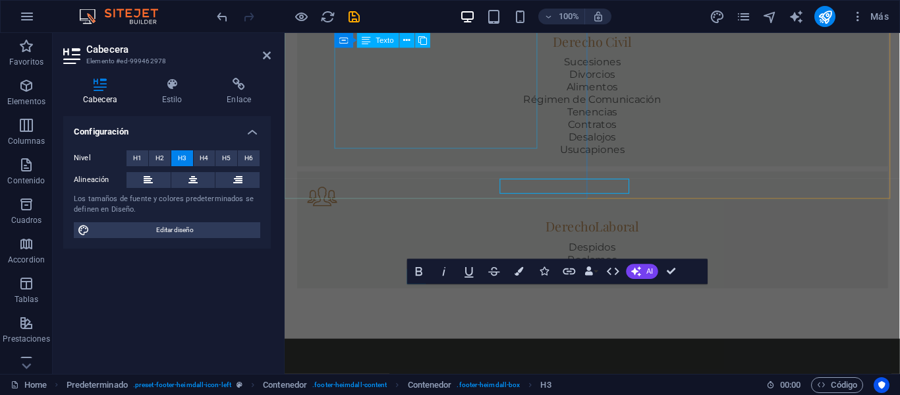
scroll to position [1047, 0]
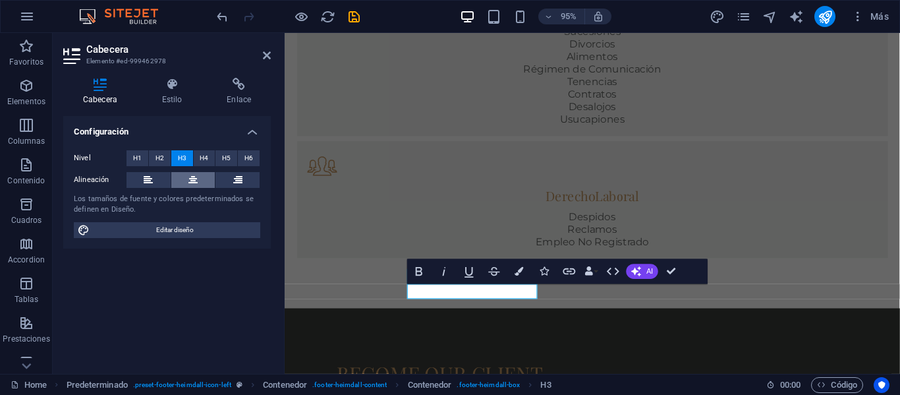
click at [188, 179] on icon at bounding box center [192, 180] width 9 height 16
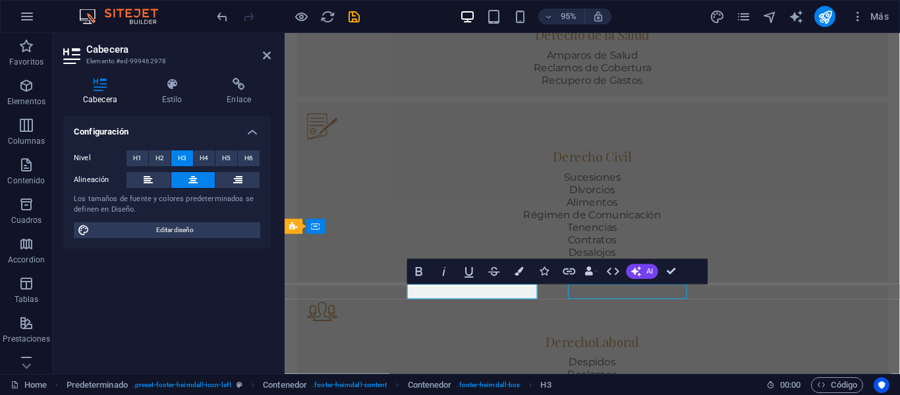
scroll to position [1015, 0]
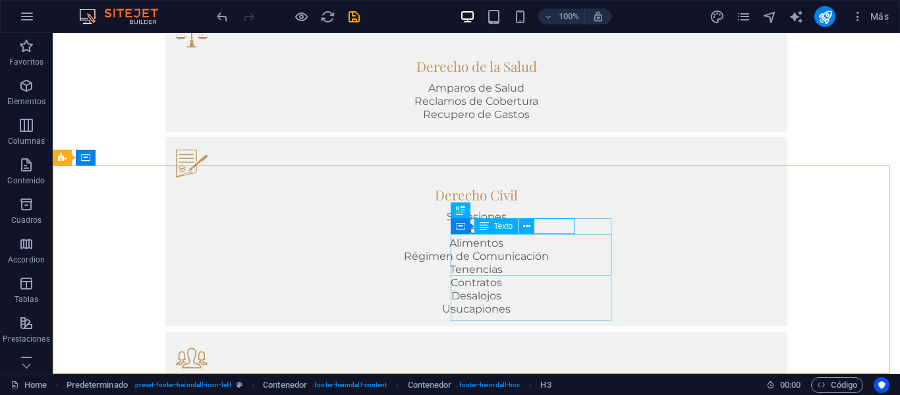
click at [495, 224] on span "Texto" at bounding box center [503, 226] width 19 height 8
click at [494, 225] on span "Texto" at bounding box center [503, 226] width 19 height 8
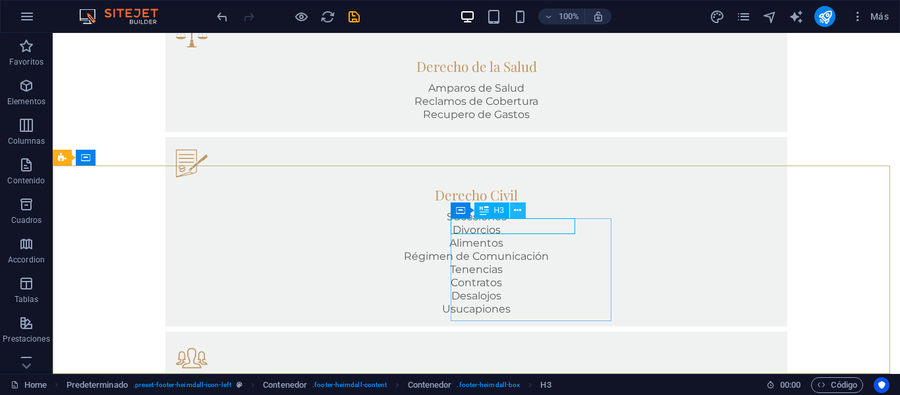
click at [520, 210] on icon at bounding box center [517, 211] width 7 height 14
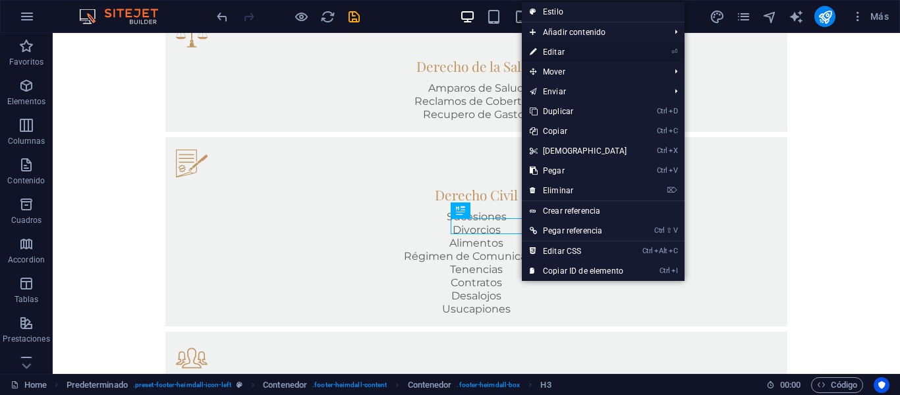
click at [580, 53] on link "⏎ Editar" at bounding box center [578, 52] width 113 height 20
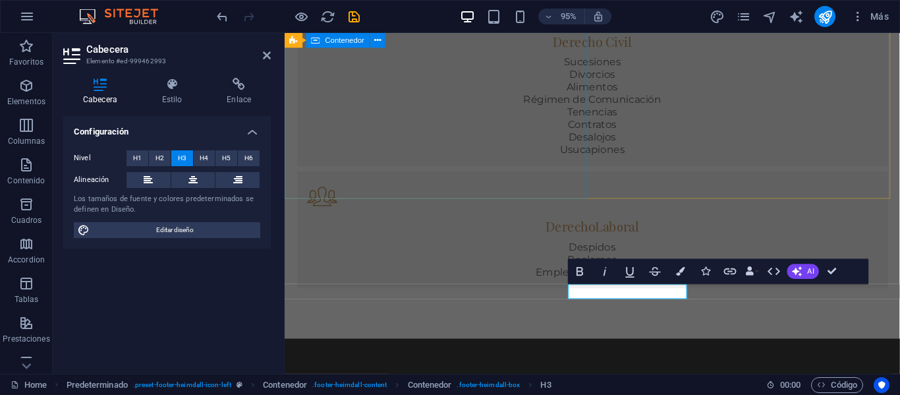
scroll to position [1047, 0]
